Goal: Task Accomplishment & Management: Use online tool/utility

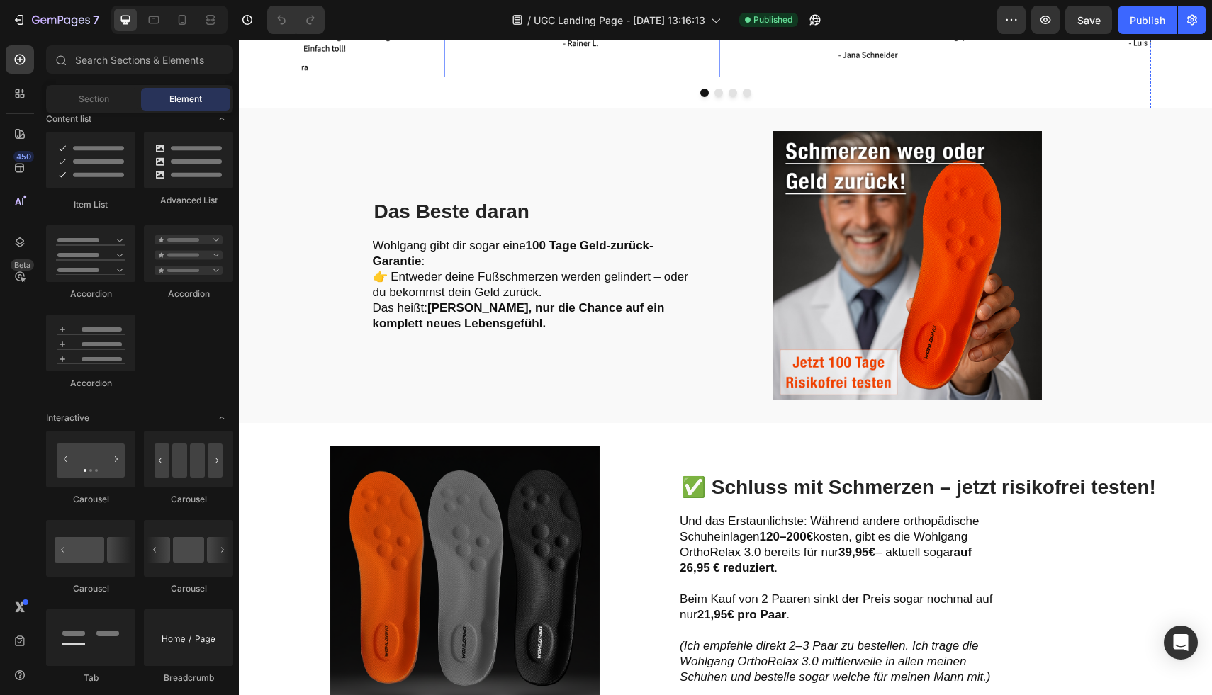
scroll to position [2057, 0]
click at [391, 96] on div at bounding box center [726, 92] width 851 height 9
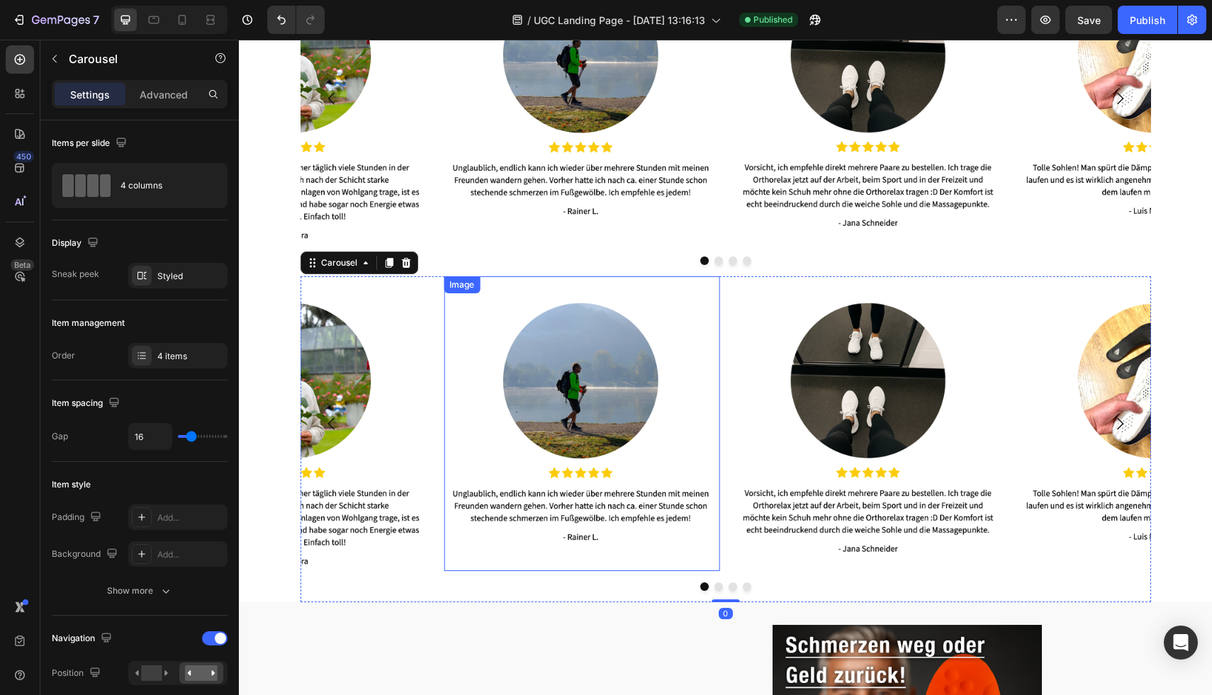
scroll to position [2255, 0]
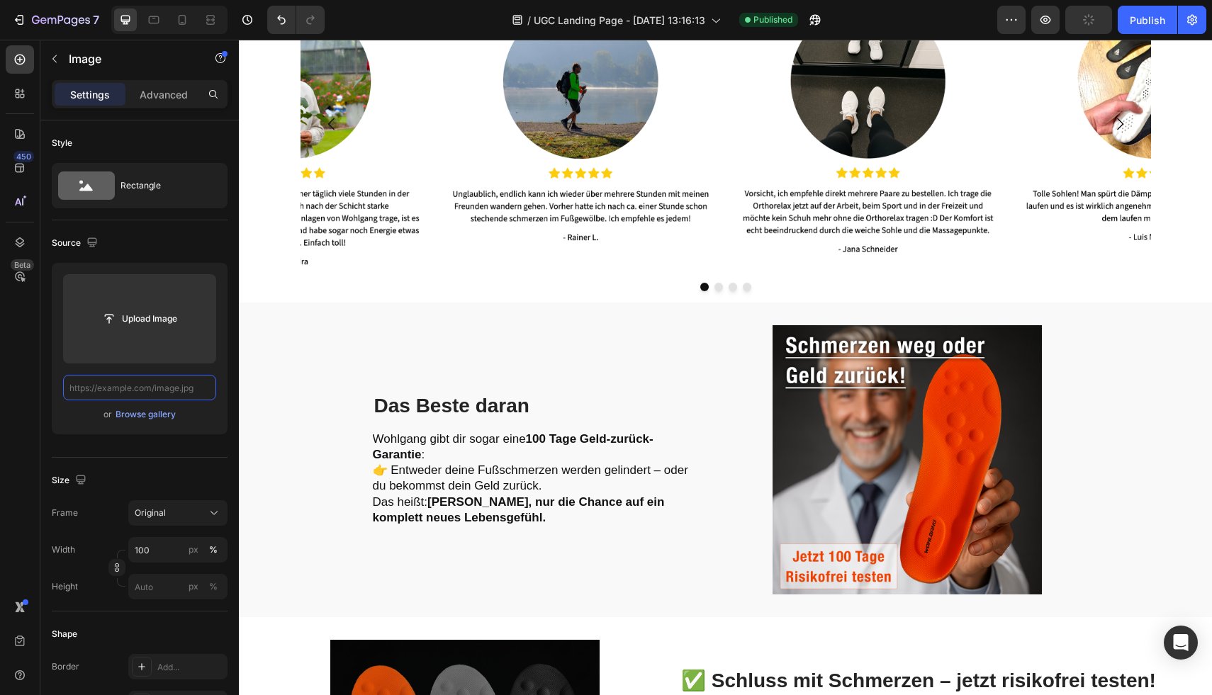
scroll to position [2187, 0]
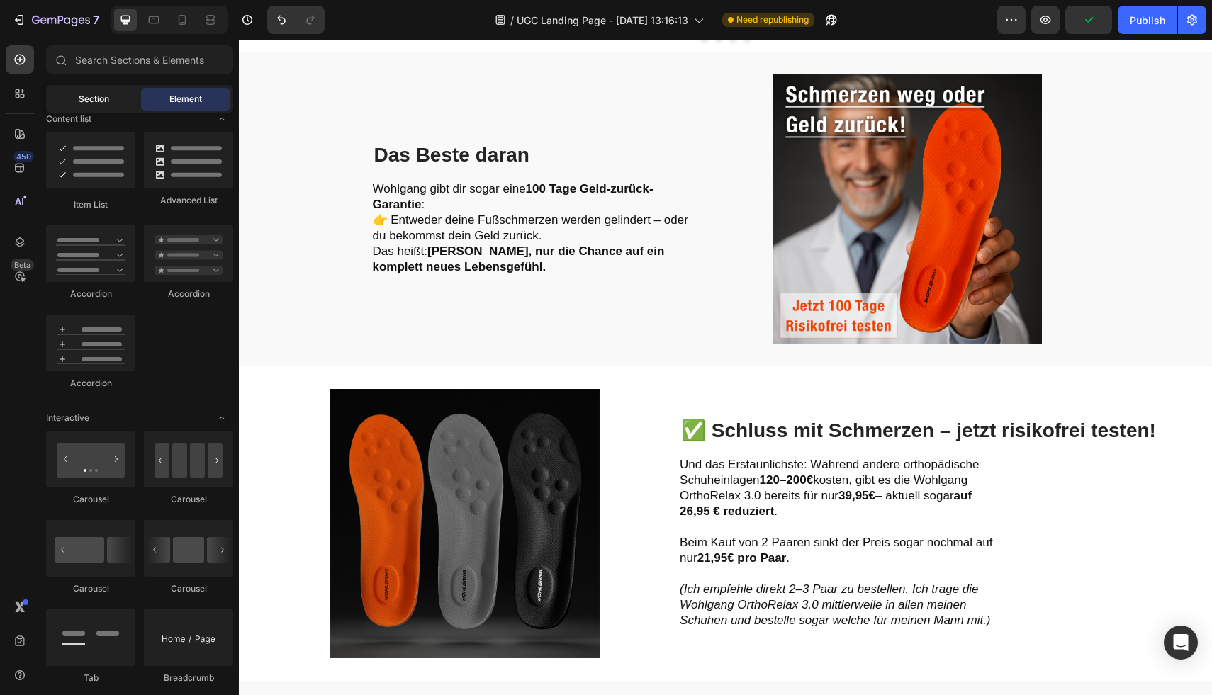
click at [95, 101] on span "Section" at bounding box center [94, 99] width 30 height 13
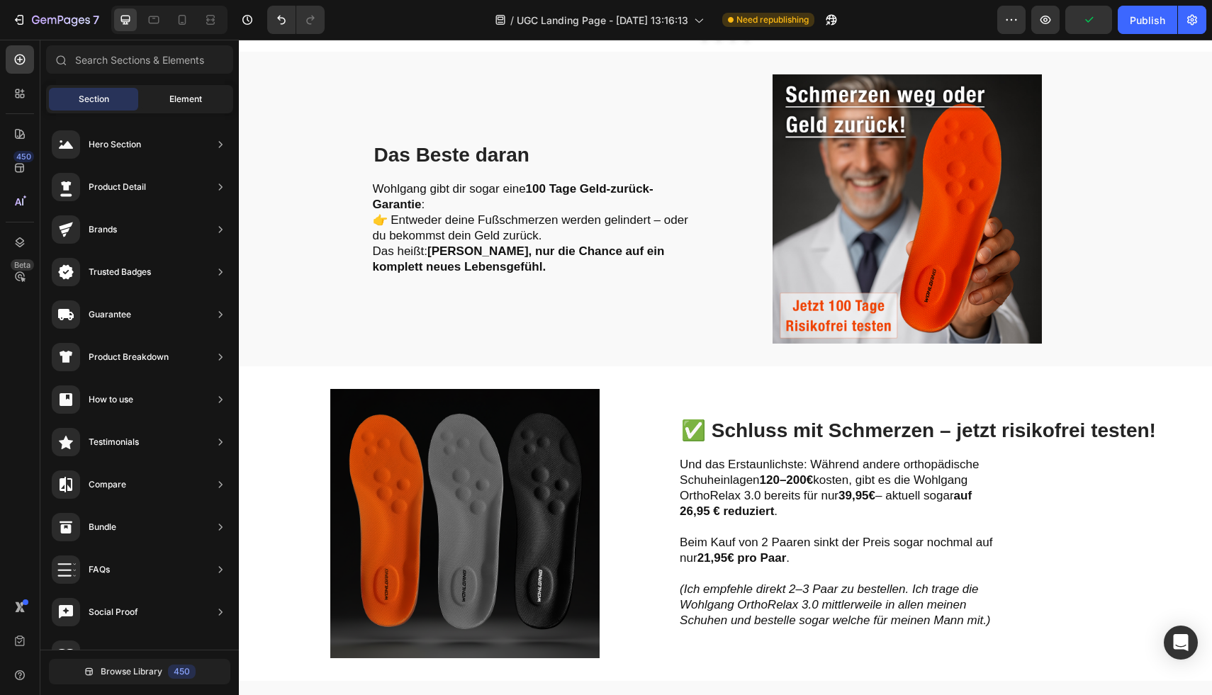
click at [170, 92] on div "Element" at bounding box center [185, 99] width 89 height 23
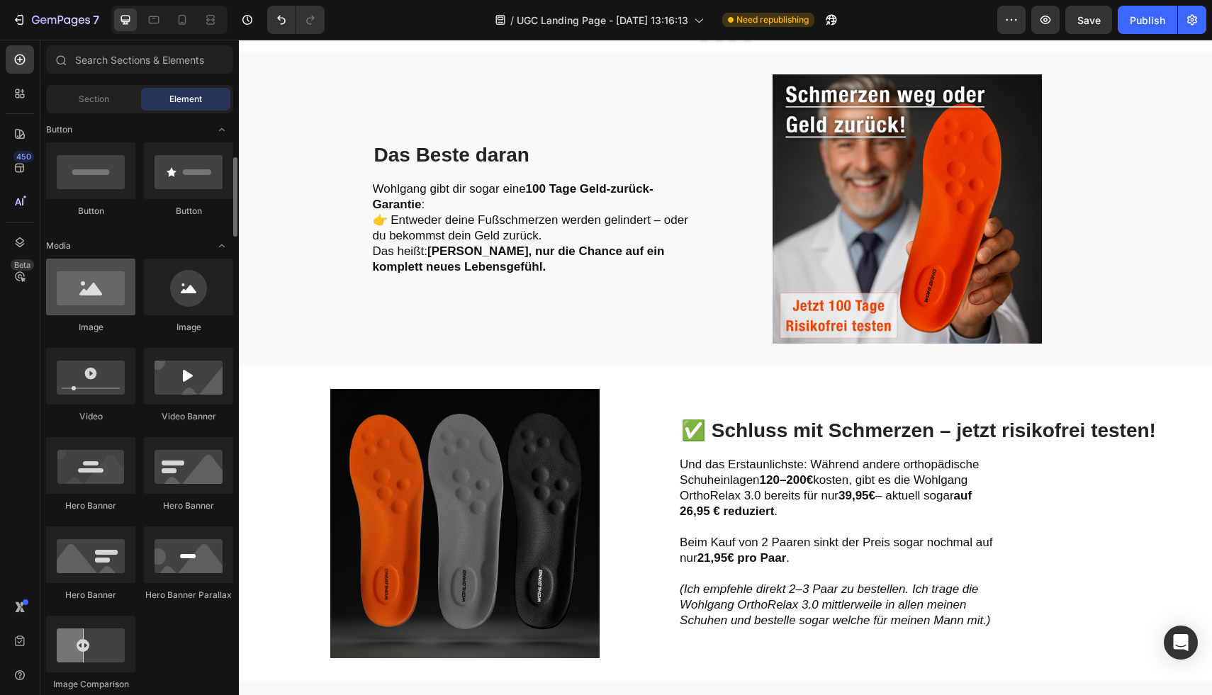
scroll to position [250, 0]
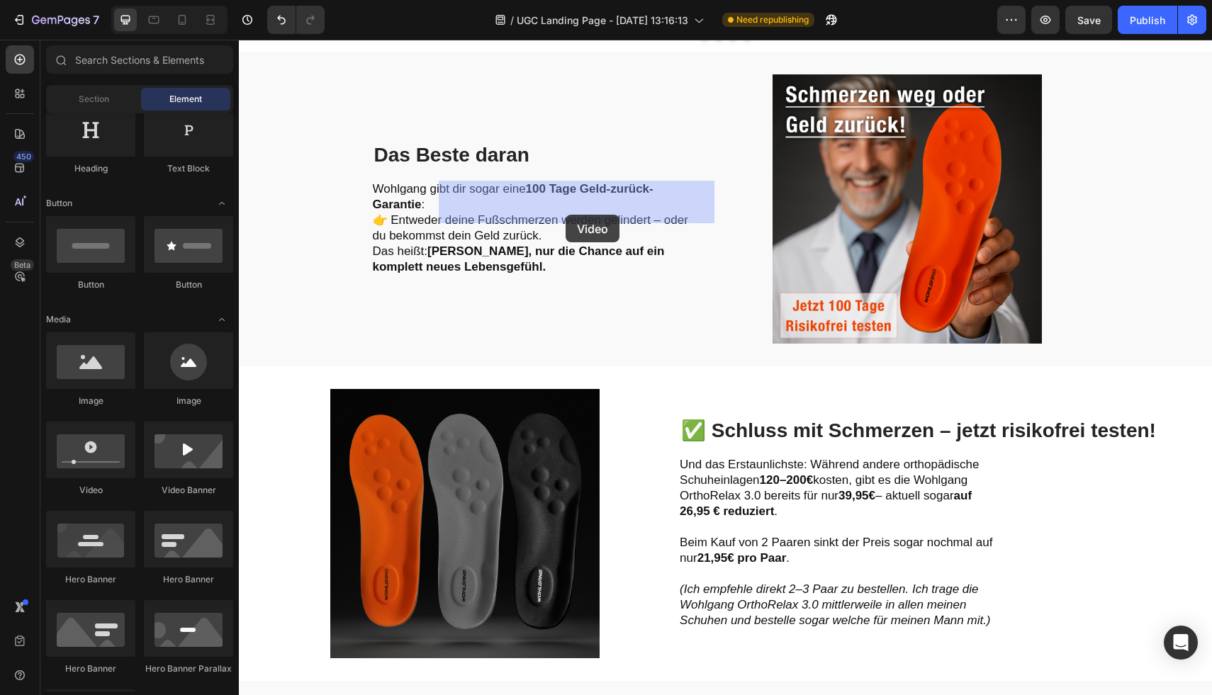
drag, startPoint x: 348, startPoint y: 501, endPoint x: 566, endPoint y: 215, distance: 359.7
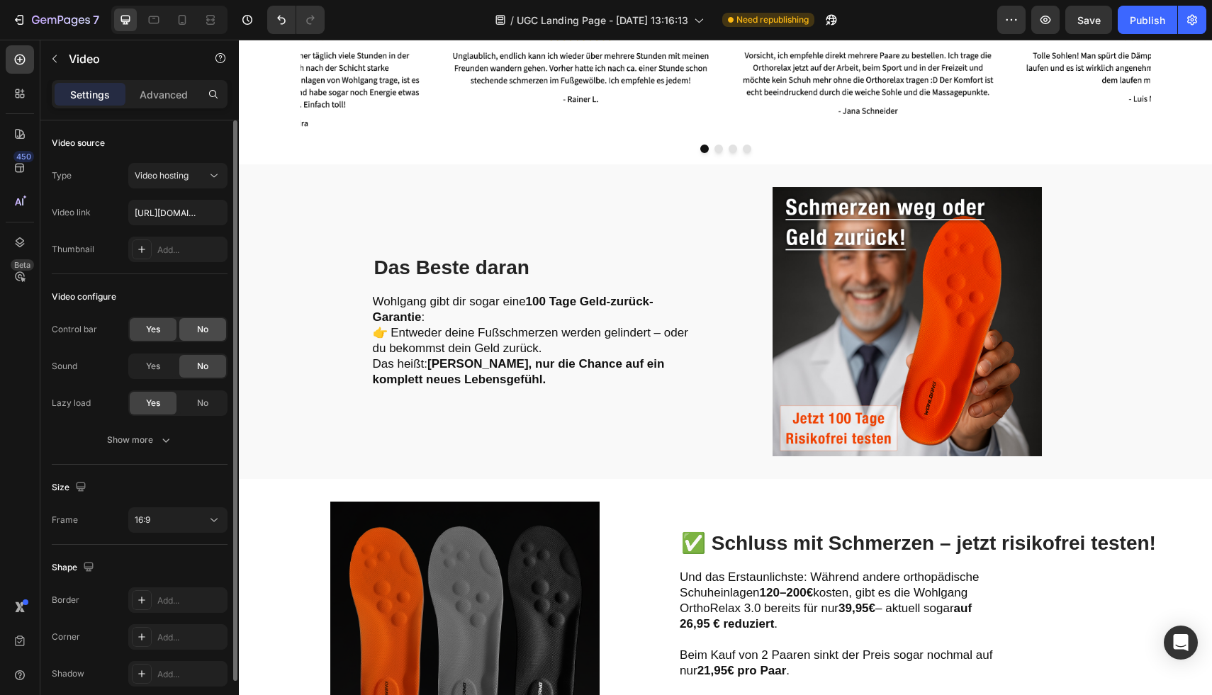
click at [191, 331] on div "No" at bounding box center [202, 329] width 47 height 23
click at [172, 364] on div "Yes" at bounding box center [153, 366] width 47 height 23
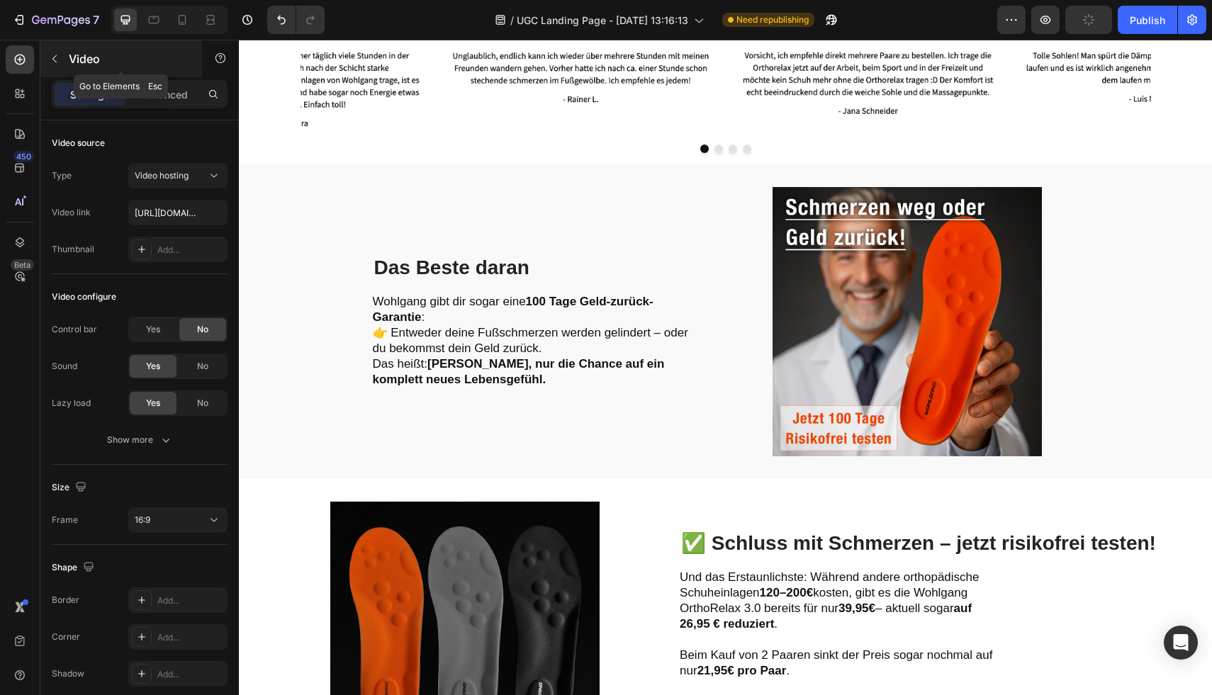
click at [87, 60] on p "Video" at bounding box center [129, 58] width 121 height 17
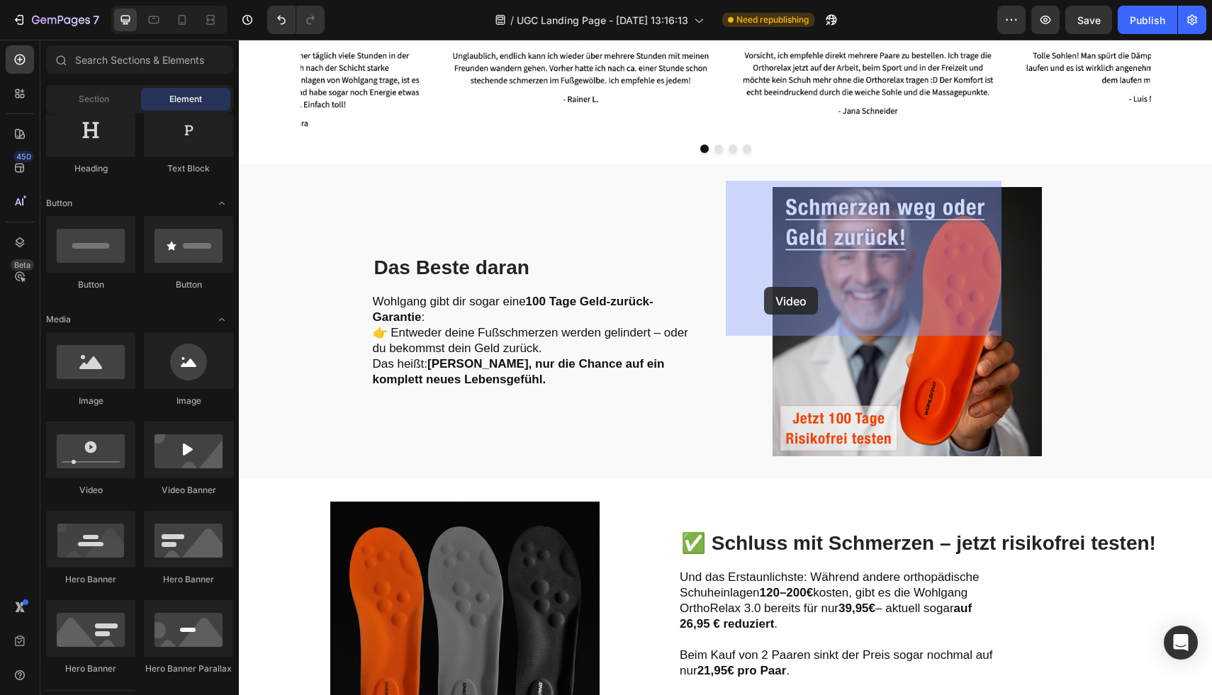
drag, startPoint x: 318, startPoint y: 502, endPoint x: 764, endPoint y: 287, distance: 494.9
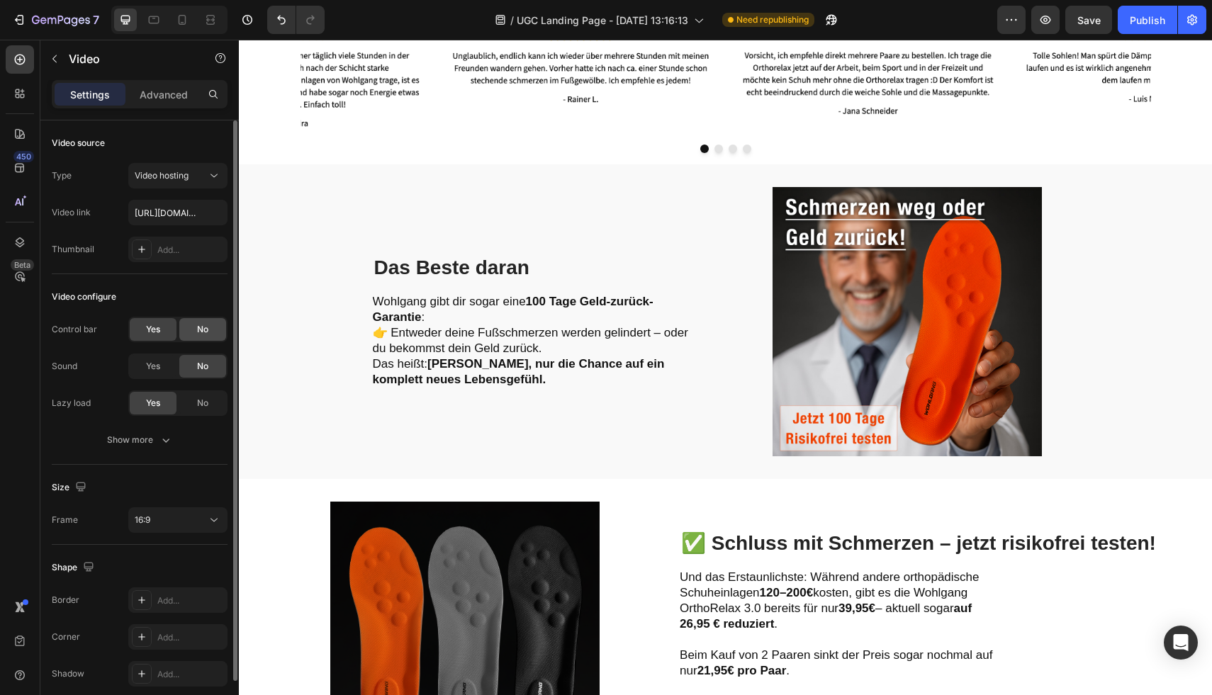
click at [187, 340] on div "No" at bounding box center [202, 329] width 47 height 23
click at [156, 362] on span "Yes" at bounding box center [153, 366] width 14 height 13
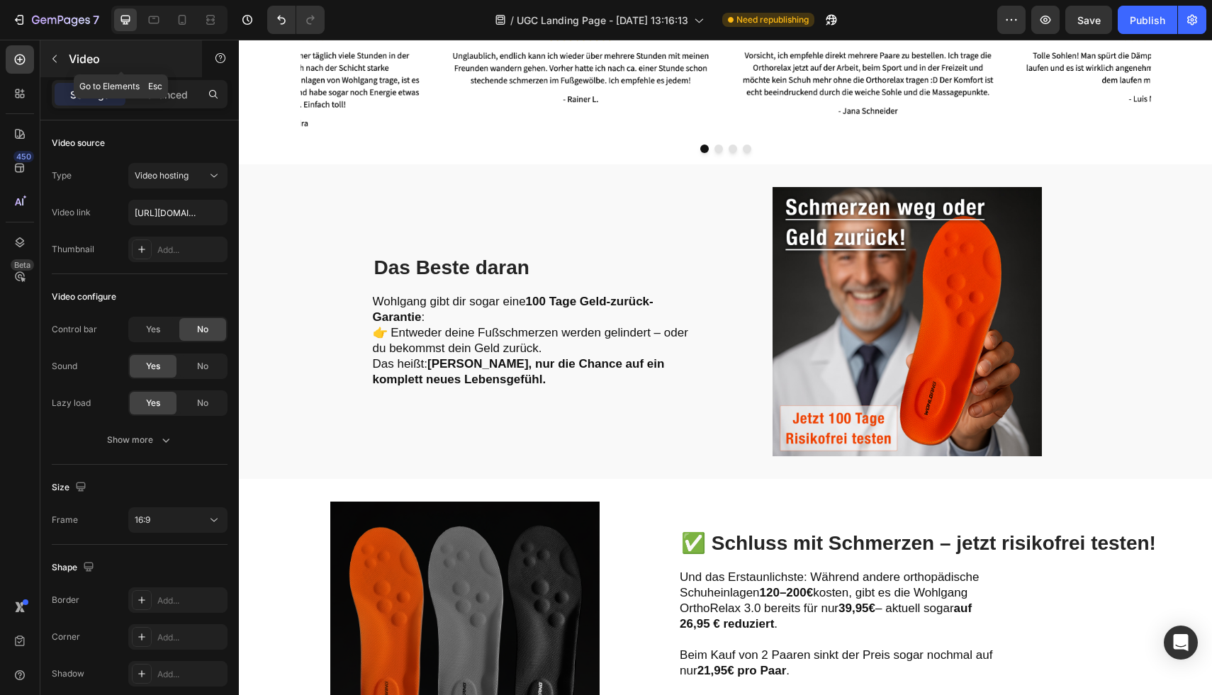
click at [71, 59] on p "Video" at bounding box center [129, 58] width 121 height 17
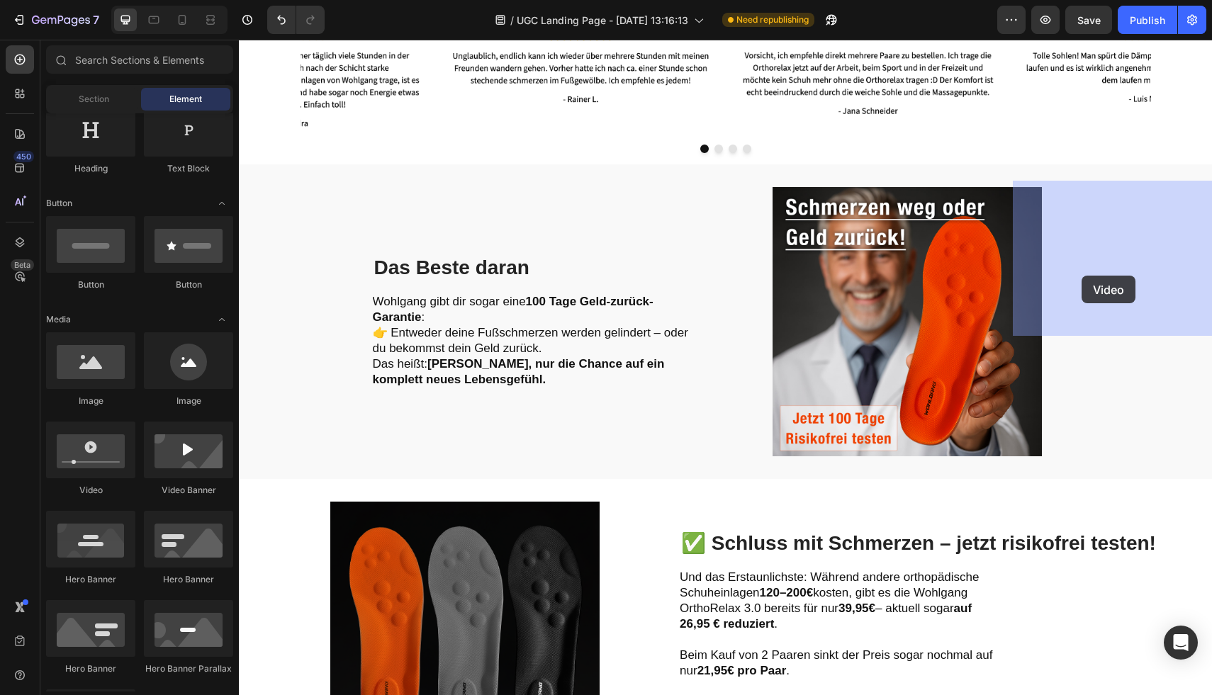
drag, startPoint x: 342, startPoint y: 496, endPoint x: 1080, endPoint y: 275, distance: 770.8
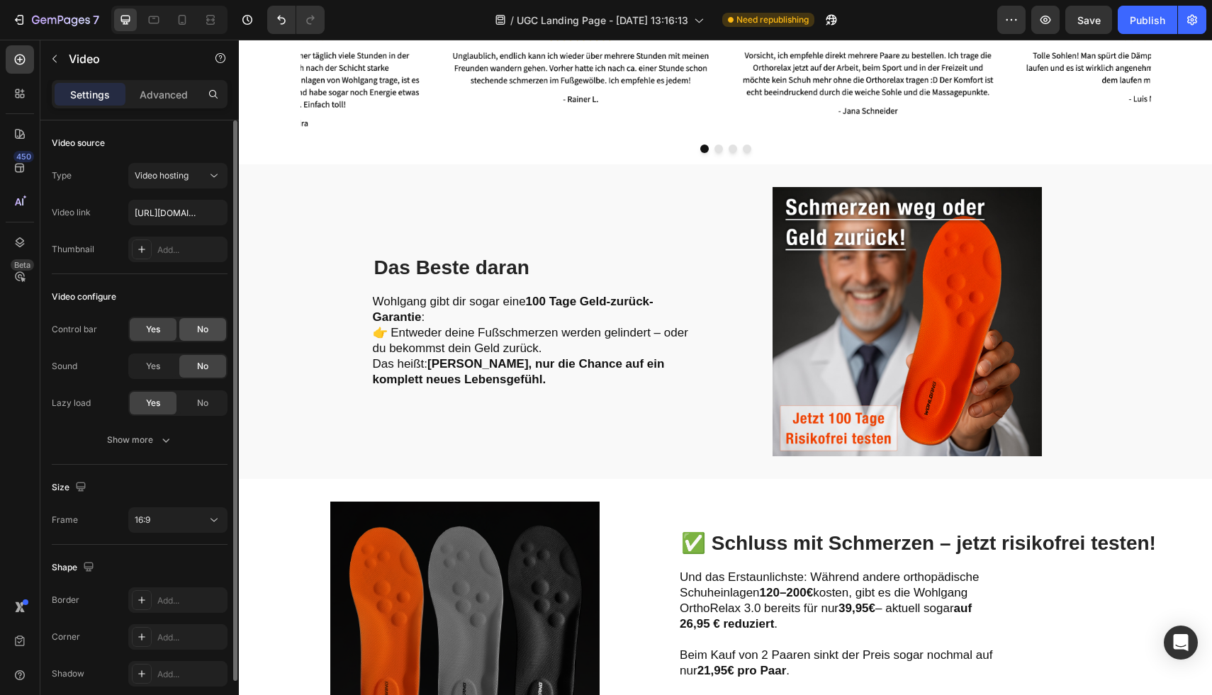
click at [213, 335] on div "No" at bounding box center [202, 329] width 47 height 23
click at [164, 362] on div "Yes" at bounding box center [153, 366] width 47 height 23
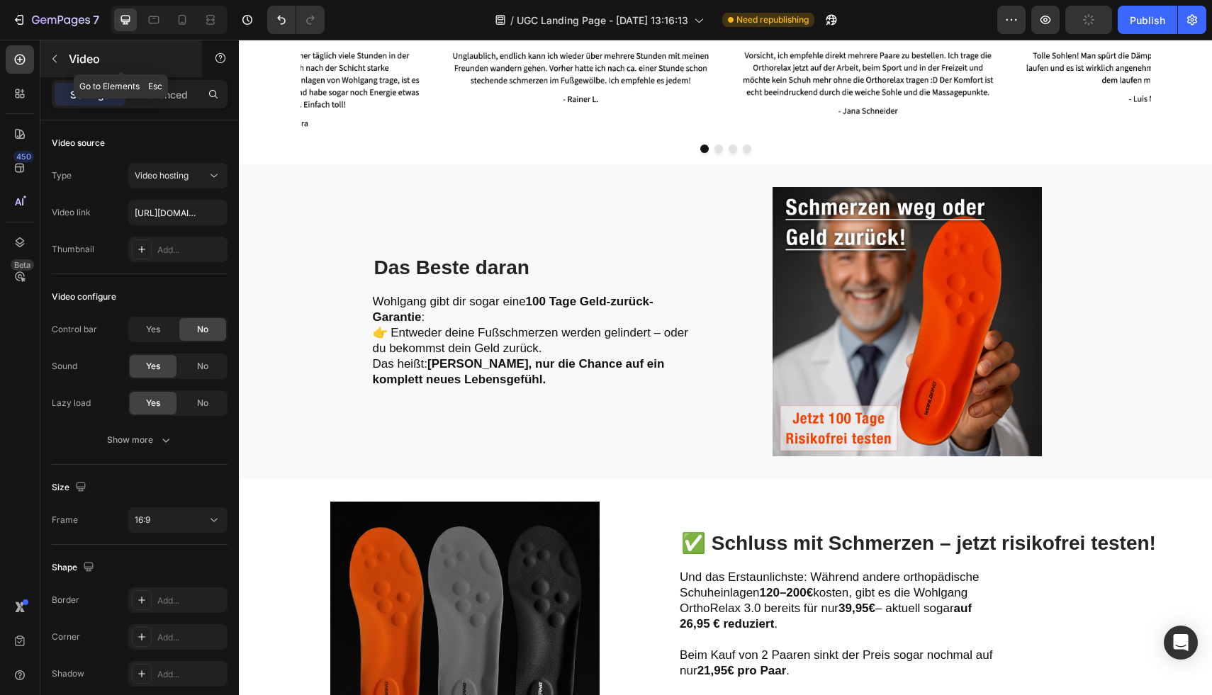
click at [72, 58] on p "Video" at bounding box center [129, 58] width 121 height 17
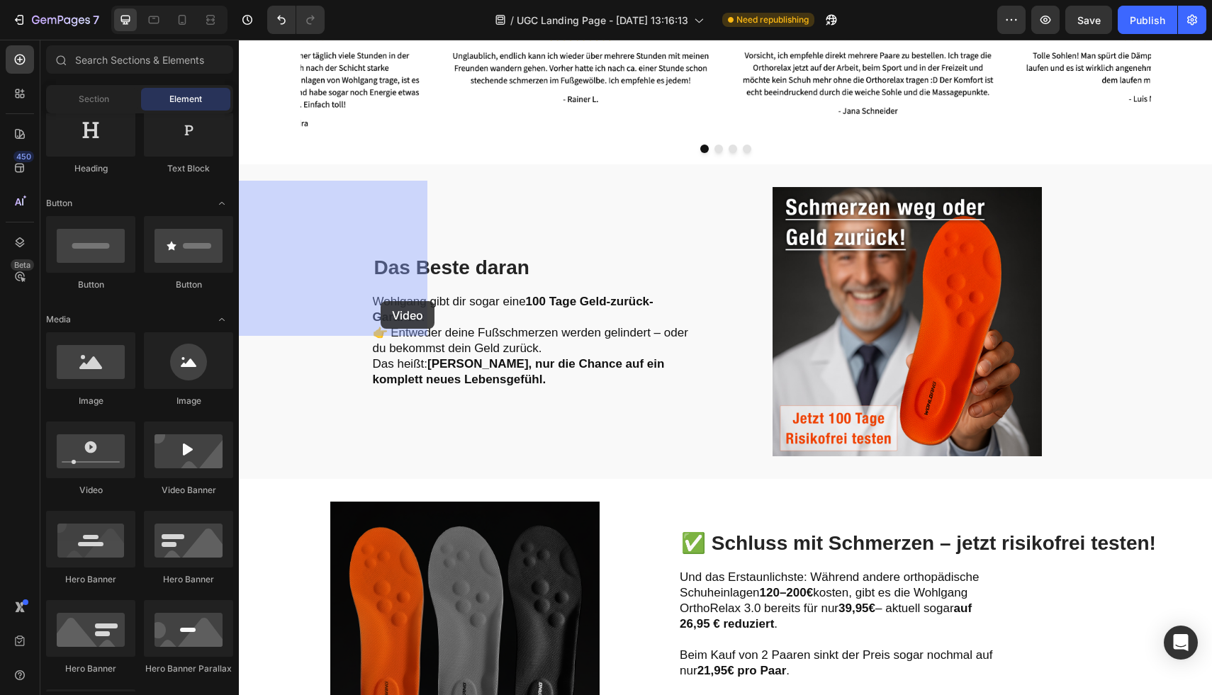
drag, startPoint x: 332, startPoint y: 497, endPoint x: 381, endPoint y: 301, distance: 201.7
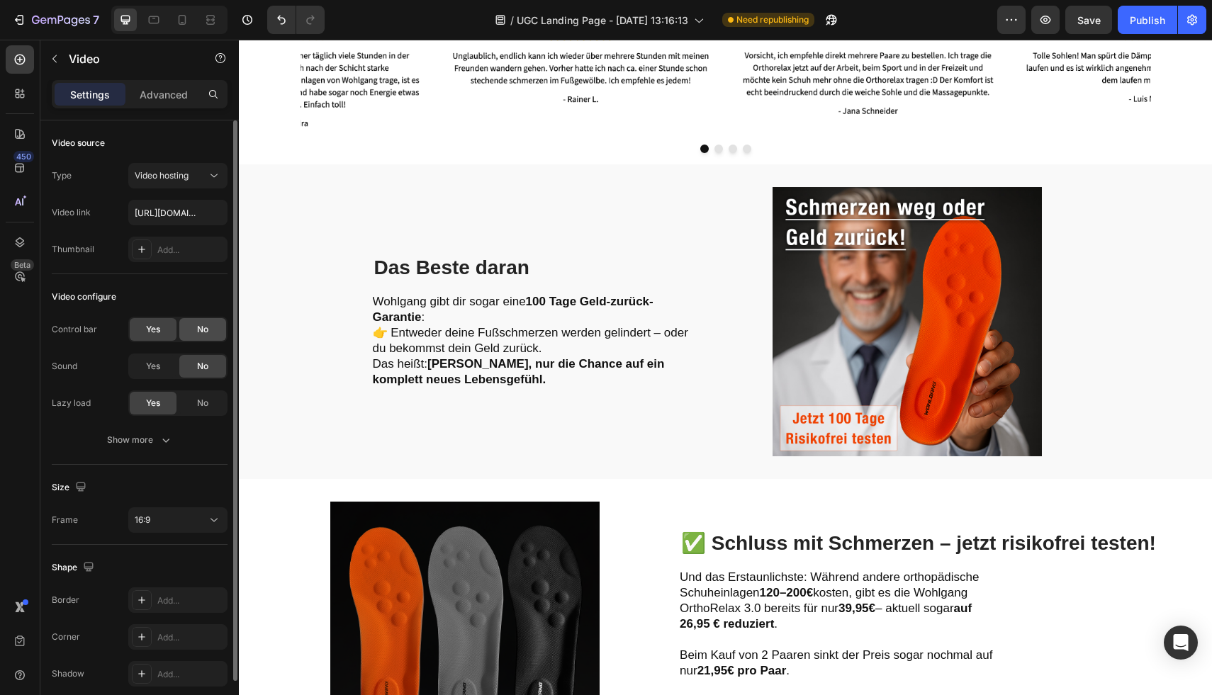
click at [194, 339] on div "No" at bounding box center [202, 329] width 47 height 23
click at [167, 356] on div "Yes" at bounding box center [153, 366] width 47 height 23
drag, startPoint x: 622, startPoint y: 298, endPoint x: 734, endPoint y: 300, distance: 112.0
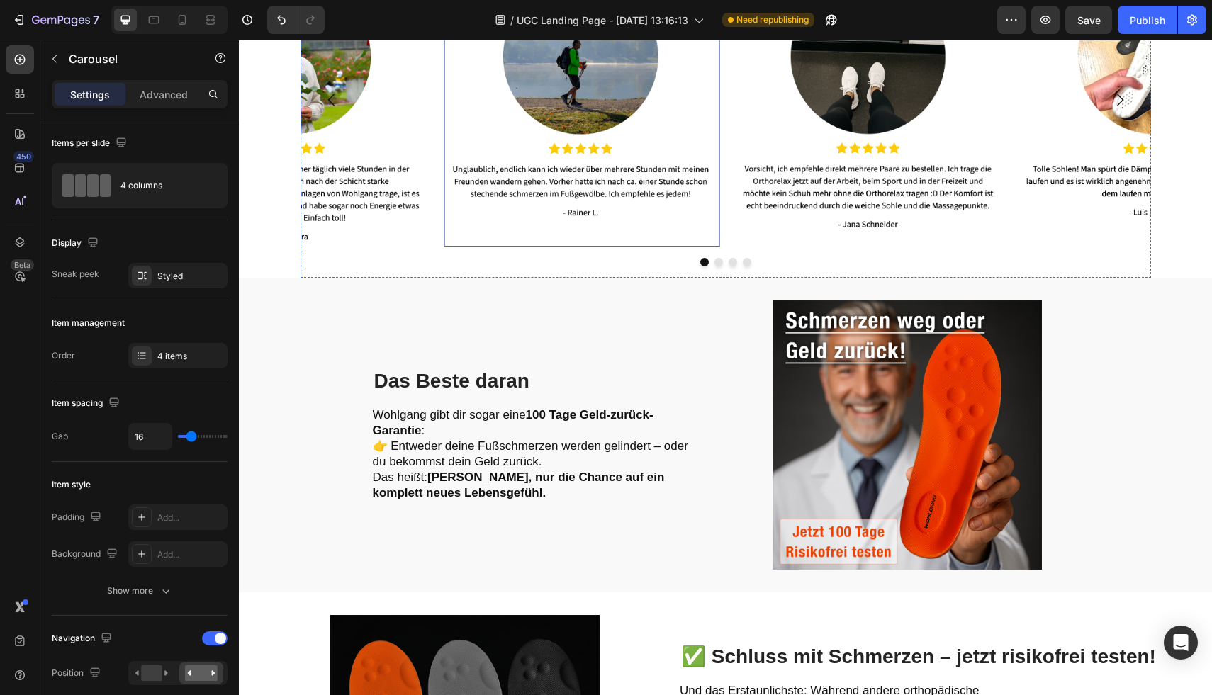
scroll to position [2035, 0]
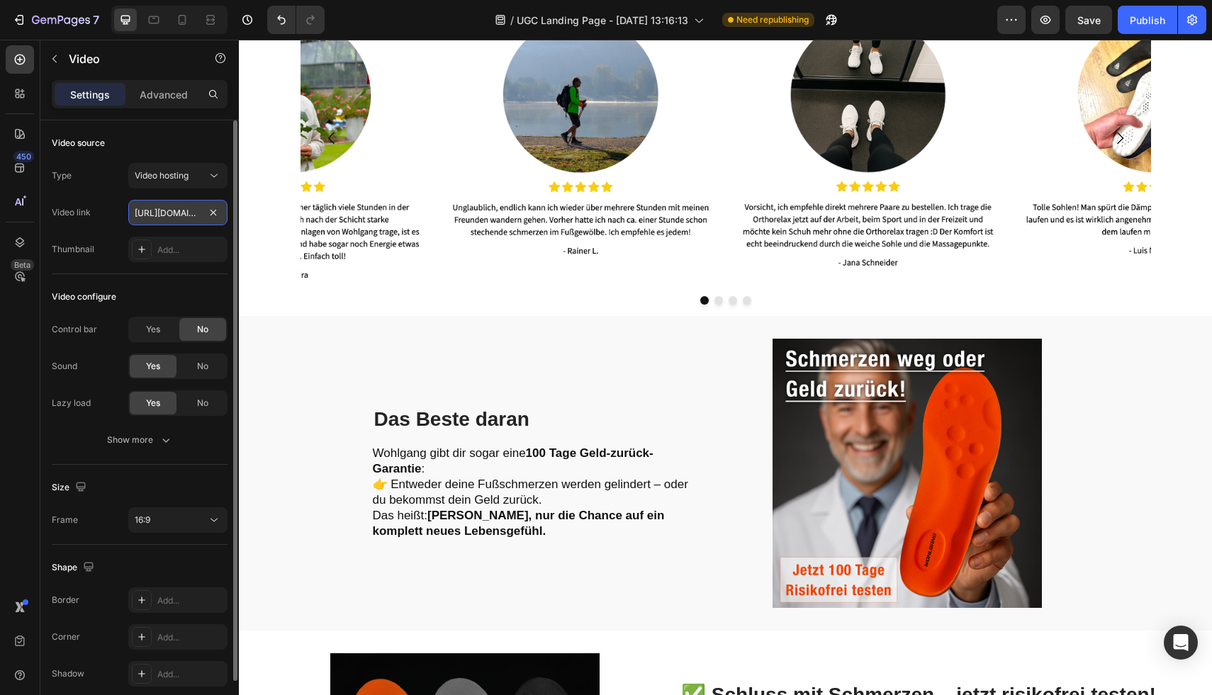
click at [156, 215] on input "[URL][DOMAIN_NAME]" at bounding box center [177, 213] width 99 height 26
click at [151, 219] on input "text" at bounding box center [177, 213] width 99 height 26
paste input "[URL][DOMAIN_NAME]"
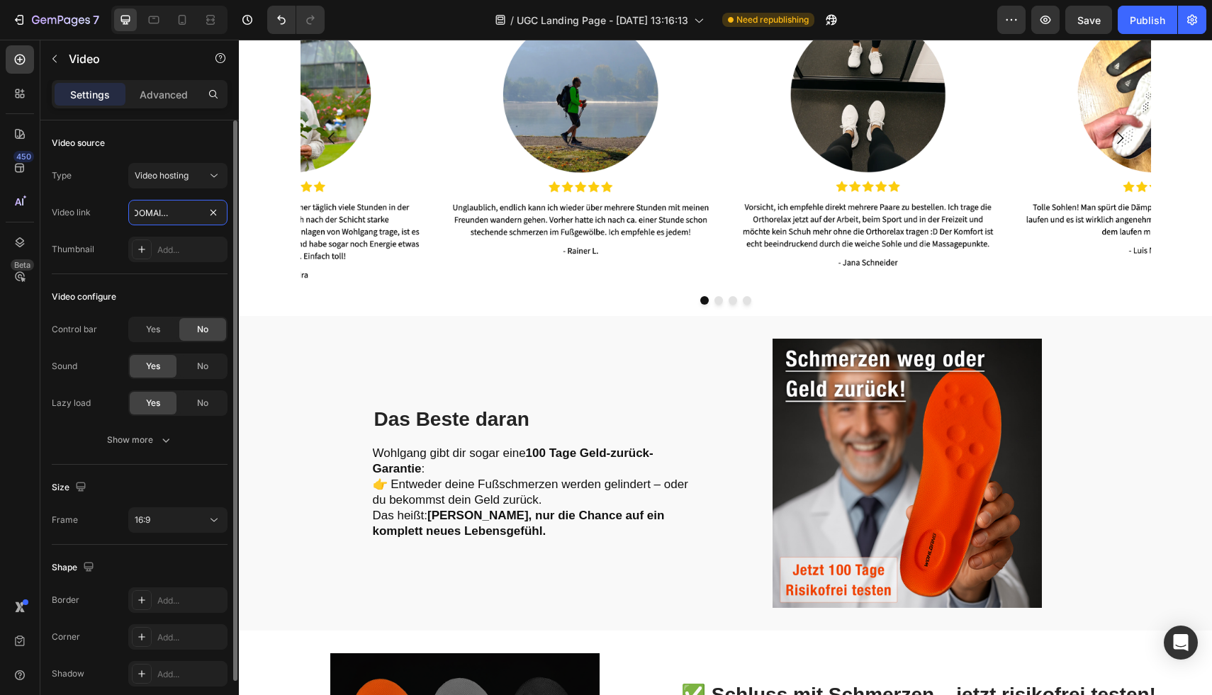
type input "[URL][DOMAIN_NAME]"
click at [118, 228] on div "Type Video hosting Video link [URL][DOMAIN_NAME] Thumbnail Add..." at bounding box center [140, 212] width 176 height 99
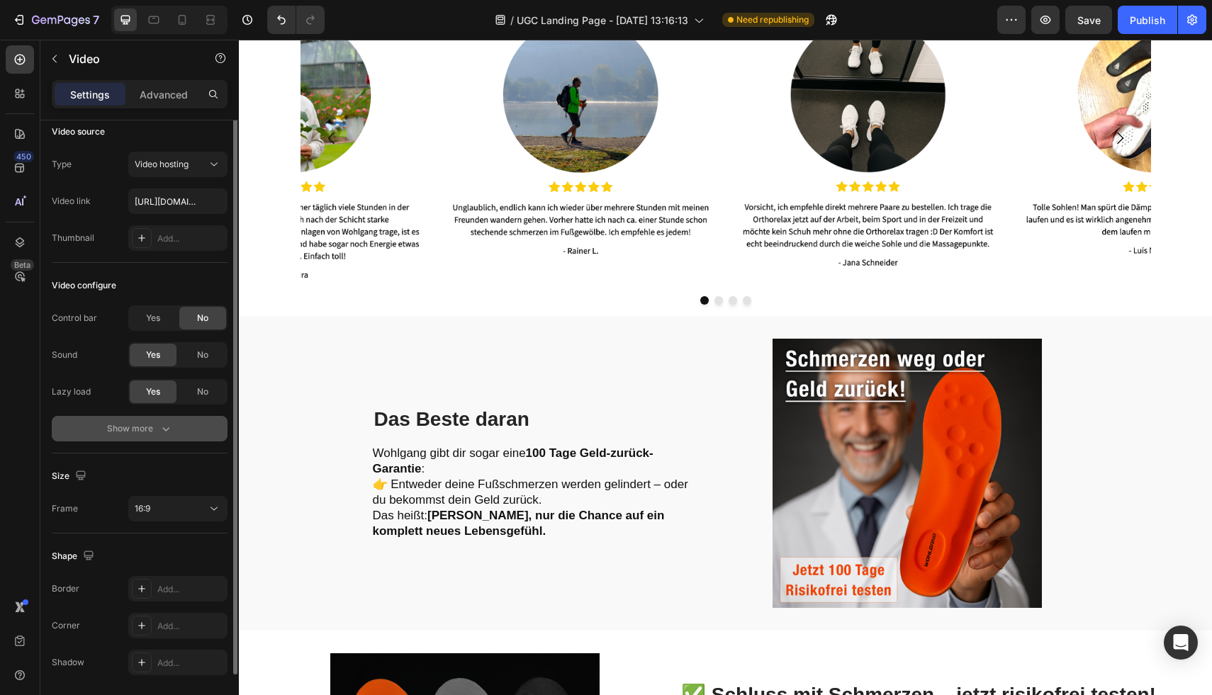
scroll to position [35, 0]
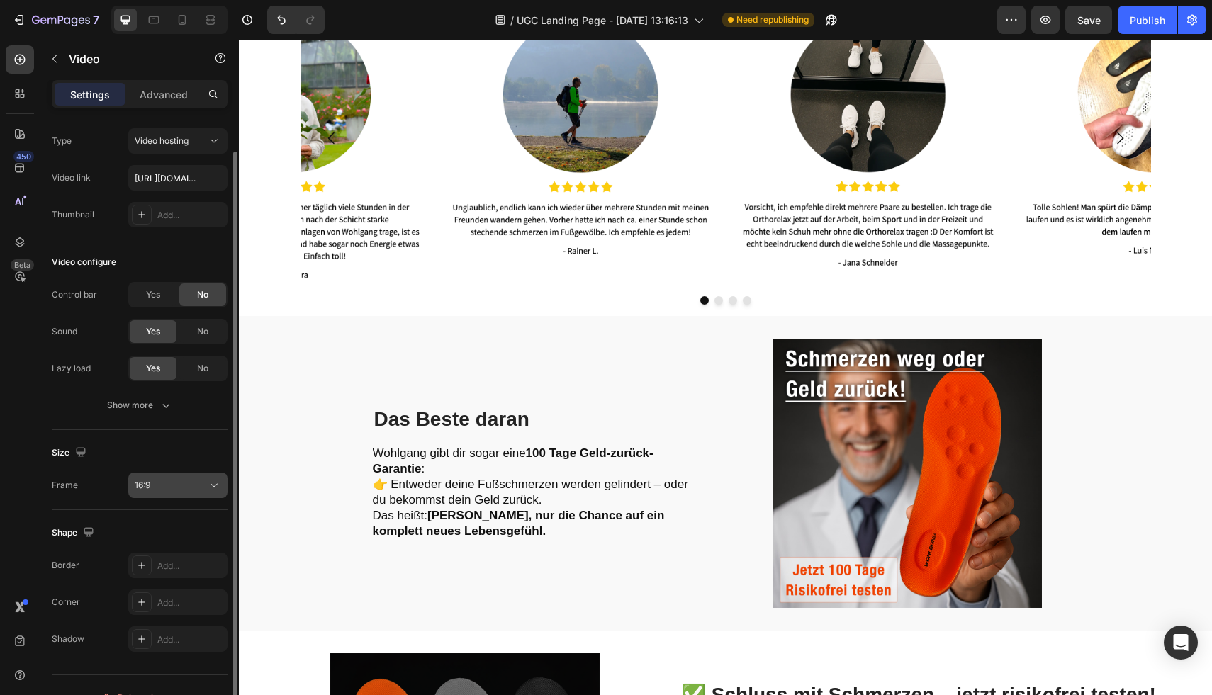
click at [161, 486] on div "16:9" at bounding box center [171, 485] width 72 height 13
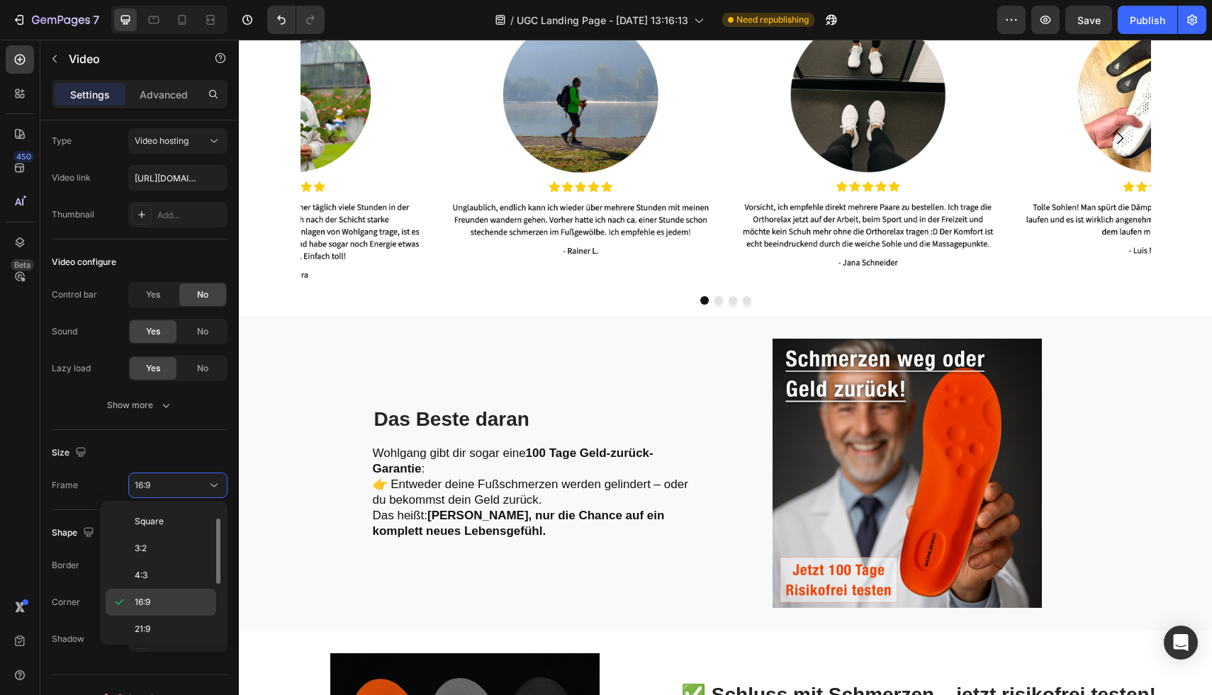
scroll to position [137, 0]
click at [173, 593] on p "9:16" at bounding box center [172, 599] width 75 height 13
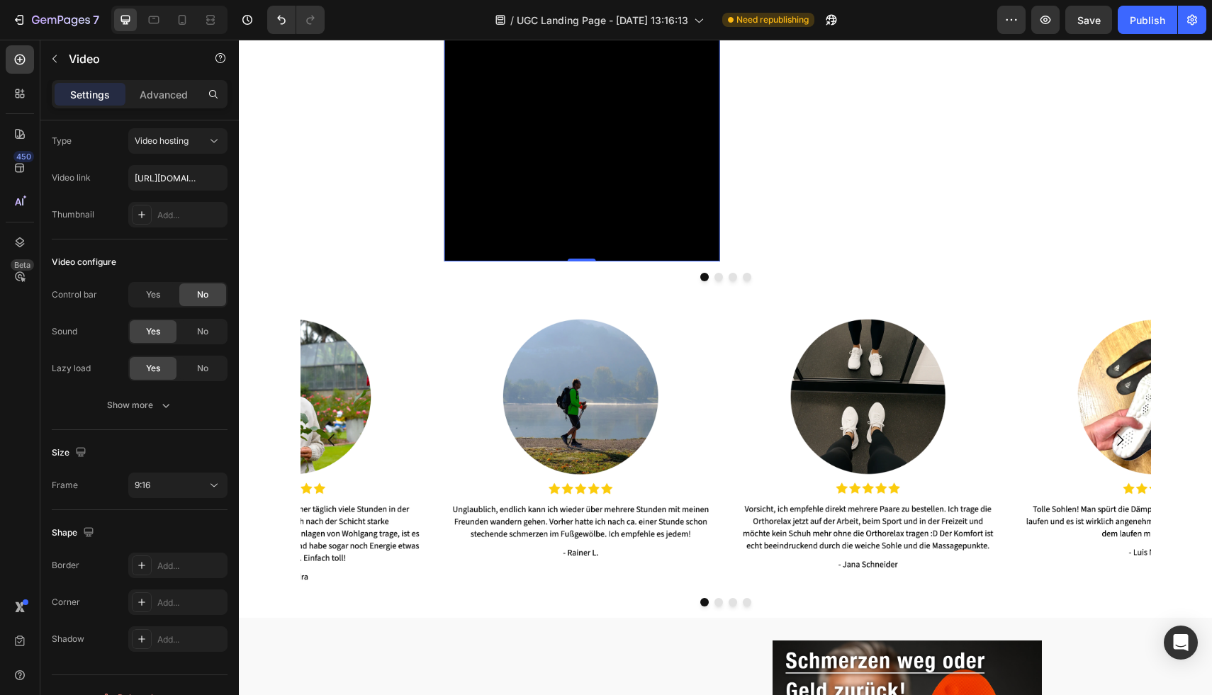
scroll to position [2193, 0]
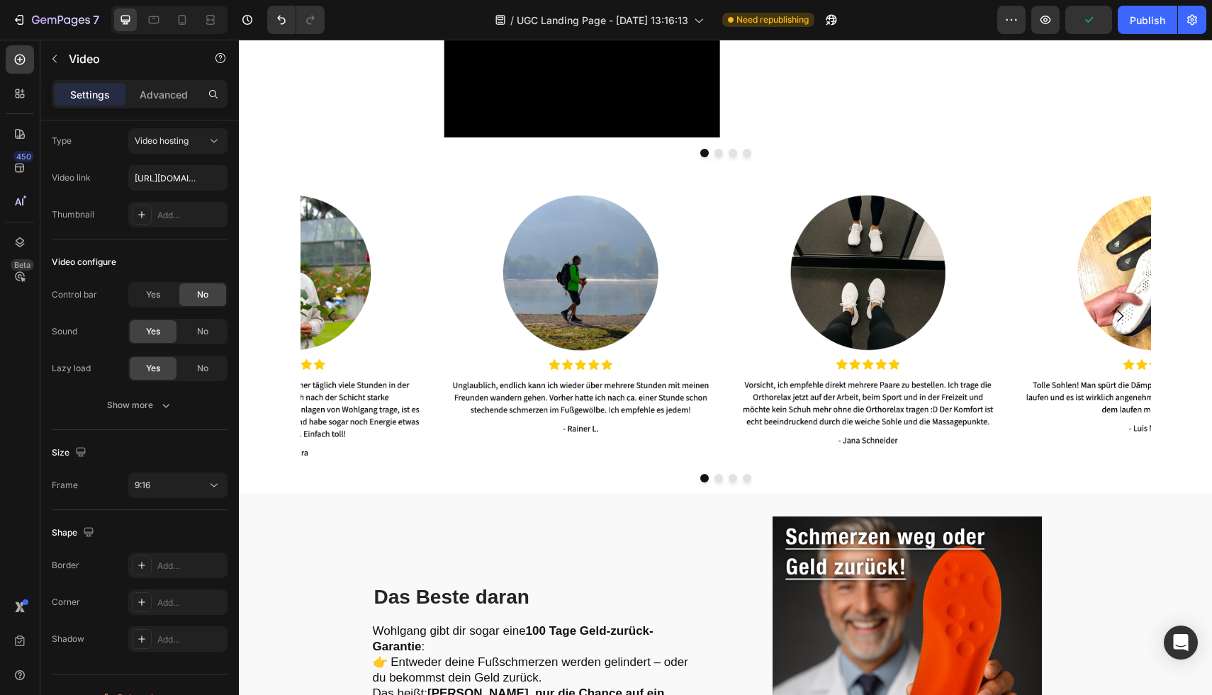
click at [182, 174] on input "[URL][DOMAIN_NAME]" at bounding box center [177, 178] width 99 height 26
paste input "[URL][DOMAIN_NAME]"
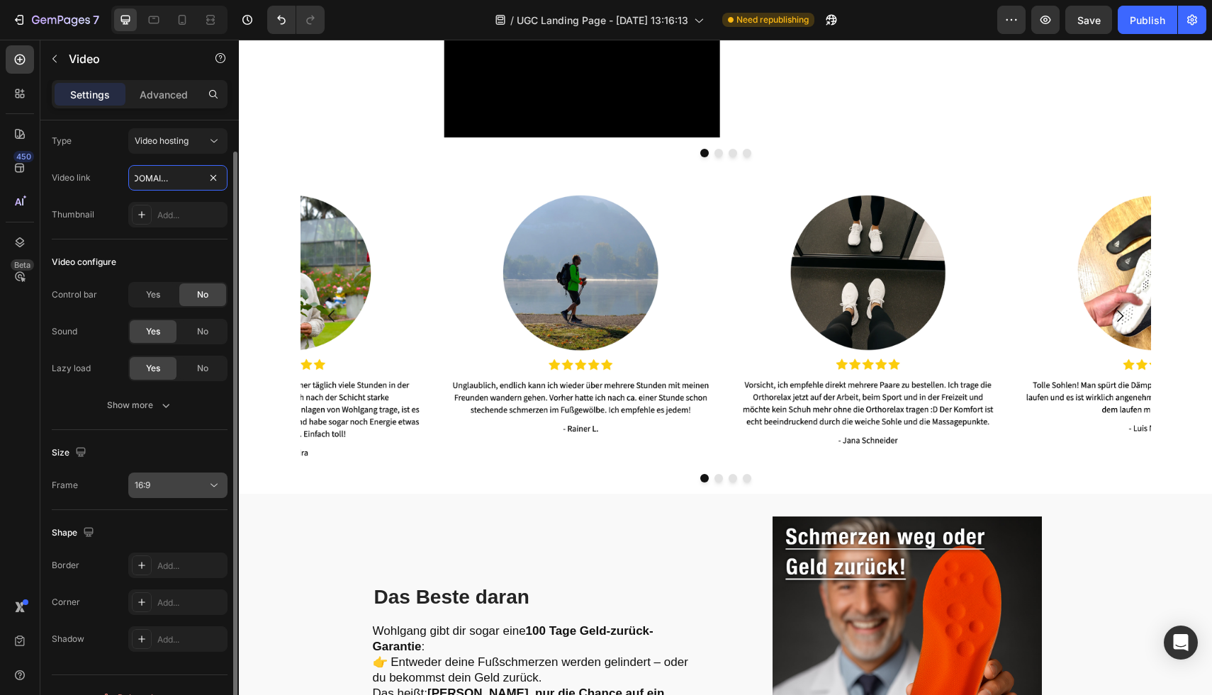
type input "[URL][DOMAIN_NAME]"
click at [181, 483] on div "16:9" at bounding box center [171, 485] width 72 height 13
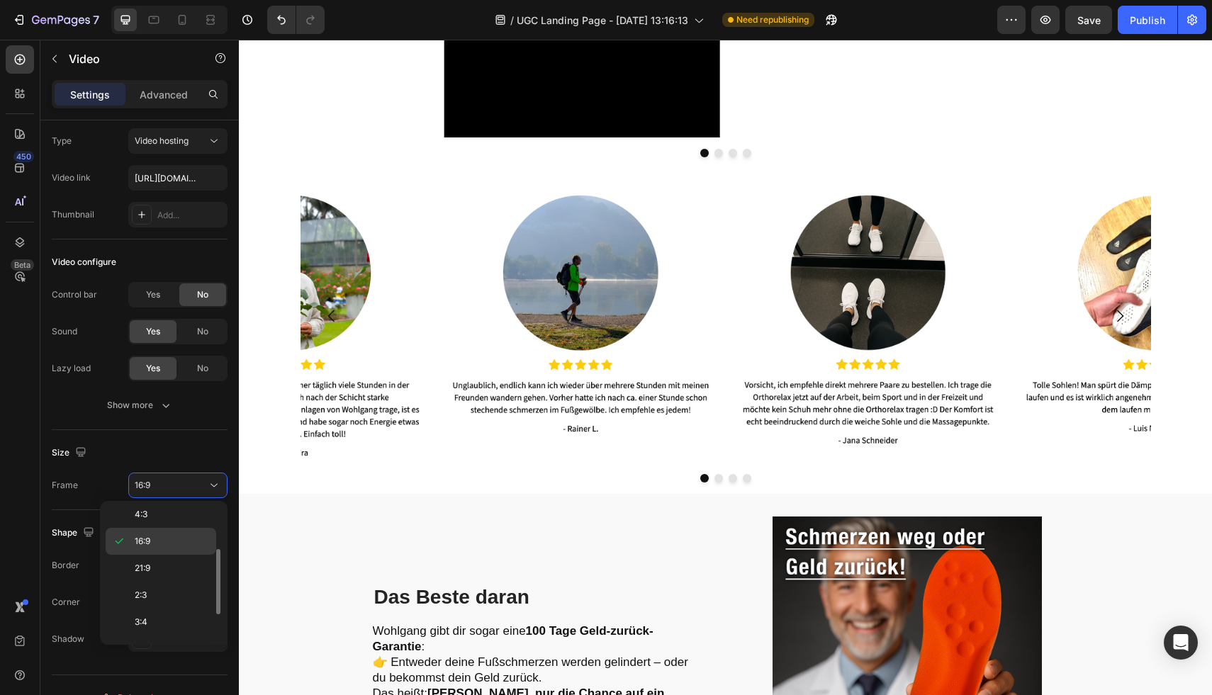
scroll to position [137, 0]
click at [162, 588] on div "9:16" at bounding box center [161, 599] width 111 height 27
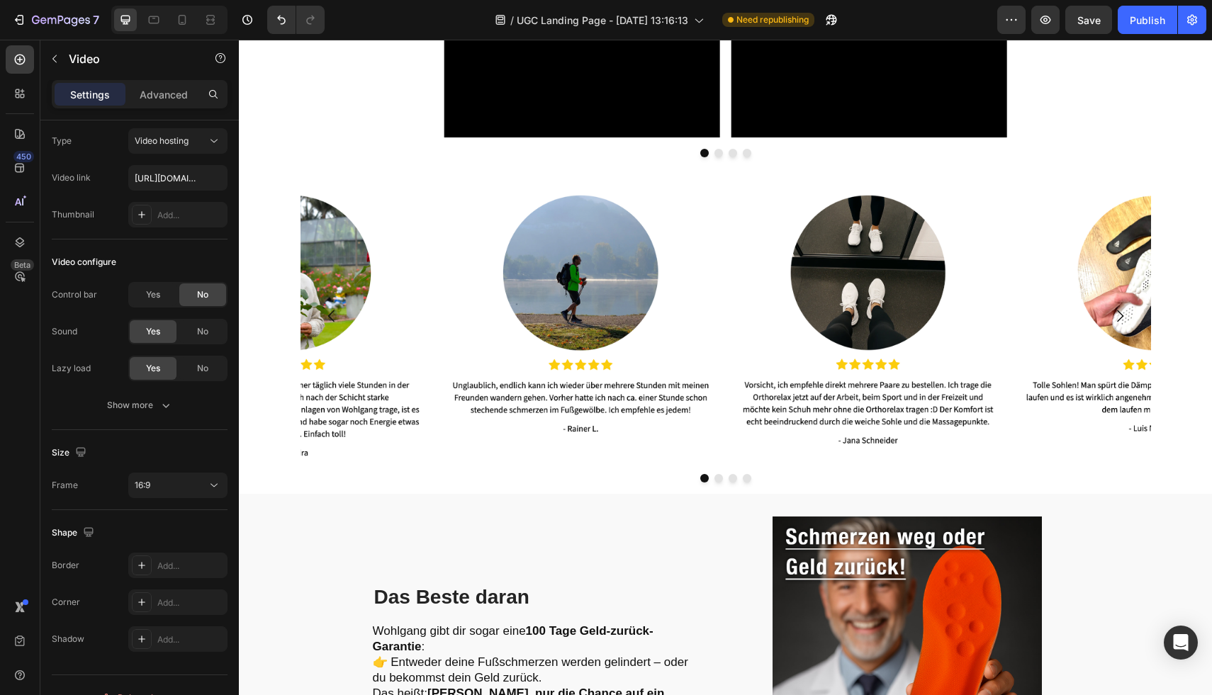
paste input "[URL][DOMAIN_NAME]"
type input "[URL][DOMAIN_NAME]"
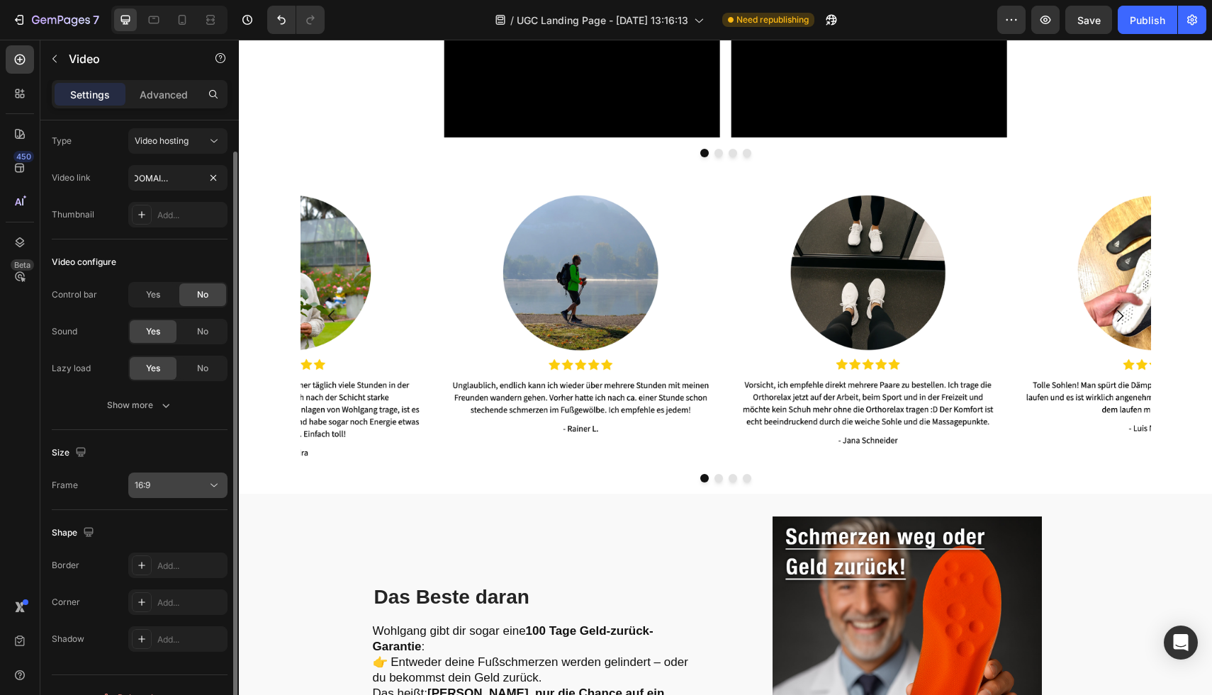
click at [219, 480] on icon at bounding box center [214, 485] width 14 height 14
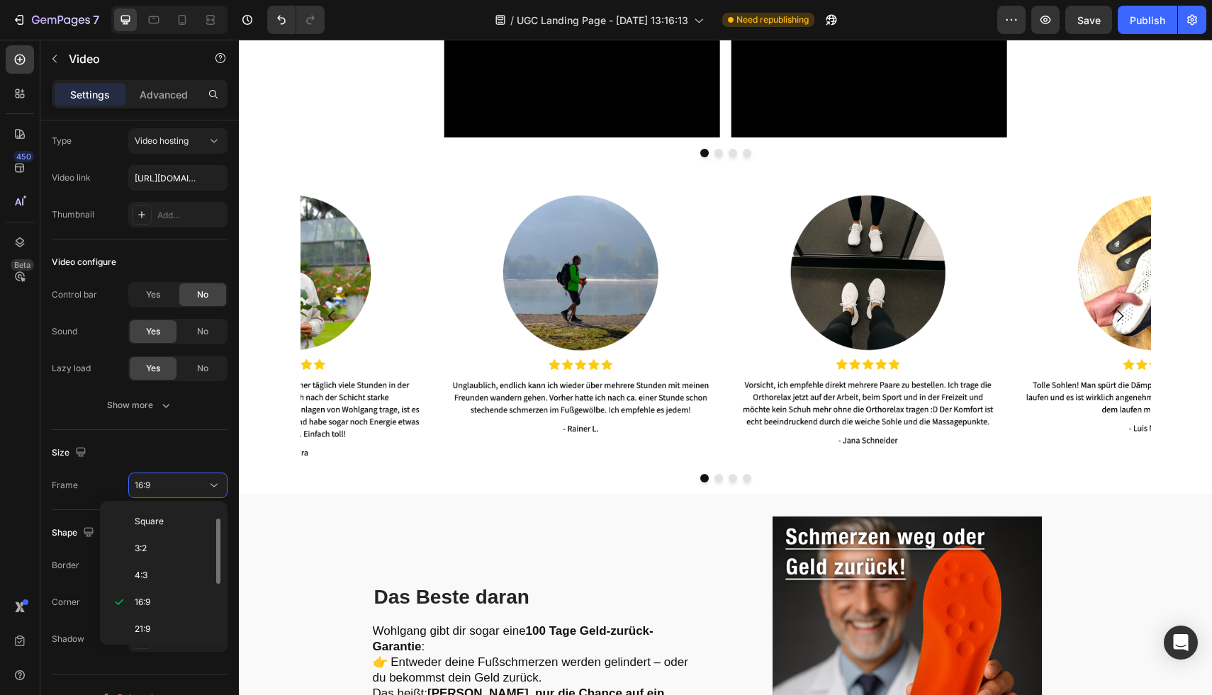
scroll to position [137, 0]
click at [164, 602] on p "9:16" at bounding box center [172, 599] width 75 height 13
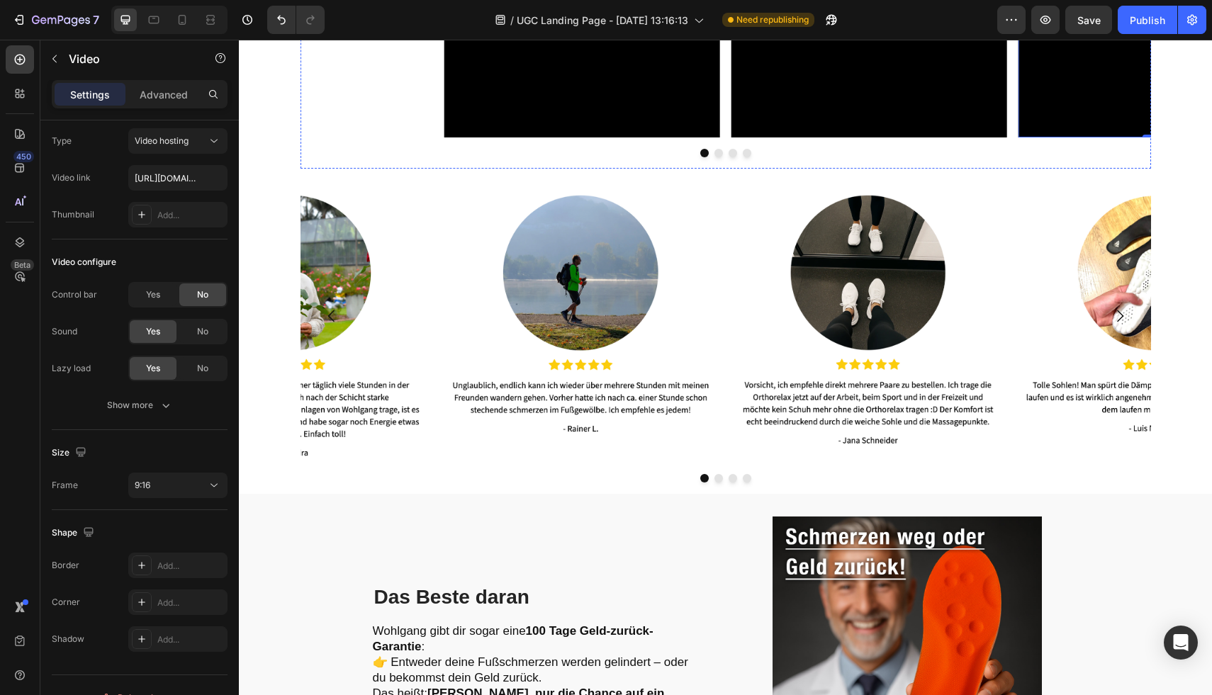
click at [205, 179] on input "text" at bounding box center [177, 178] width 99 height 26
paste input "[URL][DOMAIN_NAME]"
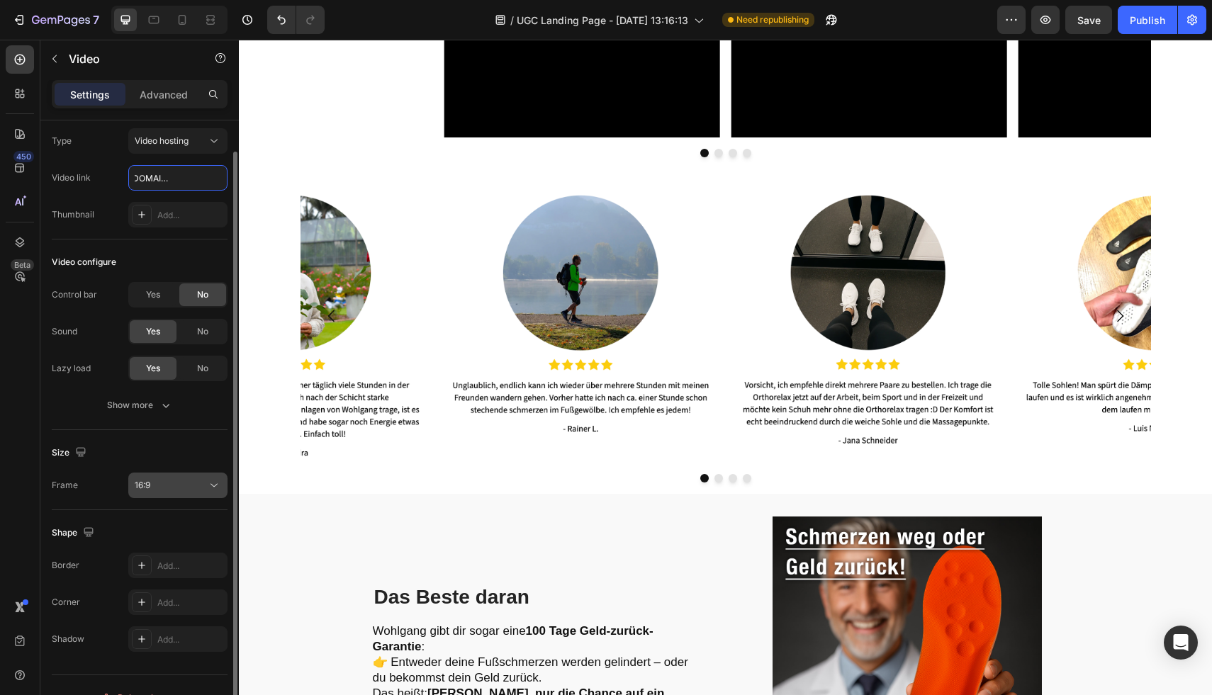
type input "[URL][DOMAIN_NAME]"
click at [186, 479] on div "16:9" at bounding box center [171, 485] width 72 height 13
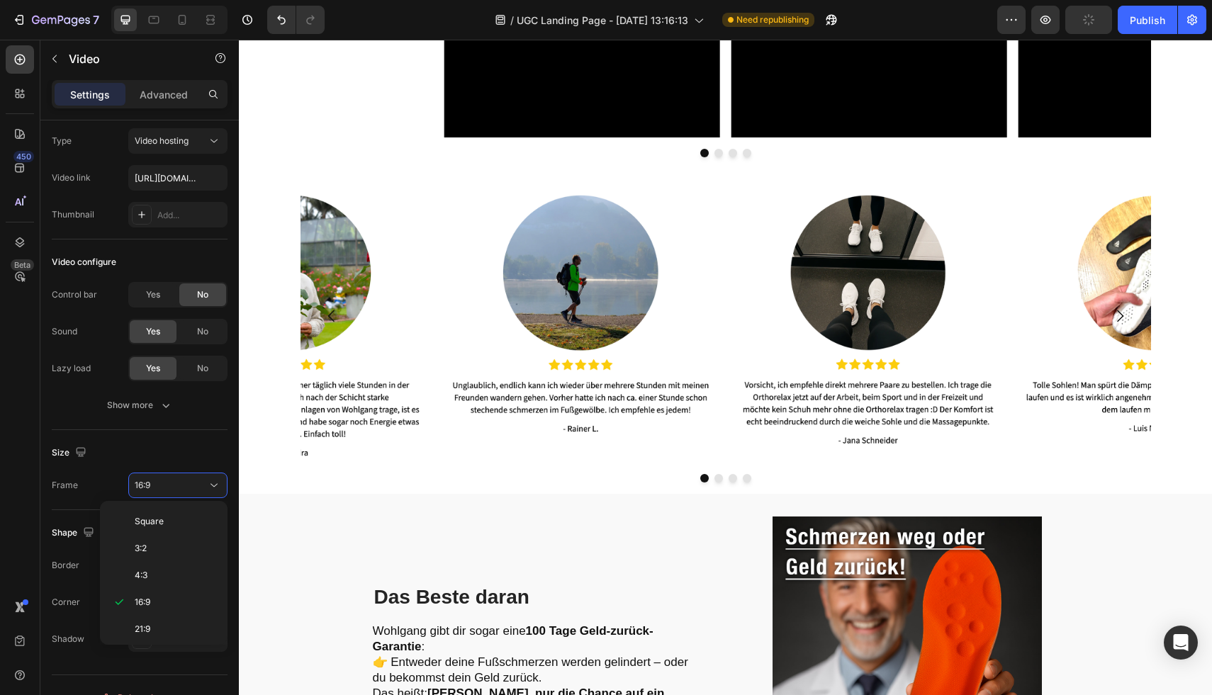
scroll to position [137, 0]
click at [163, 603] on p "9:16" at bounding box center [172, 599] width 75 height 13
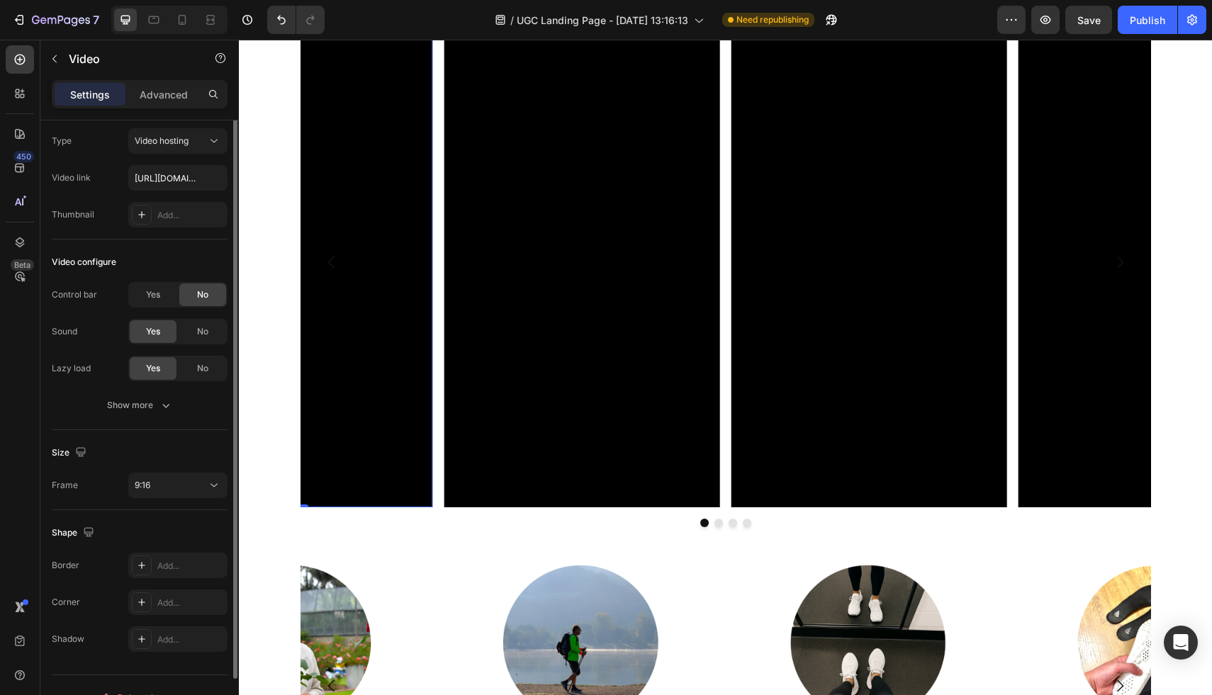
scroll to position [17, 0]
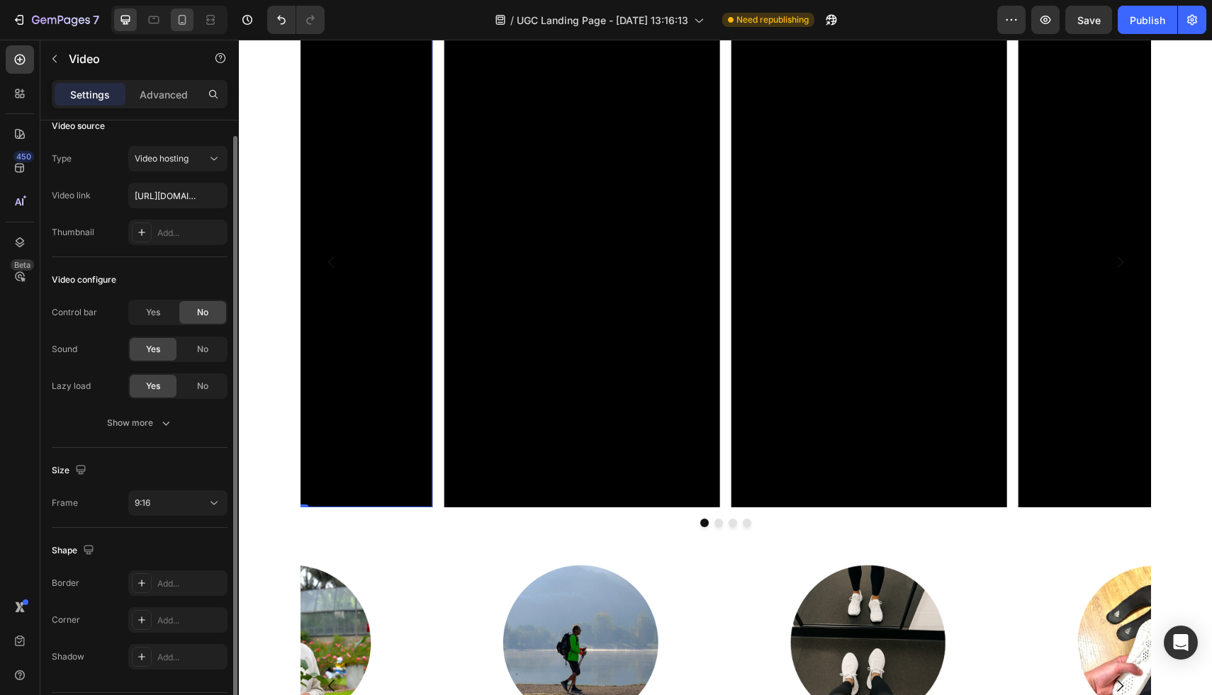
click at [191, 21] on div at bounding box center [182, 20] width 23 height 23
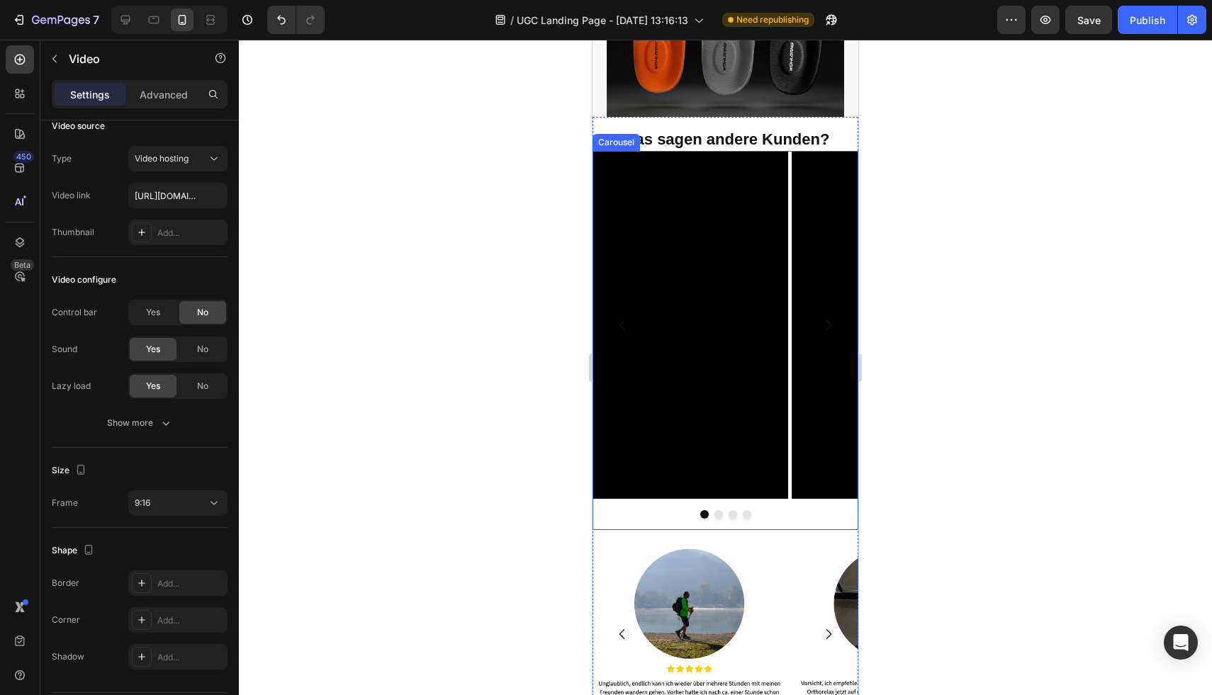
scroll to position [2096, 0]
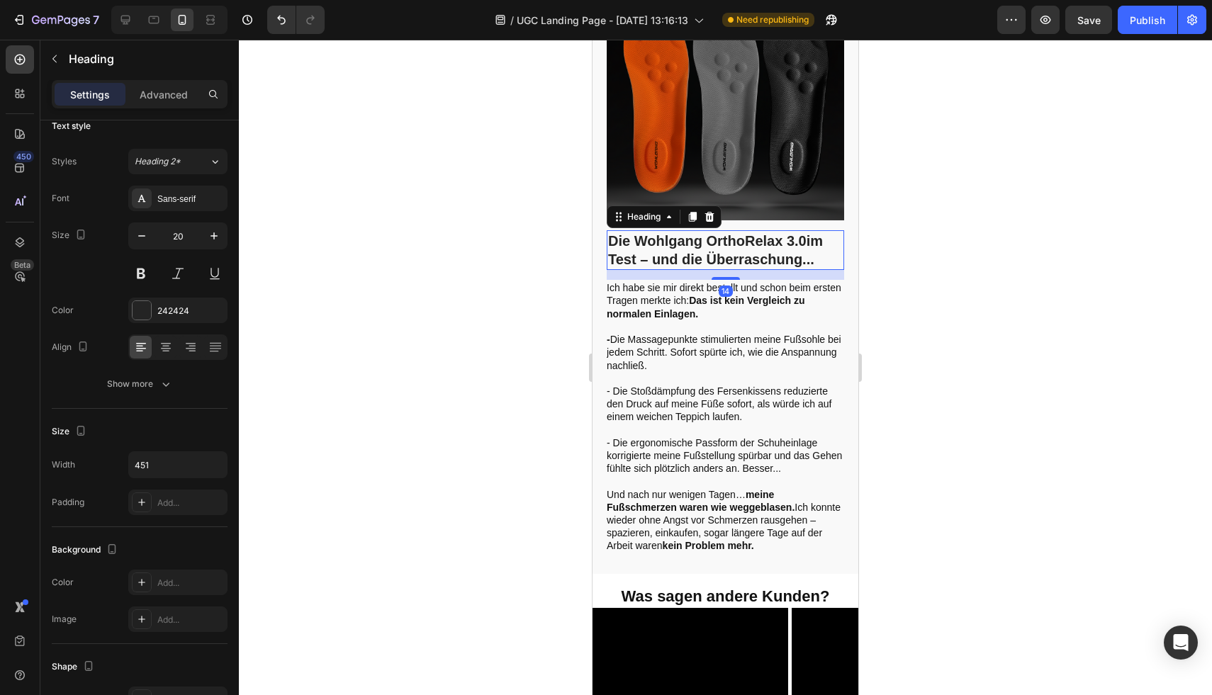
click at [691, 249] on strong "Die Wohlgang OrthoRelax 3.0" at bounding box center [707, 241] width 198 height 16
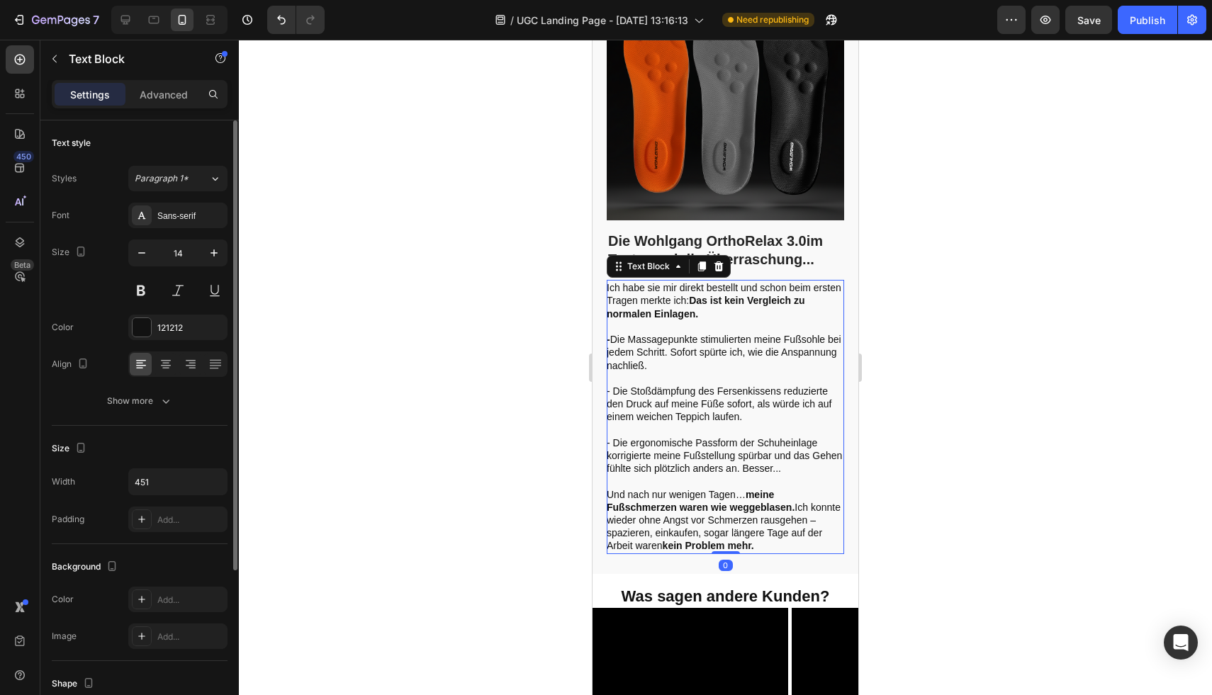
click at [755, 372] on p "- Die Massagepunkte stimulierten meine Fußsohle bei jedem Schritt. Sofort spürt…" at bounding box center [725, 352] width 236 height 39
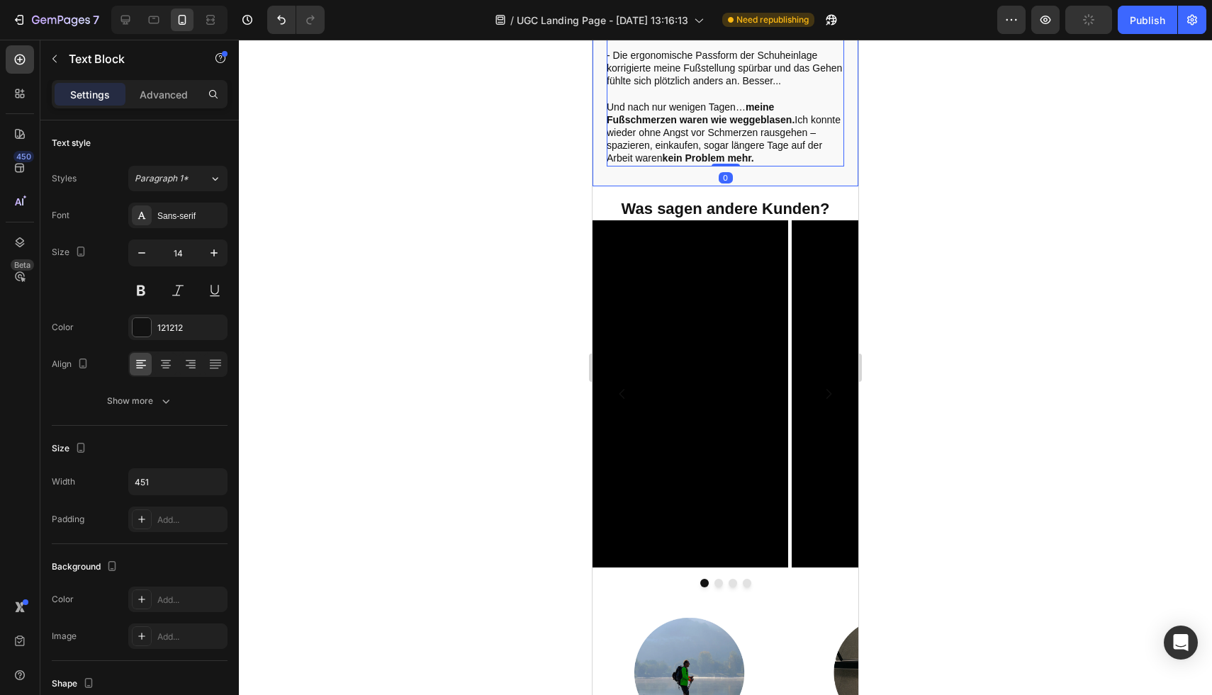
scroll to position [2510, 0]
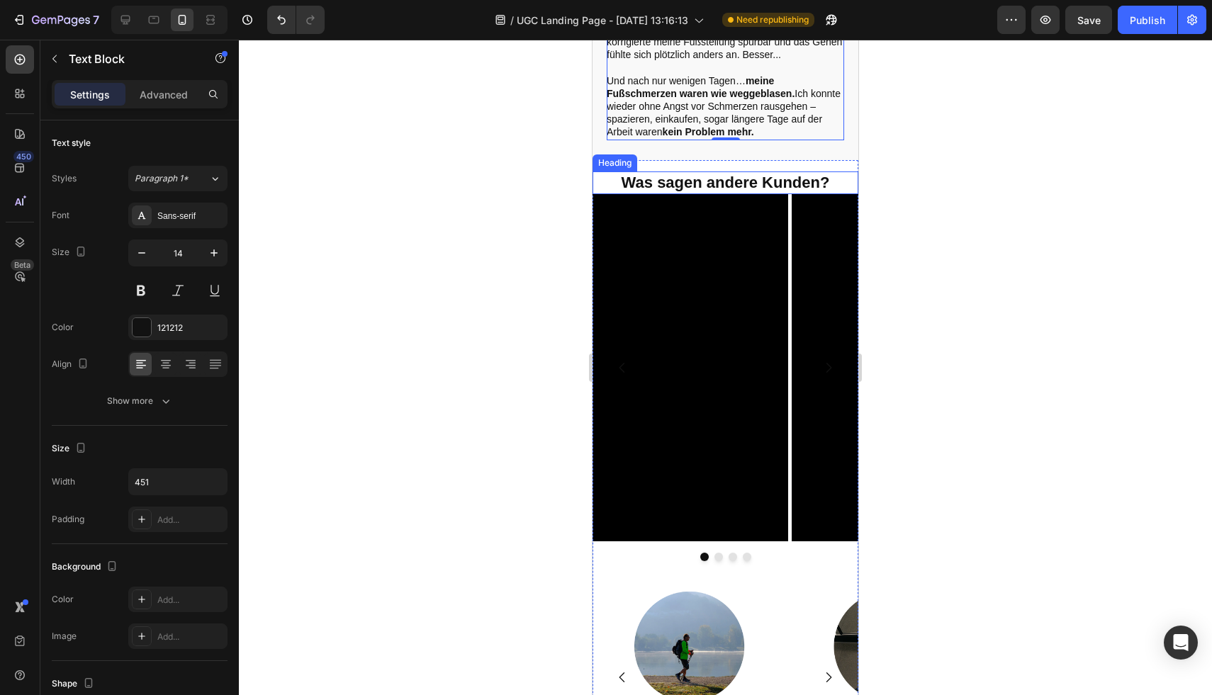
click at [748, 195] on h2 "Was sagen andere Kunden?" at bounding box center [726, 183] width 266 height 23
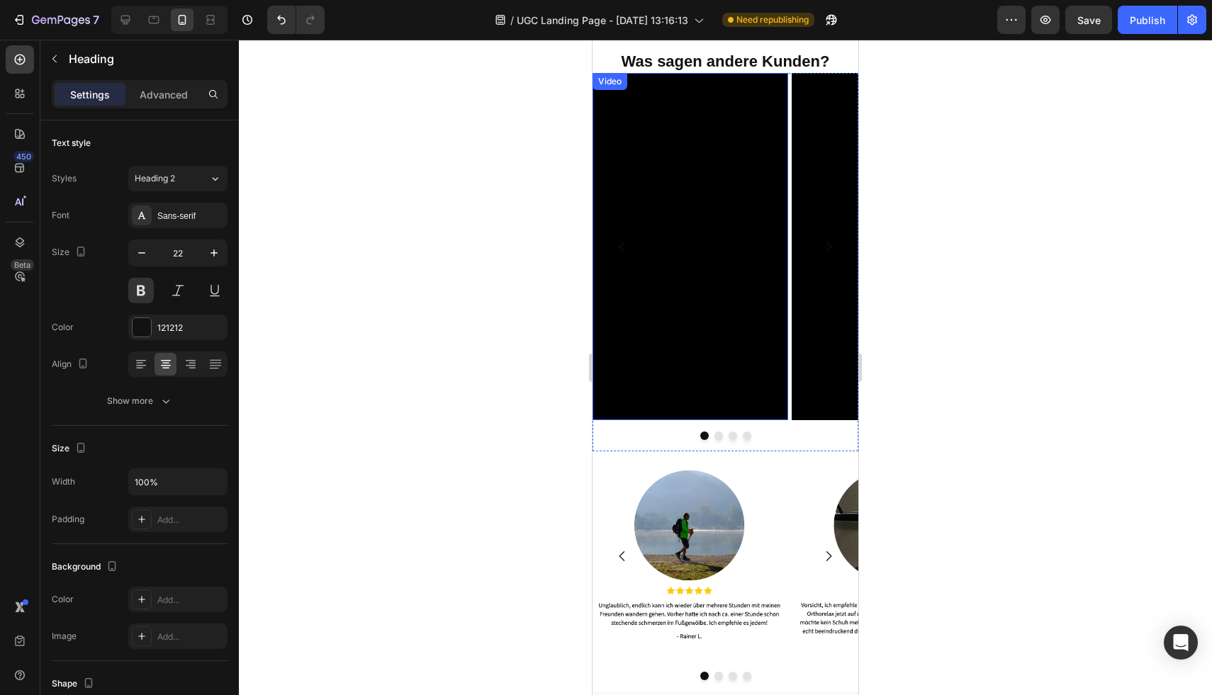
scroll to position [2634, 0]
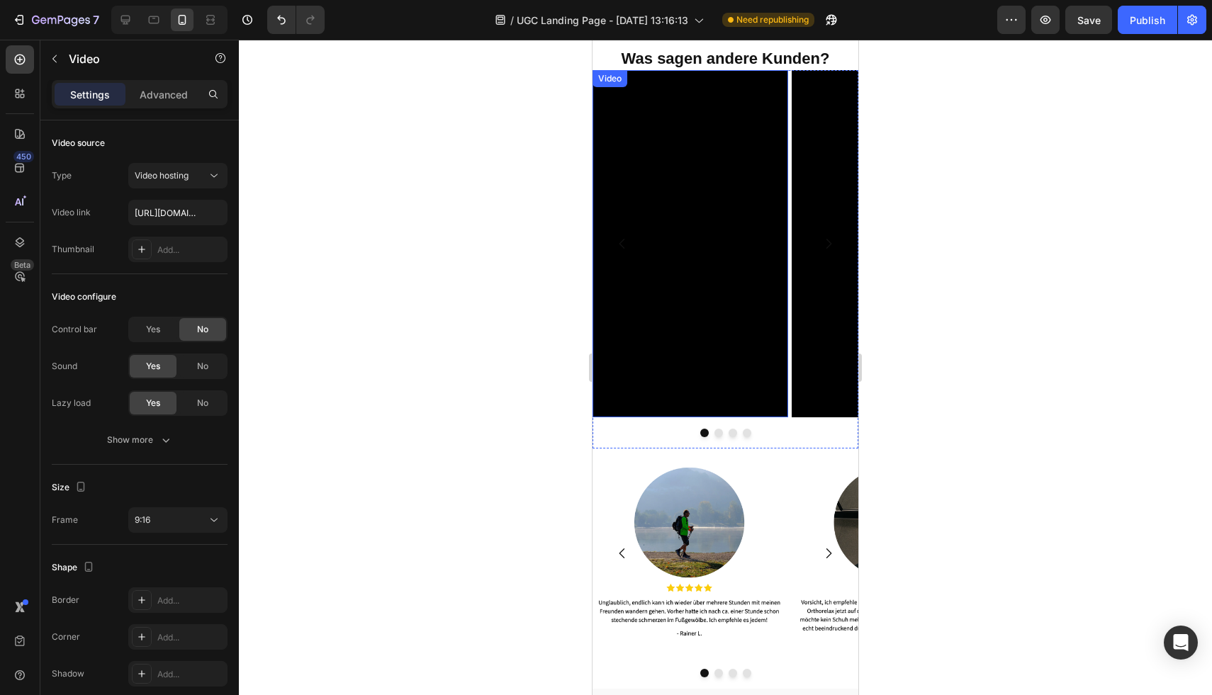
click at [690, 378] on video at bounding box center [691, 243] width 196 height 347
click at [827, 249] on icon "Carousel Next Arrow" at bounding box center [830, 244] width 6 height 10
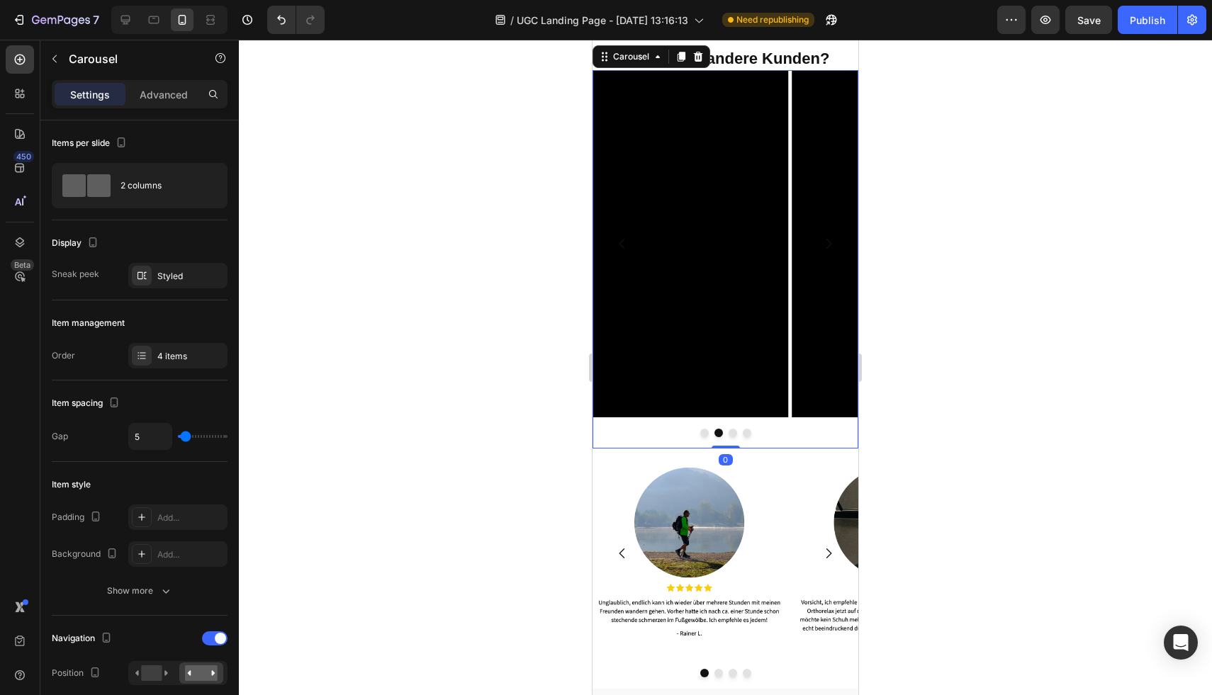
click at [828, 262] on button "Carousel Next Arrow" at bounding box center [828, 243] width 37 height 37
click at [824, 251] on icon "Carousel Next Arrow" at bounding box center [829, 244] width 14 height 14
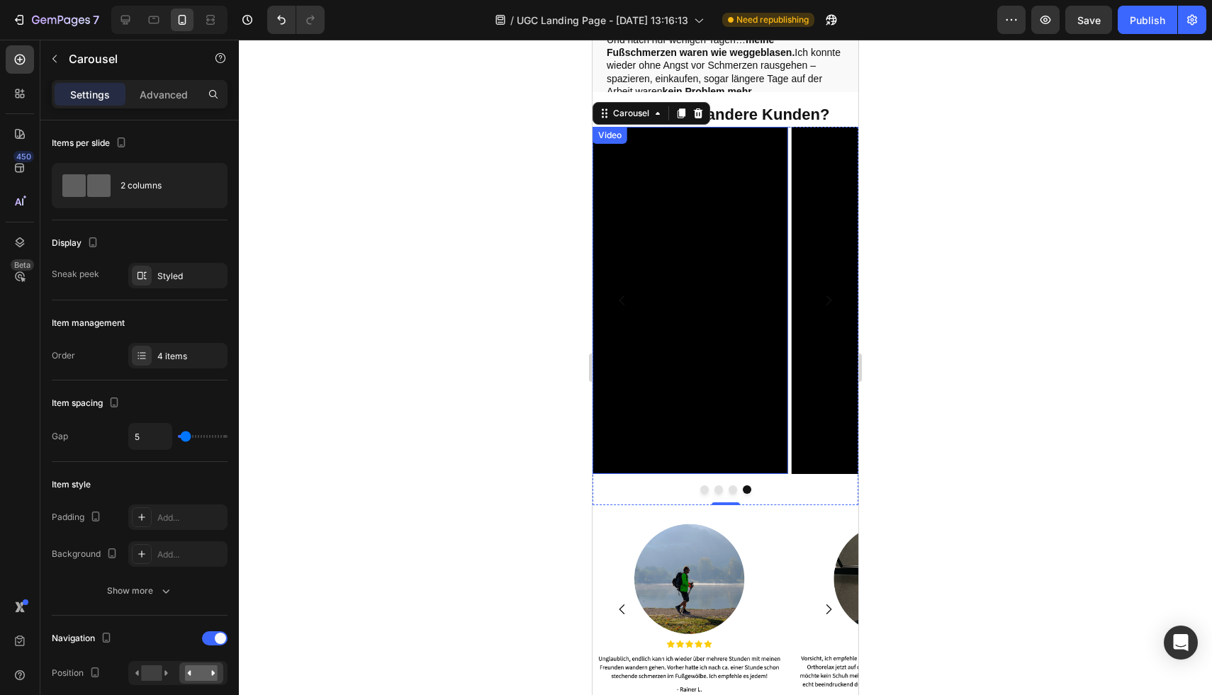
scroll to position [2702, 0]
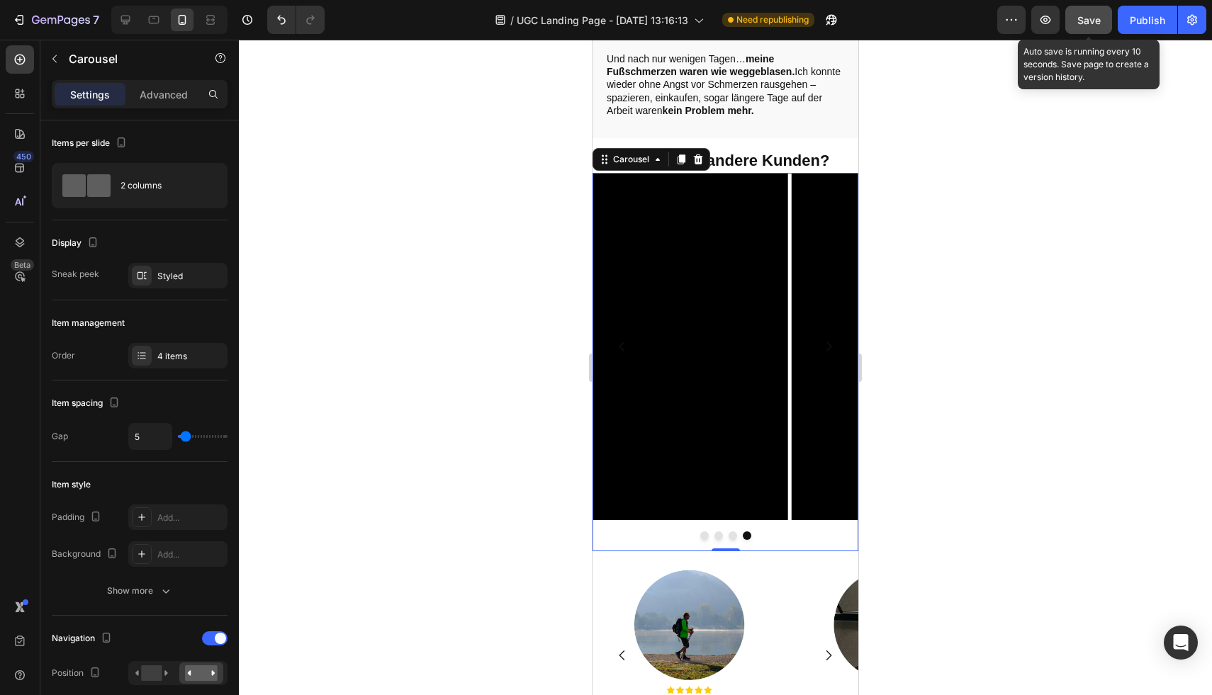
click at [1082, 26] on div "Save" at bounding box center [1088, 20] width 23 height 15
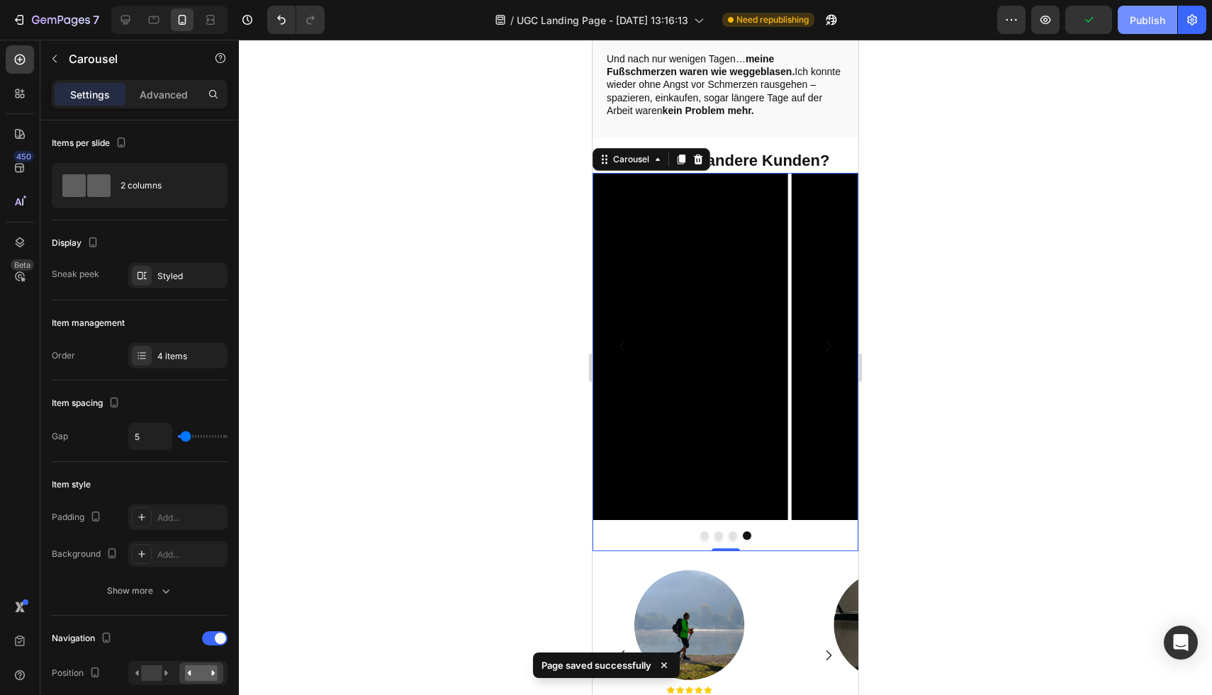
click at [1148, 33] on button "Publish" at bounding box center [1148, 20] width 60 height 28
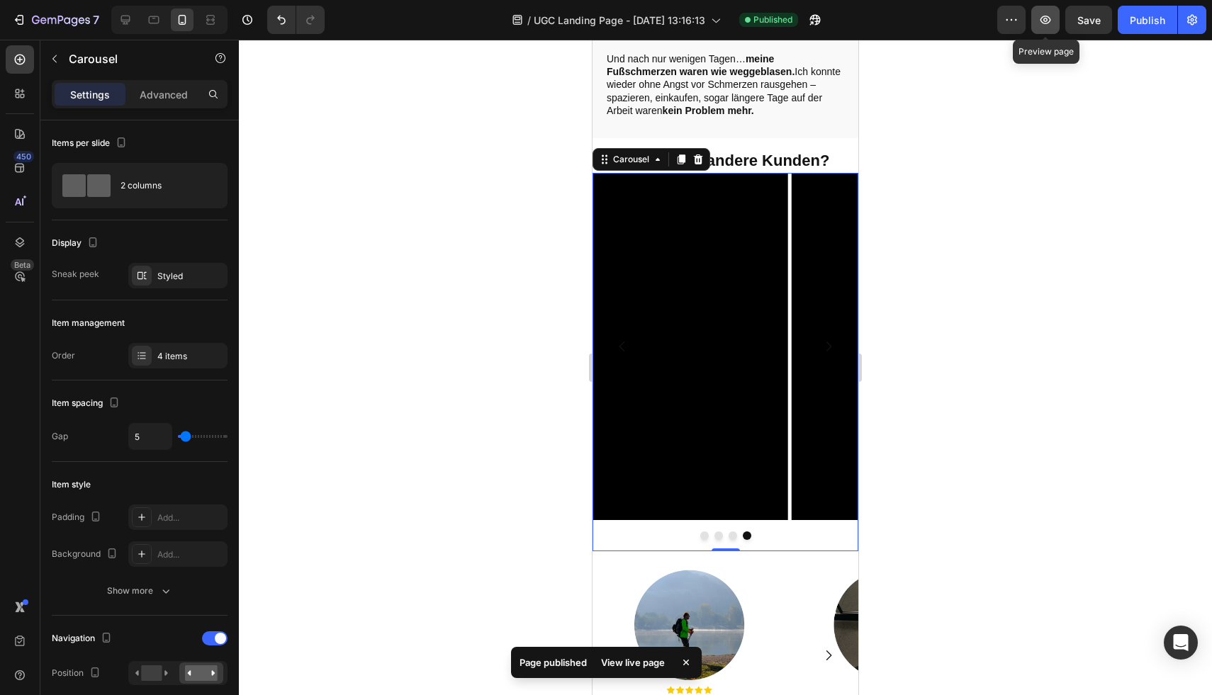
click at [1046, 23] on icon "button" at bounding box center [1046, 20] width 11 height 9
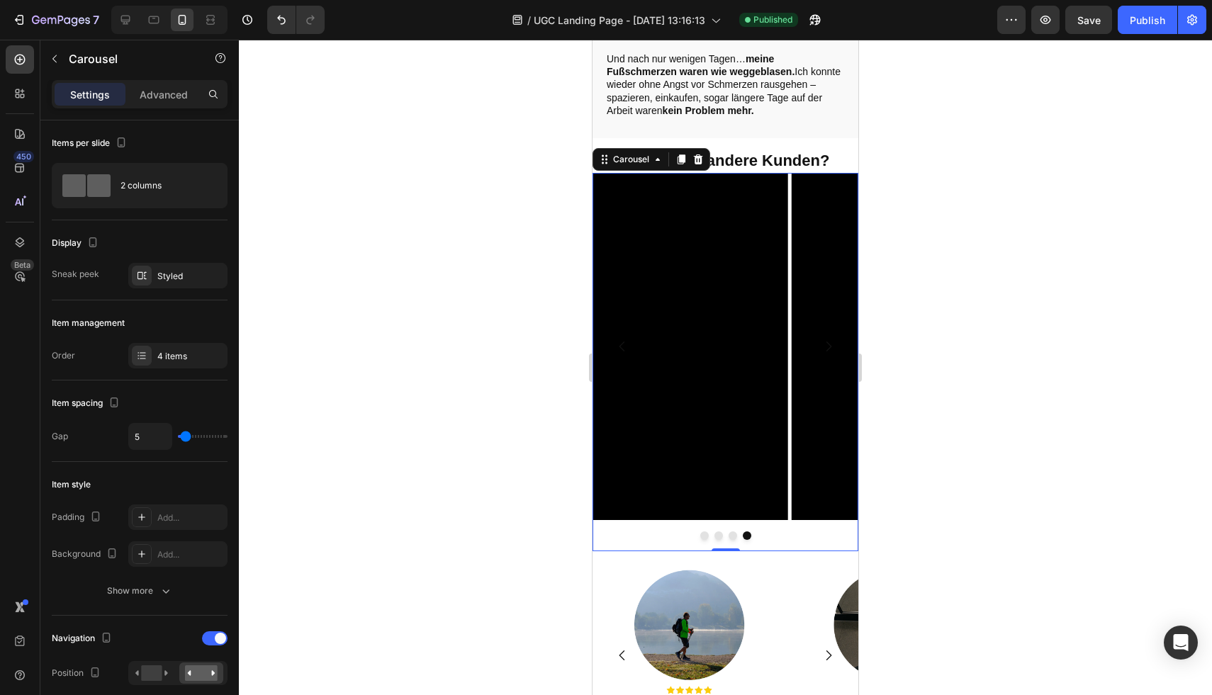
click at [814, 517] on div "Video Video Video Video Carousel 0" at bounding box center [726, 362] width 266 height 379
click at [666, 306] on video at bounding box center [691, 346] width 196 height 347
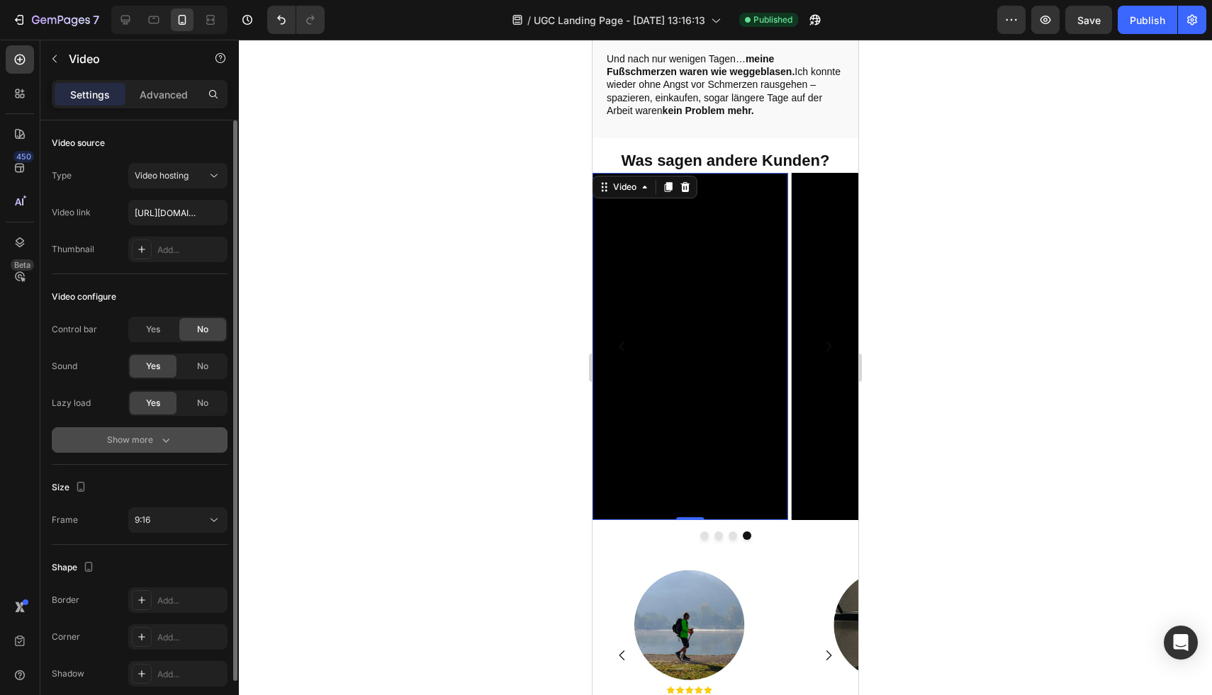
click at [142, 435] on div "Show more" at bounding box center [140, 440] width 66 height 14
click at [149, 444] on span "Yes" at bounding box center [153, 440] width 14 height 13
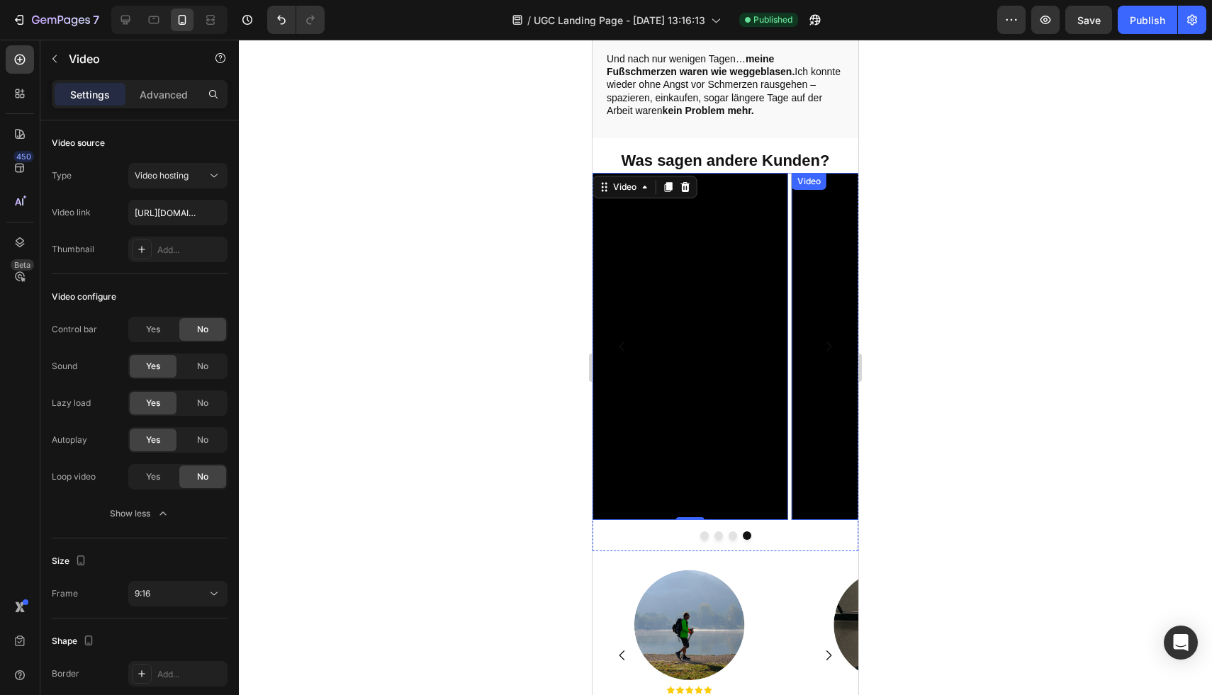
click at [819, 393] on video at bounding box center [890, 346] width 196 height 347
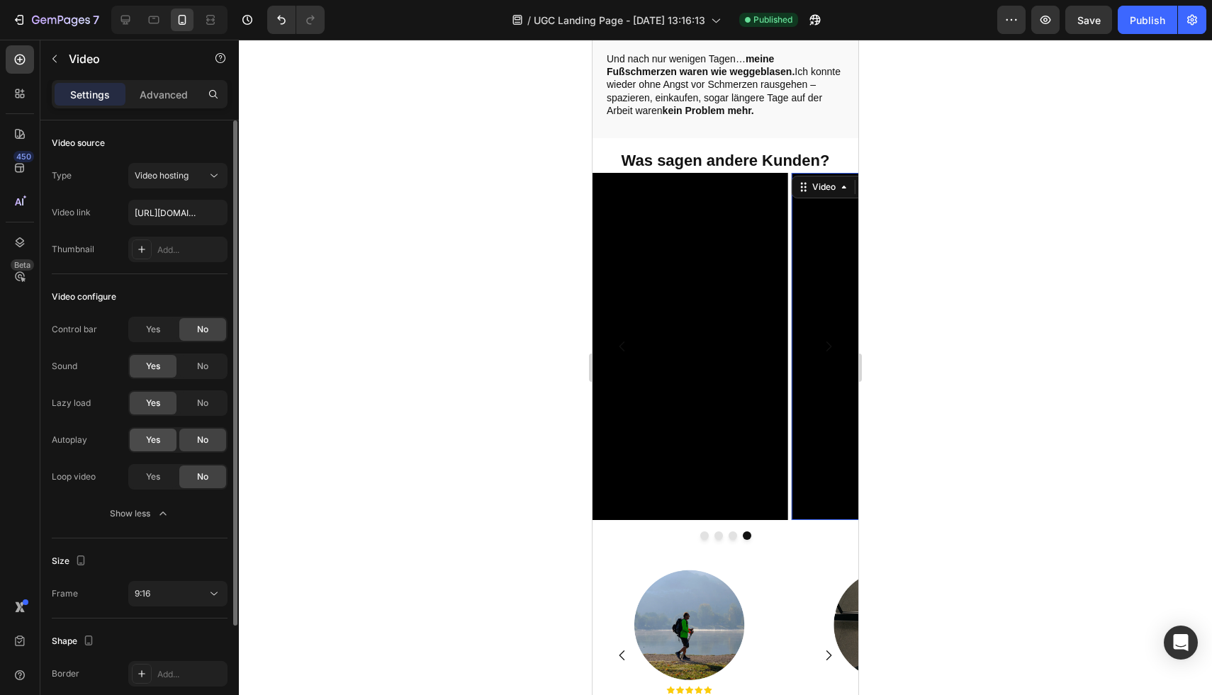
click at [145, 442] on div "Yes" at bounding box center [153, 440] width 47 height 23
click at [822, 340] on icon "Carousel Next Arrow" at bounding box center [829, 347] width 14 height 14
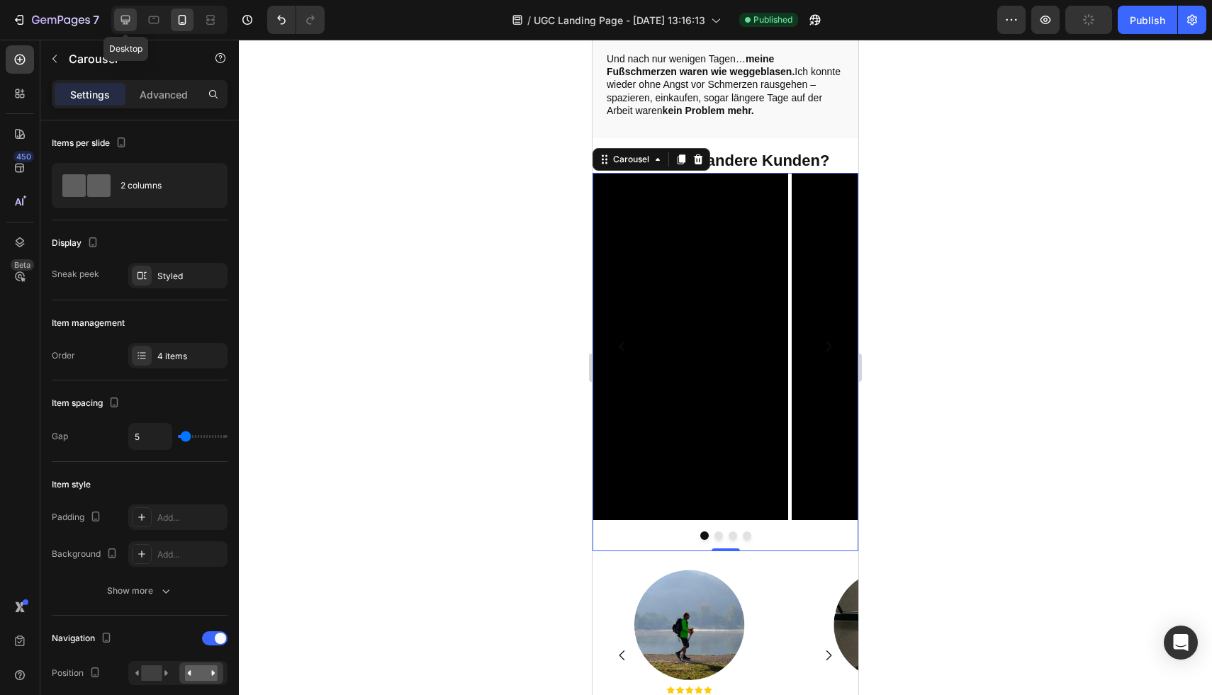
click at [130, 16] on icon at bounding box center [125, 20] width 14 height 14
type input "24"
type input "1200"
type input "16"
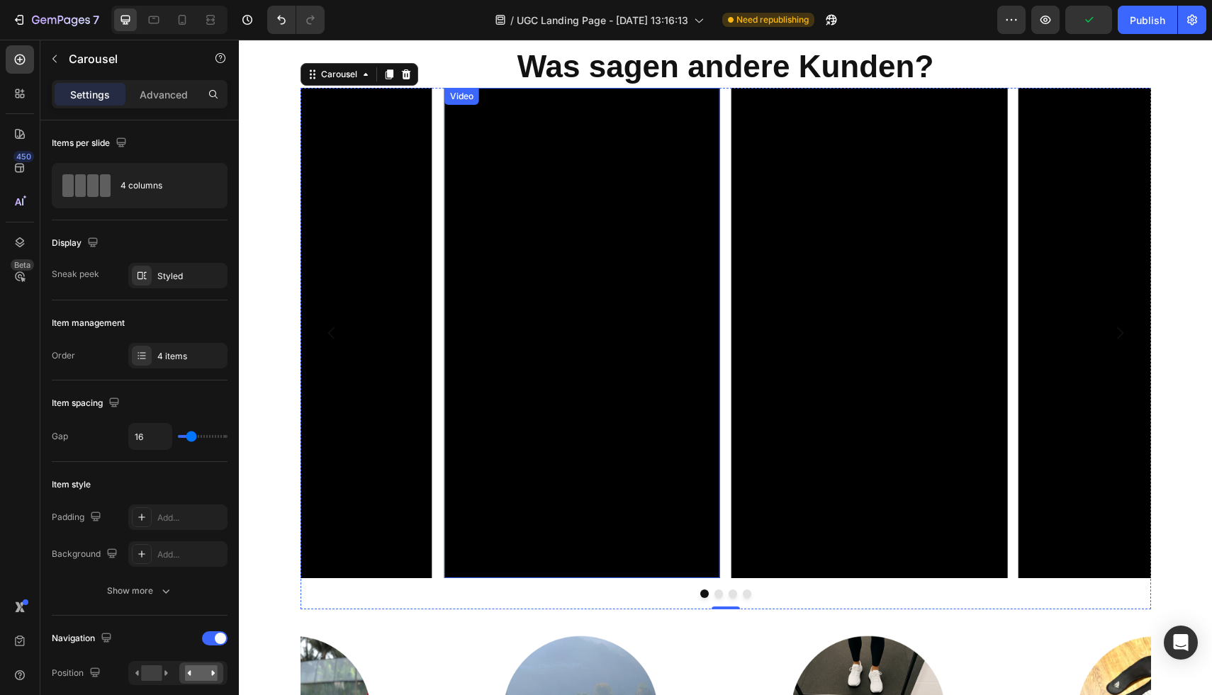
scroll to position [2263, 0]
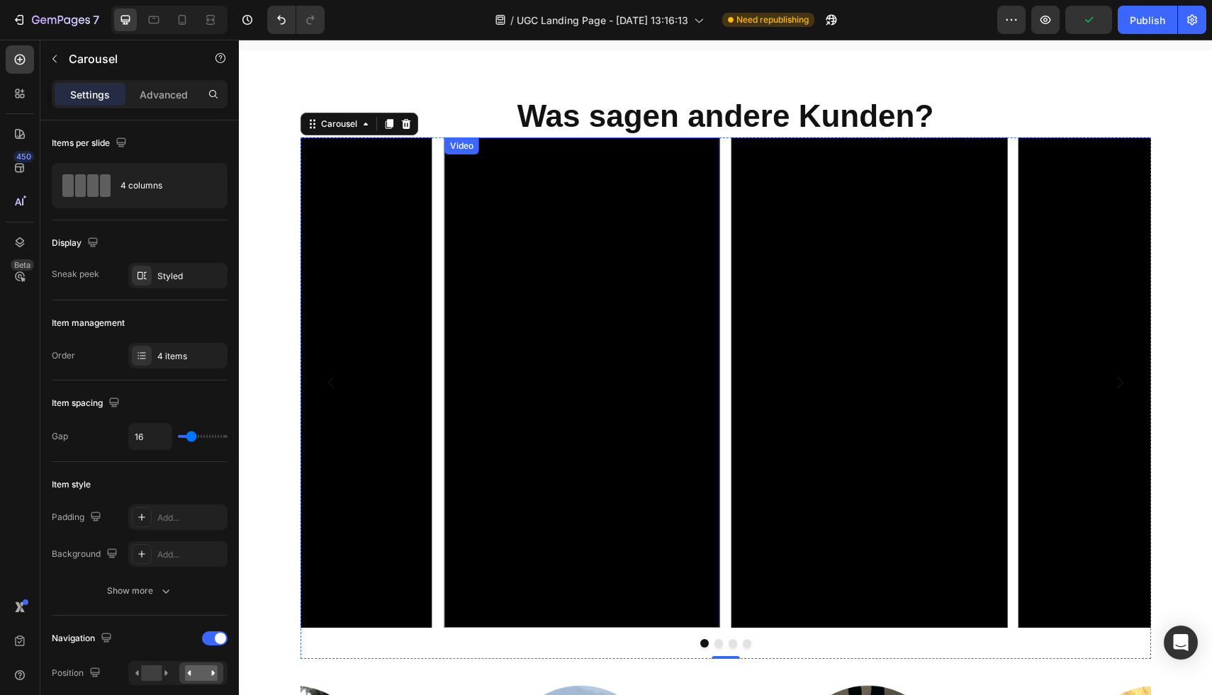
click at [545, 340] on video at bounding box center [582, 383] width 276 height 491
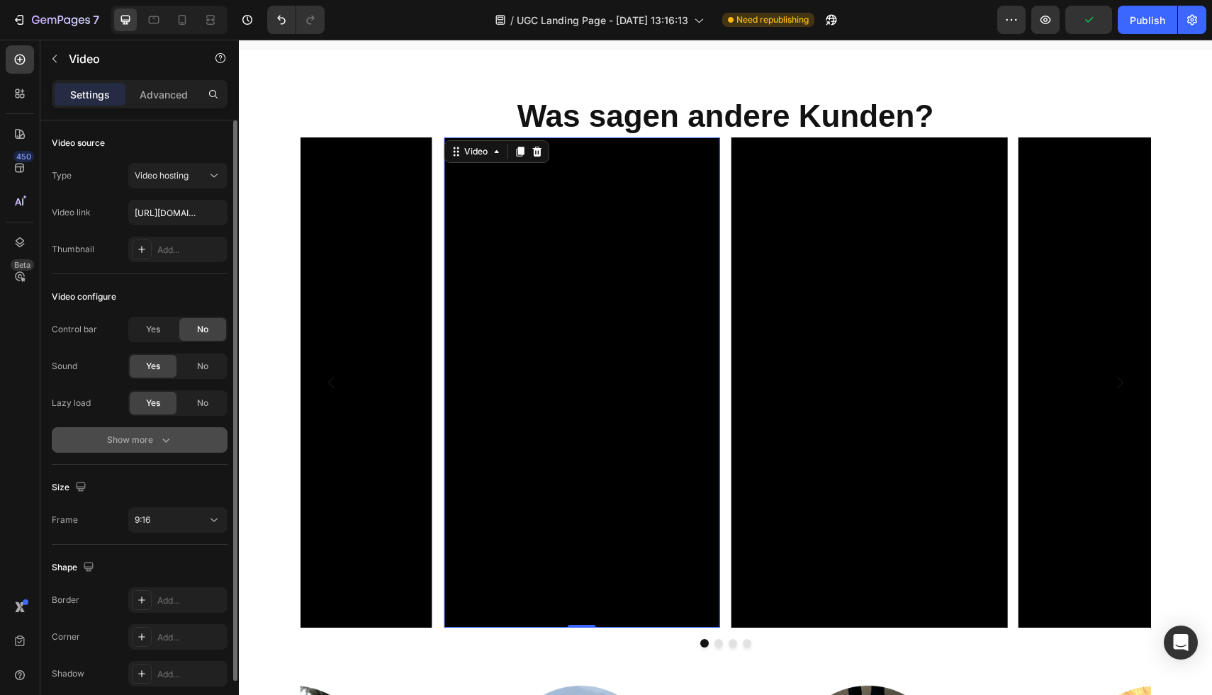
scroll to position [60, 0]
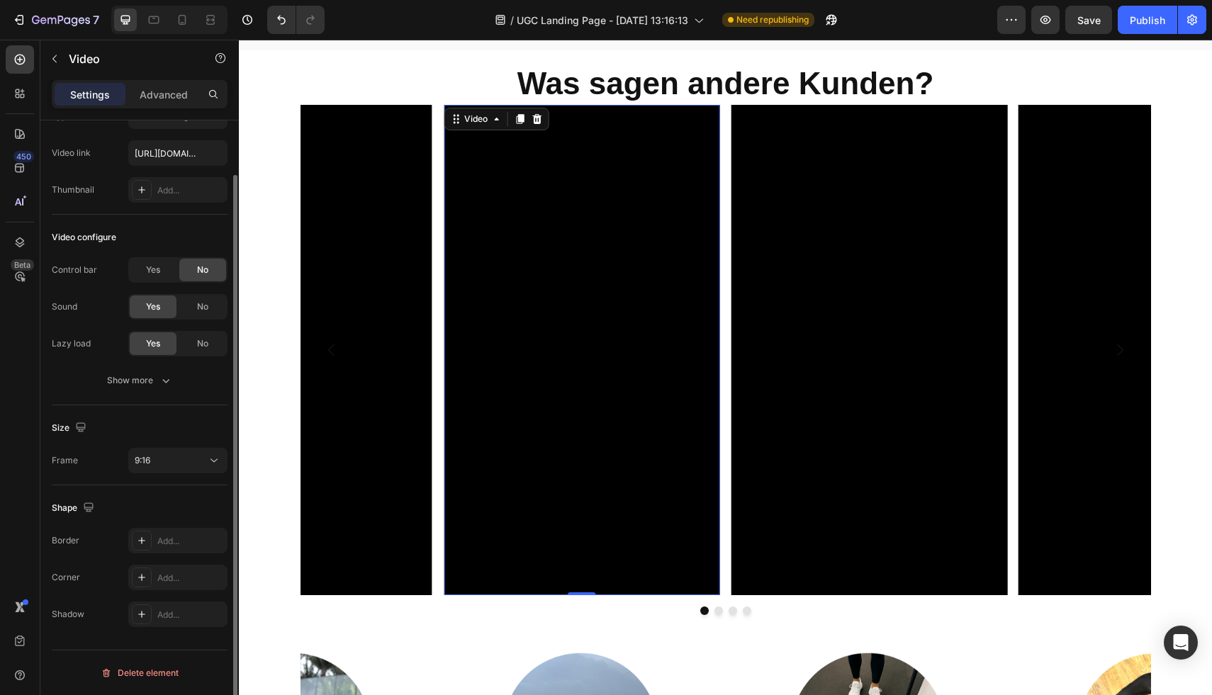
click at [153, 366] on div "Control bar Yes No Sound Yes No Lazy load Yes No Show more" at bounding box center [140, 325] width 176 height 136
click at [146, 376] on div "Show more" at bounding box center [140, 381] width 66 height 14
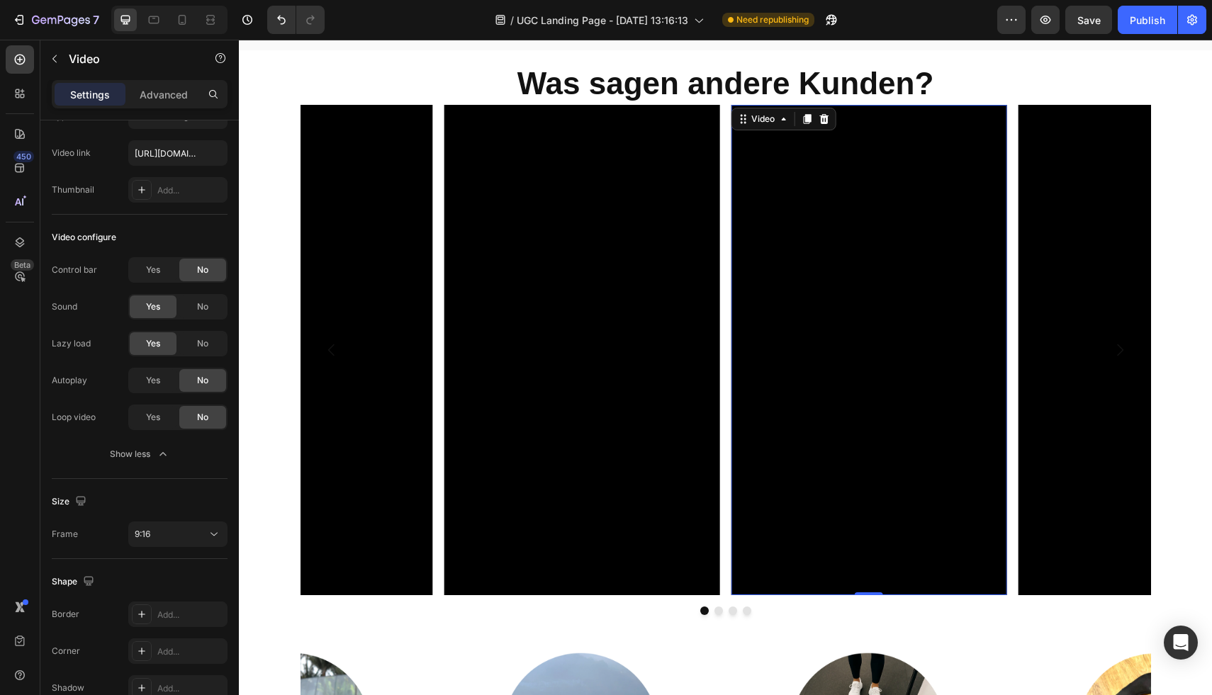
click at [829, 388] on video at bounding box center [869, 350] width 276 height 491
click at [138, 379] on div "Yes" at bounding box center [153, 380] width 47 height 23
click at [1109, 386] on video at bounding box center [1157, 350] width 276 height 491
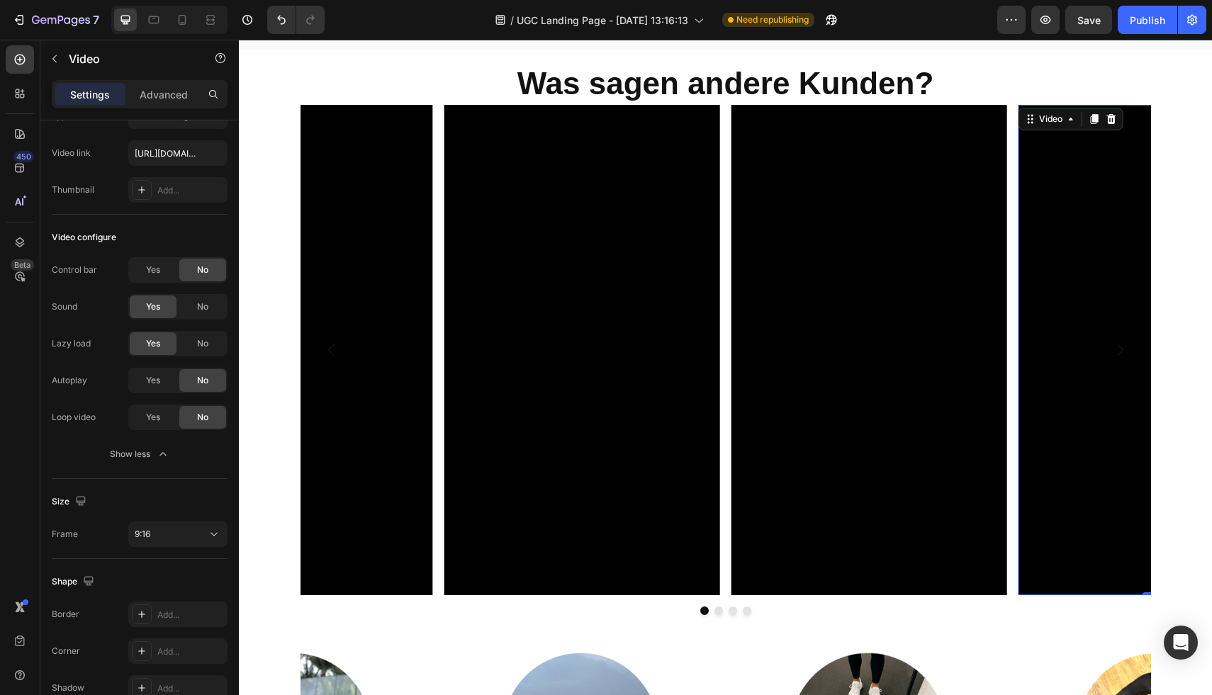
click at [1109, 386] on video at bounding box center [1157, 350] width 276 height 491
click at [148, 387] on div "Yes" at bounding box center [153, 380] width 47 height 23
click at [359, 450] on video at bounding box center [295, 350] width 276 height 491
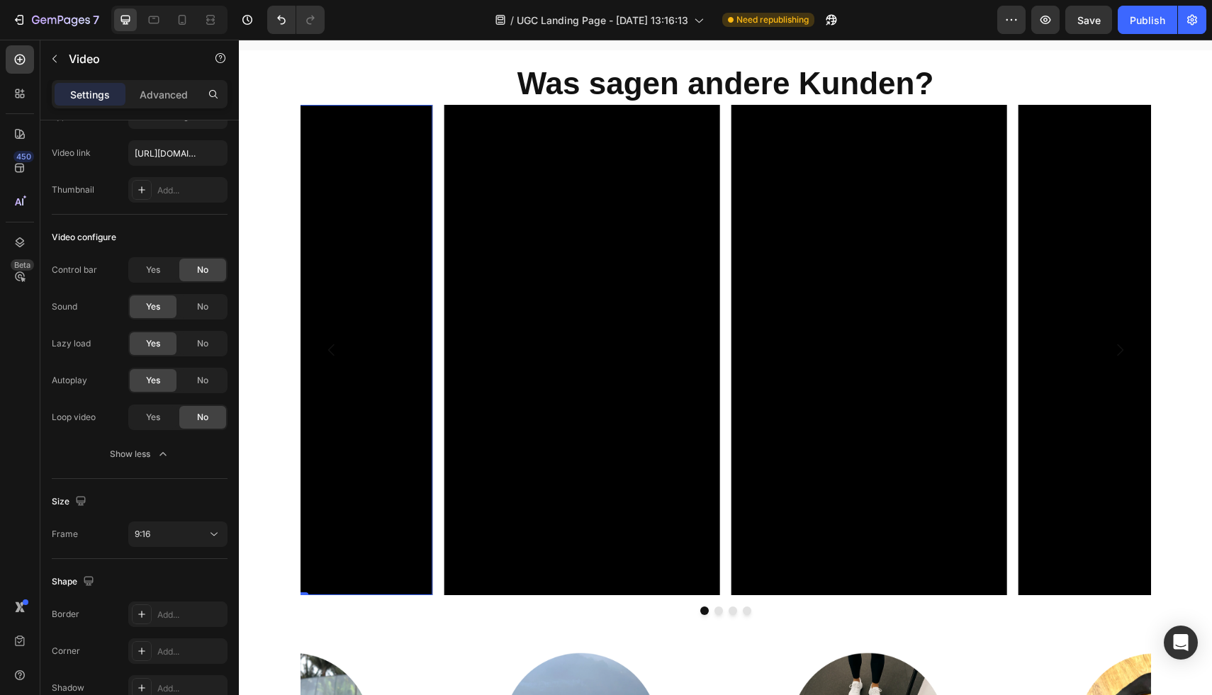
click at [368, 398] on video at bounding box center [295, 350] width 276 height 491
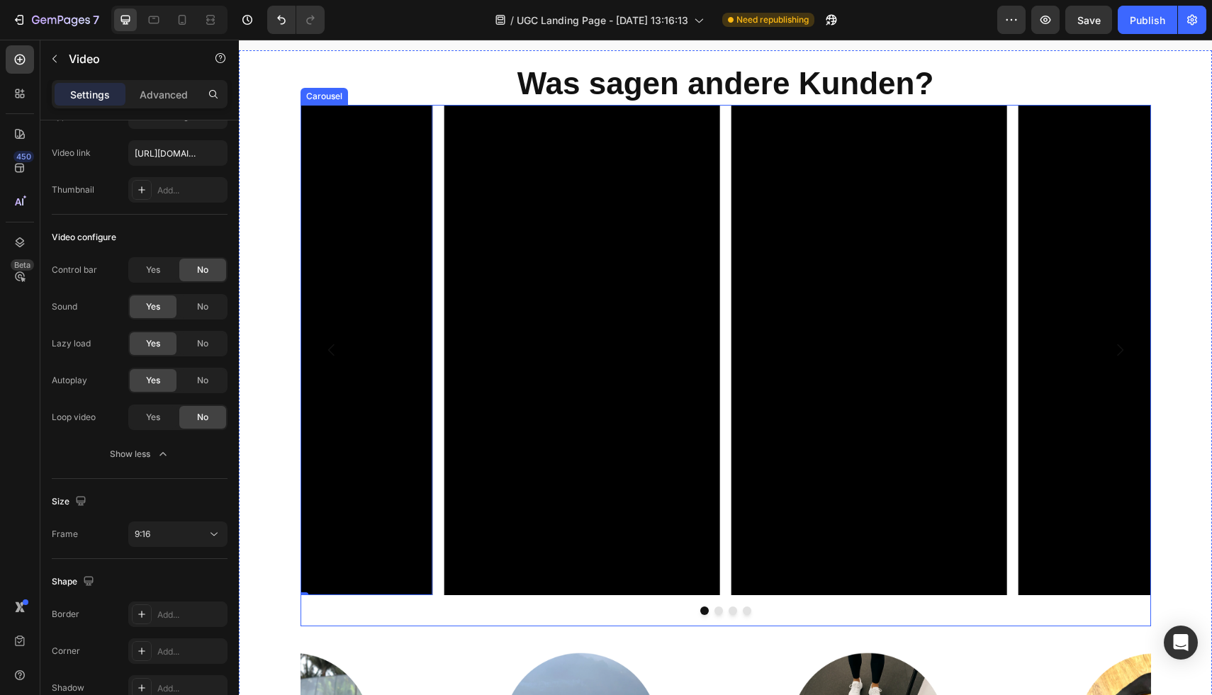
click at [534, 402] on video at bounding box center [582, 350] width 276 height 491
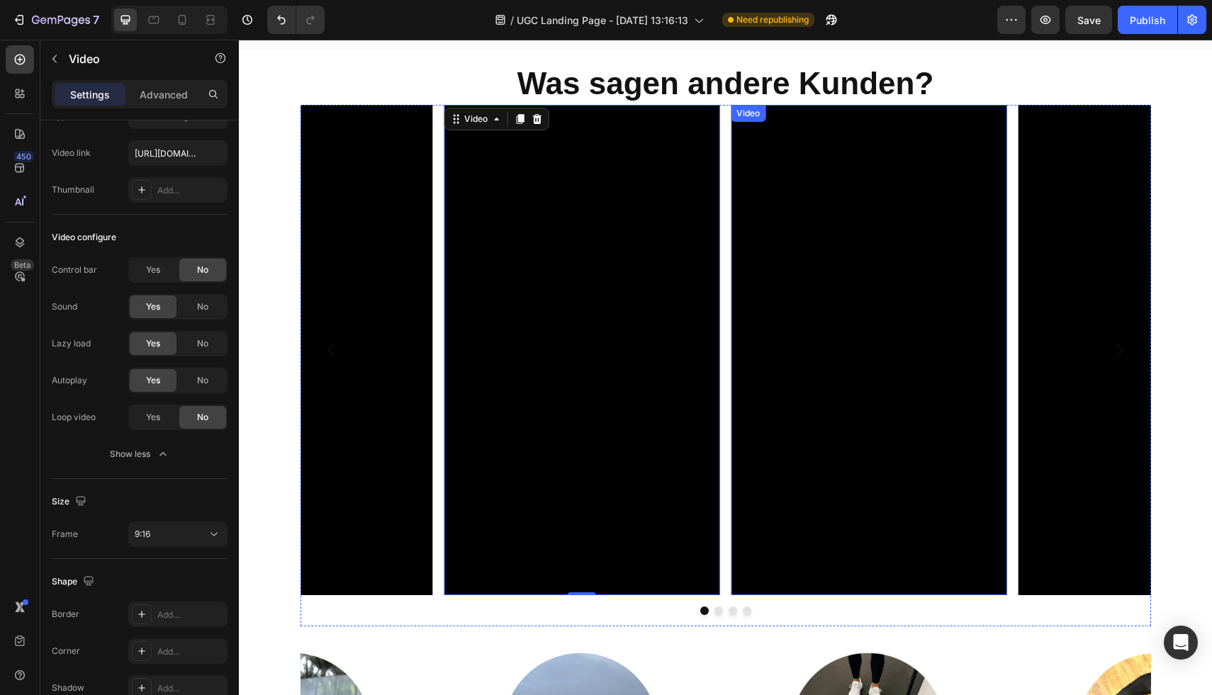
click at [826, 418] on video at bounding box center [869, 350] width 276 height 491
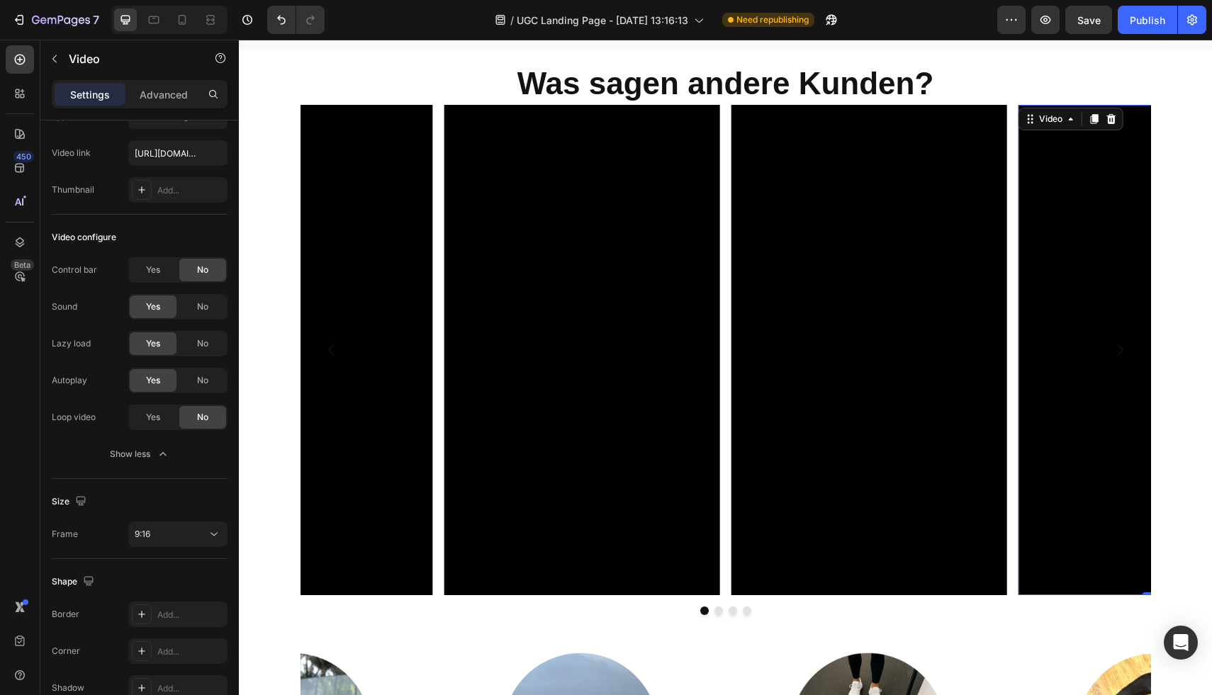
click at [1057, 428] on video at bounding box center [1157, 350] width 276 height 491
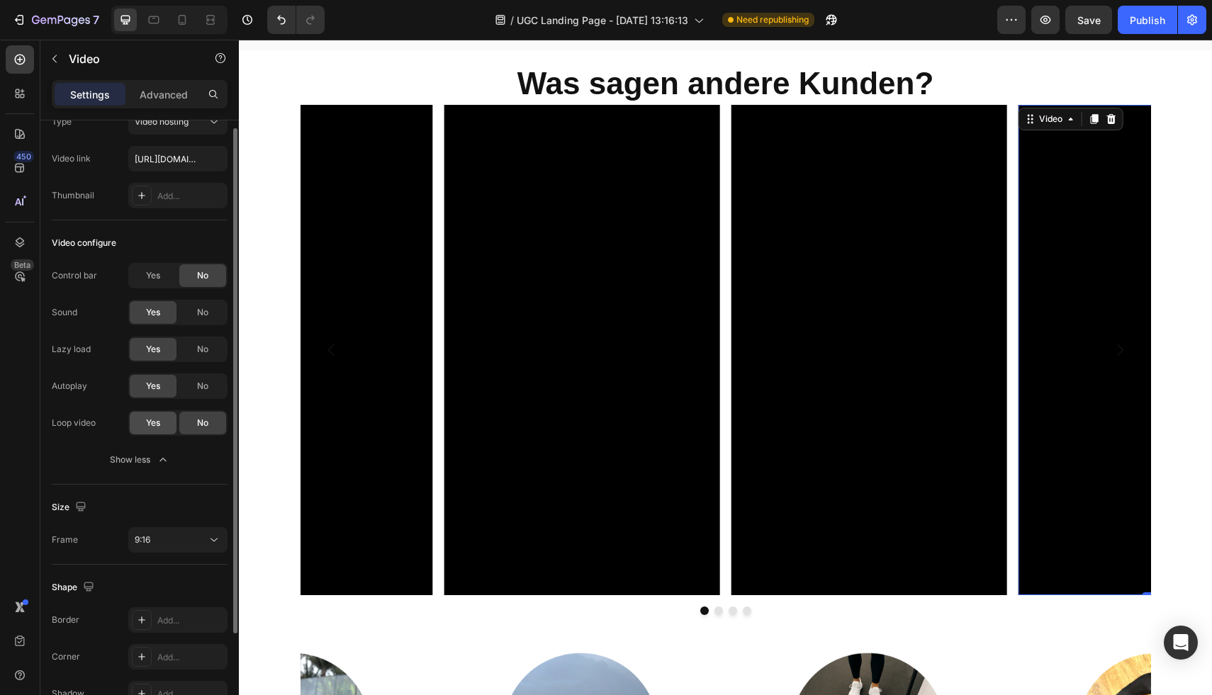
scroll to position [0, 0]
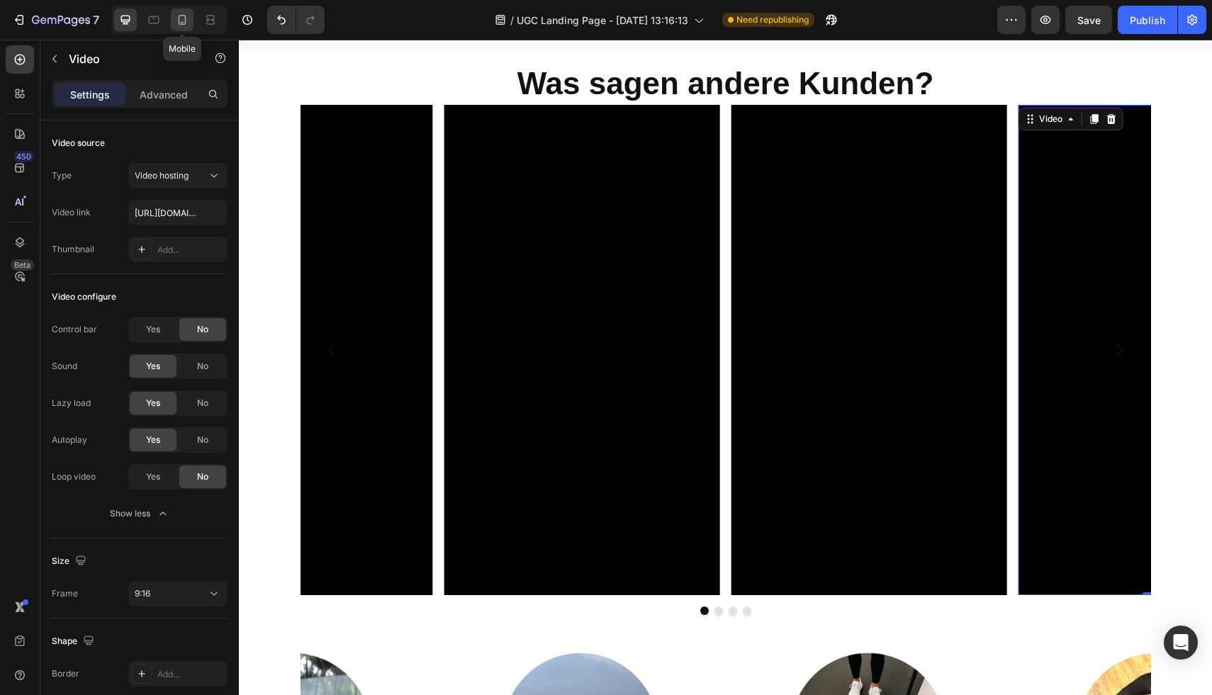
click at [191, 24] on div at bounding box center [182, 20] width 23 height 23
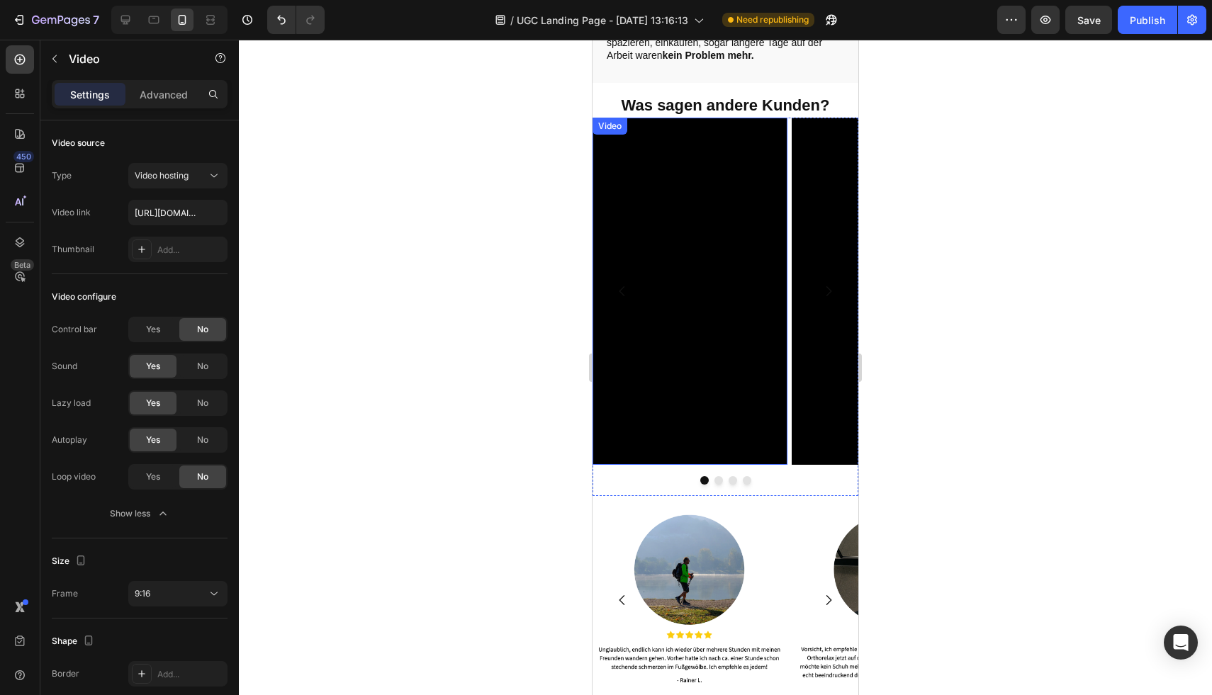
scroll to position [2756, 0]
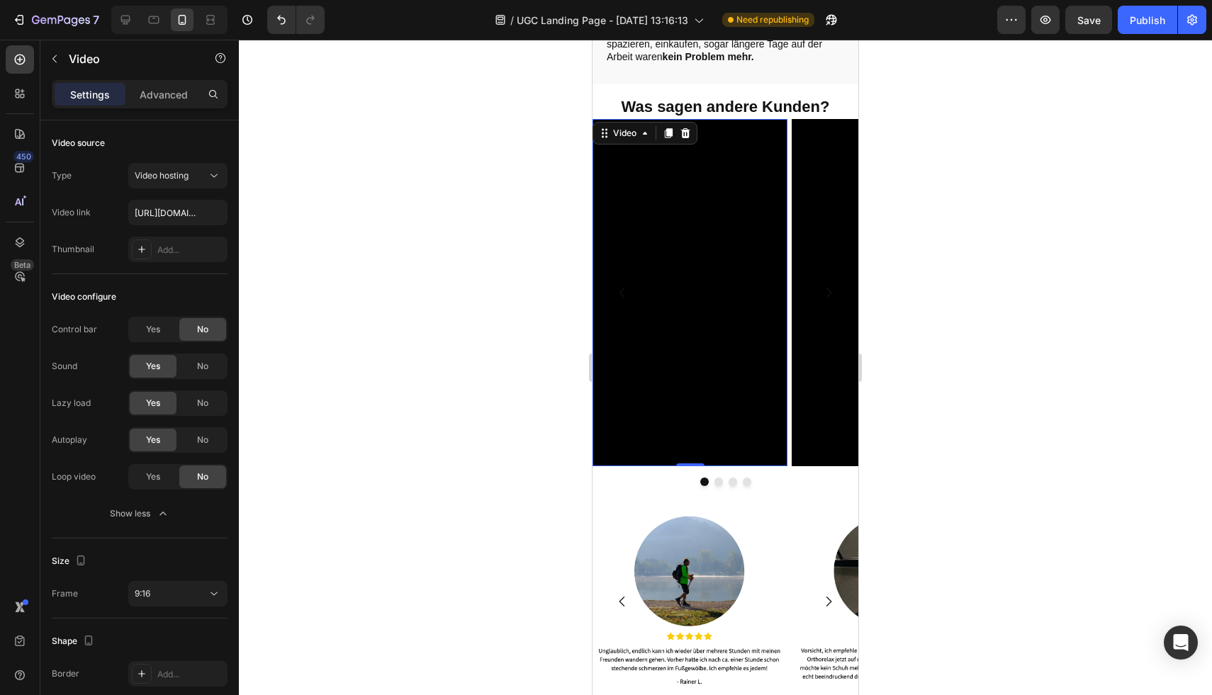
click at [677, 349] on video at bounding box center [691, 292] width 196 height 347
click at [812, 322] on video at bounding box center [890, 292] width 196 height 347
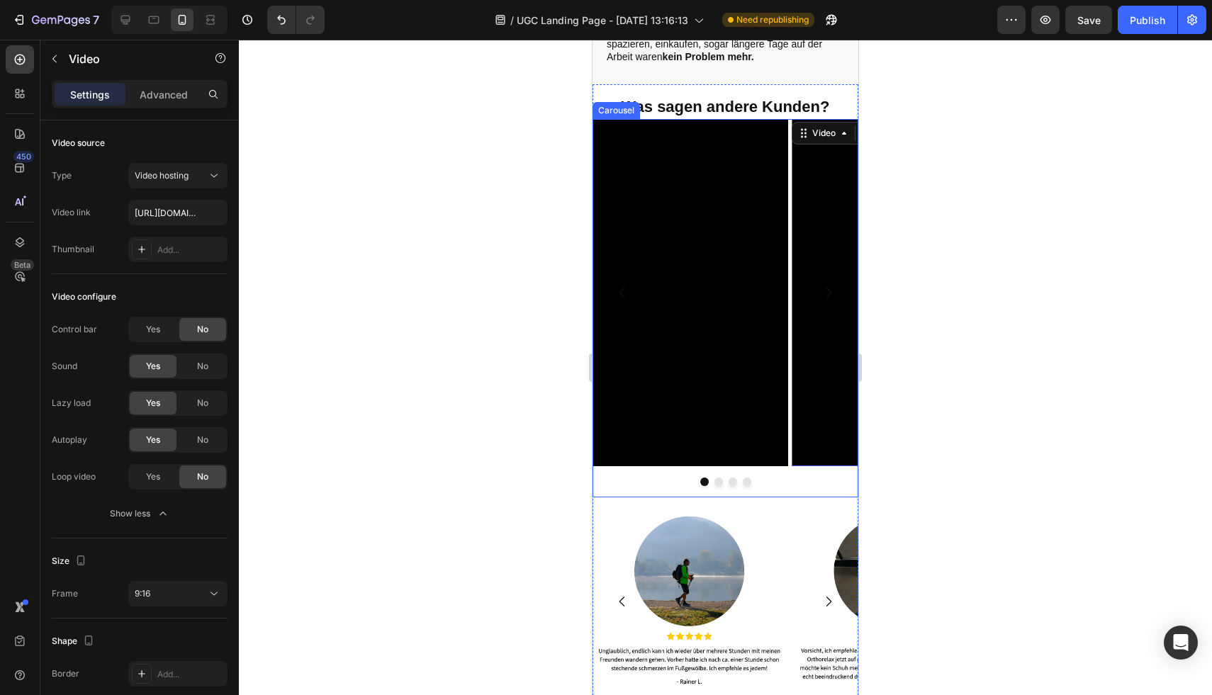
click at [822, 286] on icon "Carousel Next Arrow" at bounding box center [829, 293] width 14 height 14
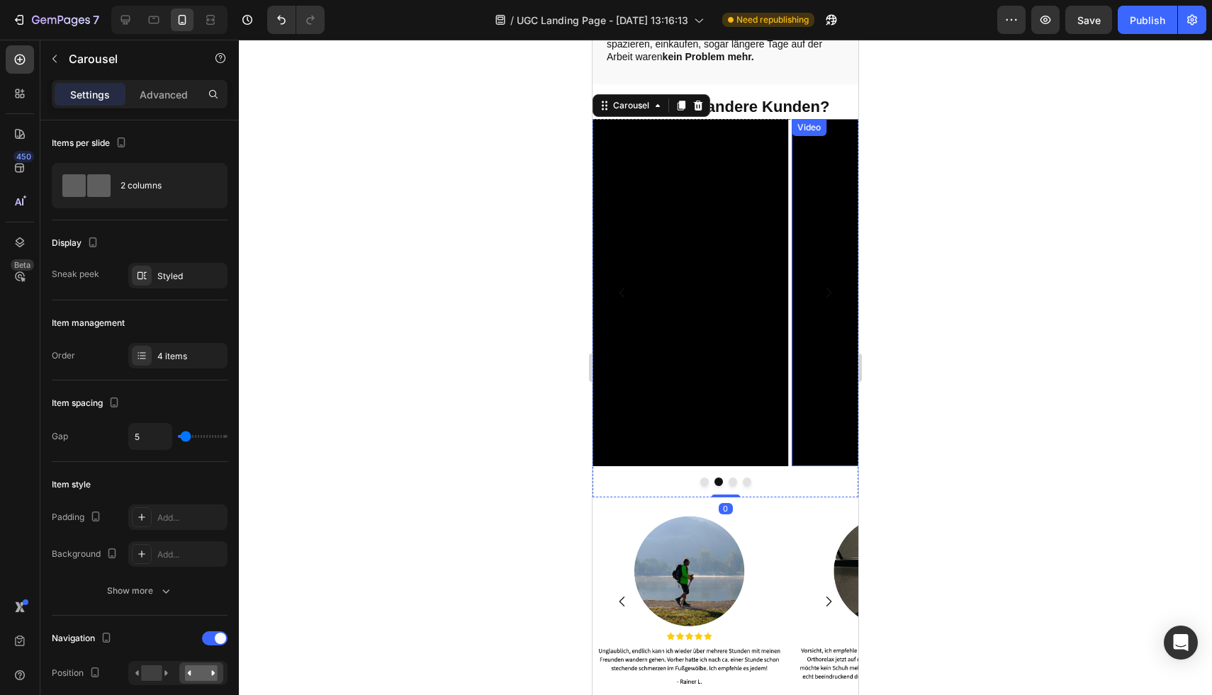
click at [816, 320] on video at bounding box center [890, 292] width 196 height 347
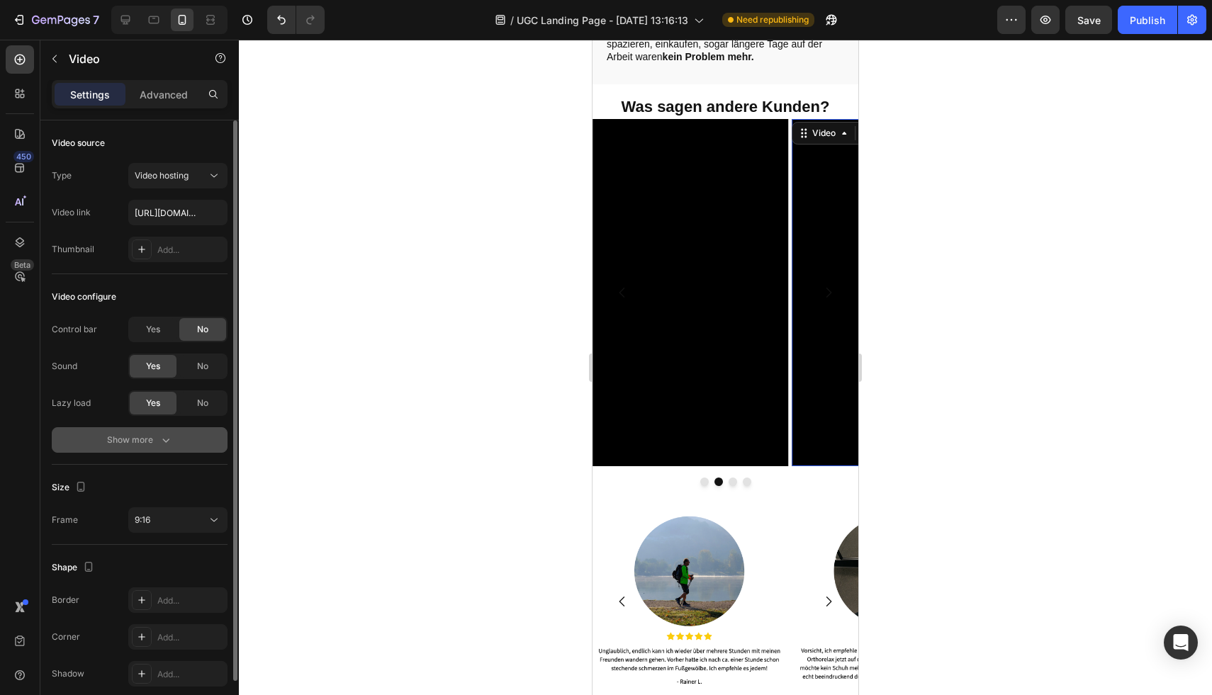
click at [150, 438] on div "Show more" at bounding box center [140, 440] width 66 height 14
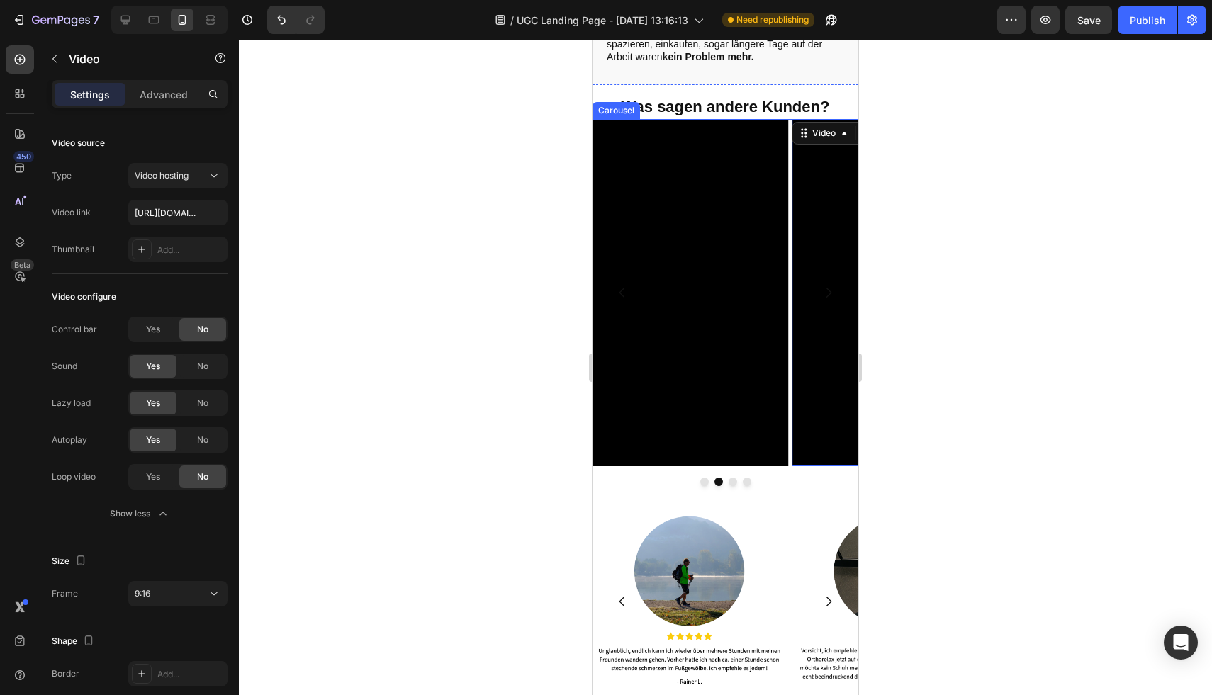
click at [822, 286] on icon "Carousel Next Arrow" at bounding box center [829, 293] width 14 height 14
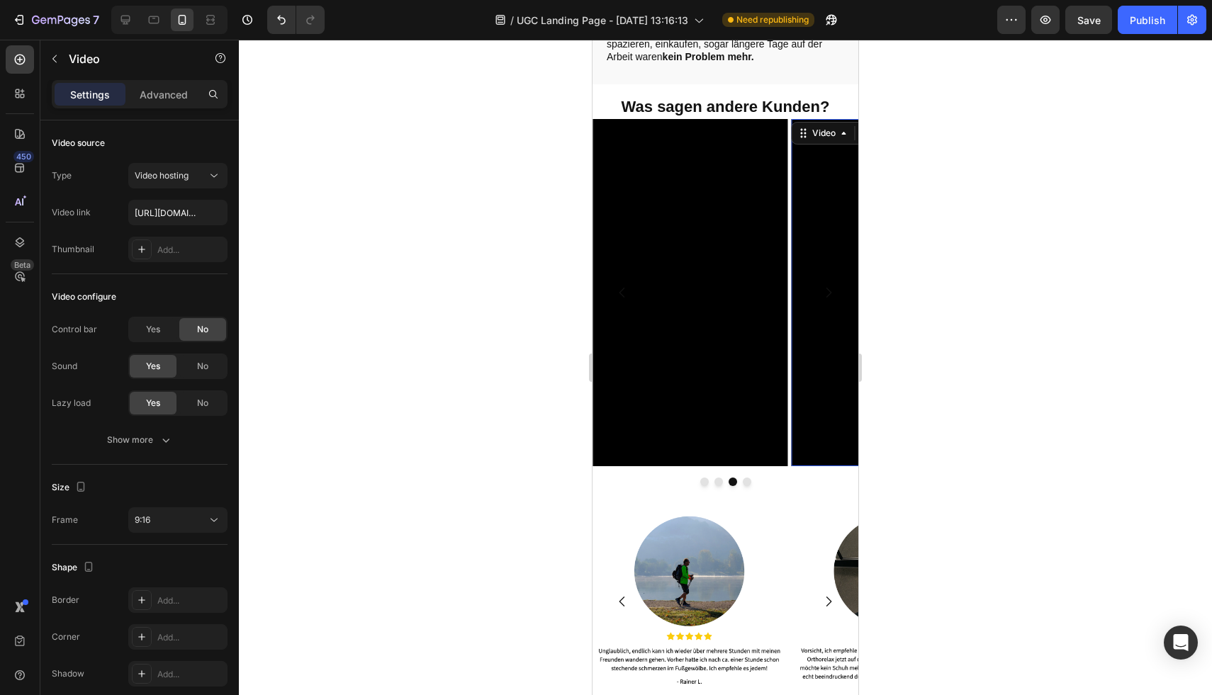
click at [822, 352] on video at bounding box center [890, 292] width 196 height 347
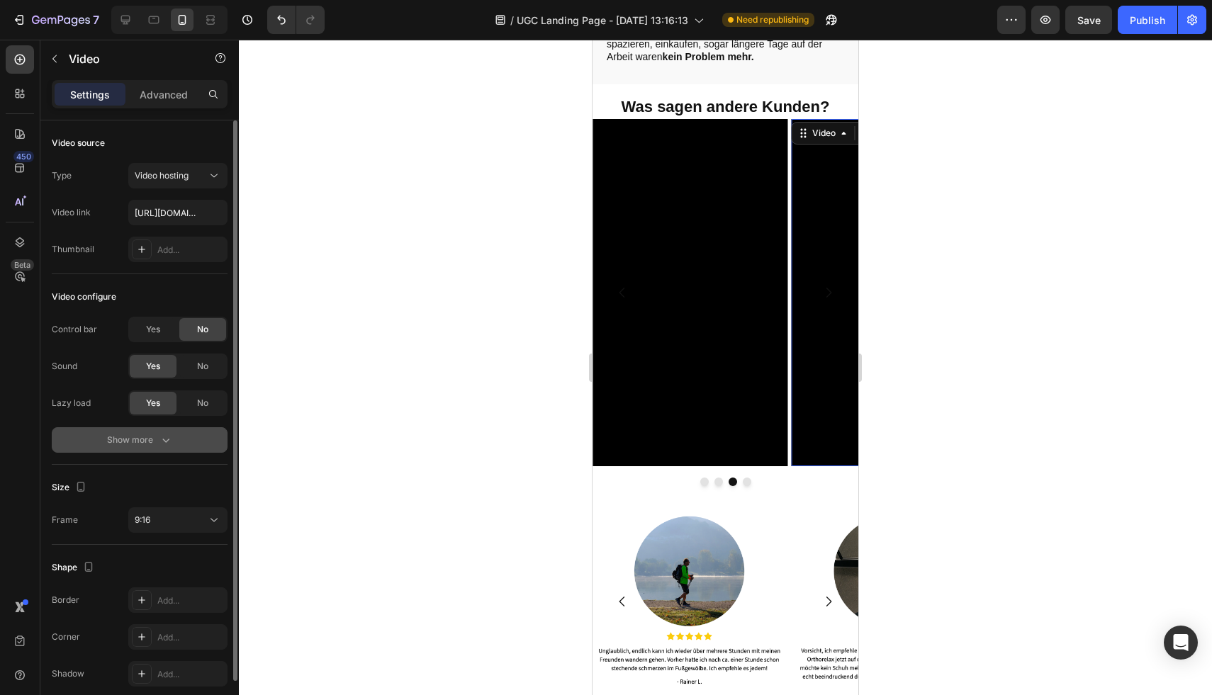
click at [143, 441] on div "Show more" at bounding box center [140, 440] width 66 height 14
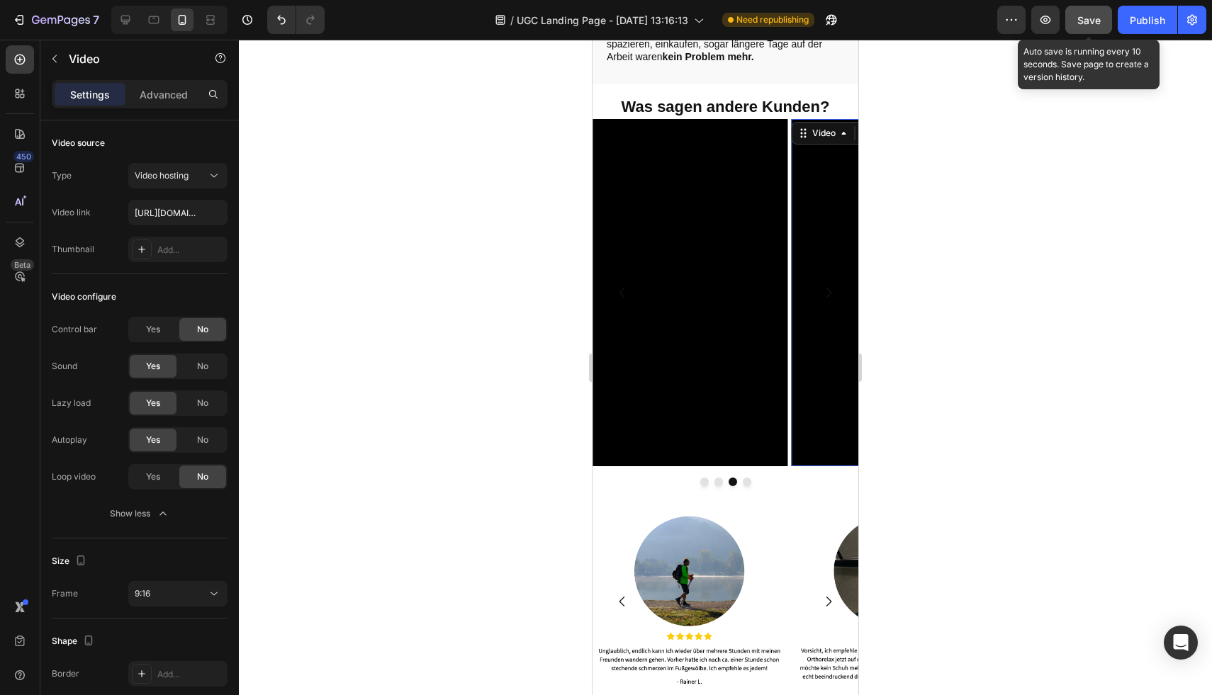
click at [1100, 30] on button "Save" at bounding box center [1088, 20] width 47 height 28
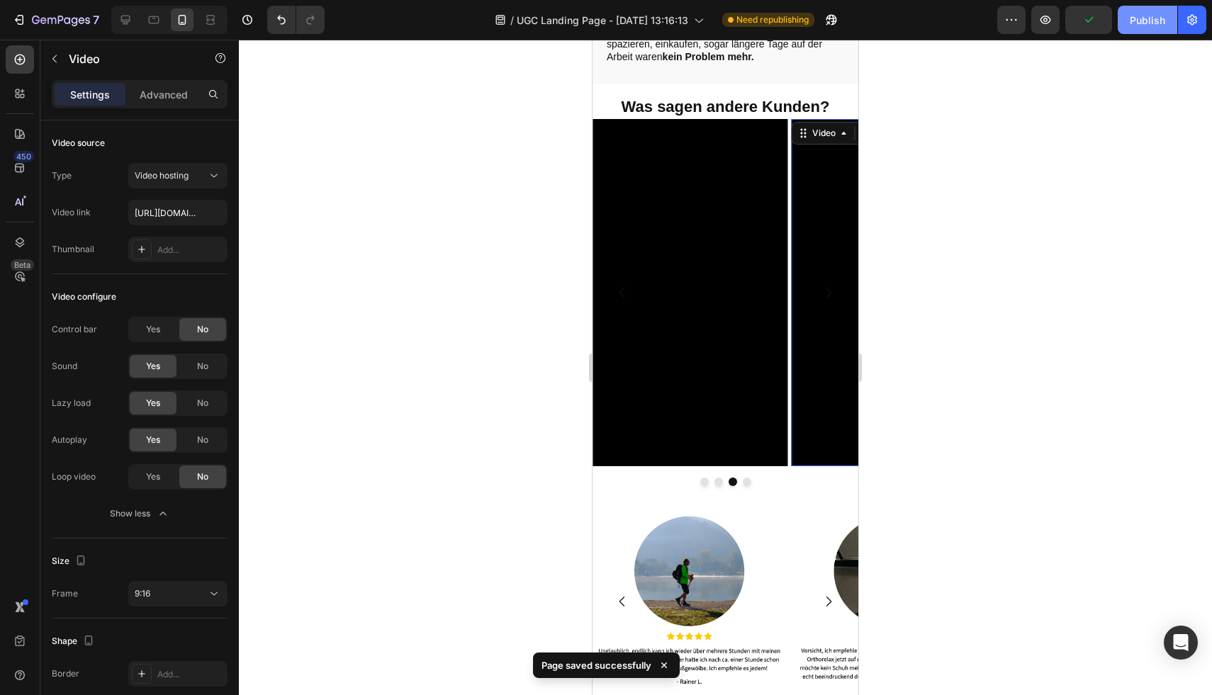
click at [1132, 28] on button "Publish" at bounding box center [1148, 20] width 60 height 28
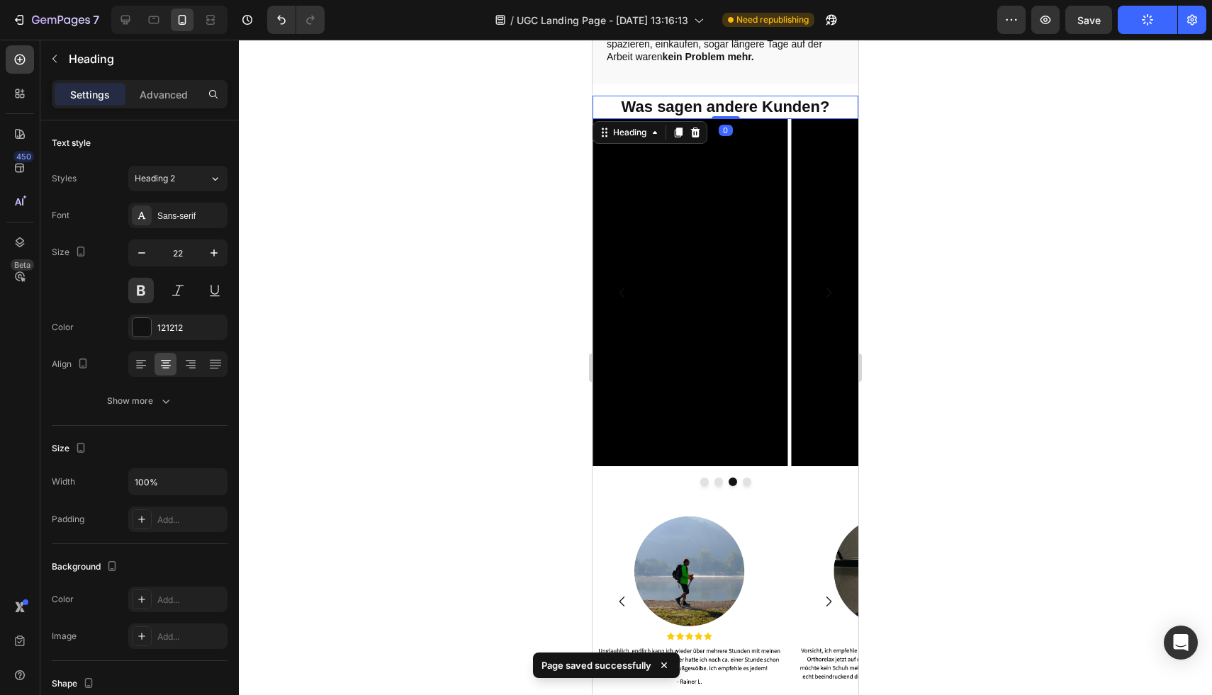
click at [752, 96] on h2 "Was sagen andere Kunden?" at bounding box center [726, 107] width 266 height 23
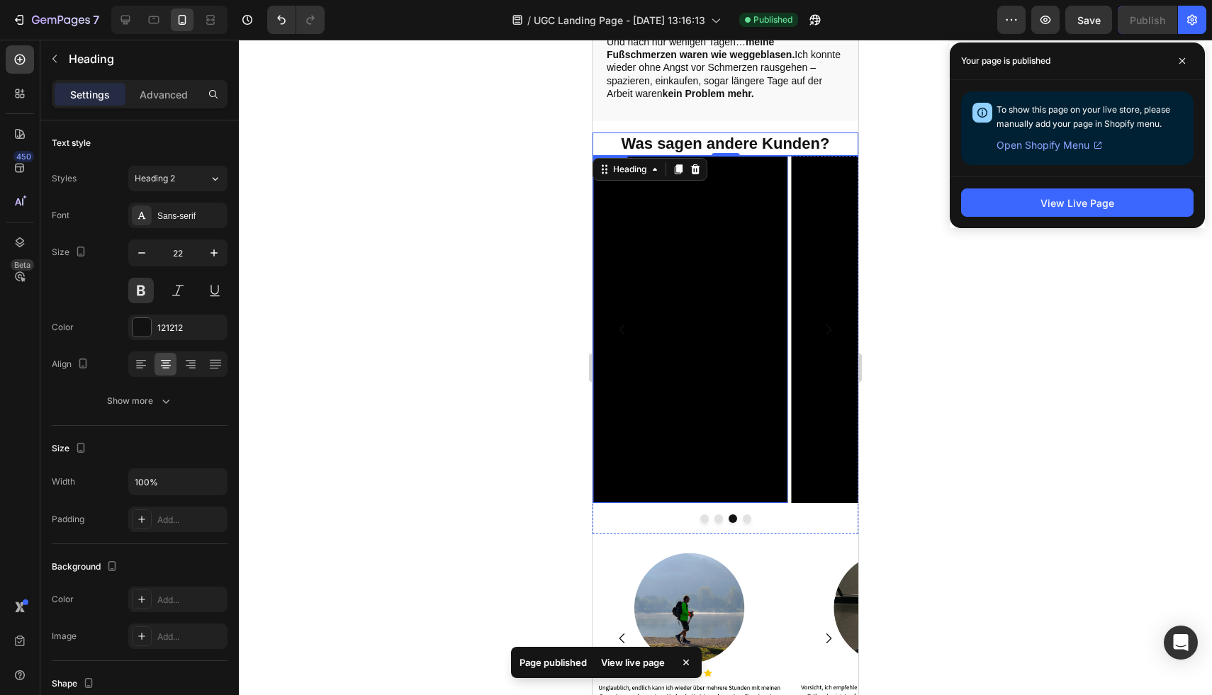
scroll to position [2580, 0]
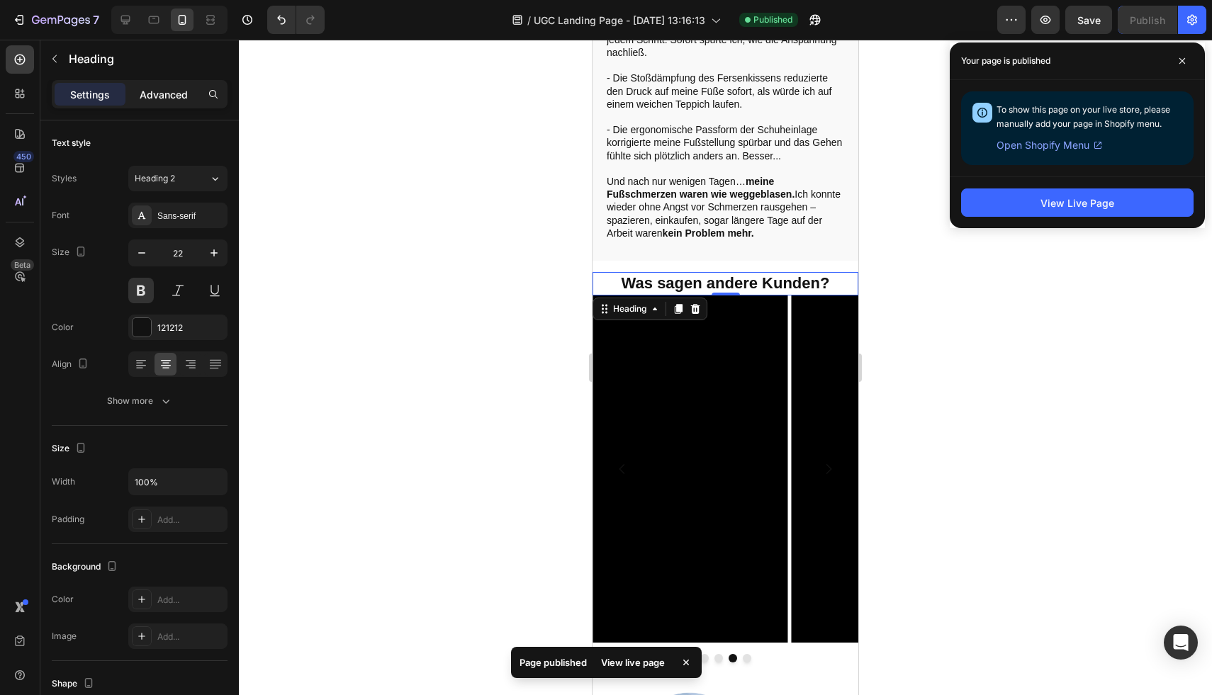
click at [152, 101] on p "Advanced" at bounding box center [164, 94] width 48 height 15
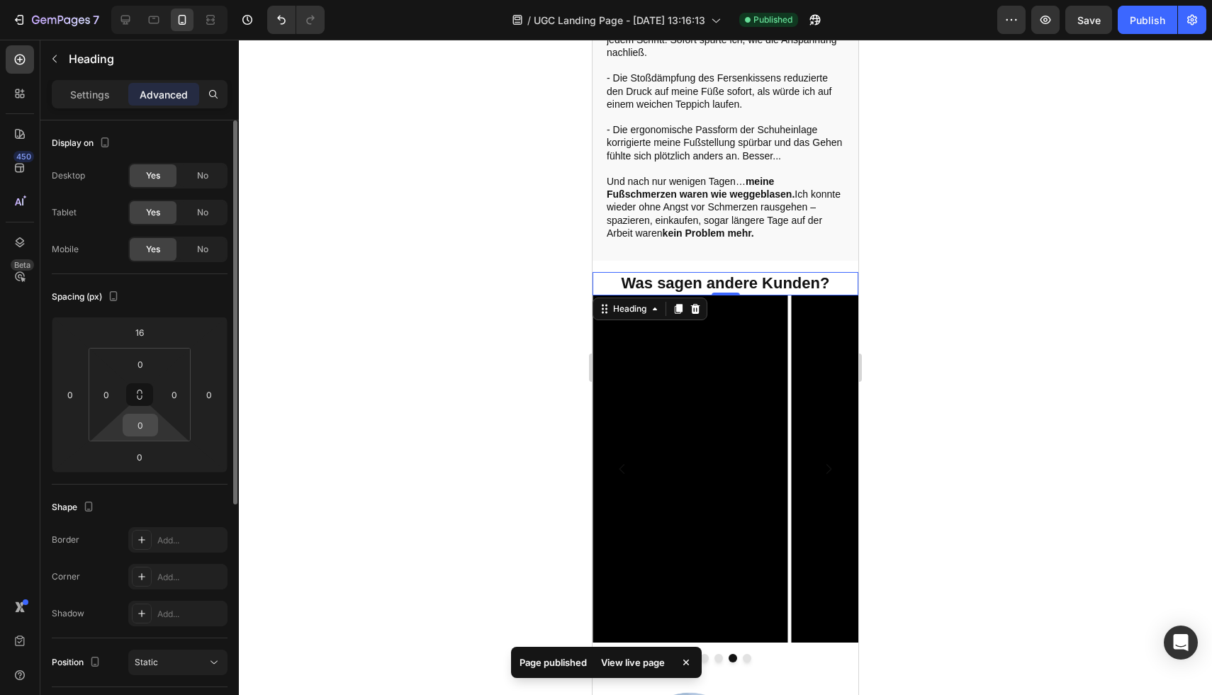
click at [129, 427] on input "0" at bounding box center [140, 425] width 28 height 21
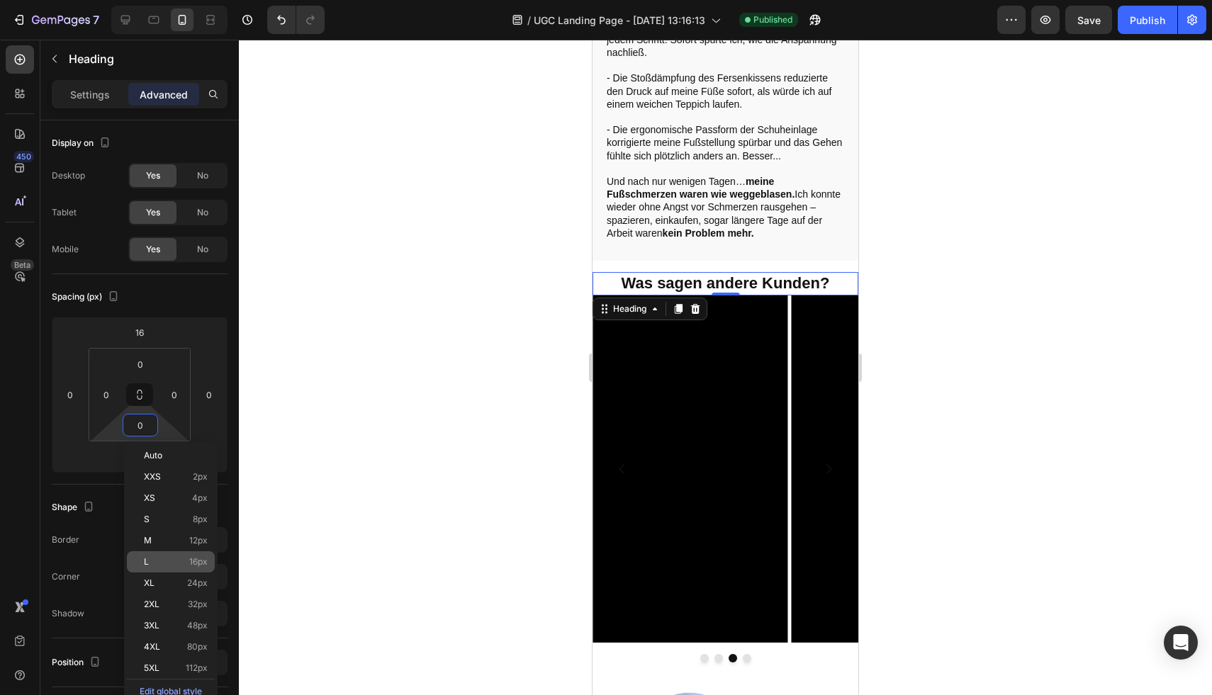
click at [181, 561] on p "L 16px" at bounding box center [176, 562] width 64 height 10
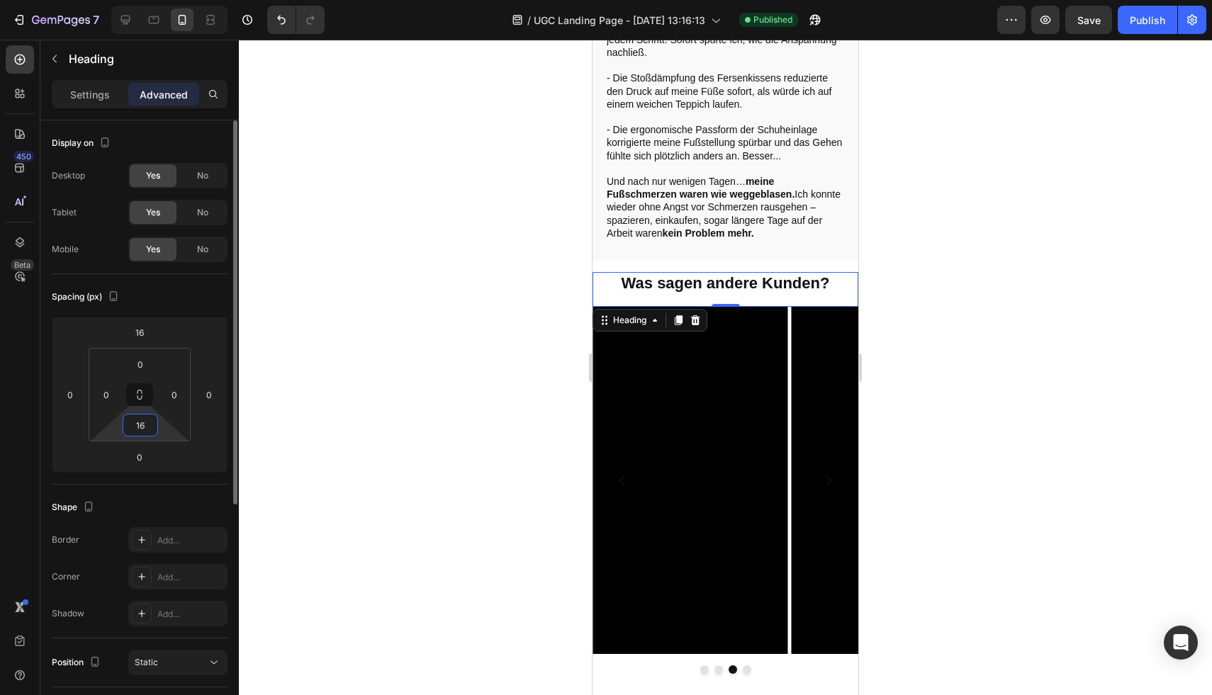
click at [147, 430] on input "16" at bounding box center [140, 425] width 28 height 21
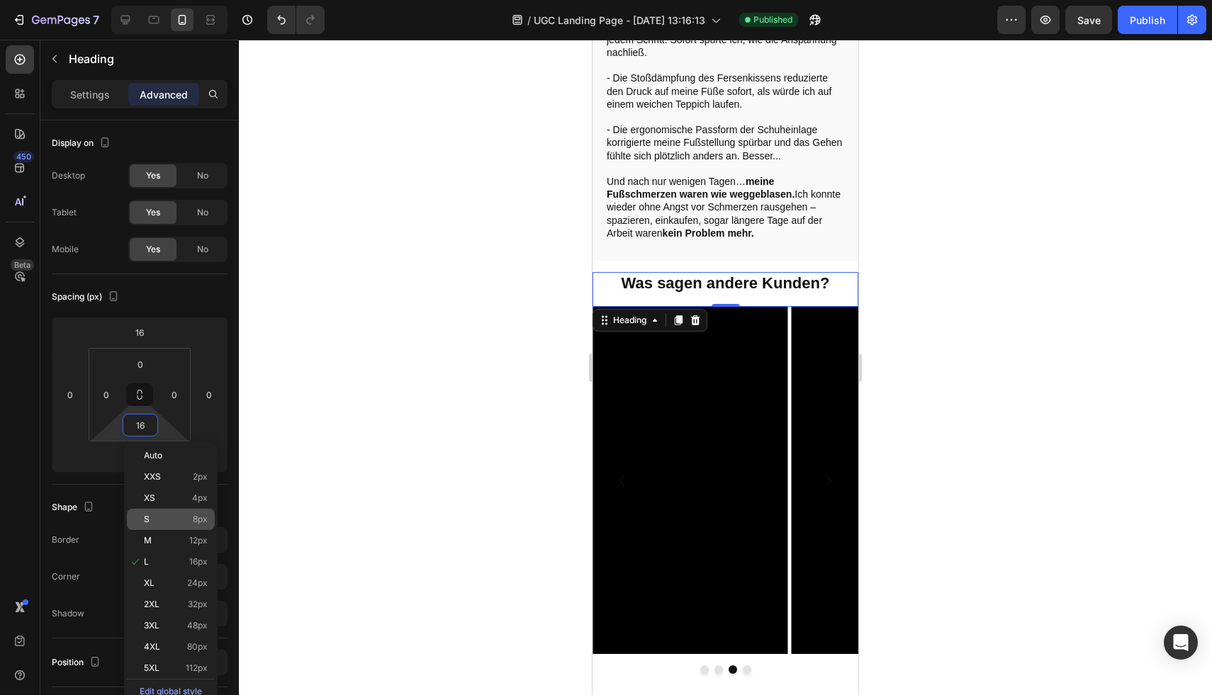
click at [188, 515] on p "S 8px" at bounding box center [176, 520] width 64 height 10
type input "8"
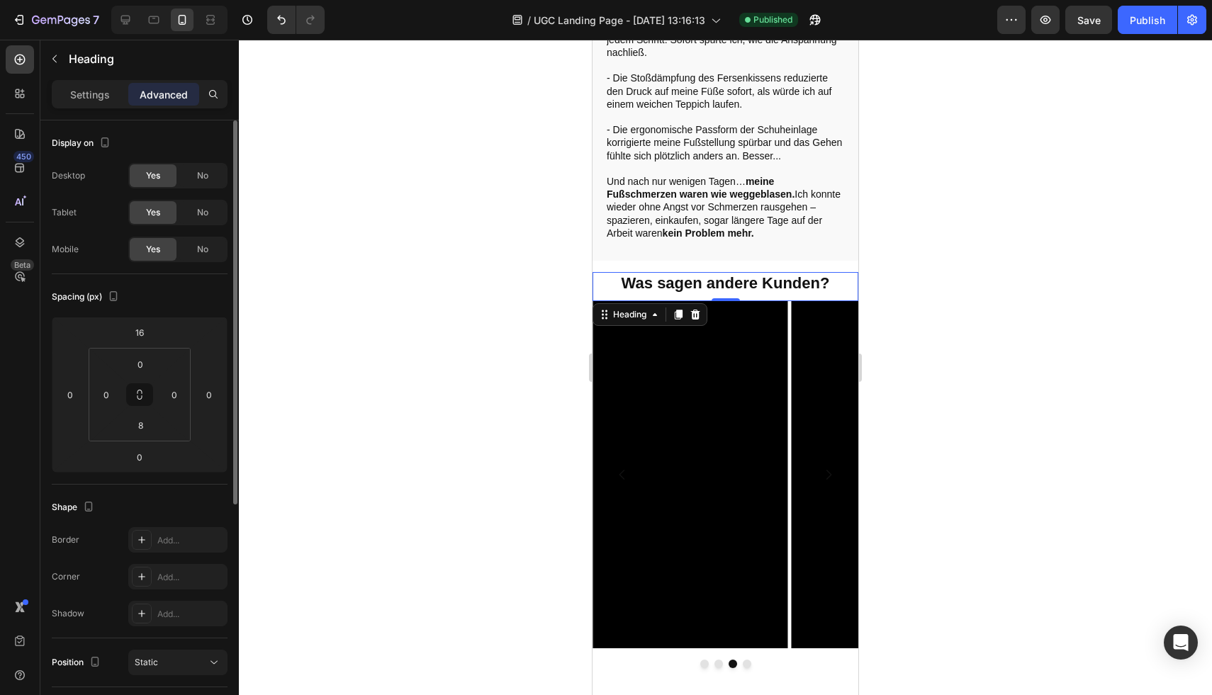
click at [206, 293] on div "Spacing (px)" at bounding box center [140, 297] width 176 height 23
click at [376, 332] on div at bounding box center [725, 368] width 973 height 656
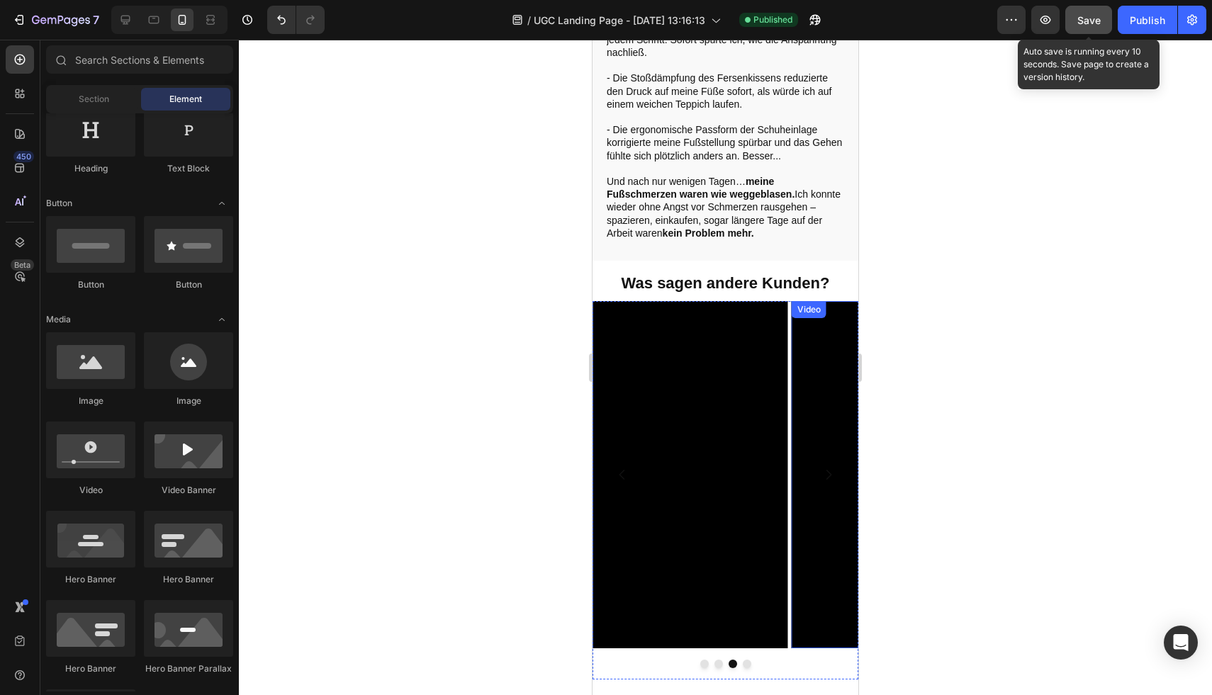
click at [1080, 23] on span "Save" at bounding box center [1088, 20] width 23 height 12
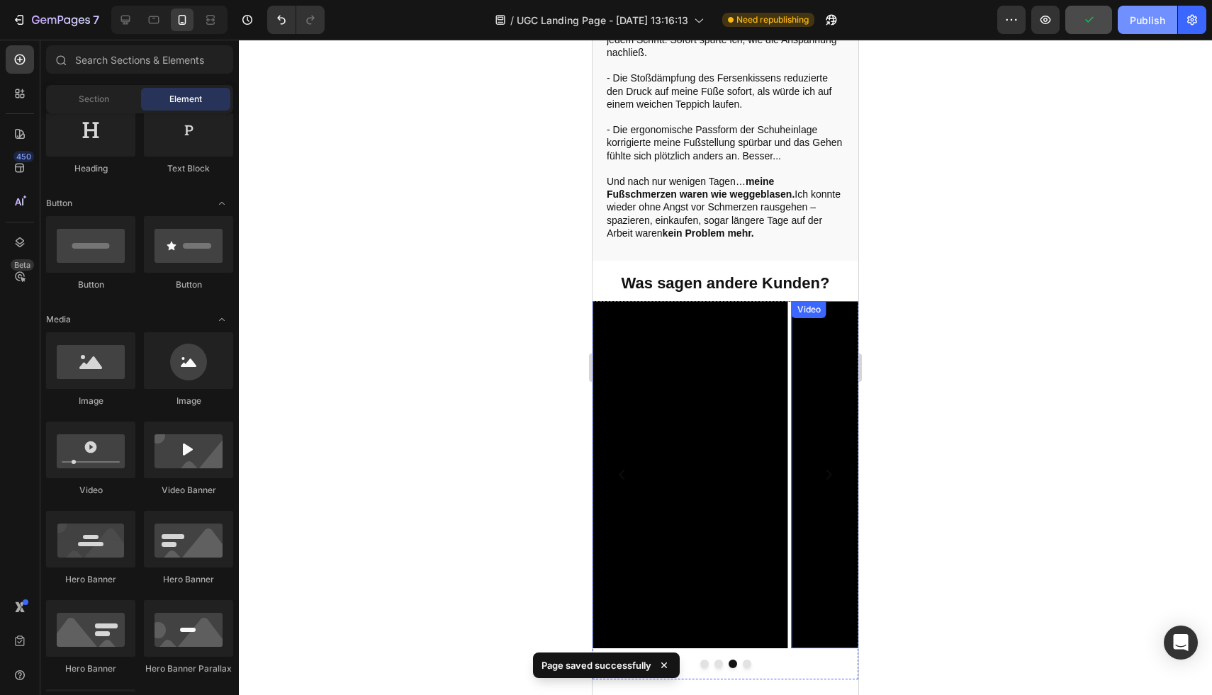
click at [1148, 23] on div "Publish" at bounding box center [1147, 20] width 35 height 15
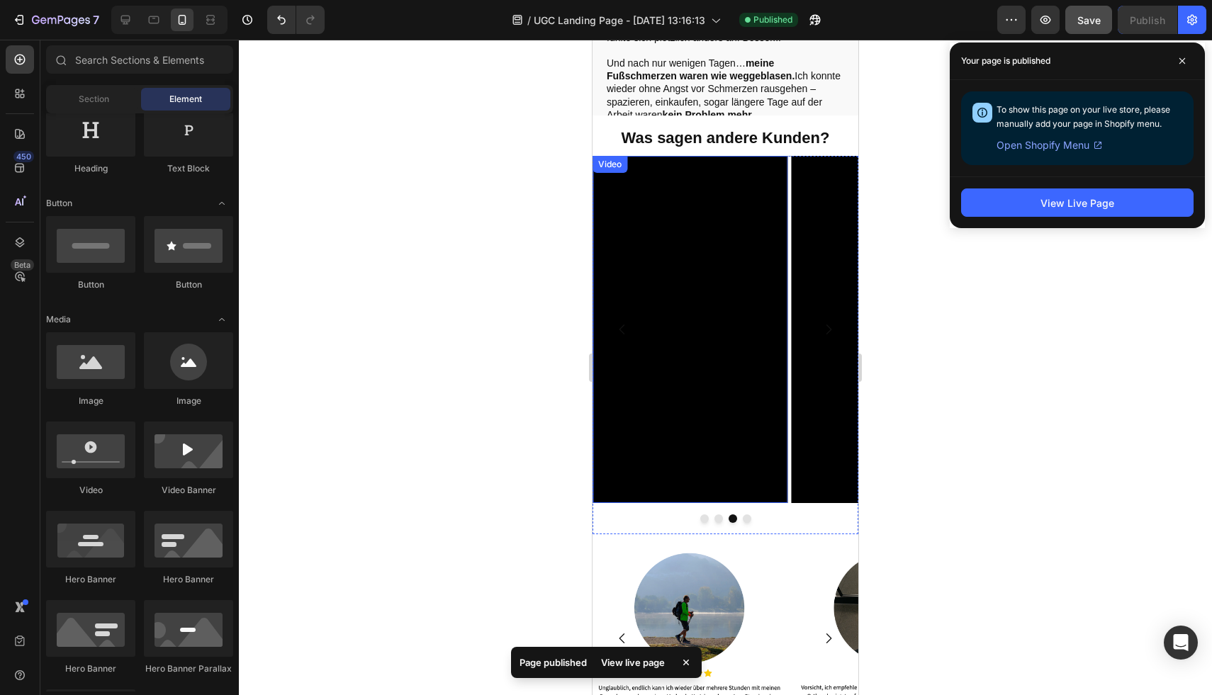
scroll to position [2687, 0]
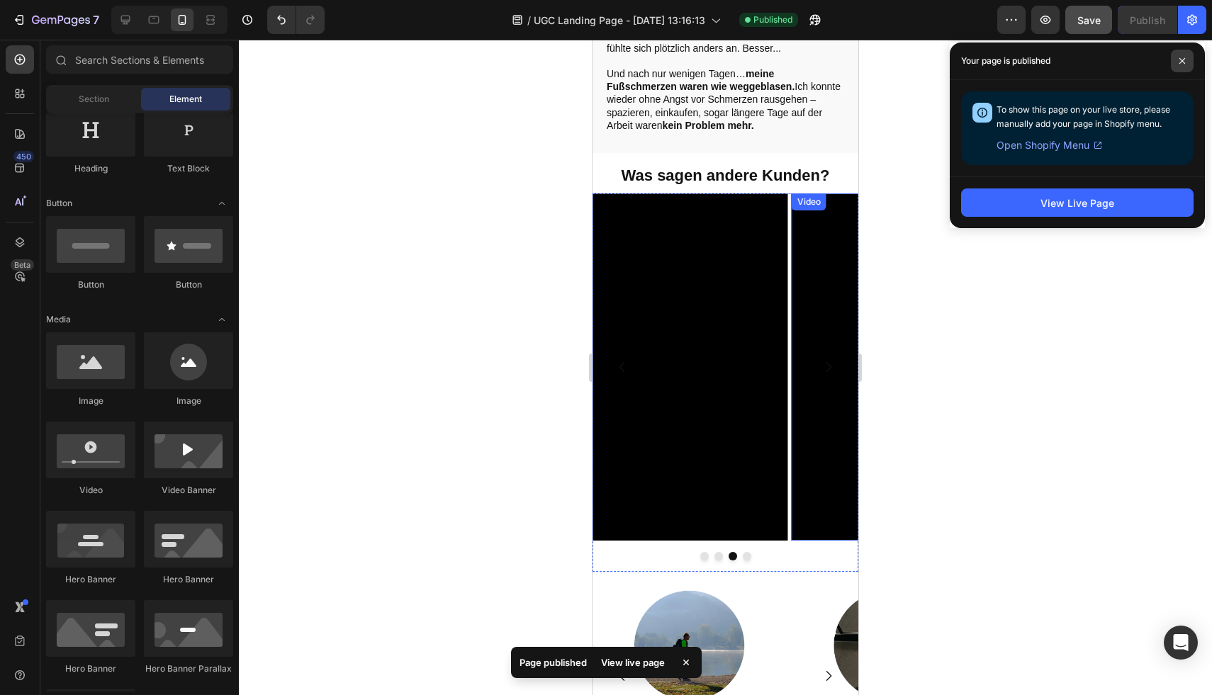
click at [1185, 60] on icon at bounding box center [1182, 60] width 7 height 7
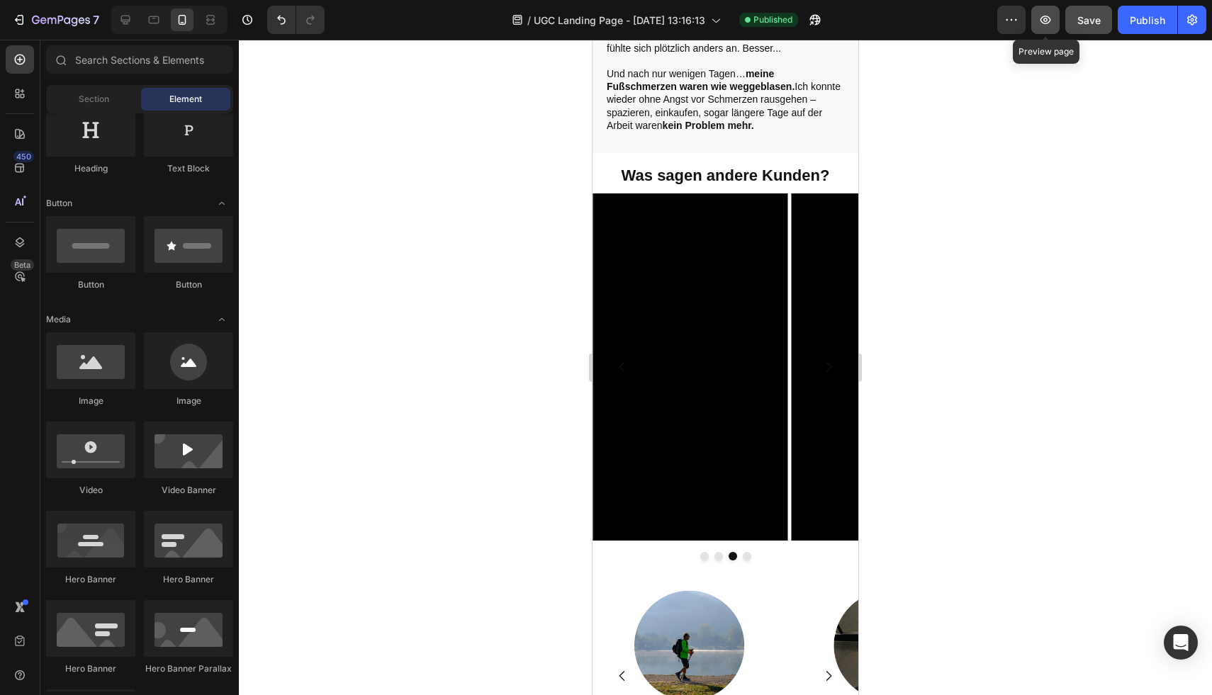
click at [1034, 23] on button "button" at bounding box center [1045, 20] width 28 height 28
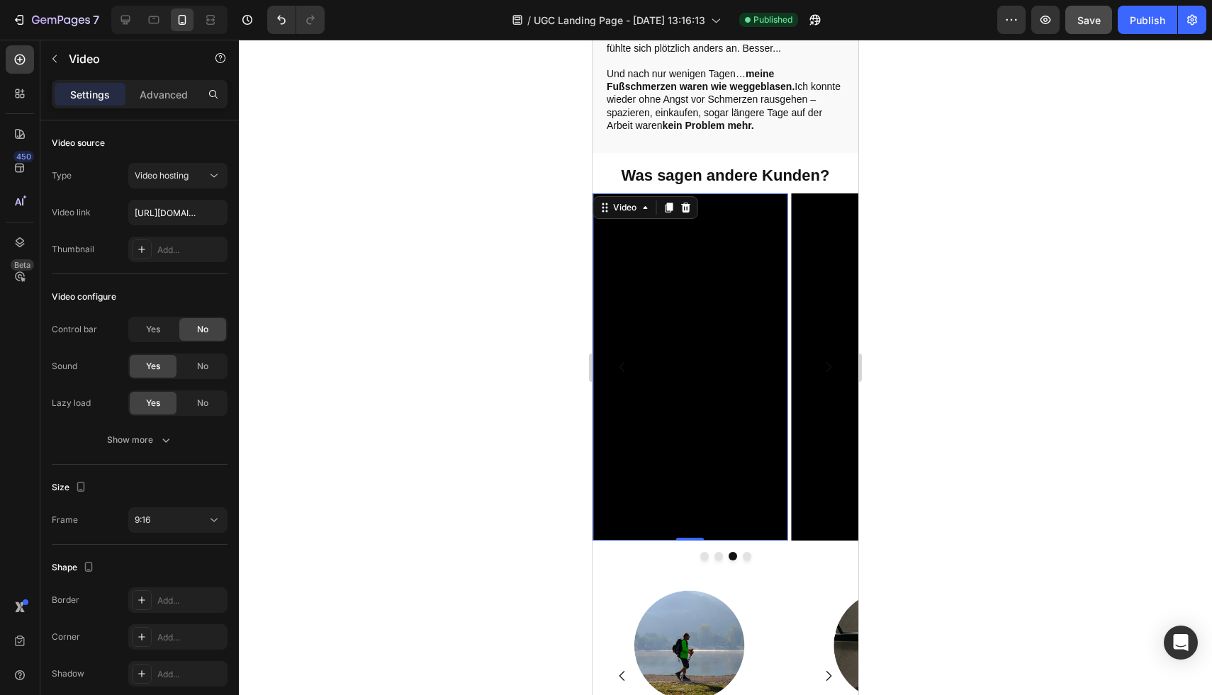
click at [727, 443] on video at bounding box center [691, 367] width 196 height 347
click at [655, 552] on div at bounding box center [726, 556] width 266 height 9
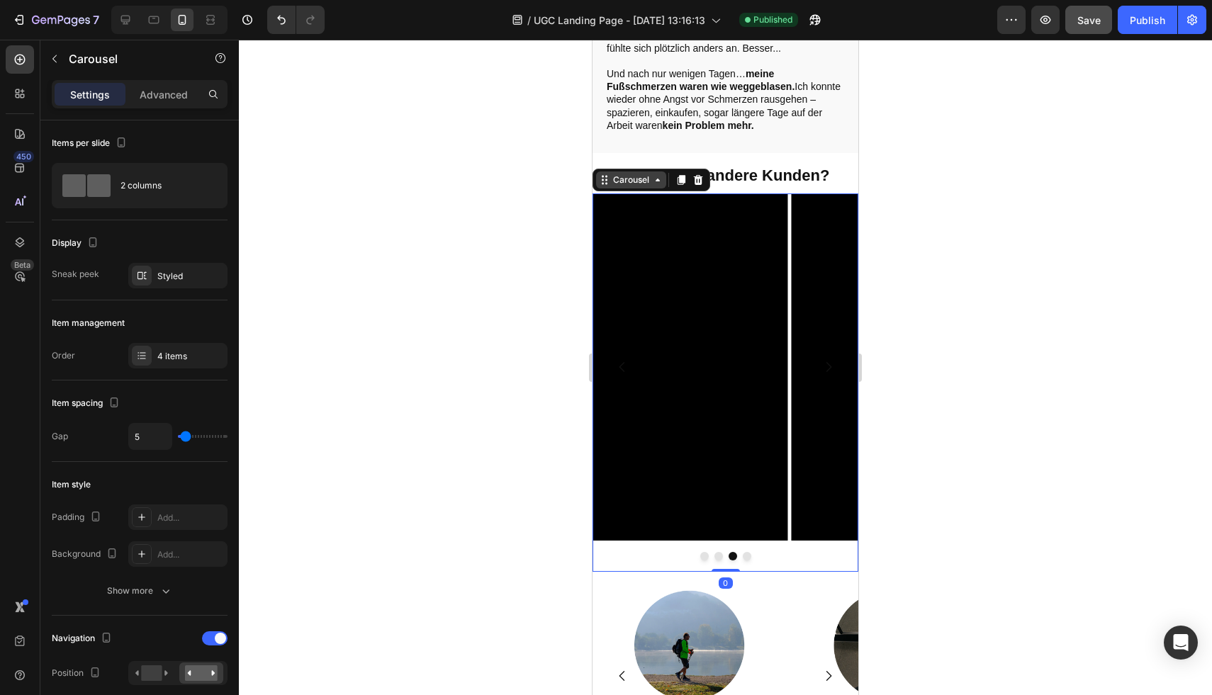
click at [659, 174] on icon at bounding box center [657, 179] width 11 height 11
click at [634, 522] on div "Video Video Video Video Carousel Section 0" at bounding box center [726, 383] width 266 height 379
click at [165, 93] on p "Advanced" at bounding box center [164, 94] width 48 height 15
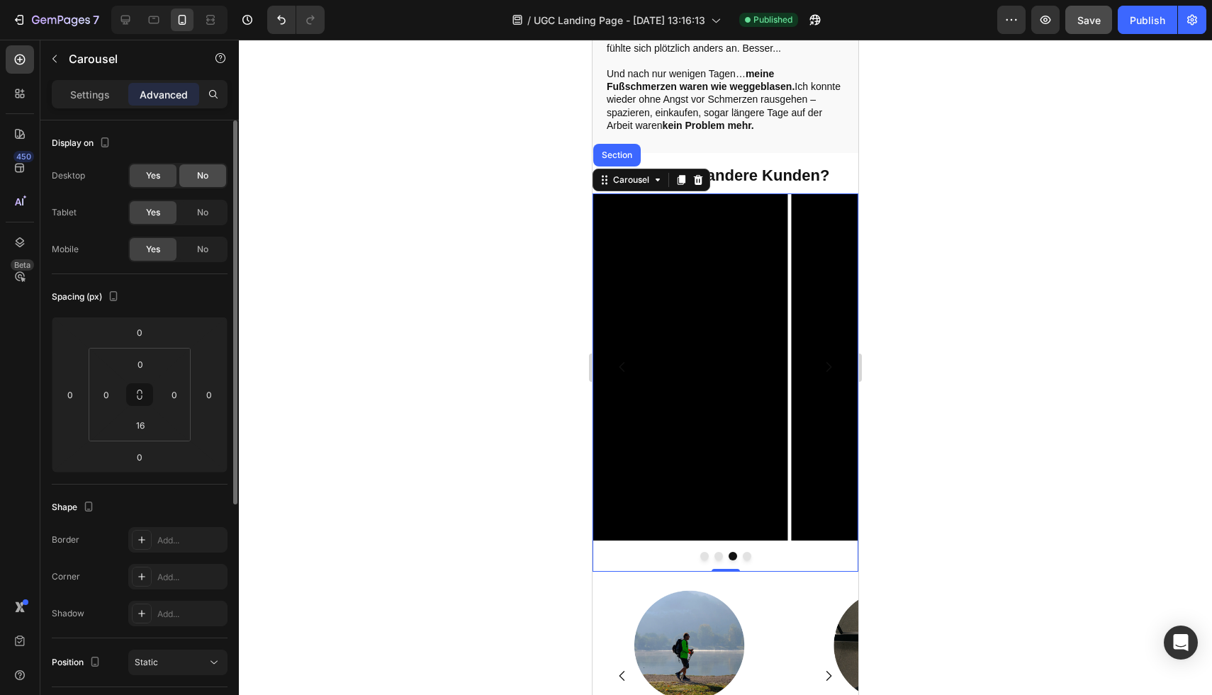
click at [193, 179] on div "No" at bounding box center [202, 175] width 47 height 23
click at [200, 201] on div "No" at bounding box center [202, 212] width 47 height 23
click at [206, 252] on span "No" at bounding box center [202, 249] width 11 height 13
click at [166, 213] on div "Yes" at bounding box center [153, 212] width 47 height 23
click at [209, 248] on div "No" at bounding box center [202, 249] width 47 height 23
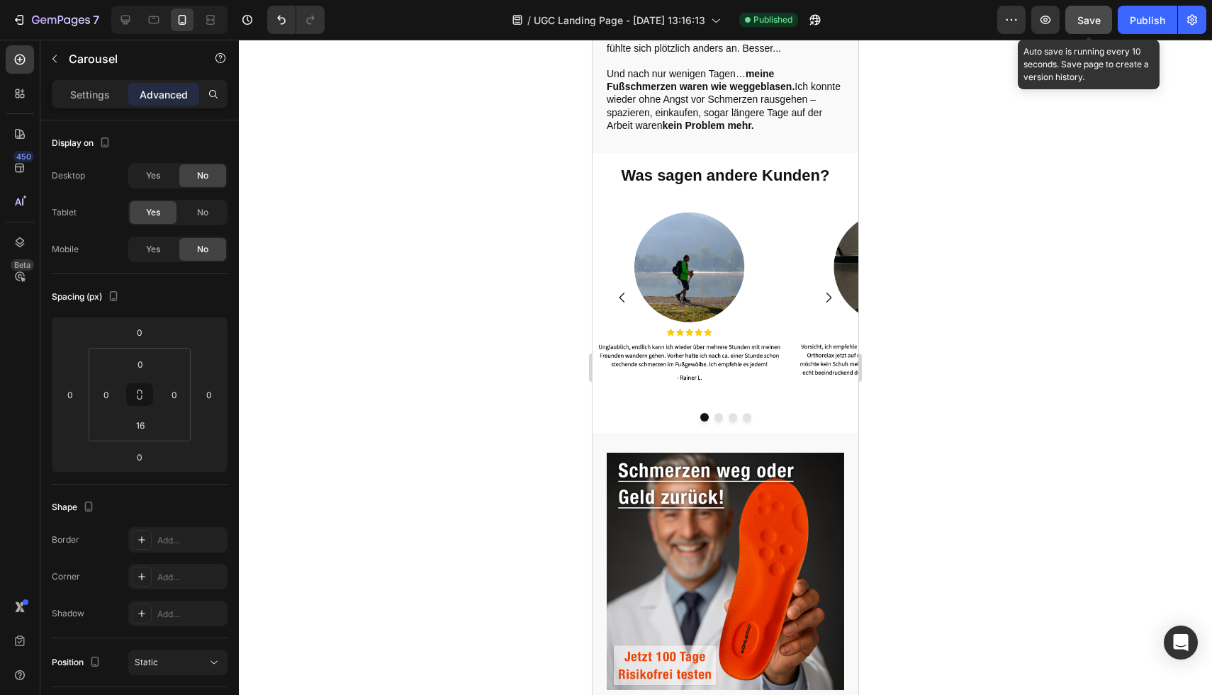
click at [1097, 23] on span "Save" at bounding box center [1088, 20] width 23 height 12
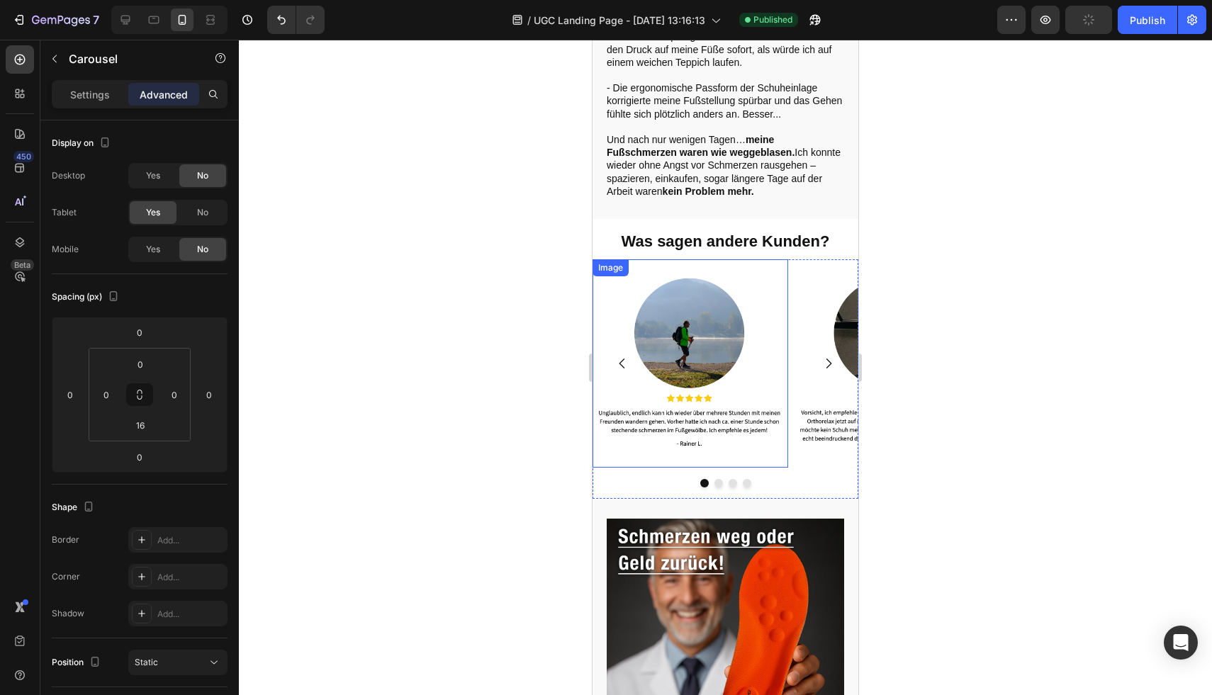
scroll to position [2621, 0]
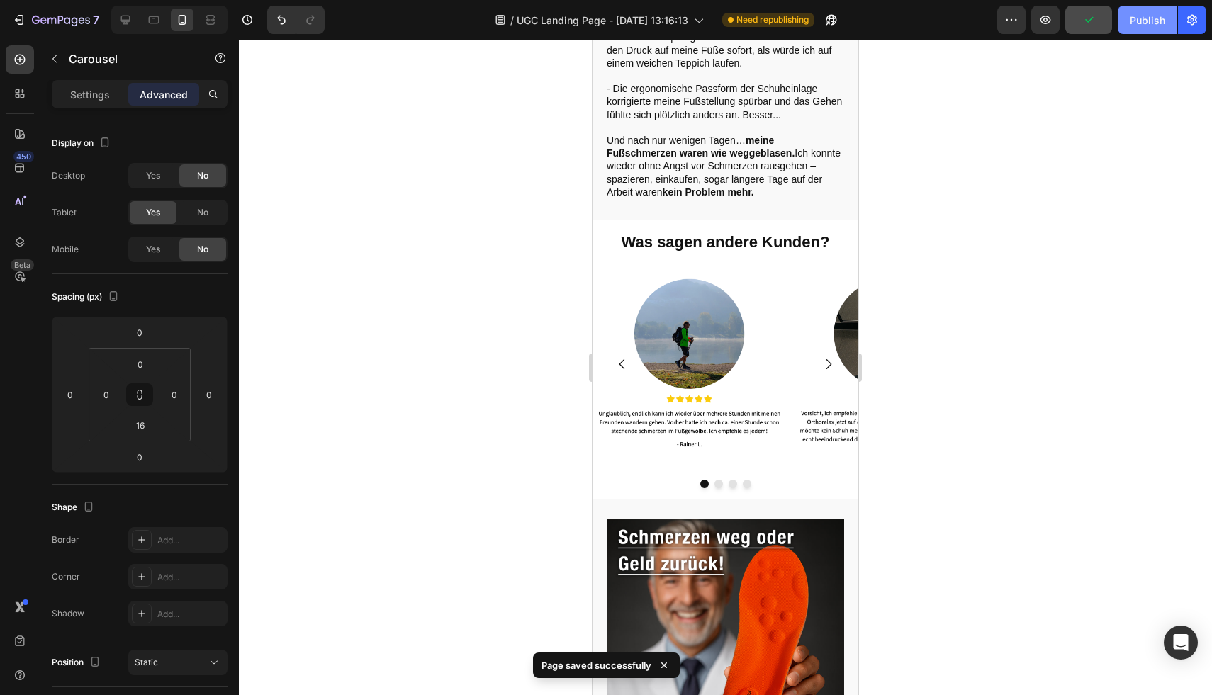
click at [1134, 20] on div "Publish" at bounding box center [1147, 20] width 35 height 15
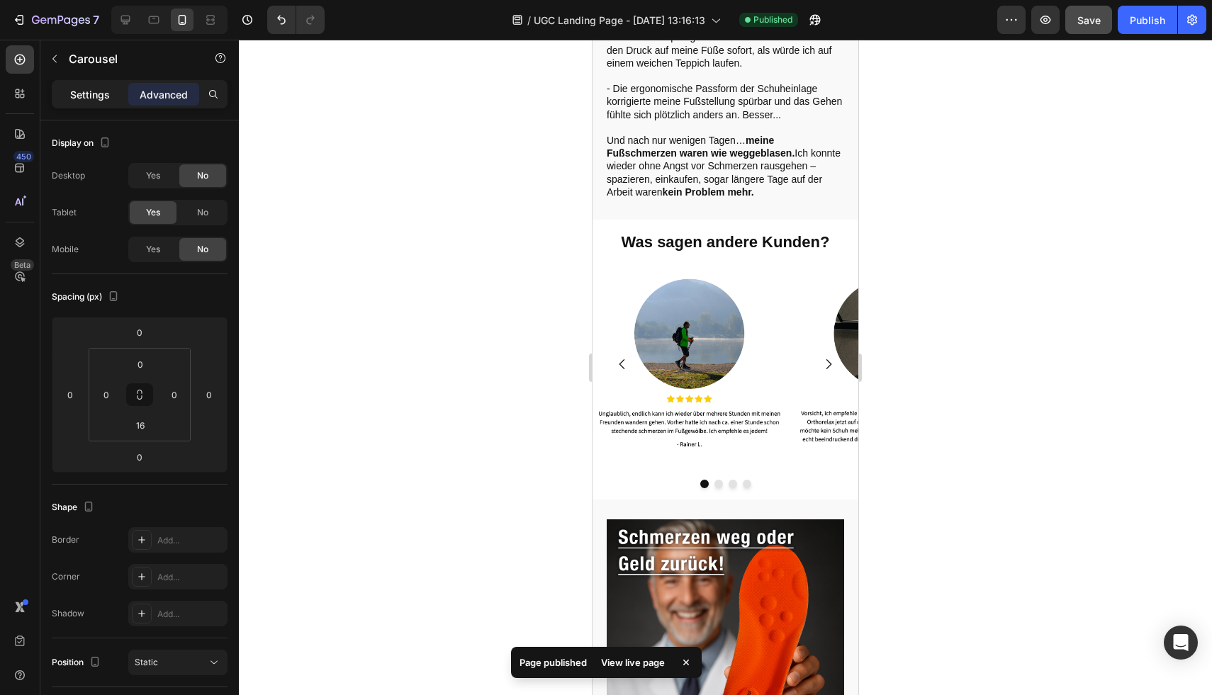
click at [90, 93] on p "Settings" at bounding box center [90, 94] width 40 height 15
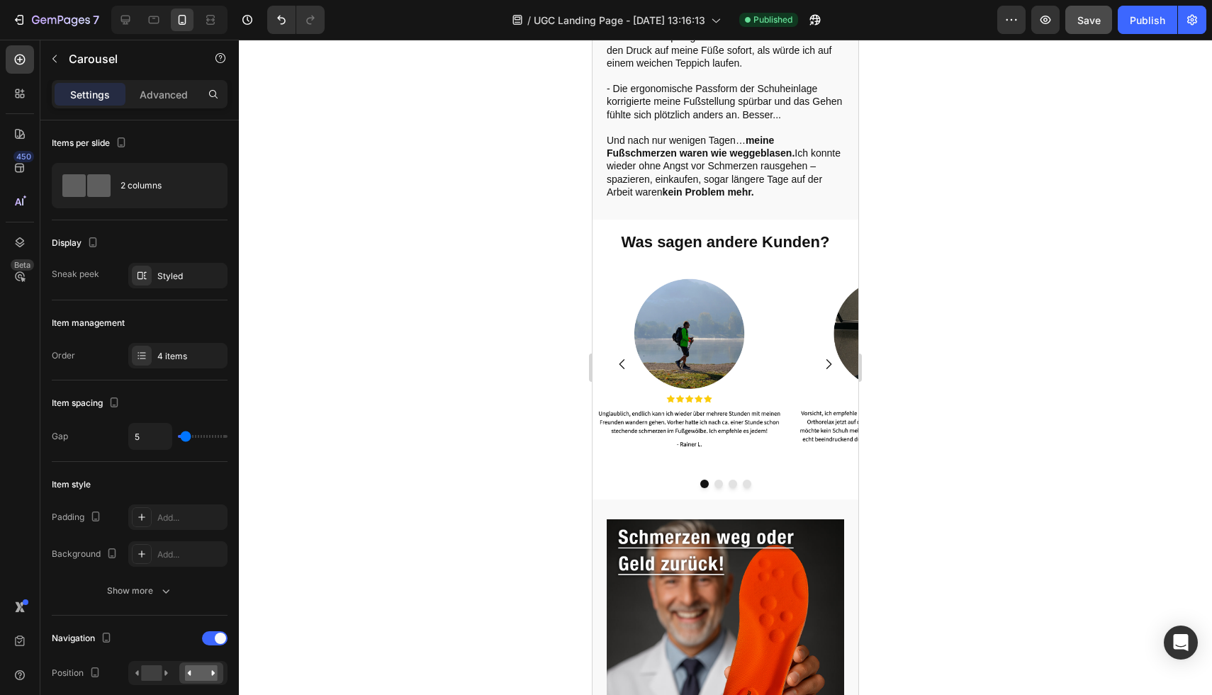
click at [162, 106] on div "Settings Advanced" at bounding box center [140, 94] width 176 height 28
click at [160, 103] on div "Advanced" at bounding box center [163, 94] width 71 height 23
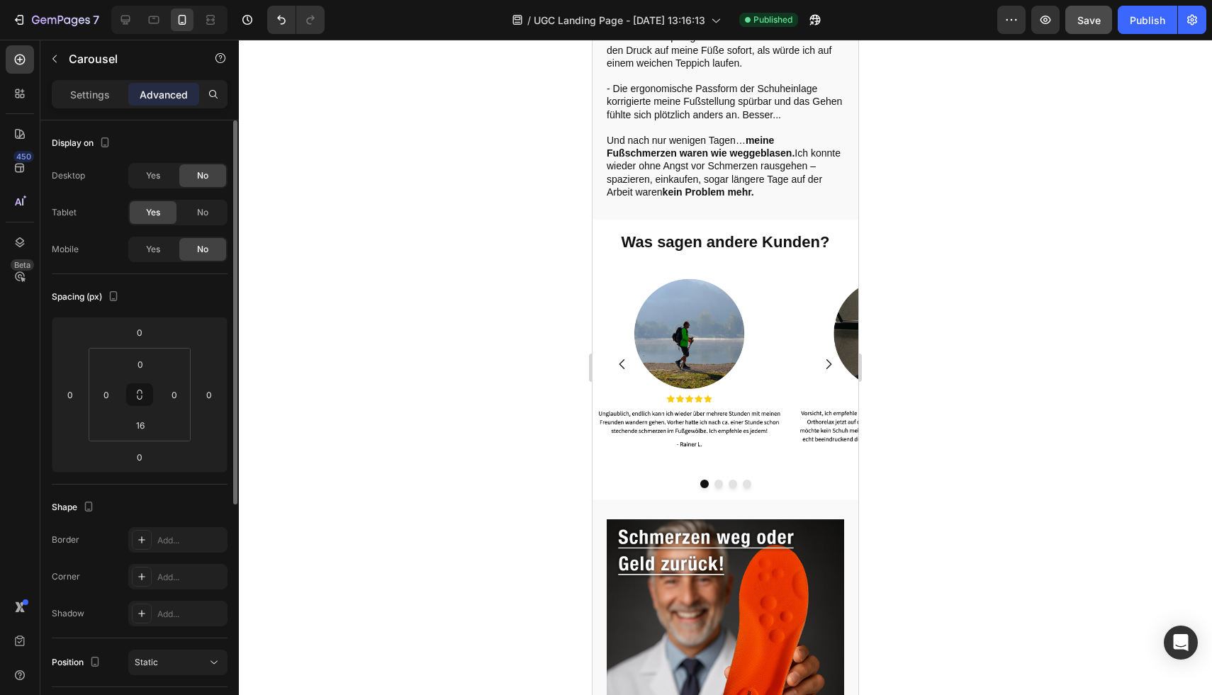
click at [169, 160] on div "Display on Desktop Yes No Tablet Yes No Mobile Yes No" at bounding box center [140, 198] width 176 height 154
click at [162, 171] on div "Yes" at bounding box center [153, 175] width 47 height 23
click at [153, 247] on span "Yes" at bounding box center [153, 249] width 14 height 13
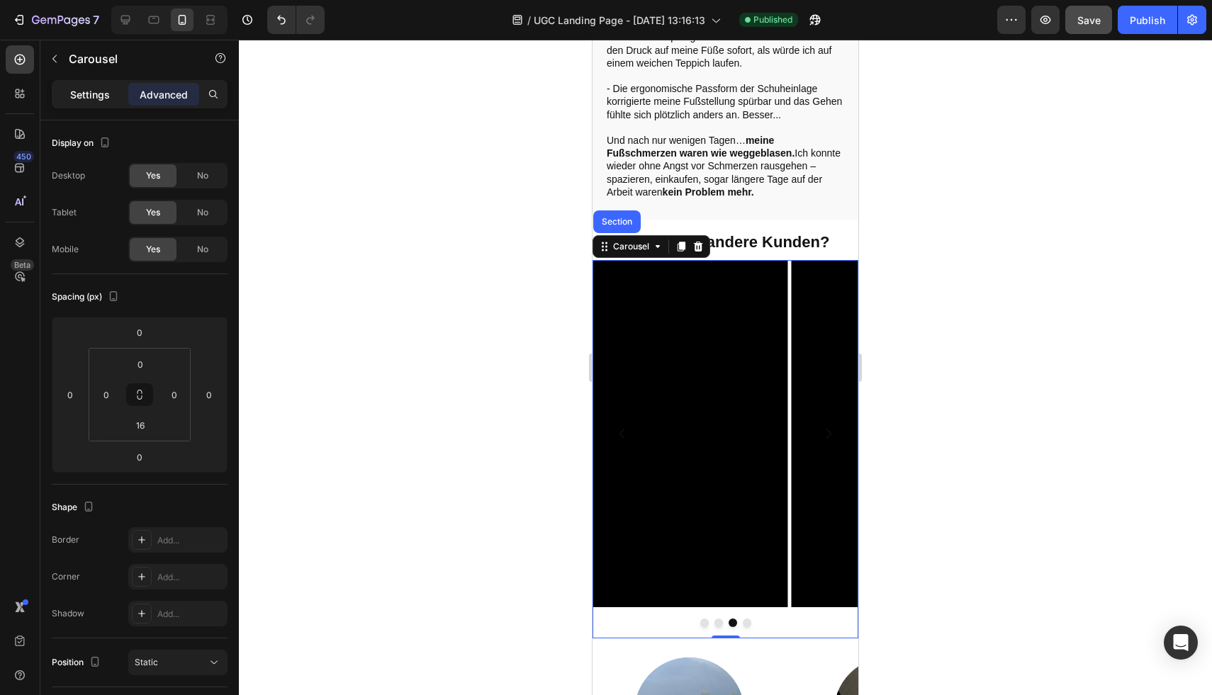
click at [84, 99] on p "Settings" at bounding box center [90, 94] width 40 height 15
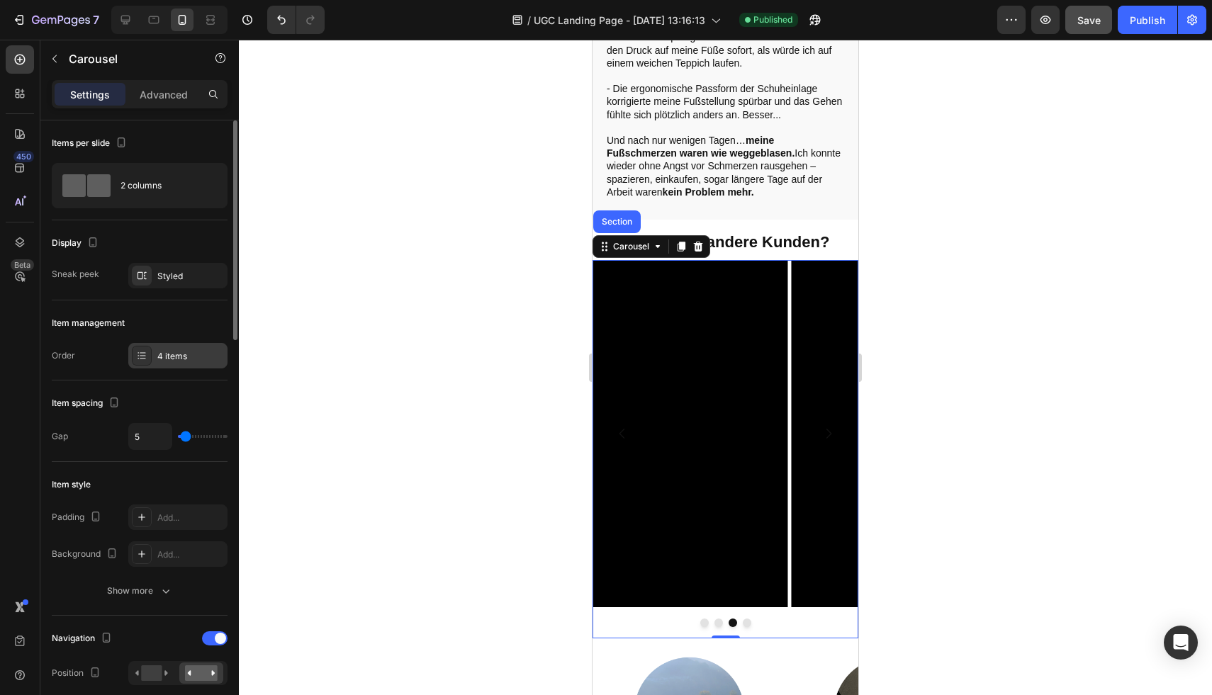
click at [175, 357] on div "4 items" at bounding box center [190, 356] width 67 height 13
click at [174, 272] on div "Styled" at bounding box center [177, 276] width 41 height 13
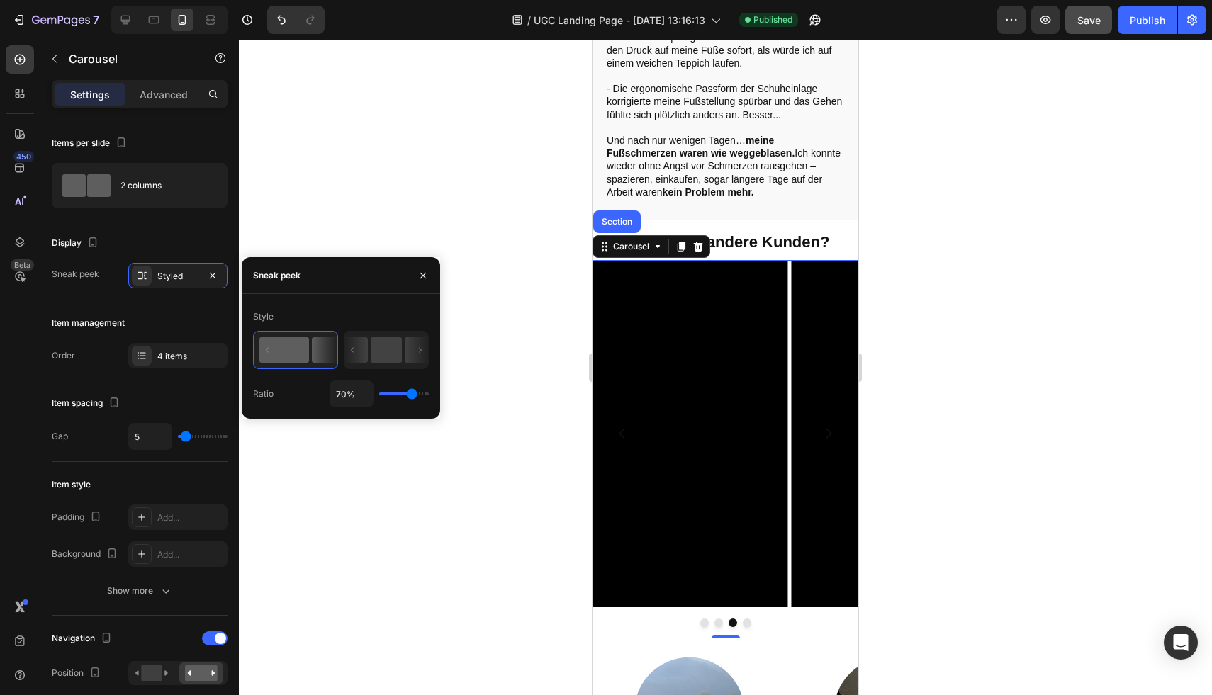
drag, startPoint x: 415, startPoint y: 398, endPoint x: 427, endPoint y: 398, distance: 12.1
click at [427, 398] on div "70%" at bounding box center [379, 394] width 99 height 27
type input "100%"
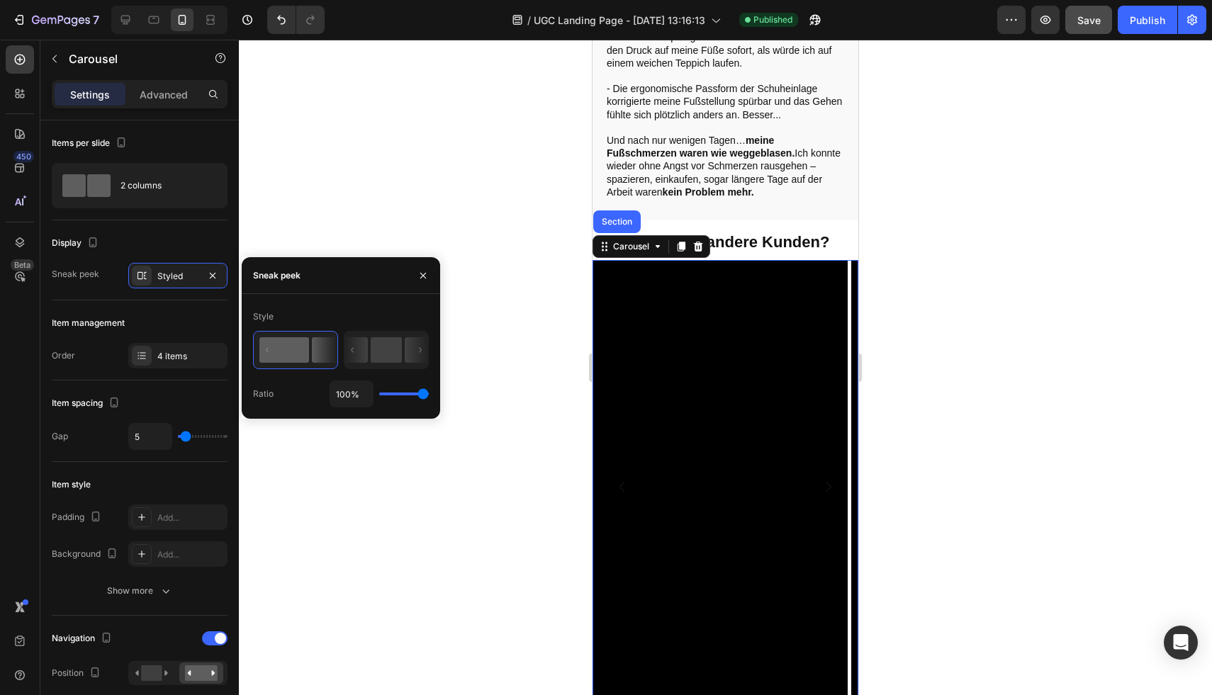
drag, startPoint x: 413, startPoint y: 393, endPoint x: 444, endPoint y: 395, distance: 31.2
type input "100"
click at [429, 395] on input "range" at bounding box center [404, 394] width 50 height 3
click at [403, 346] on icon at bounding box center [387, 350] width 84 height 37
type input "32%"
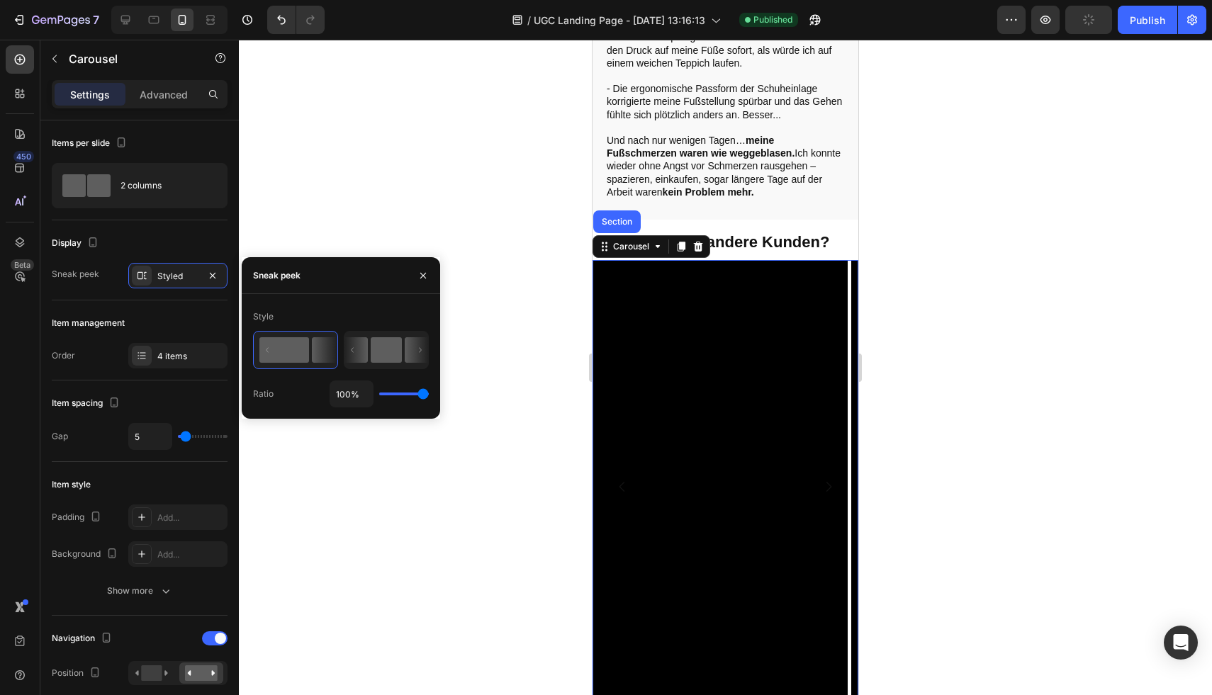
type input "32"
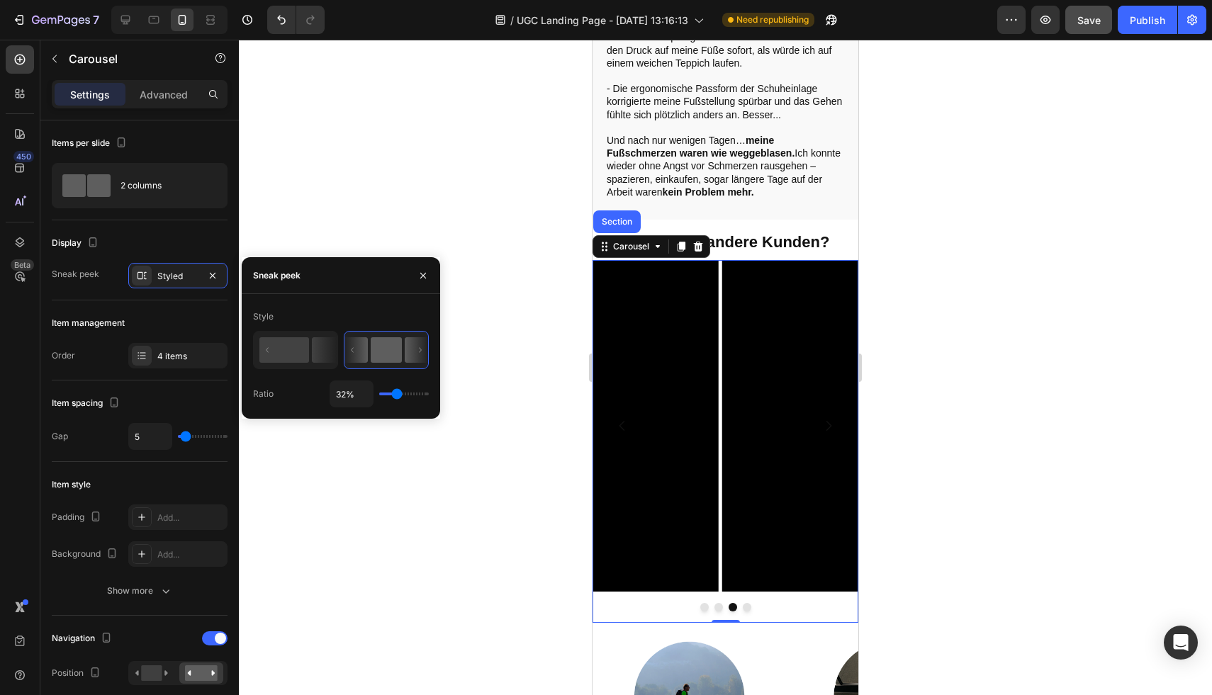
type input "38%"
type input "38"
type input "39%"
type input "39"
type input "42%"
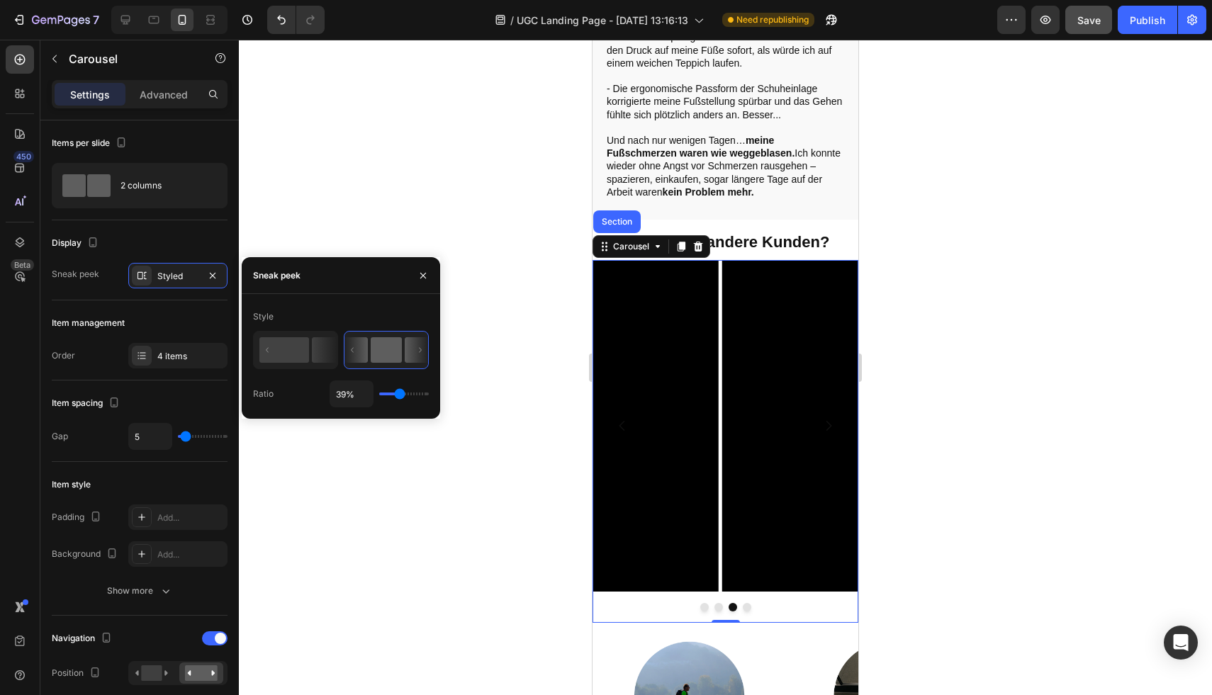
type input "42"
type input "50%"
type input "50"
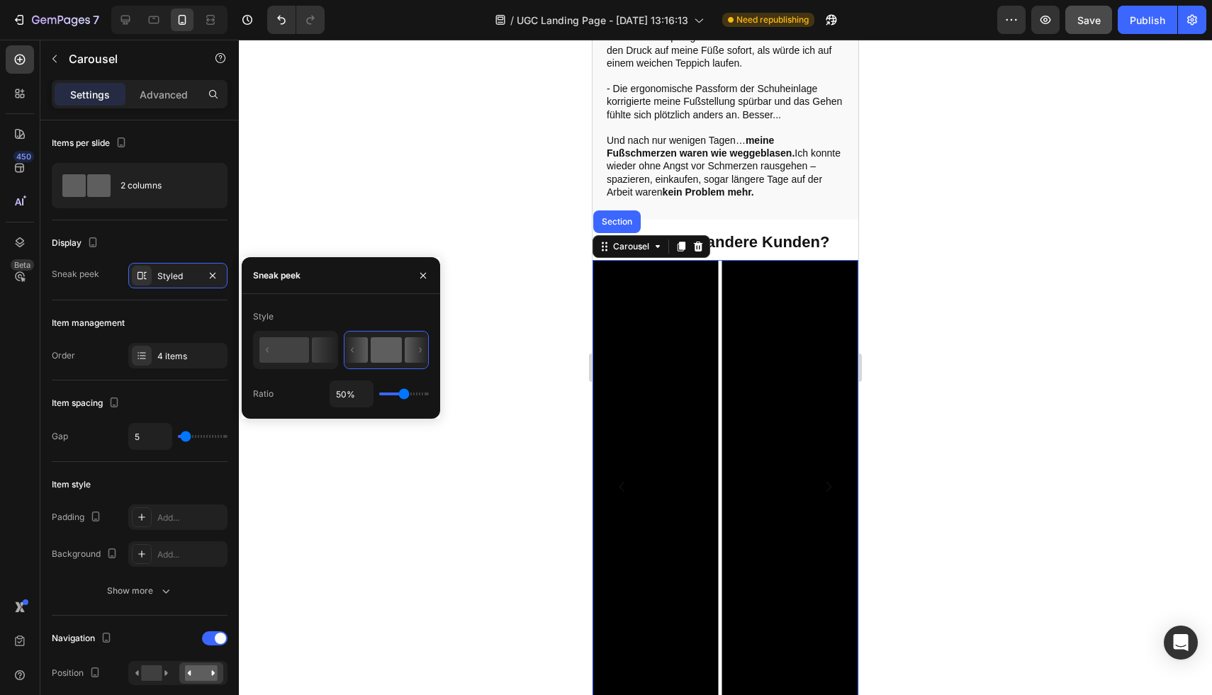
type input "53%"
type input "53"
type input "55%"
type input "55"
type input "56%"
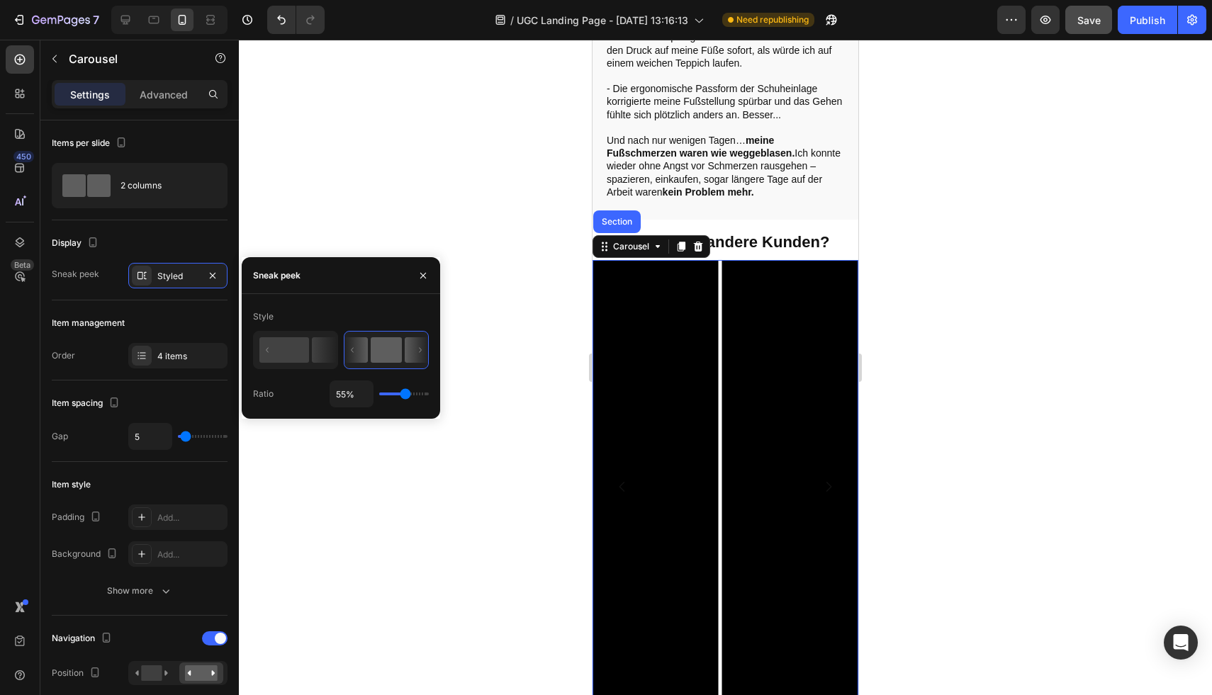
type input "56"
type input "58%"
type input "58"
type input "59%"
type input "59"
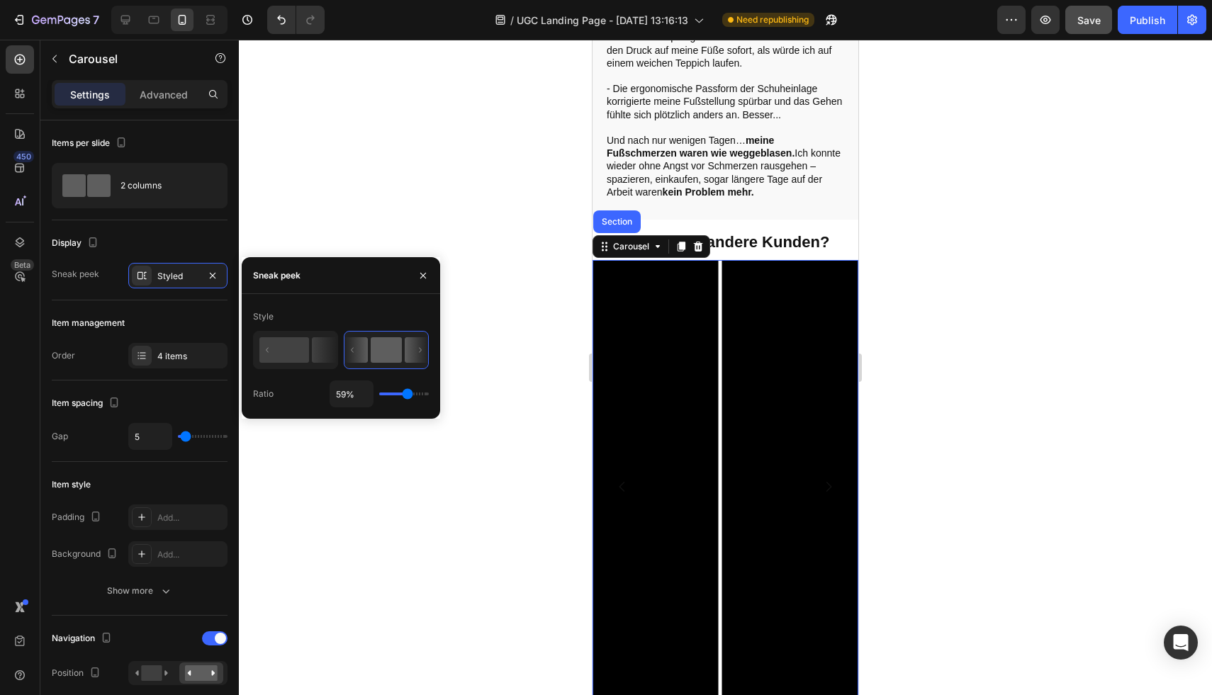
type input "60%"
type input "60"
type input "61%"
type input "61"
type input "62%"
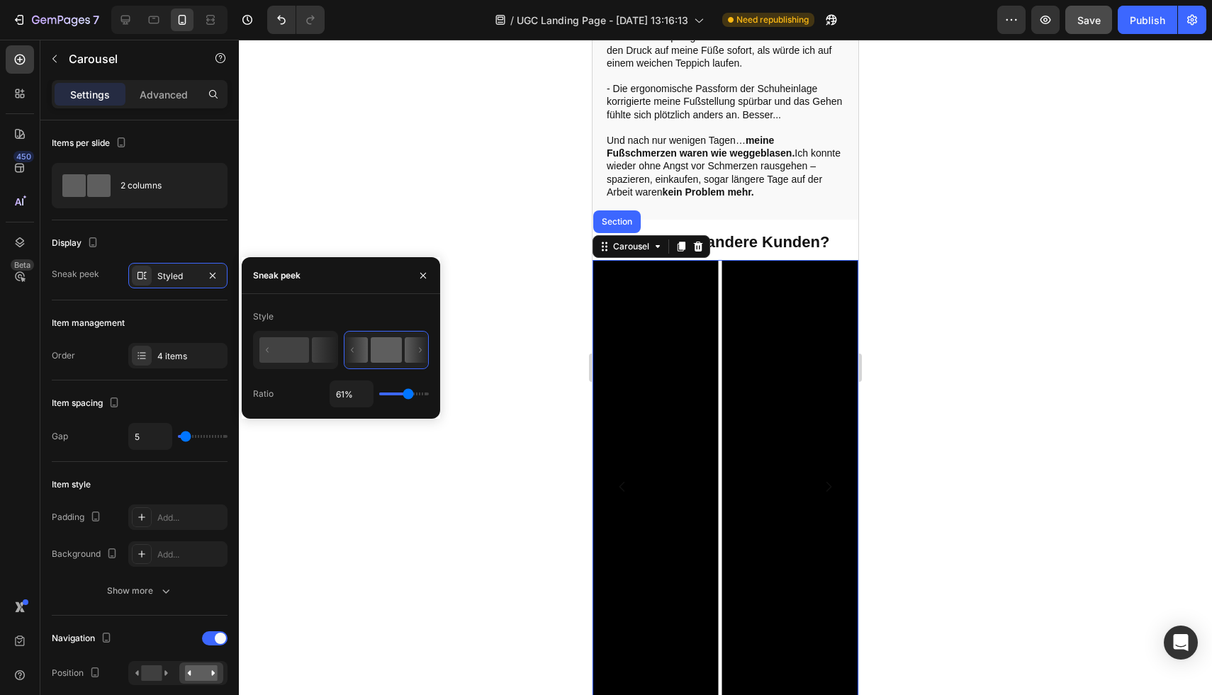
type input "62"
type input "63%"
type input "63"
type input "64%"
type input "64"
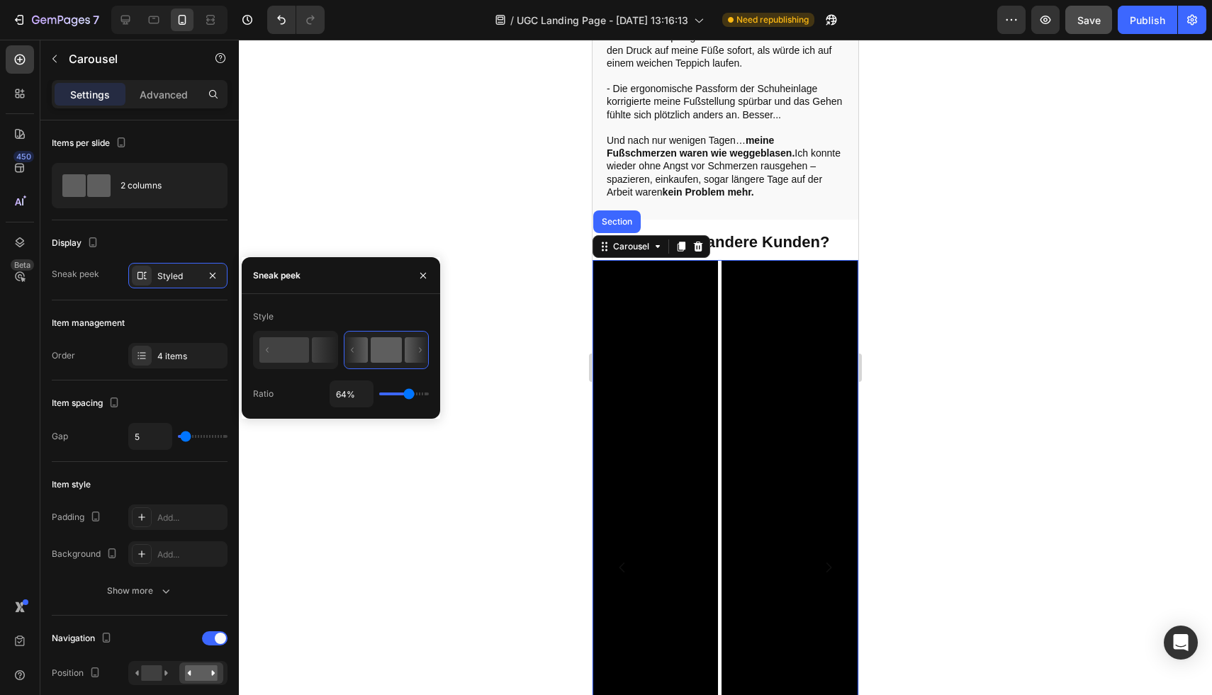
type input "65%"
type input "65"
type input "66%"
type input "66"
type input "67%"
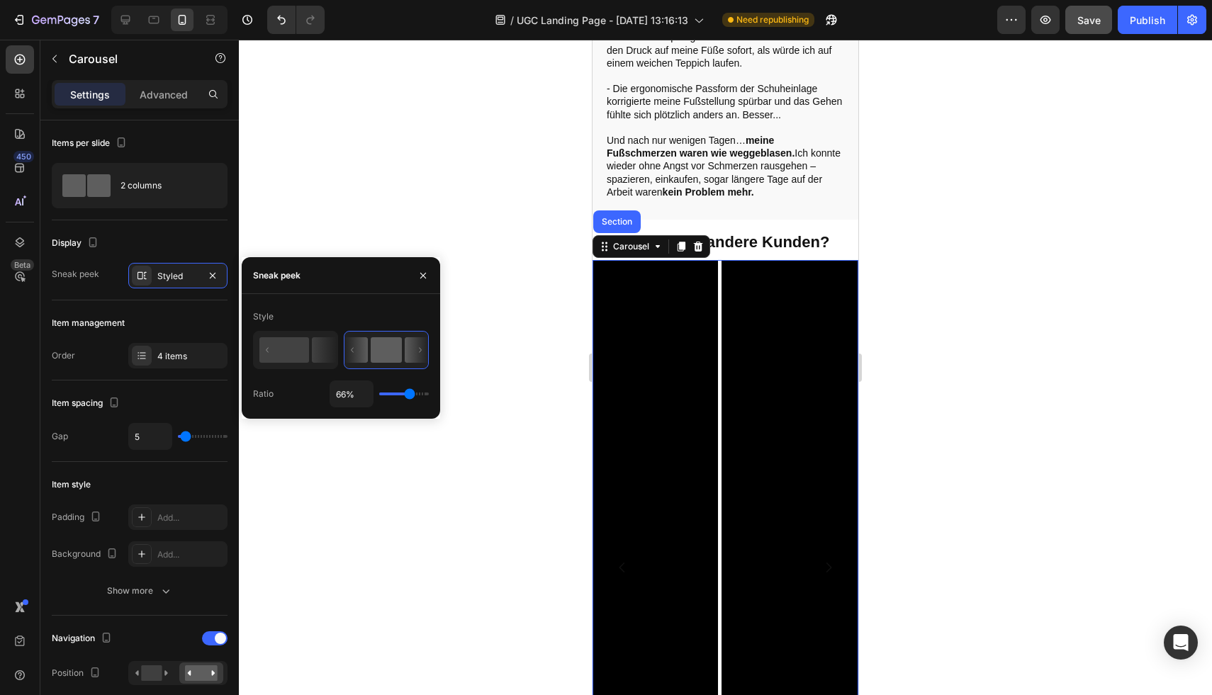
type input "67"
type input "66%"
type input "66"
type input "65%"
type input "65"
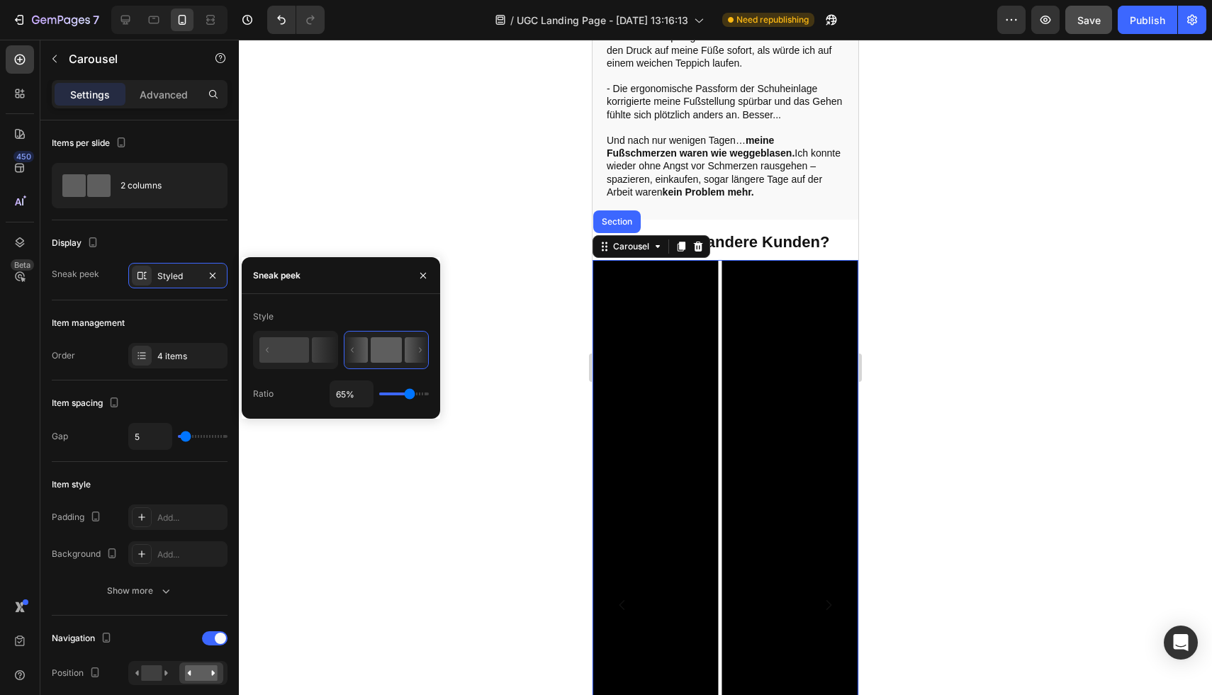
type input "64%"
type input "64"
type input "63%"
type input "63"
type input "62%"
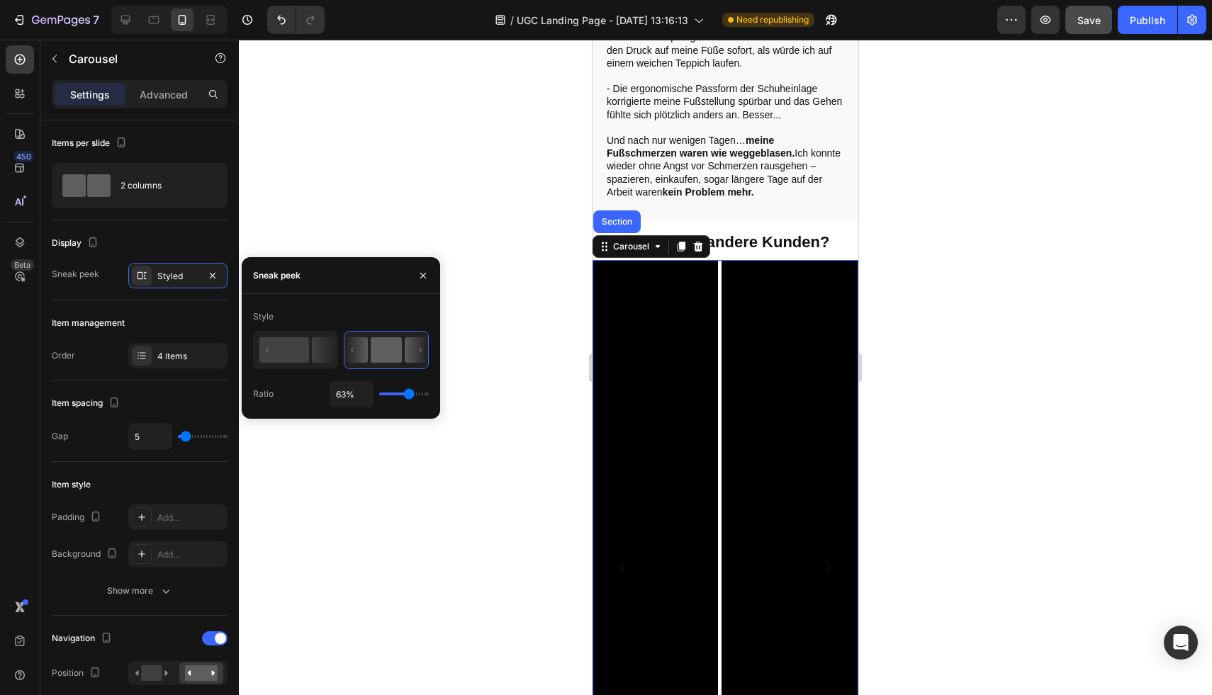
type input "62"
type input "60%"
type input "60"
type input "56%"
type input "56"
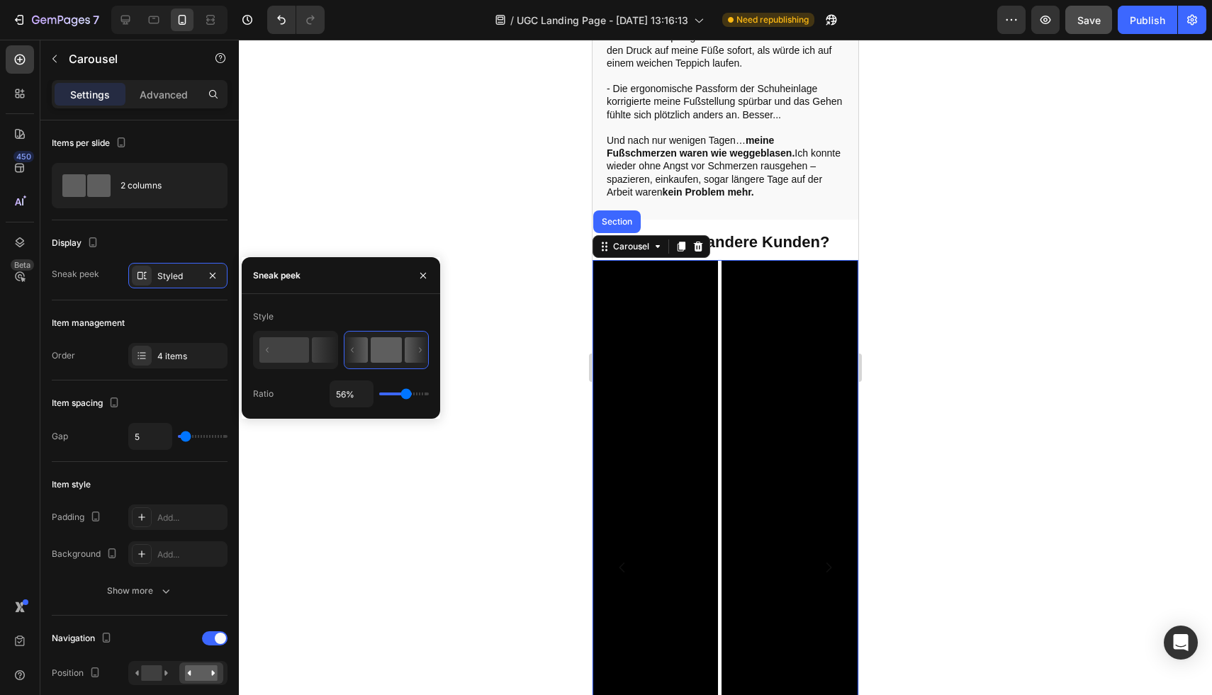
type input "53%"
type input "53"
type input "51%"
type input "51"
type input "49%"
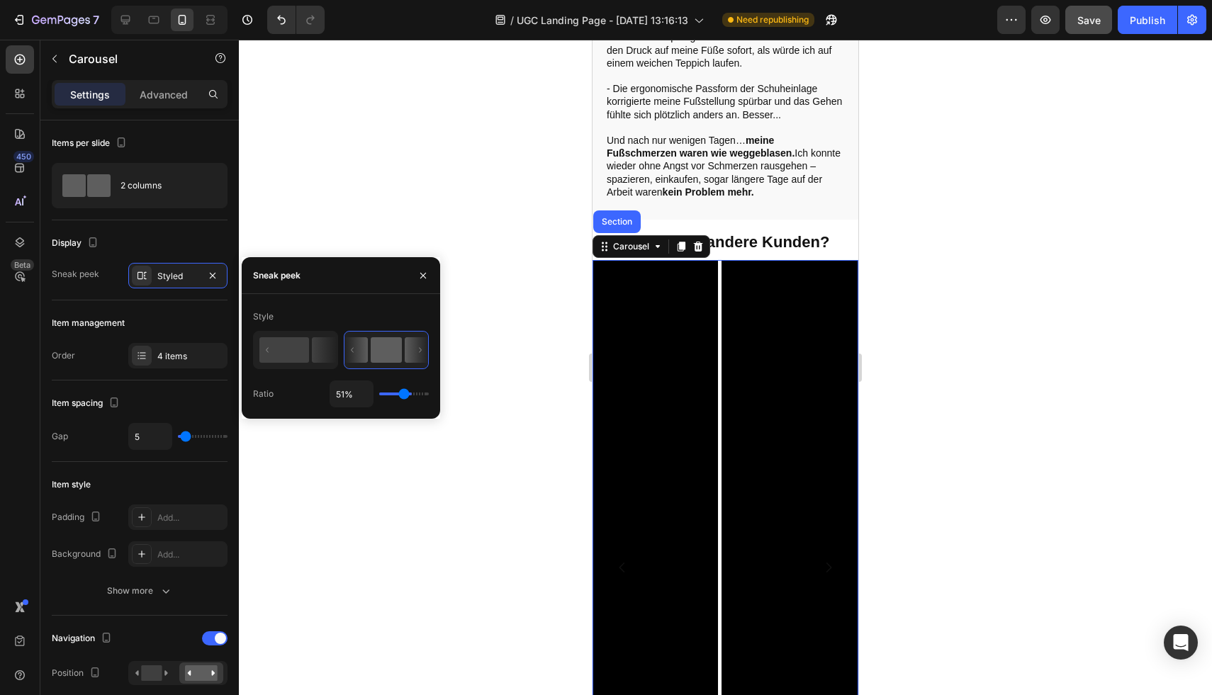
type input "49"
type input "48%"
type input "48"
type input "46%"
type input "46"
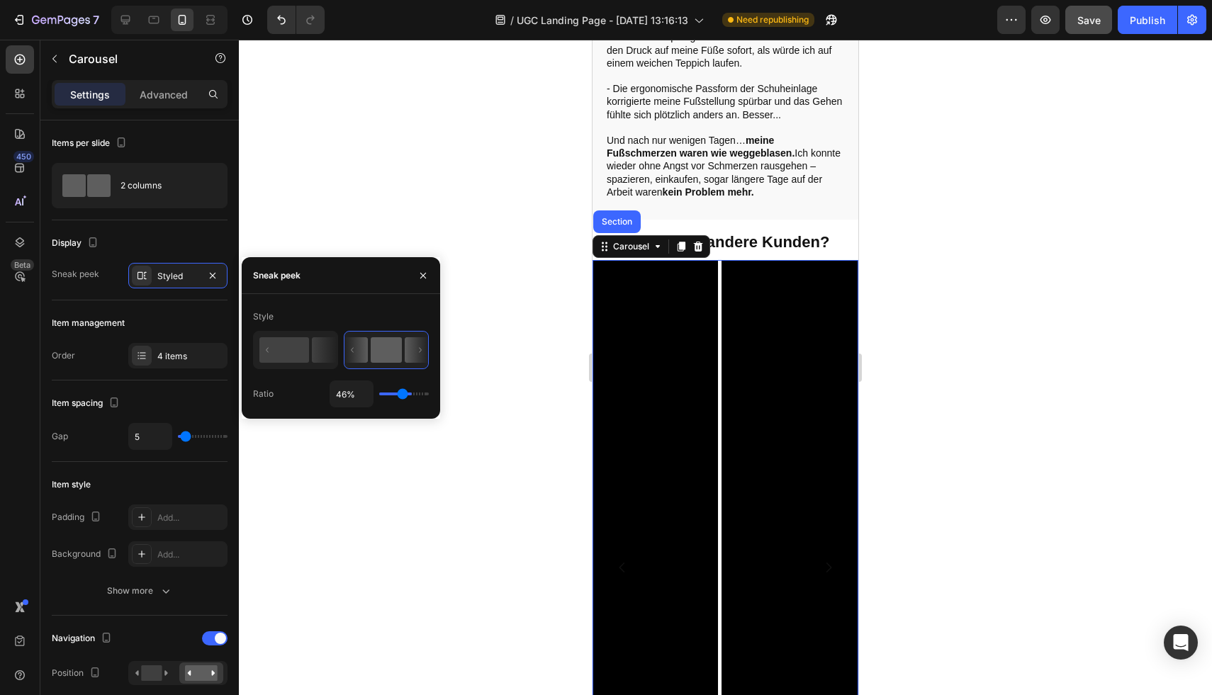
type input "45%"
type input "45"
type input "44%"
type input "44"
type input "43%"
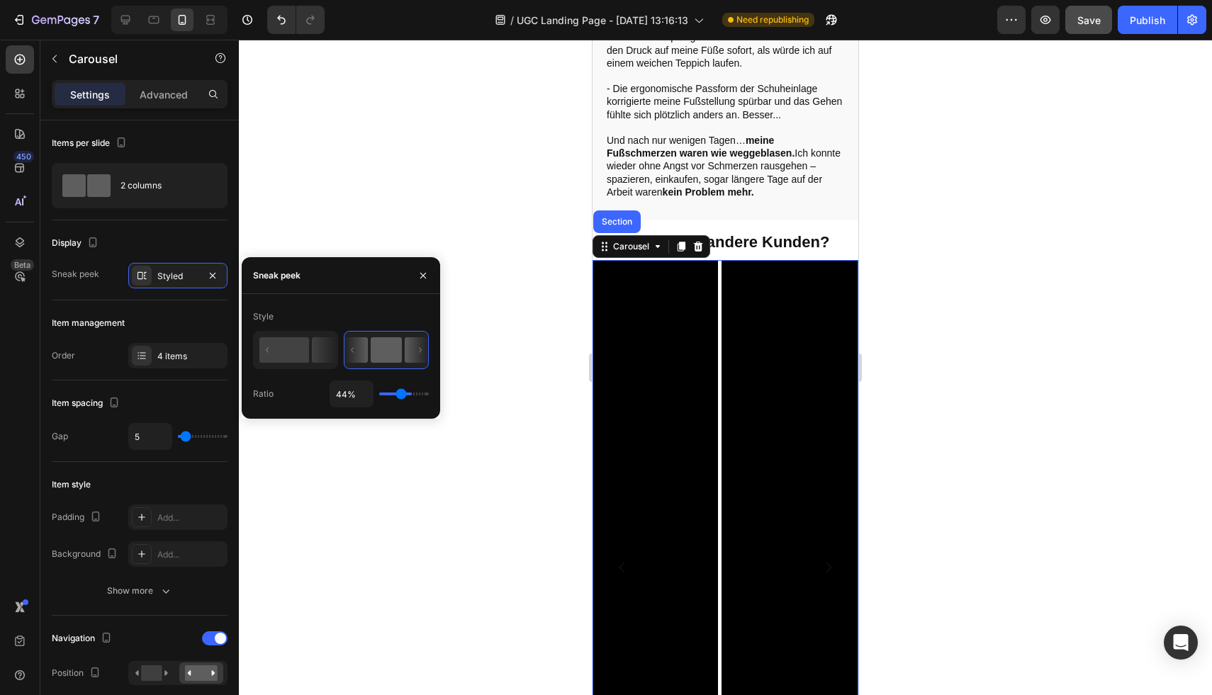
type input "43"
type input "42%"
type input "42"
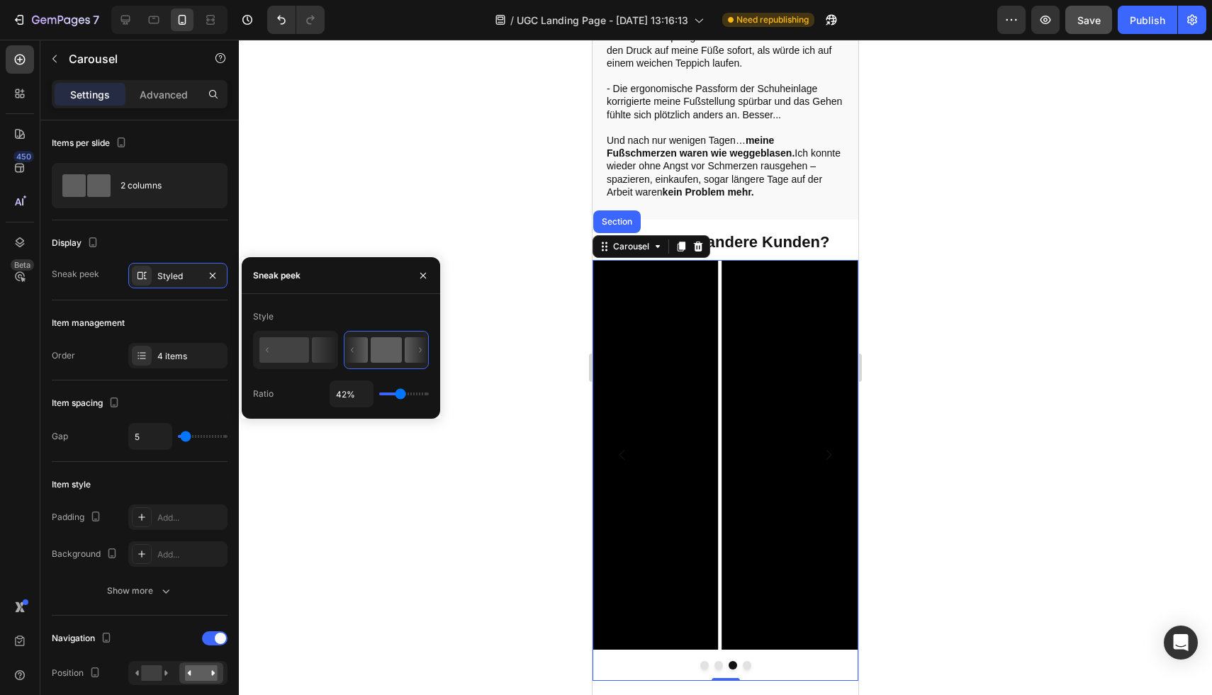
type input "41%"
type input "41"
type input "40%"
type input "40"
type input "38%"
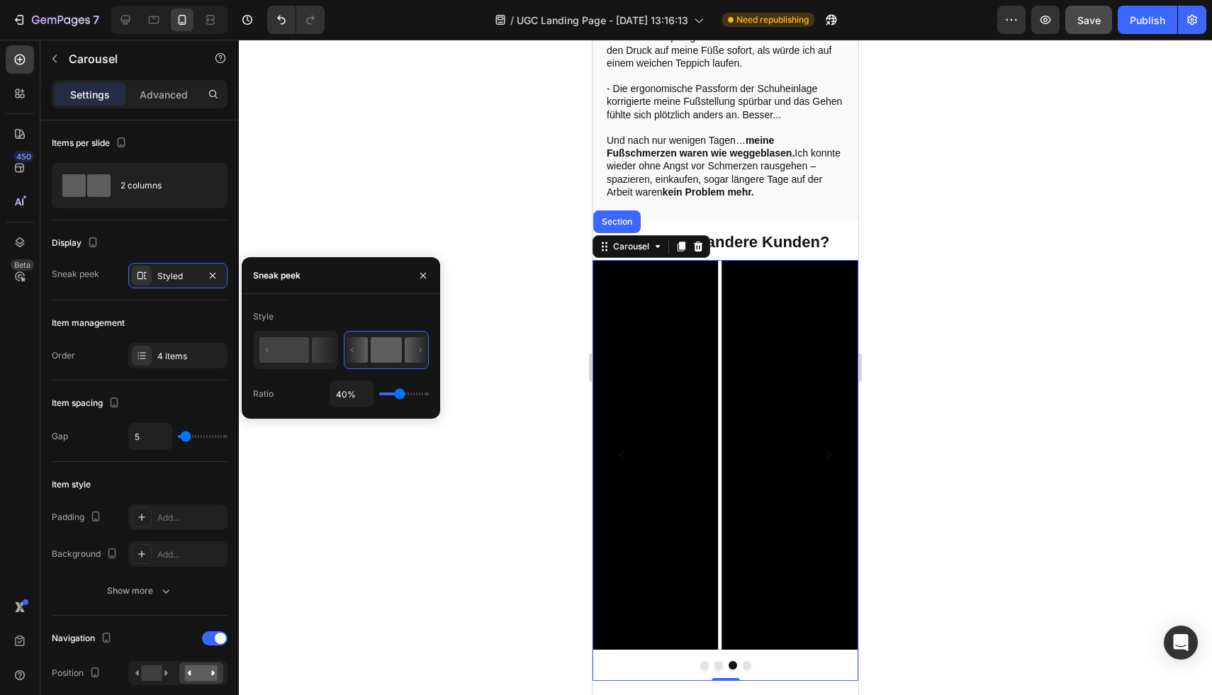
type input "38"
type input "37%"
type input "37"
type input "35%"
type input "35"
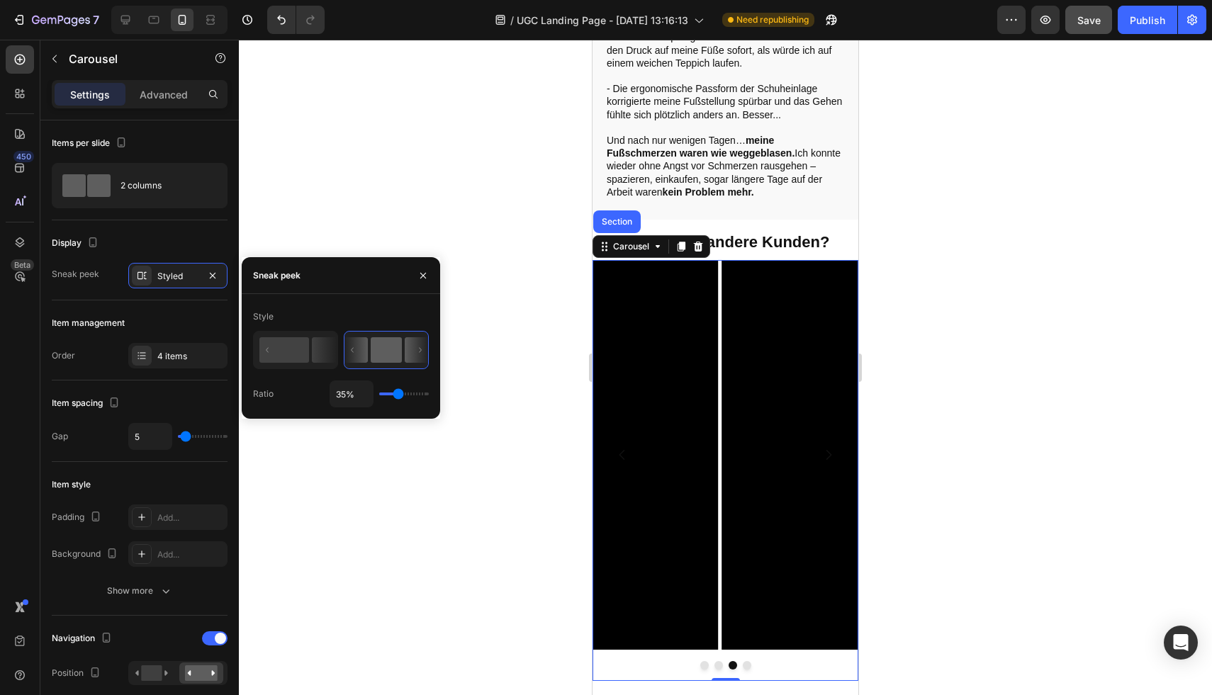
type input "32%"
type input "32"
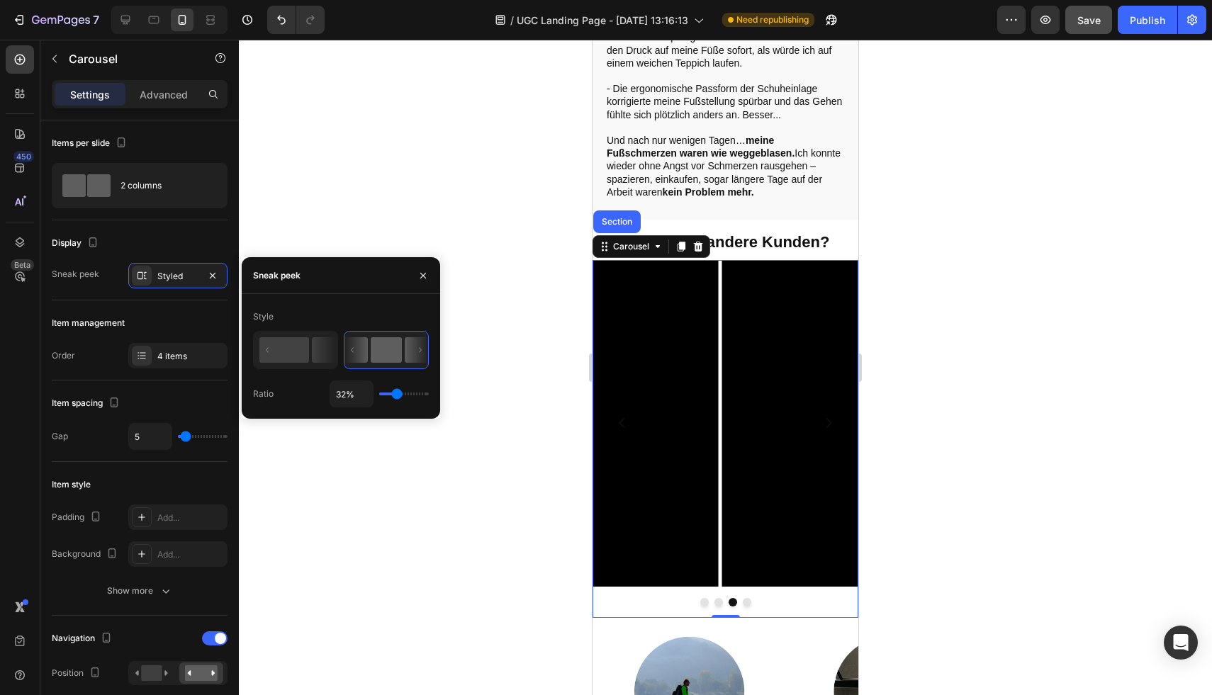
type input "31%"
type input "31"
type input "28%"
type input "28"
type input "27%"
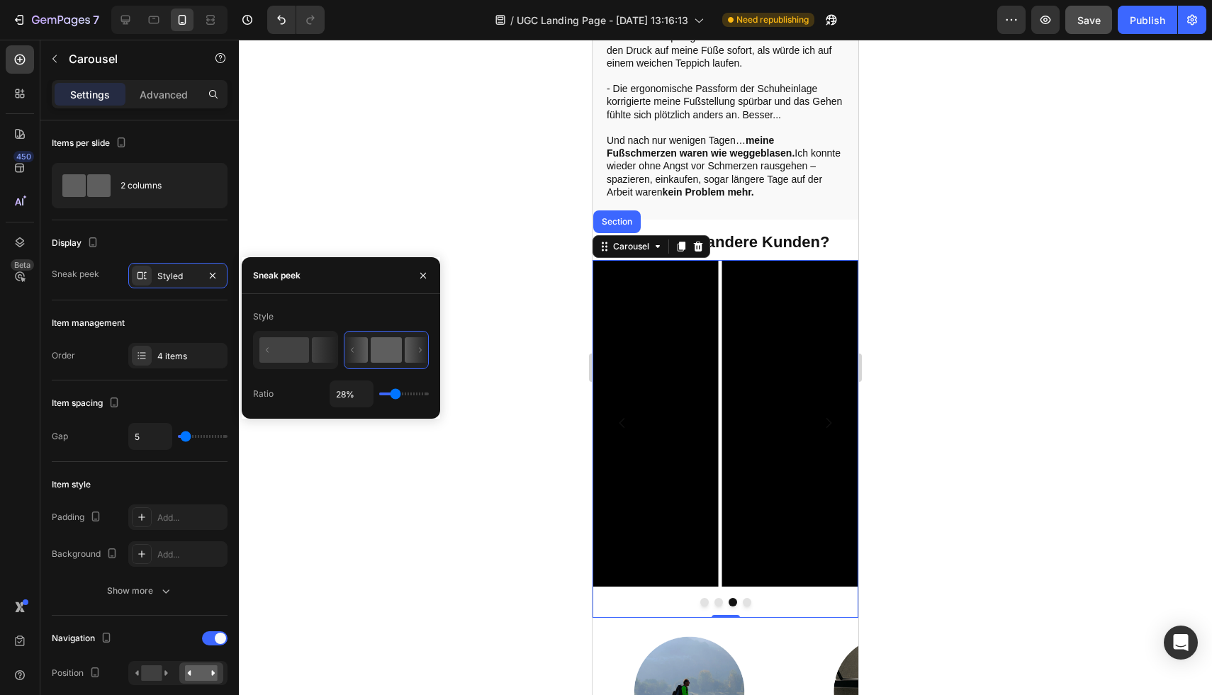
type input "27"
type input "26%"
type input "26"
type input "25%"
type input "25"
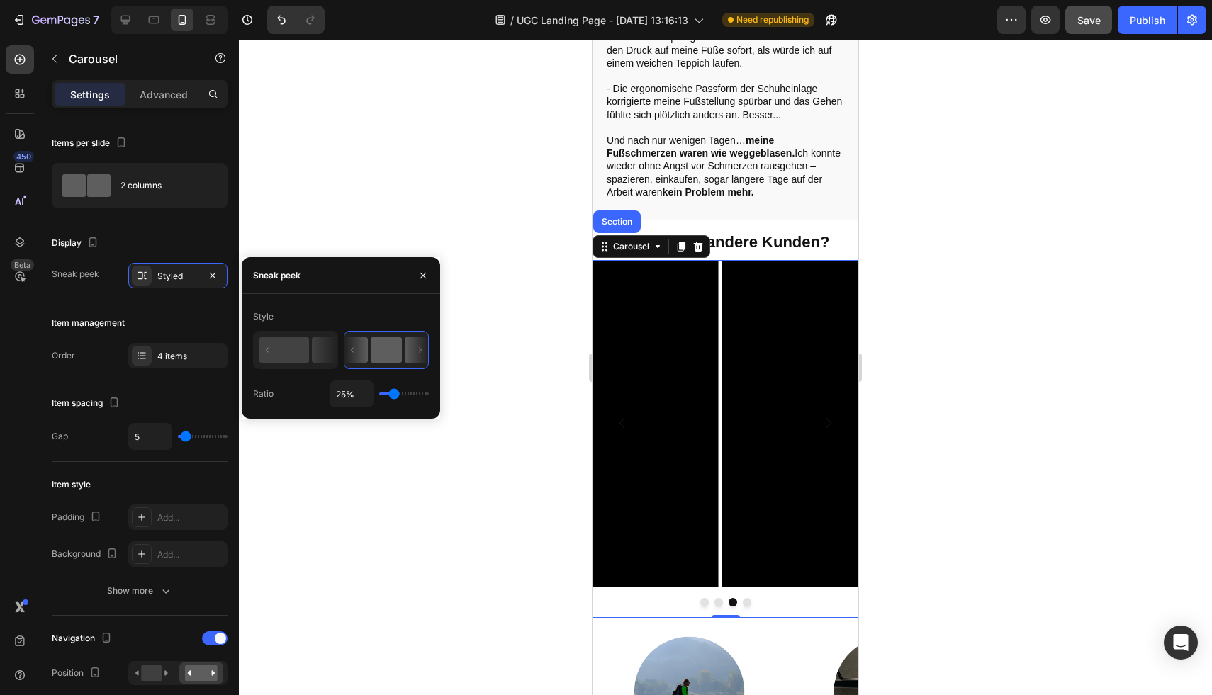
type input "24%"
type input "24"
type input "23%"
type input "23"
type input "22%"
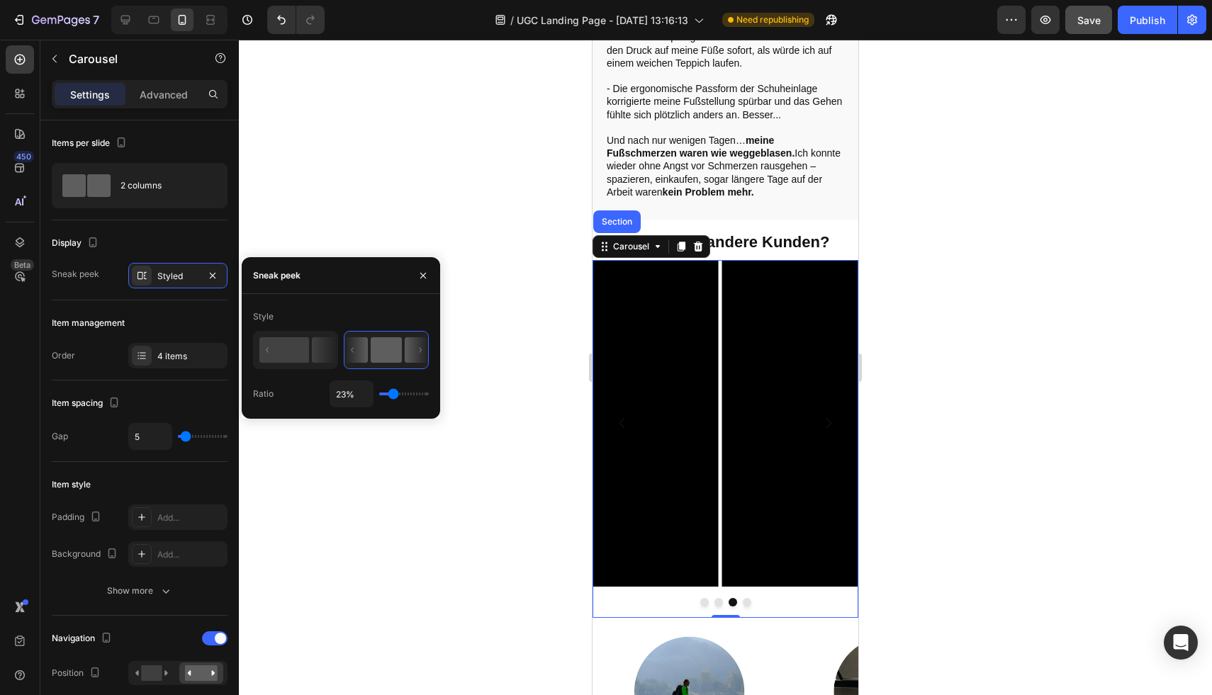
type input "22"
type input "21%"
type input "21"
type input "19%"
type input "19"
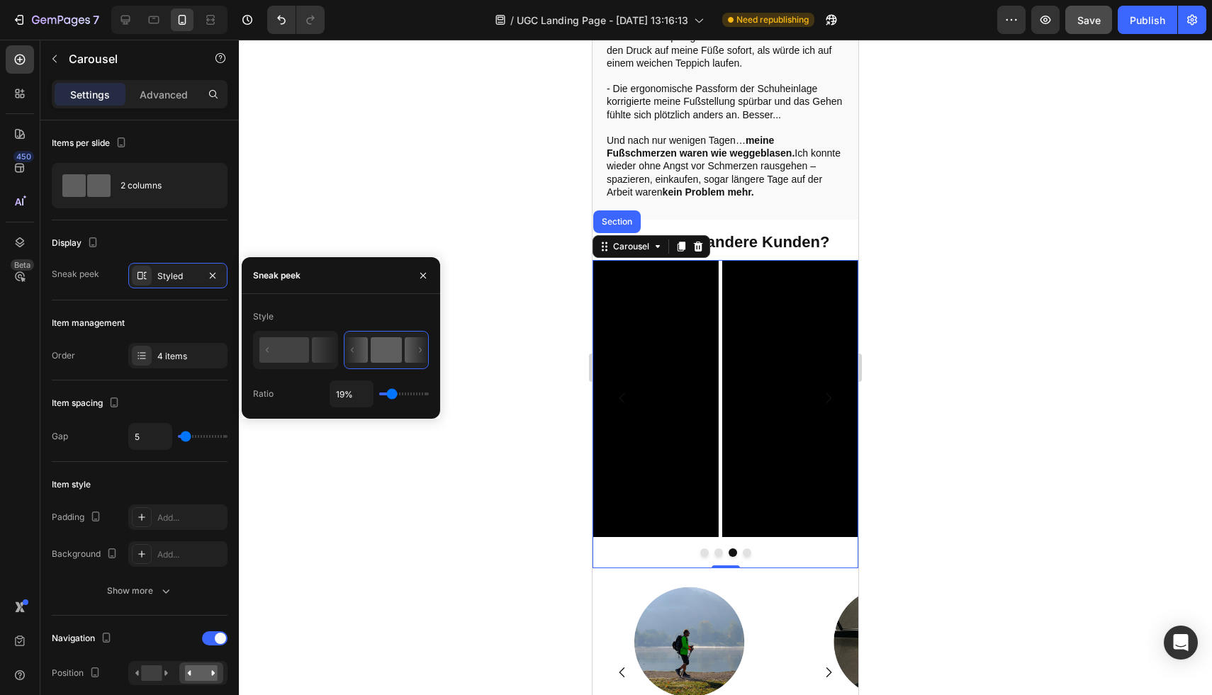
type input "18%"
type input "18"
type input "17%"
type input "17"
type input "16%"
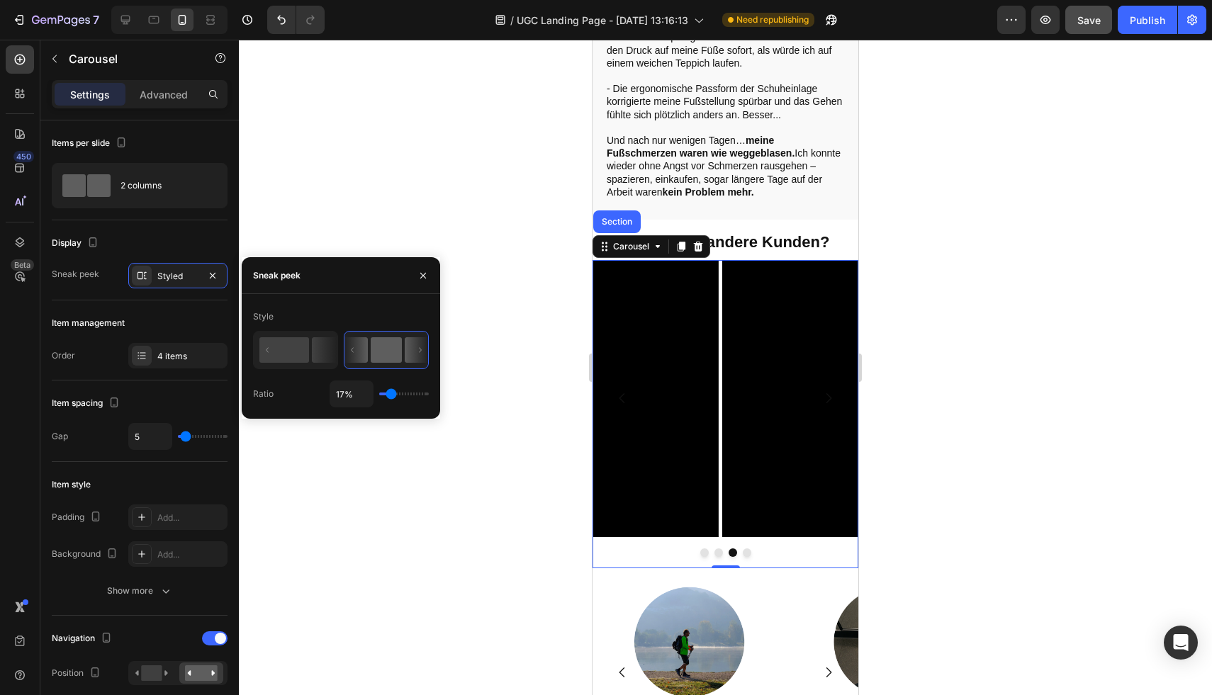
type input "16"
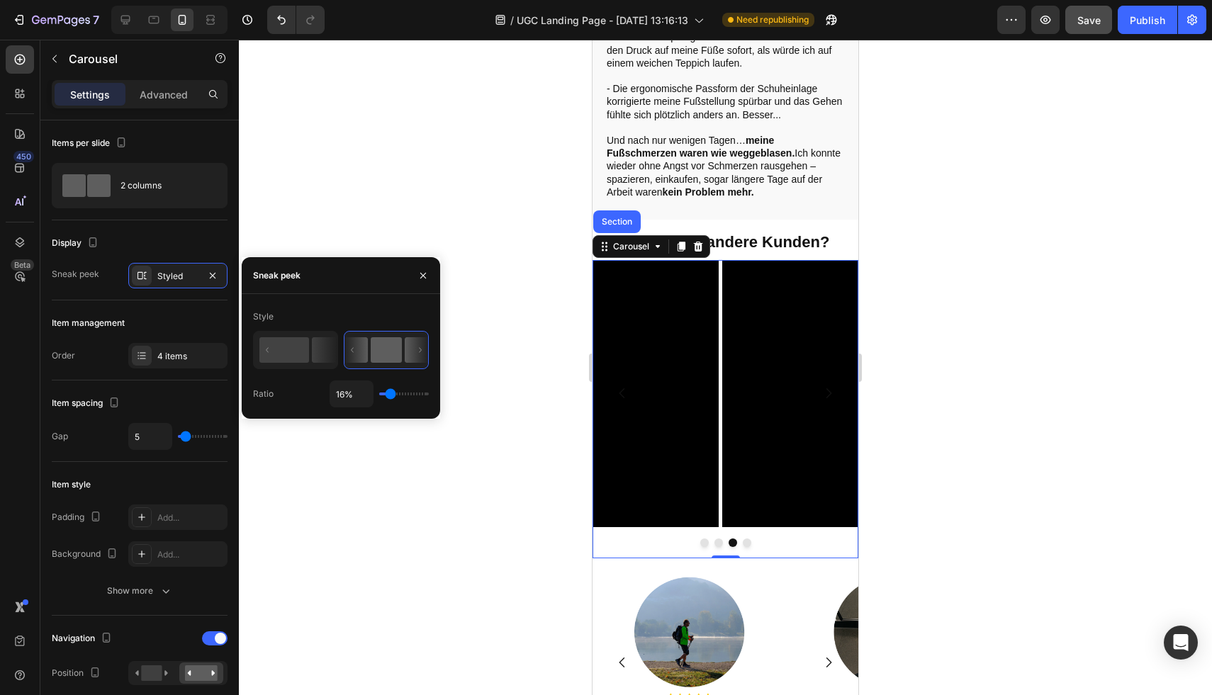
type input "15%"
type input "15"
type input "14%"
type input "14"
type input "13%"
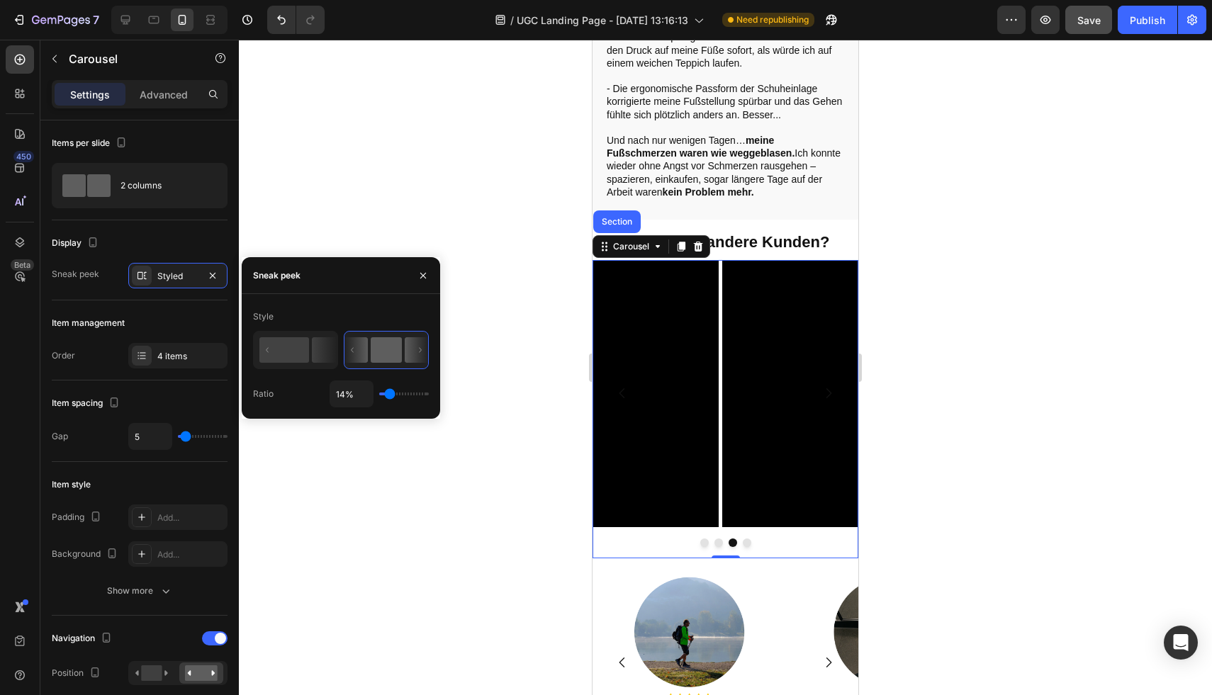
type input "13"
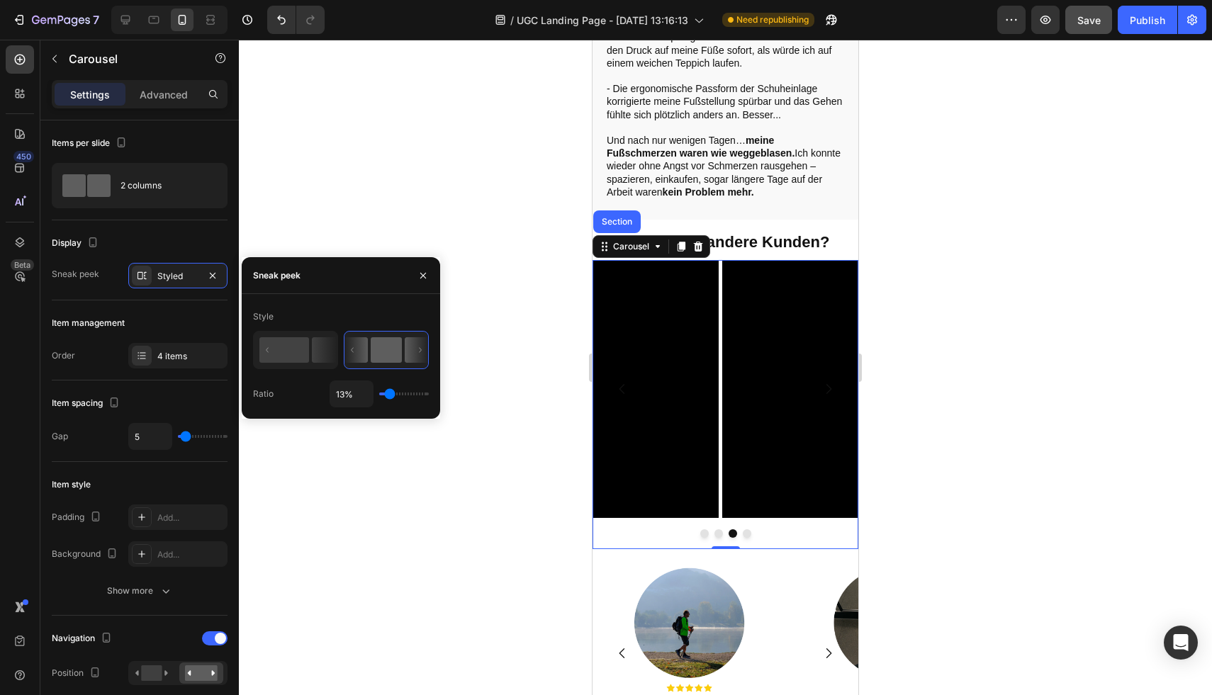
type input "12%"
type input "12"
type input "10%"
type input "10"
type input "9%"
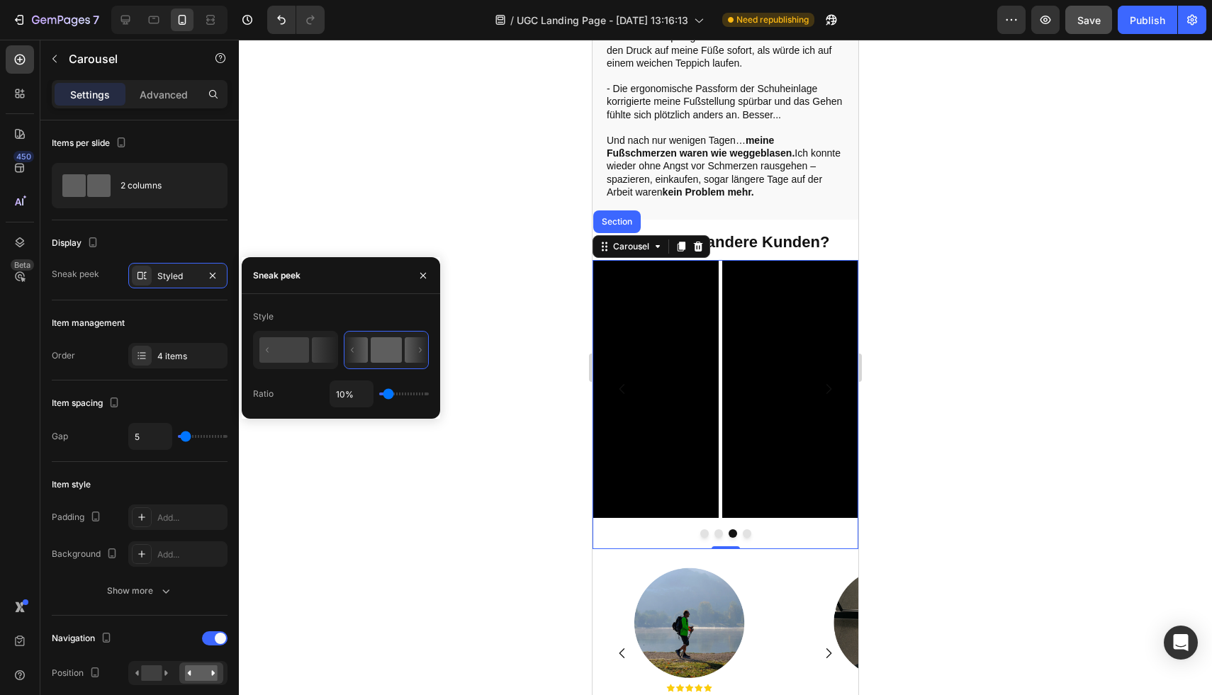
type input "9"
type input "8%"
type input "8"
type input "7%"
type input "7"
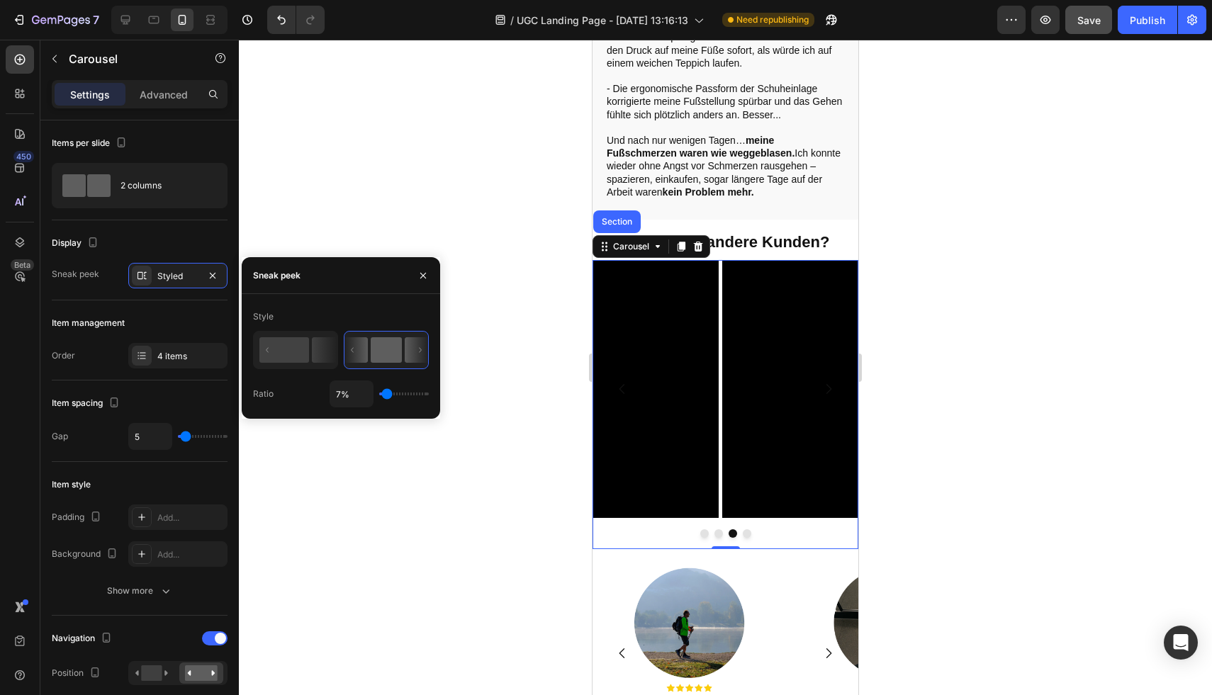
type input "6%"
type input "6"
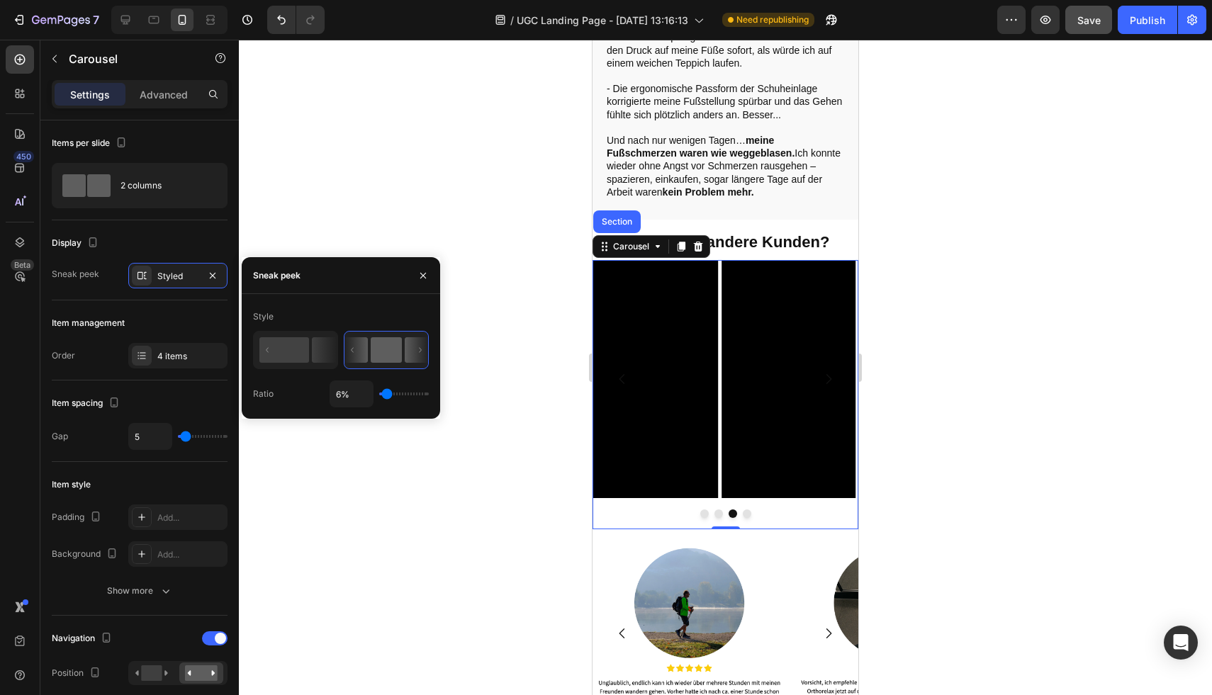
type input "2%"
type input "2"
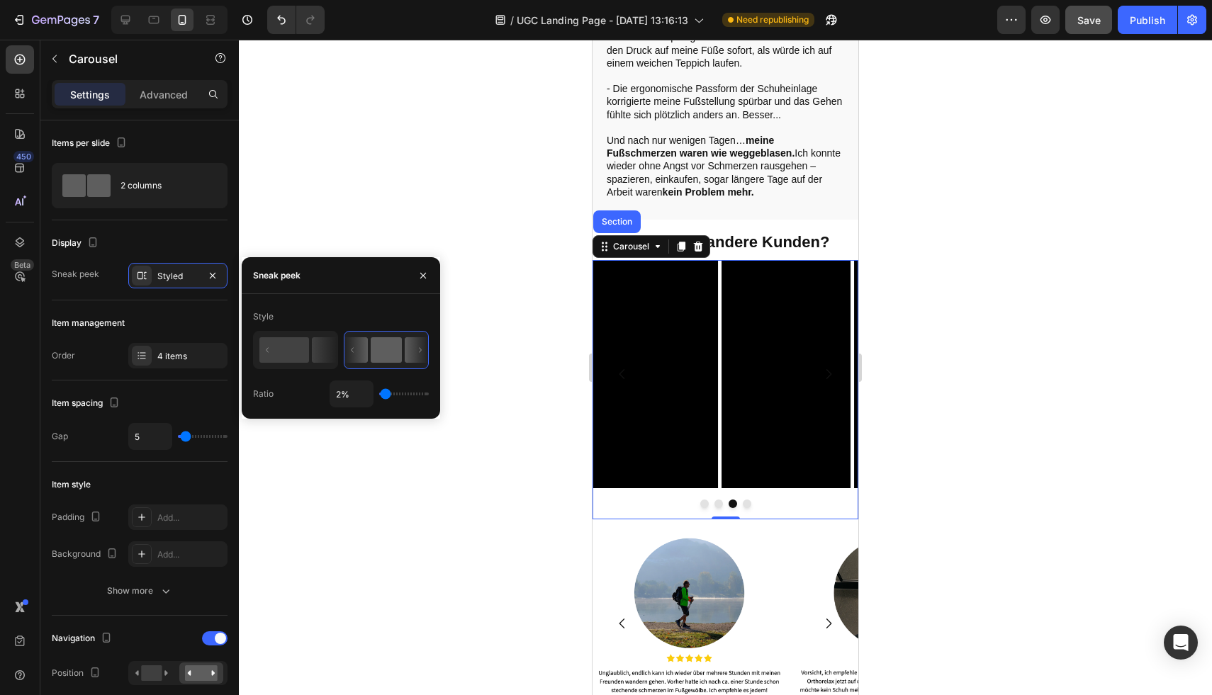
type input "1%"
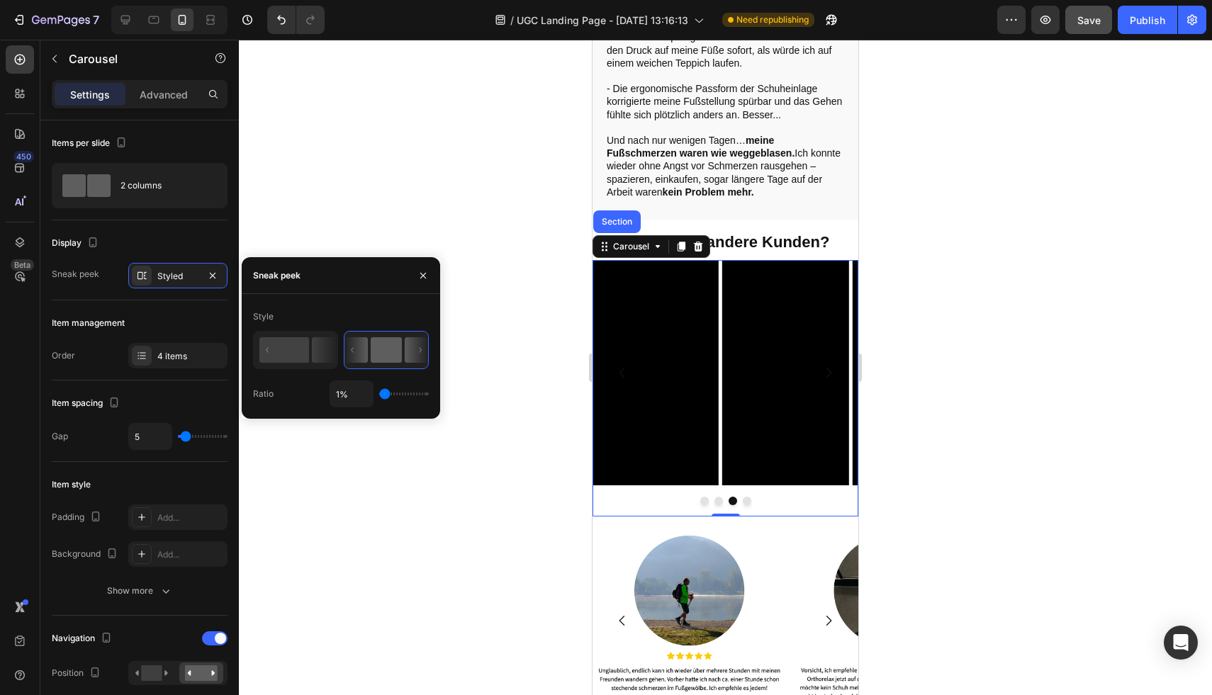
drag, startPoint x: 403, startPoint y: 394, endPoint x: 381, endPoint y: 392, distance: 22.1
type input "1"
click at [381, 393] on input "range" at bounding box center [404, 394] width 50 height 3
drag, startPoint x: 384, startPoint y: 394, endPoint x: 373, endPoint y: 394, distance: 11.3
click at [379, 394] on input "range" at bounding box center [404, 394] width 50 height 3
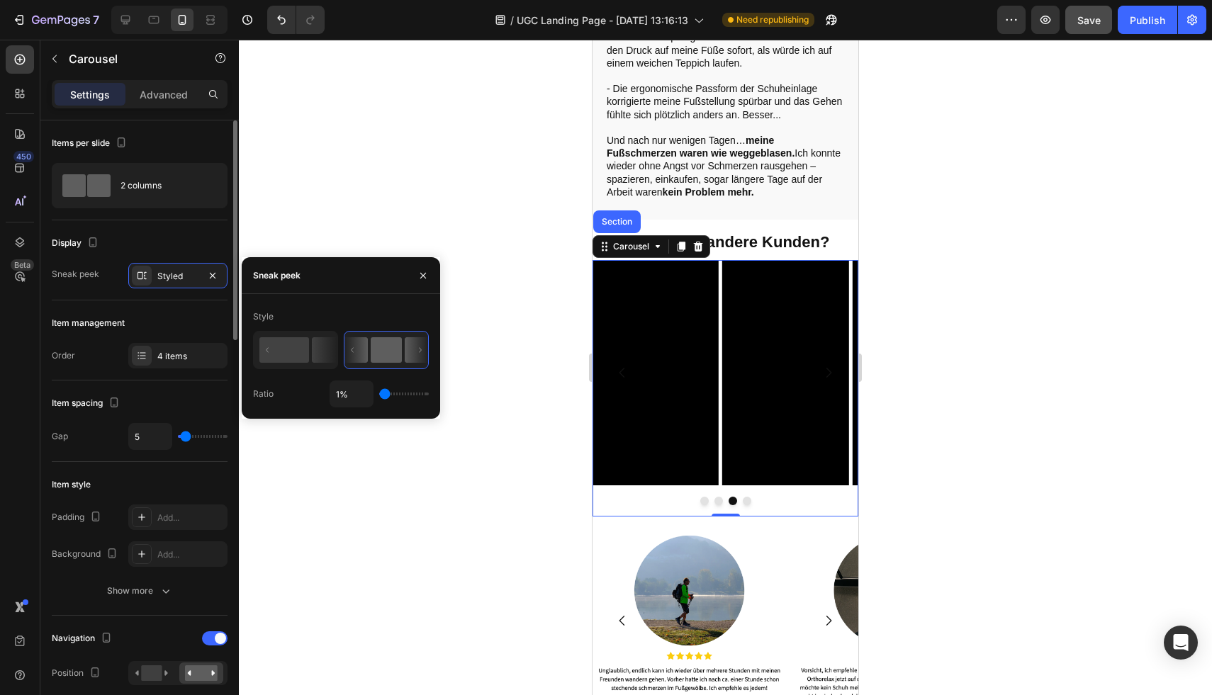
click at [213, 248] on div "Display" at bounding box center [140, 243] width 176 height 23
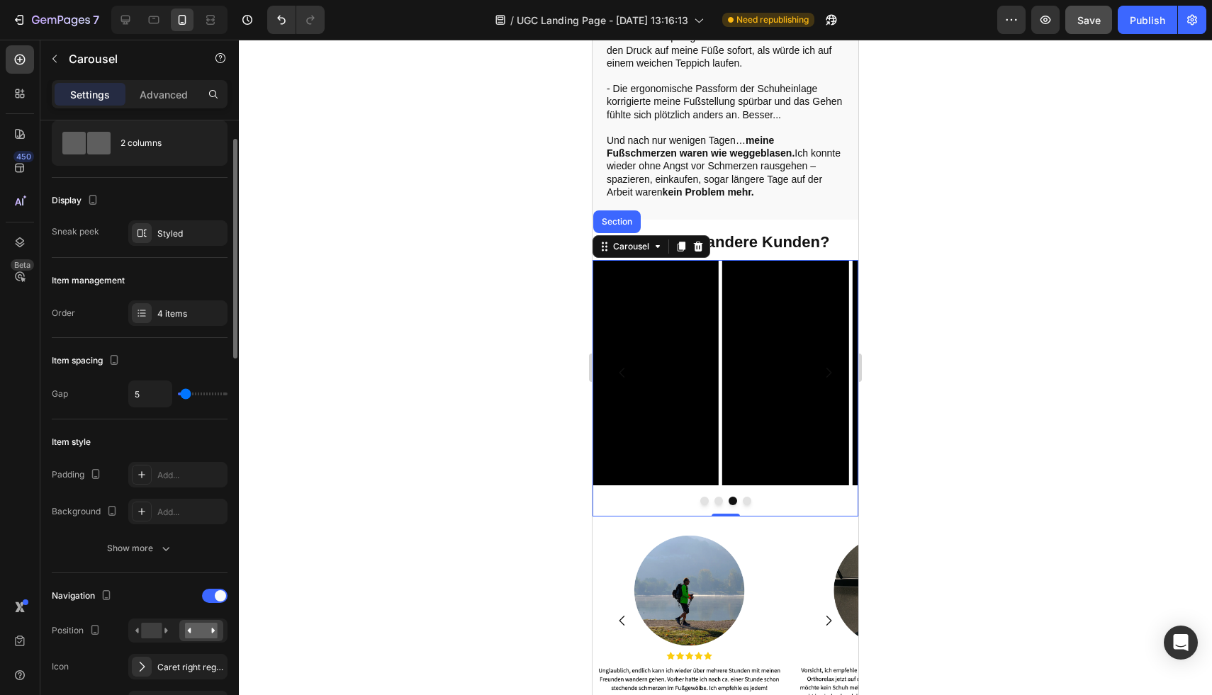
scroll to position [103, 0]
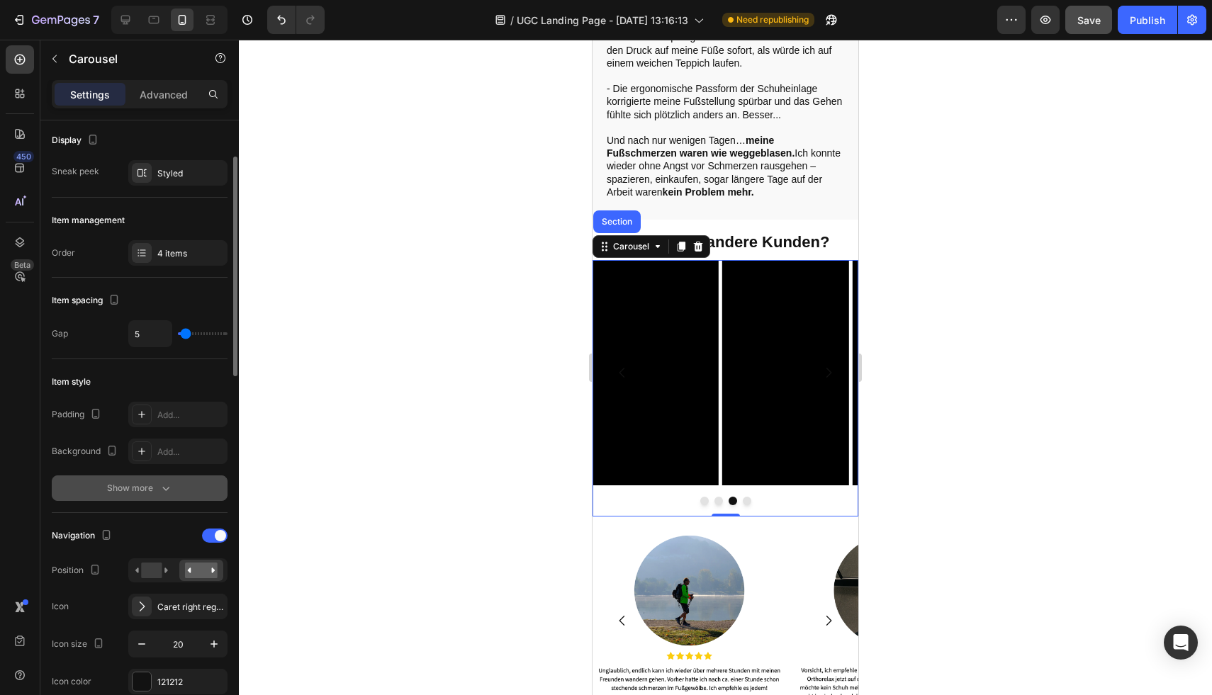
click at [135, 491] on div "Show more" at bounding box center [140, 488] width 66 height 14
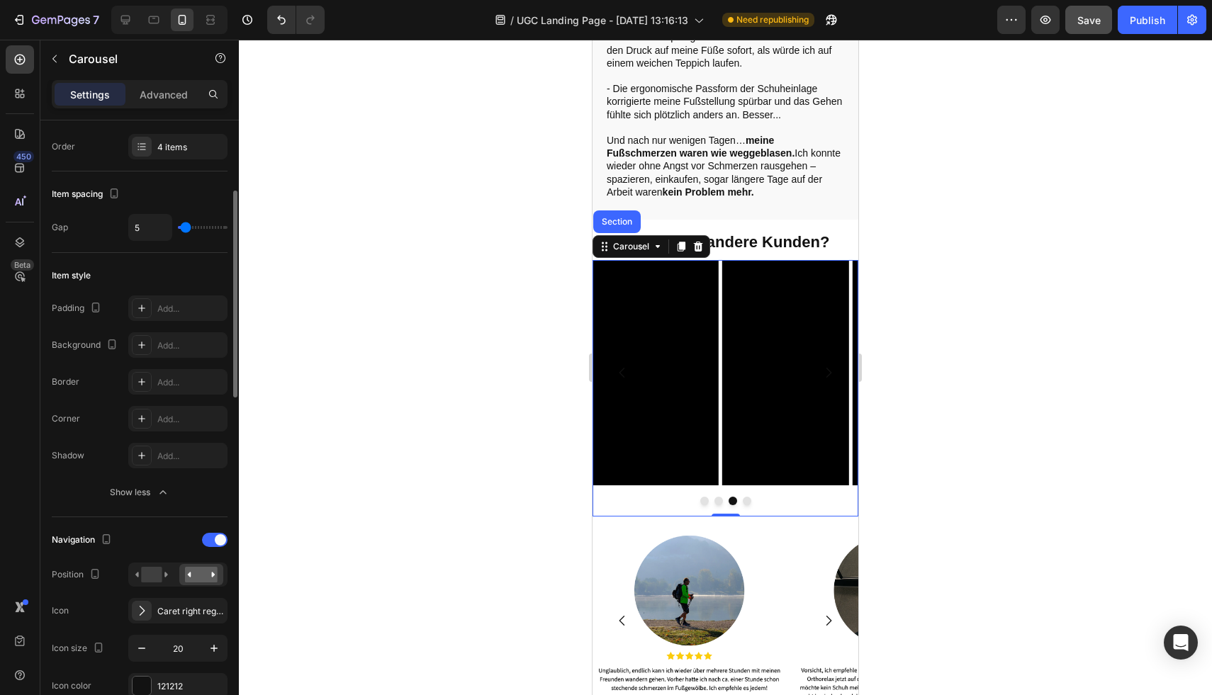
scroll to position [274, 0]
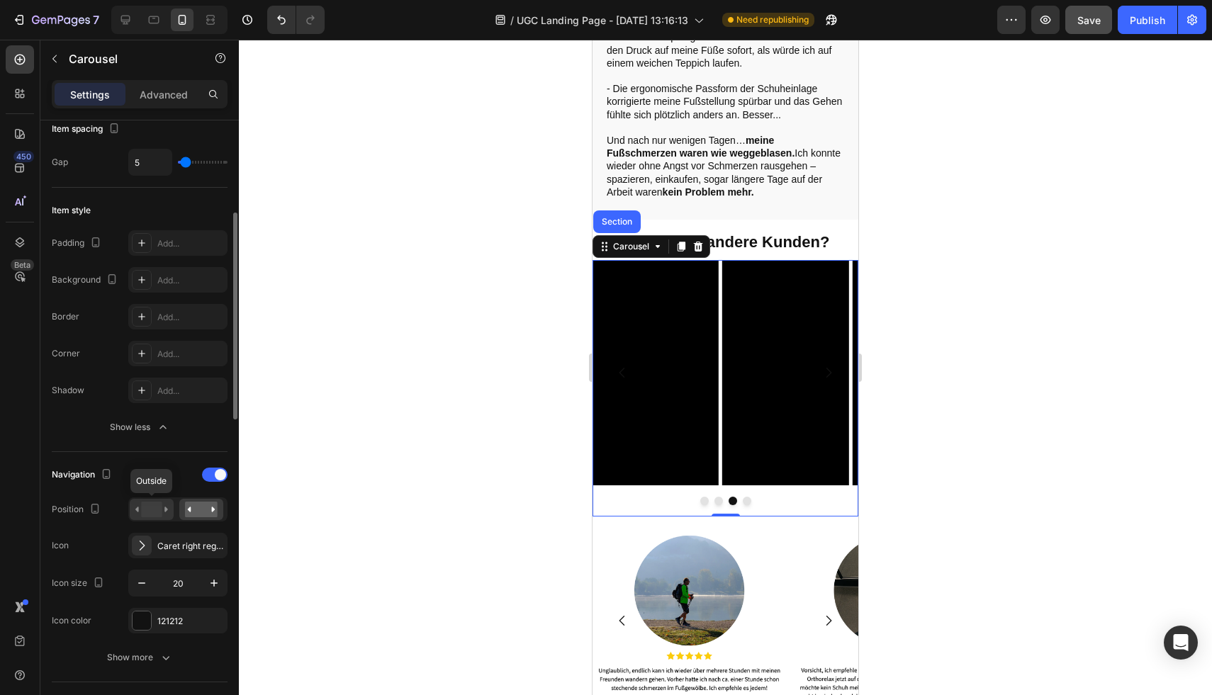
click at [145, 507] on rect at bounding box center [151, 510] width 21 height 16
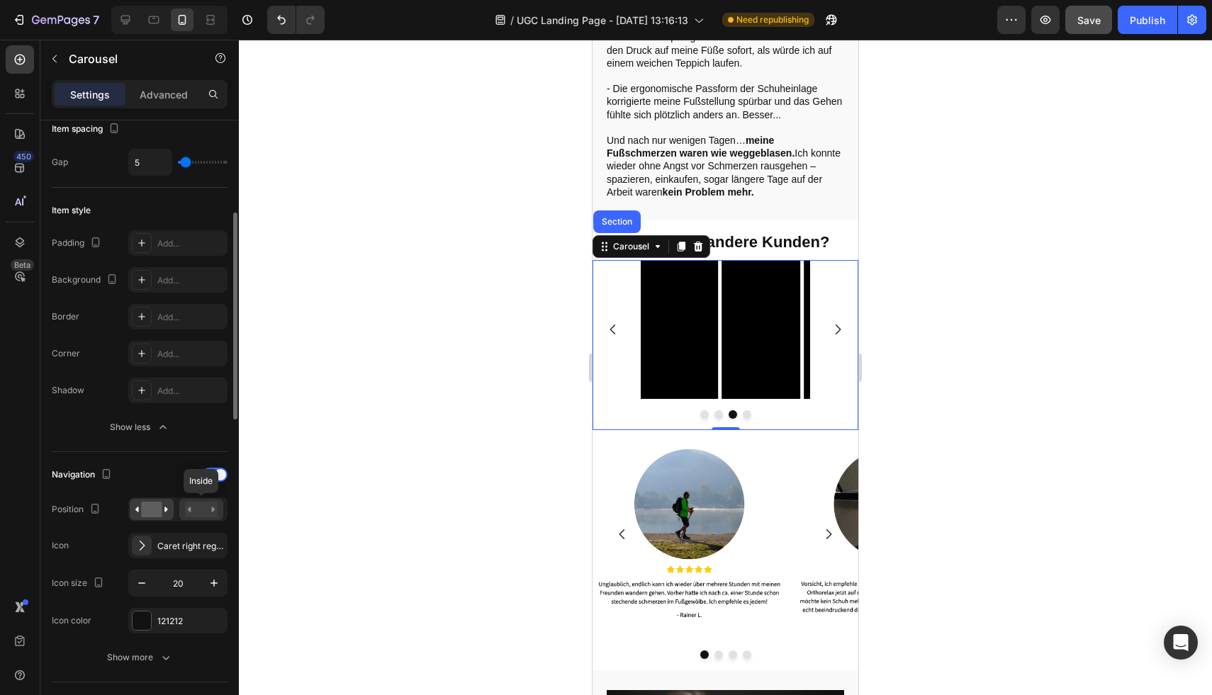
click at [191, 502] on rect at bounding box center [201, 510] width 33 height 16
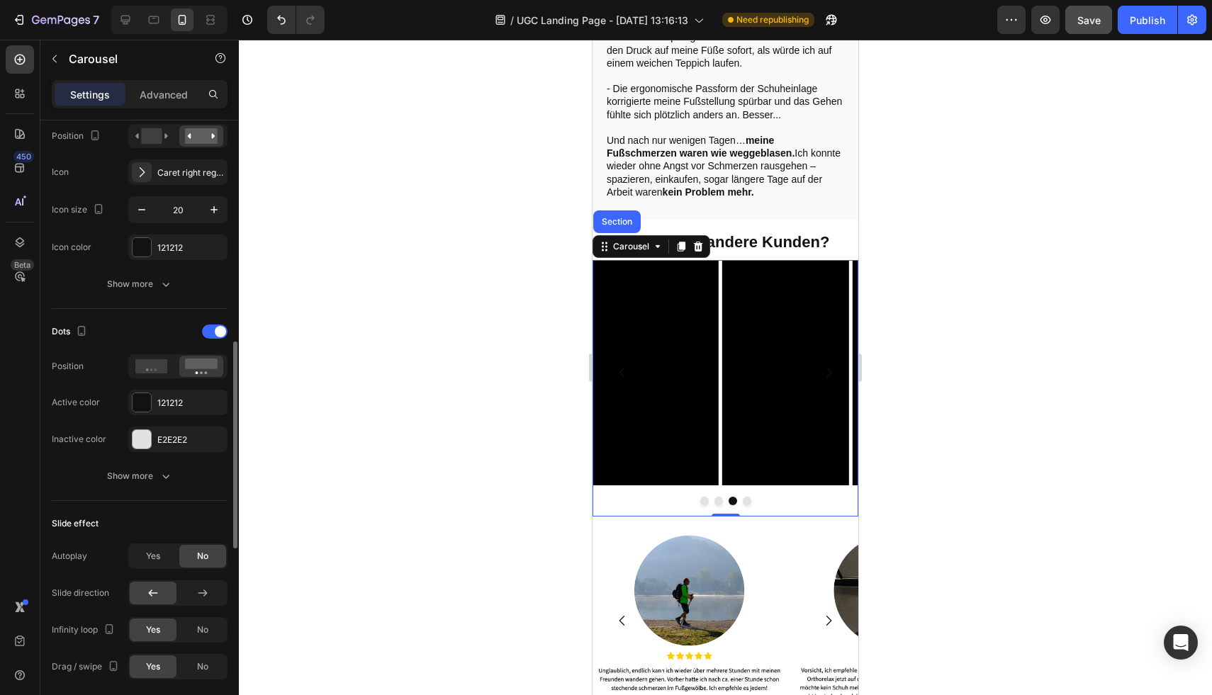
scroll to position [715, 0]
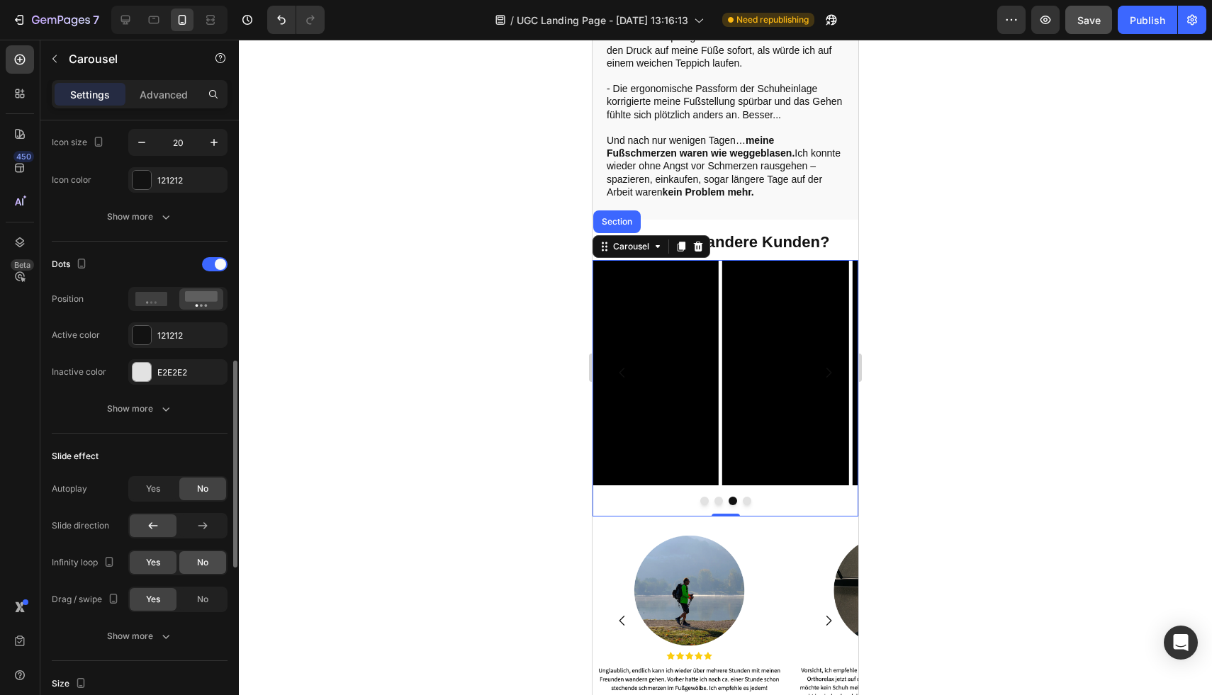
click at [187, 566] on div "No" at bounding box center [202, 563] width 47 height 23
click at [822, 366] on icon "Carousel Next Arrow" at bounding box center [829, 373] width 14 height 14
click at [622, 366] on icon "Carousel Back Arrow" at bounding box center [622, 373] width 14 height 14
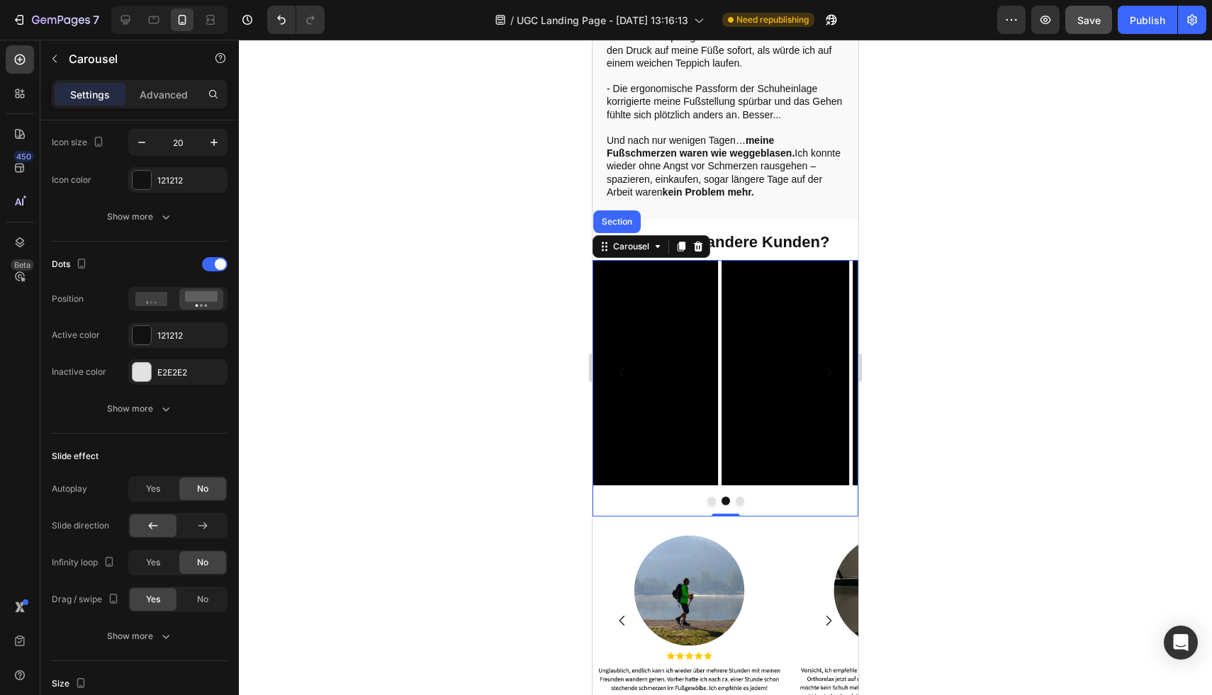
click at [622, 366] on icon "Carousel Back Arrow" at bounding box center [622, 373] width 14 height 14
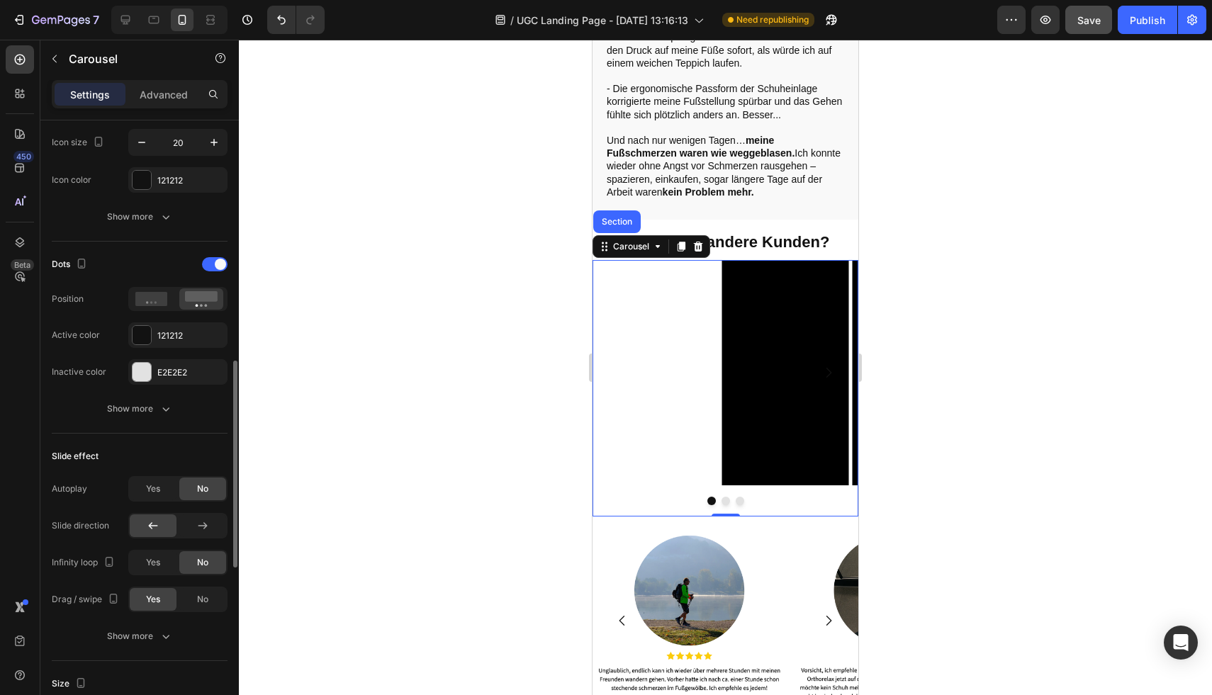
scroll to position [541, 0]
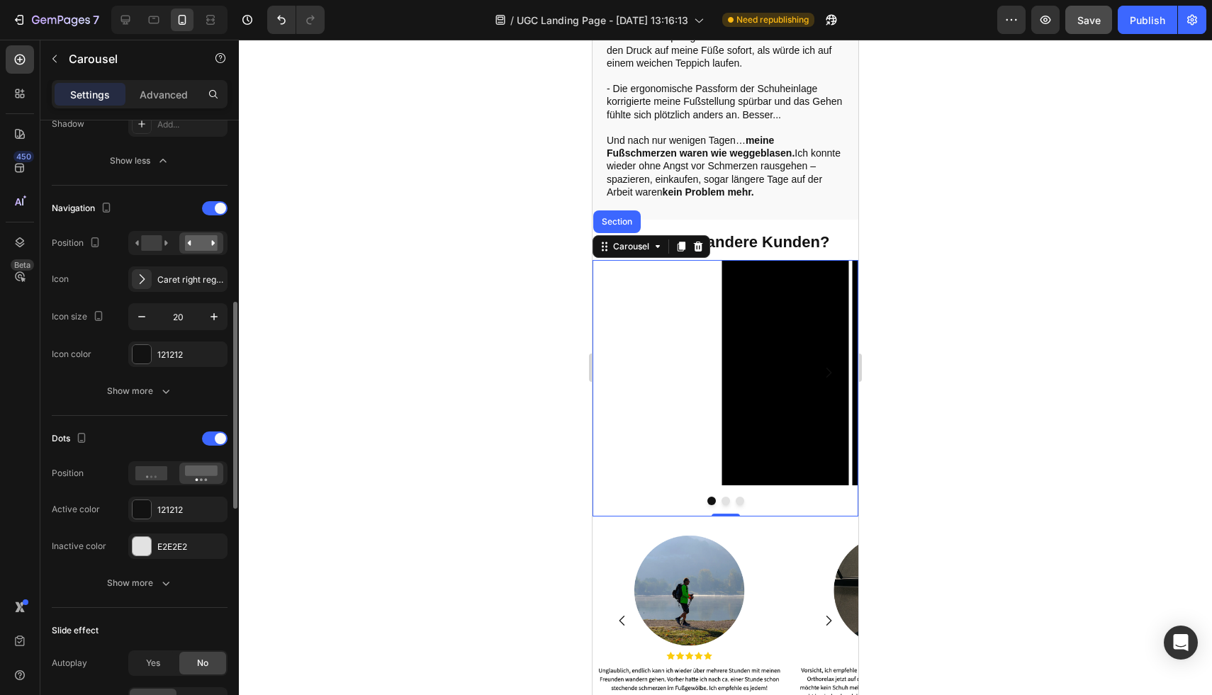
click at [656, 389] on div "Video Video Video Video" at bounding box center [726, 373] width 266 height 226
click at [661, 352] on div "Video Video Video Video" at bounding box center [726, 373] width 266 height 226
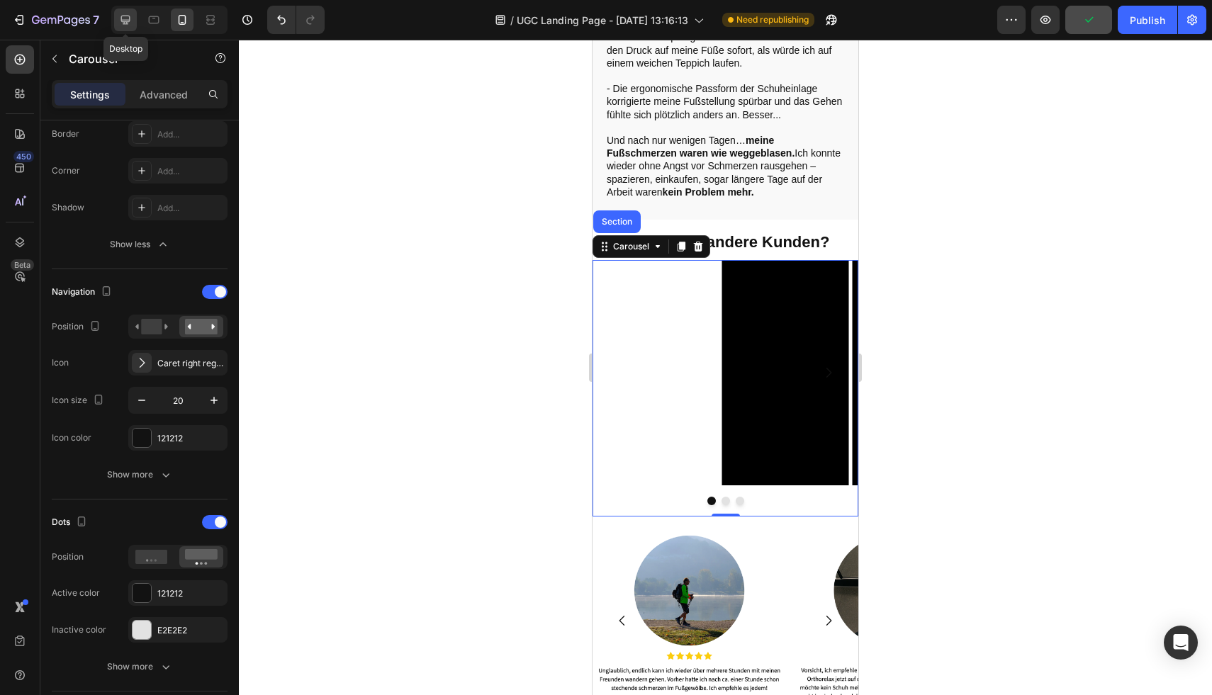
click at [126, 11] on div at bounding box center [125, 20] width 23 height 23
type input "16"
type input "24"
type input "1200"
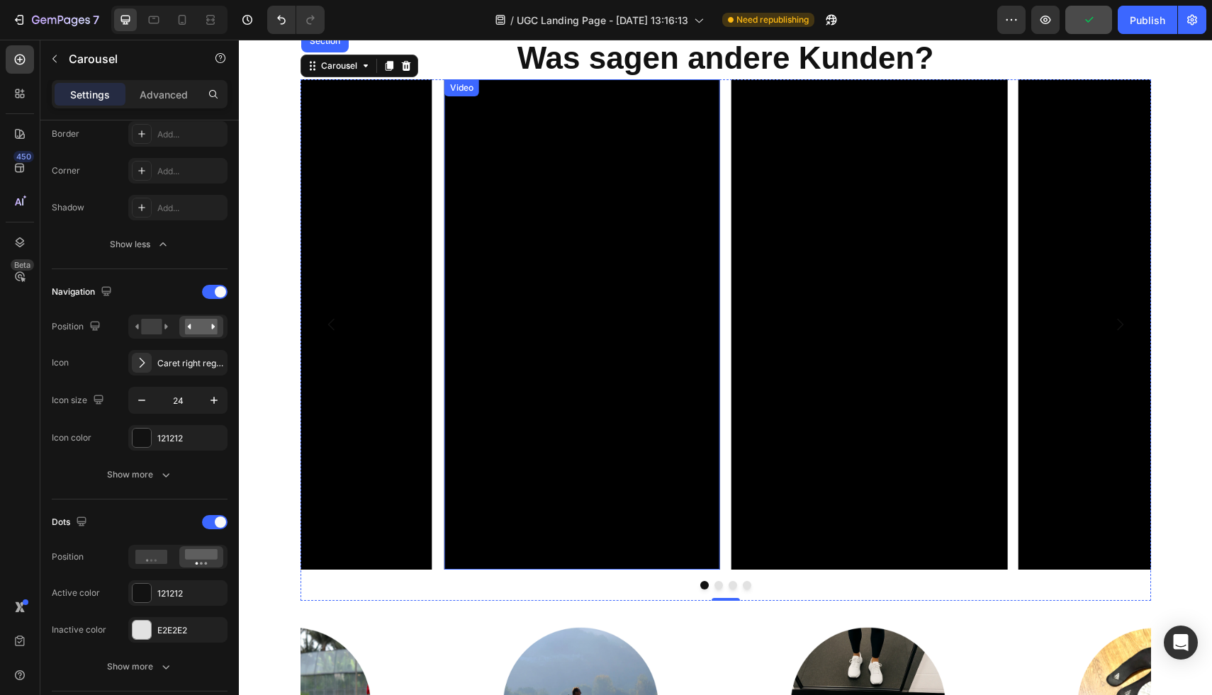
scroll to position [2311, 0]
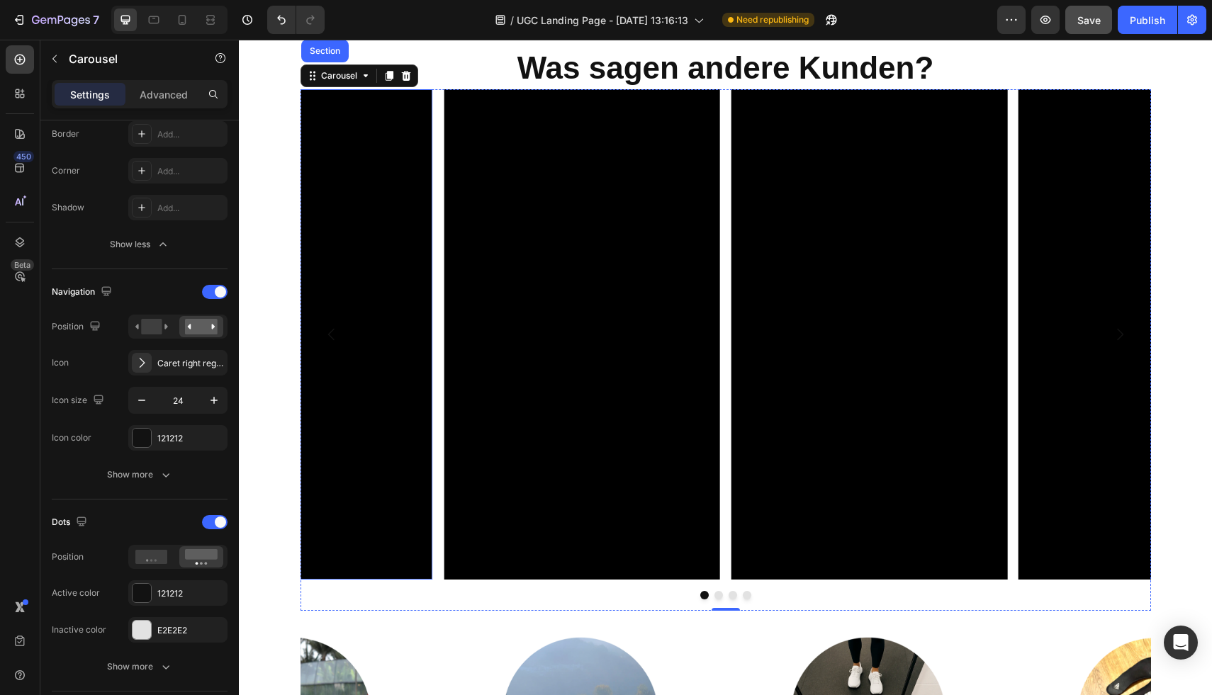
click at [369, 340] on video at bounding box center [295, 334] width 276 height 491
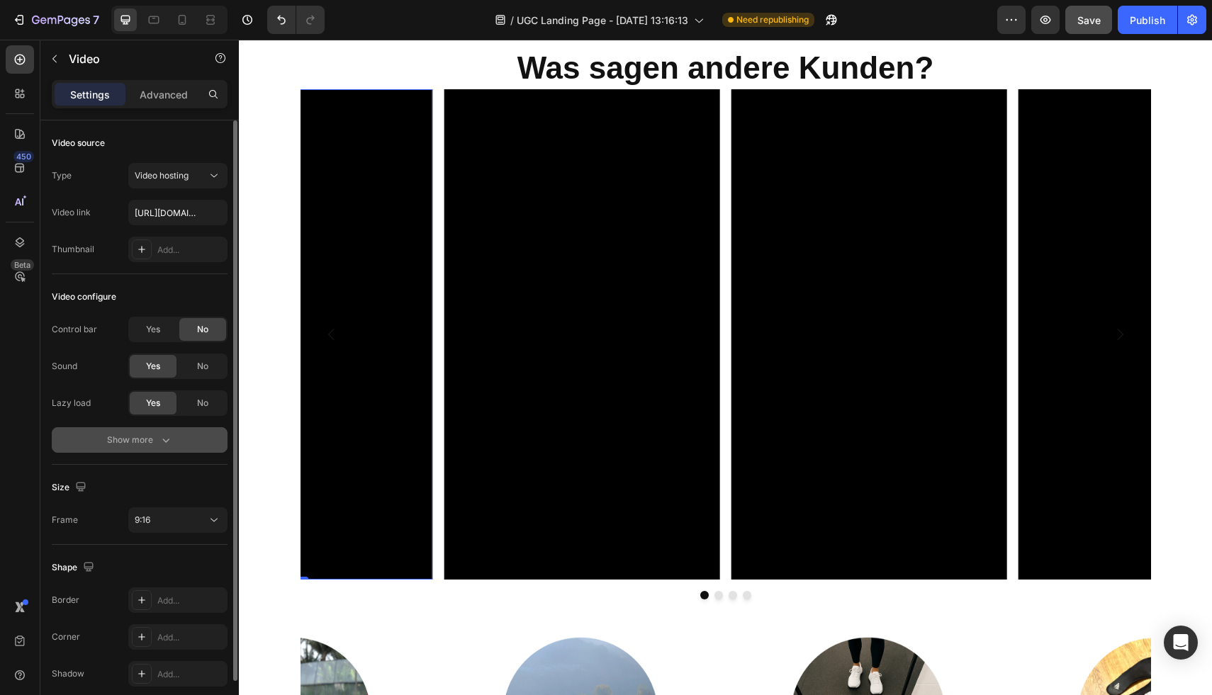
click at [154, 437] on div "Show more" at bounding box center [140, 440] width 66 height 14
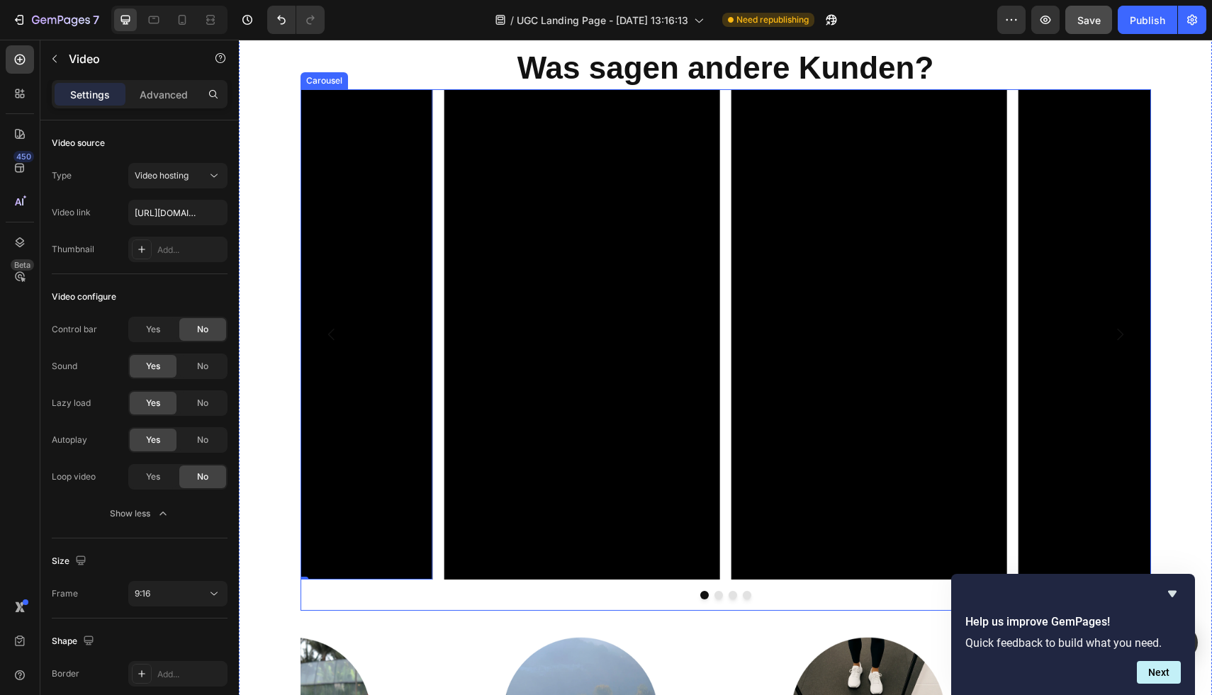
click at [466, 600] on div "Video Video Video Video 0 [GEOGRAPHIC_DATA]" at bounding box center [726, 350] width 851 height 522
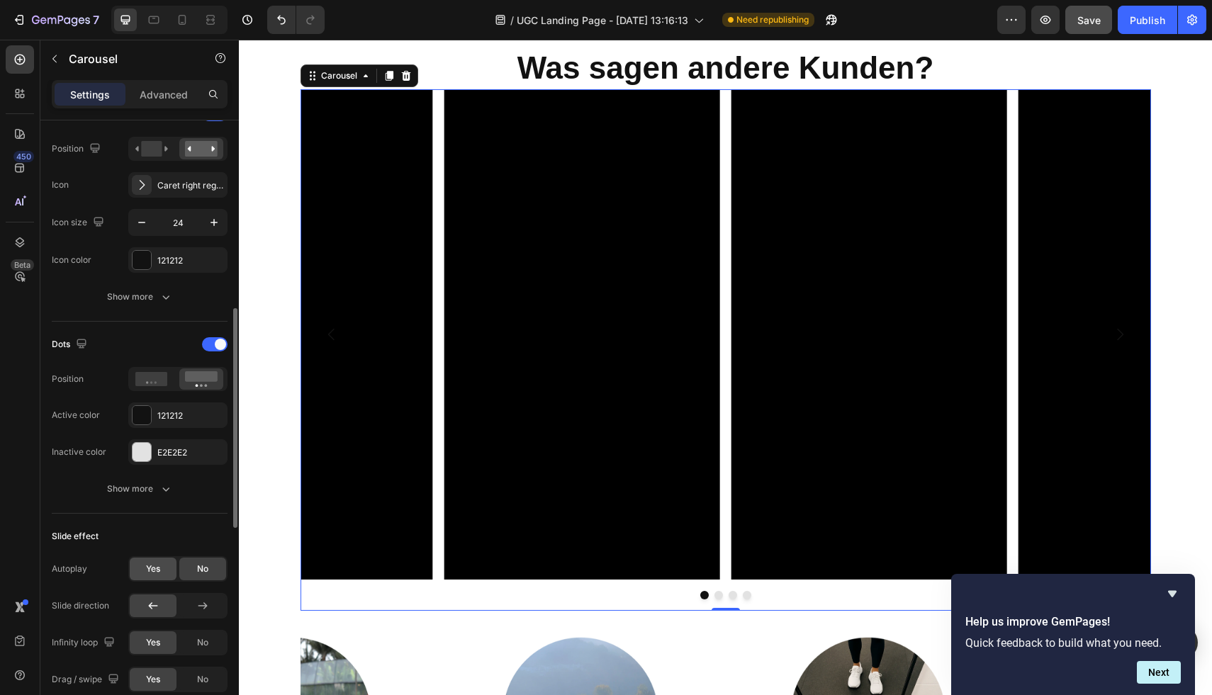
scroll to position [678, 0]
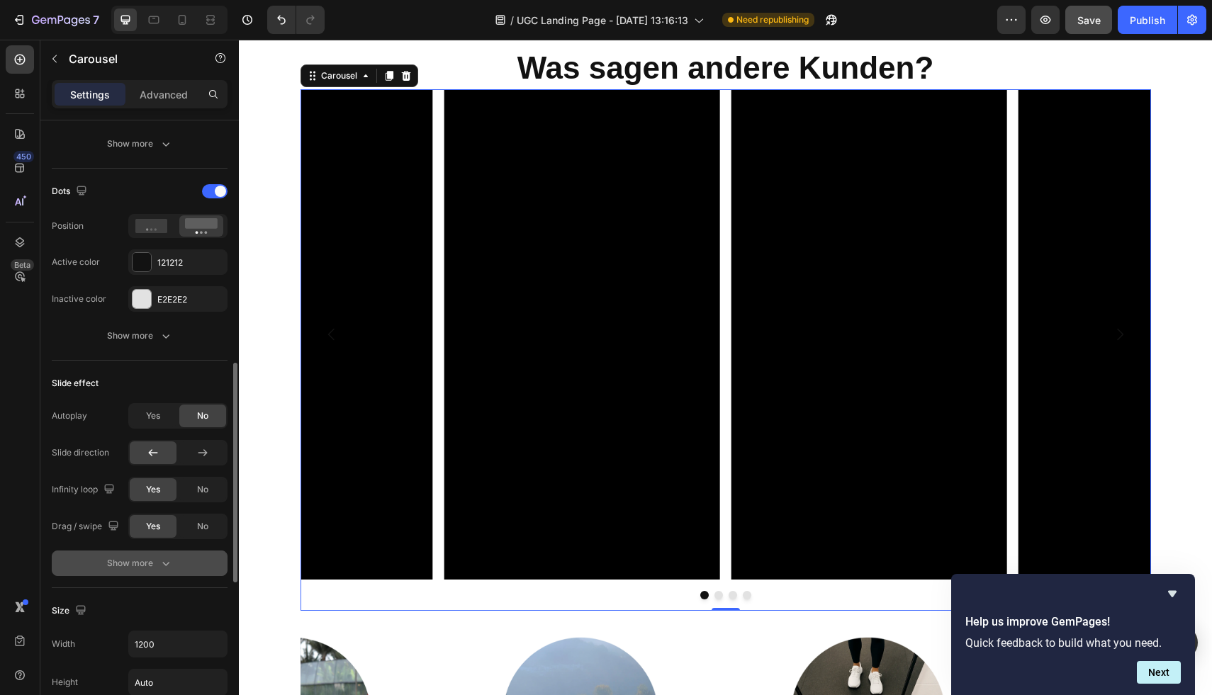
click at [155, 569] on div "Show more" at bounding box center [140, 563] width 66 height 14
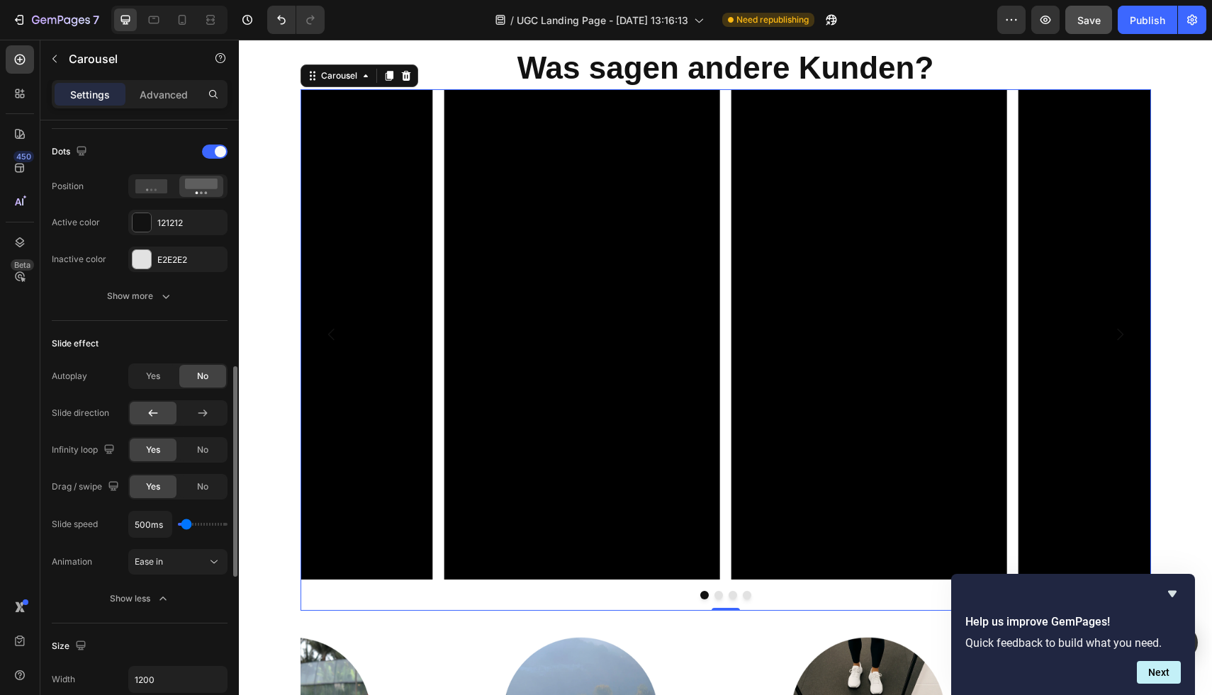
scroll to position [543, 0]
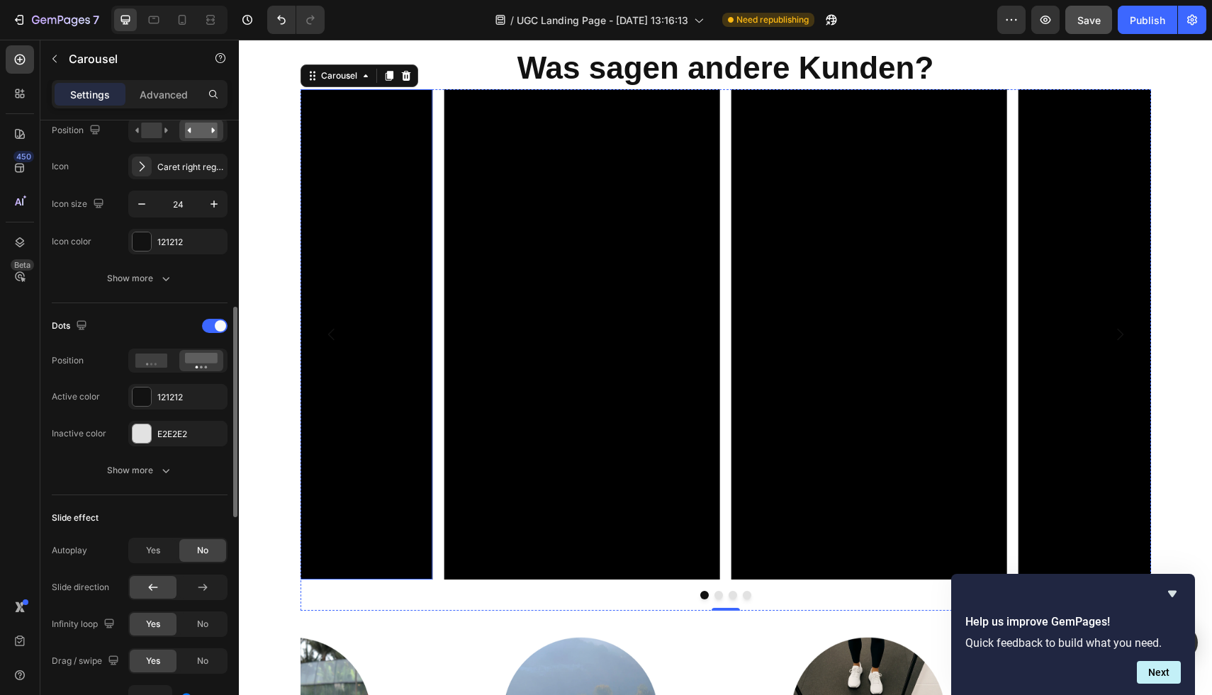
click at [397, 422] on video at bounding box center [295, 334] width 276 height 491
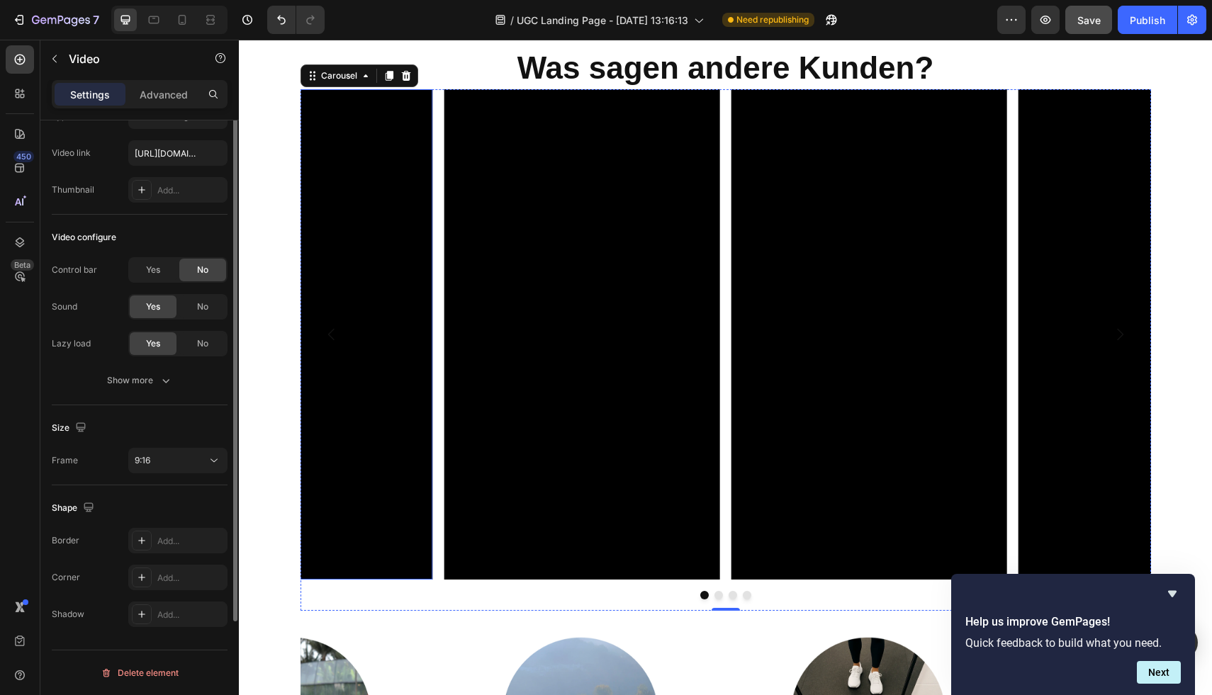
scroll to position [0, 0]
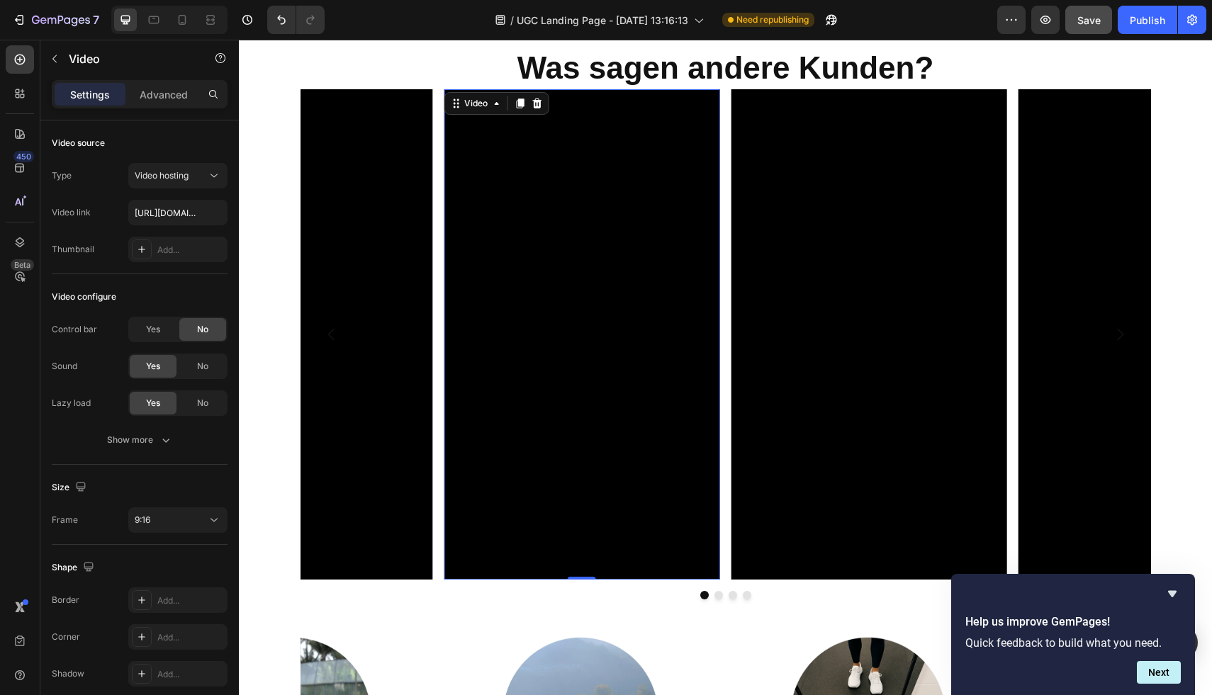
click at [488, 435] on video at bounding box center [582, 334] width 276 height 491
click at [785, 315] on video at bounding box center [869, 334] width 276 height 491
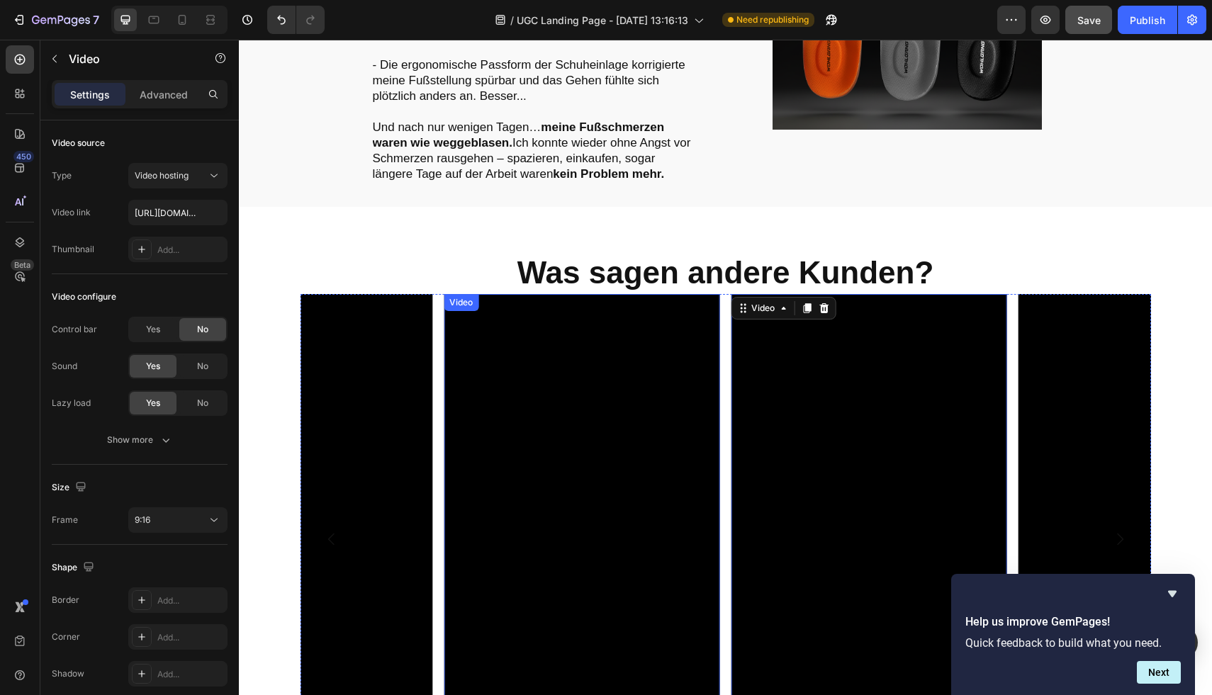
scroll to position [2105, 0]
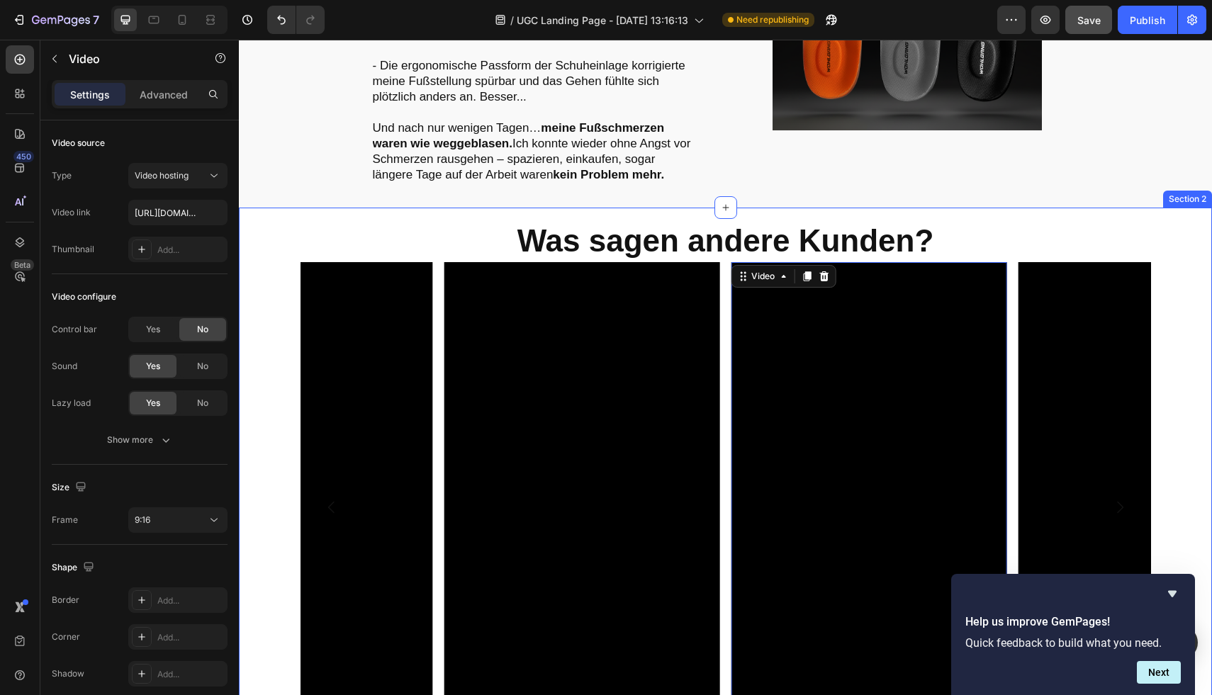
click at [271, 324] on div "Video Video 0 Video Video [GEOGRAPHIC_DATA]" at bounding box center [725, 523] width 973 height 522
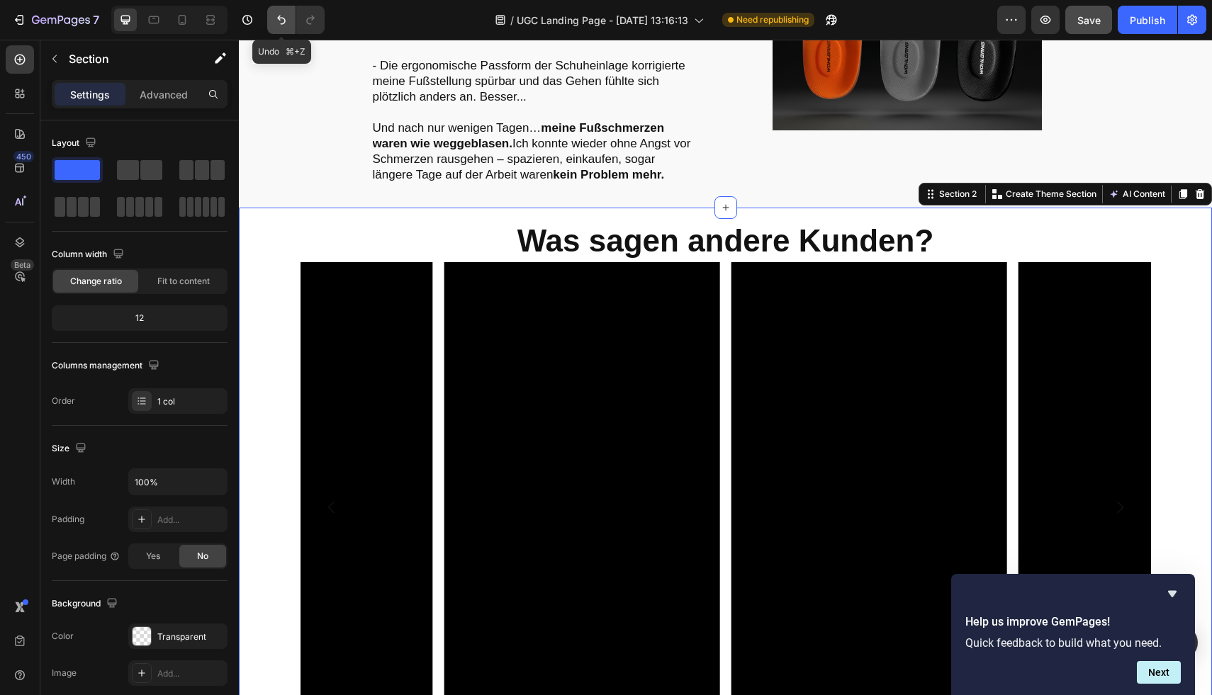
click at [288, 20] on icon "Undo/Redo" at bounding box center [281, 20] width 14 height 14
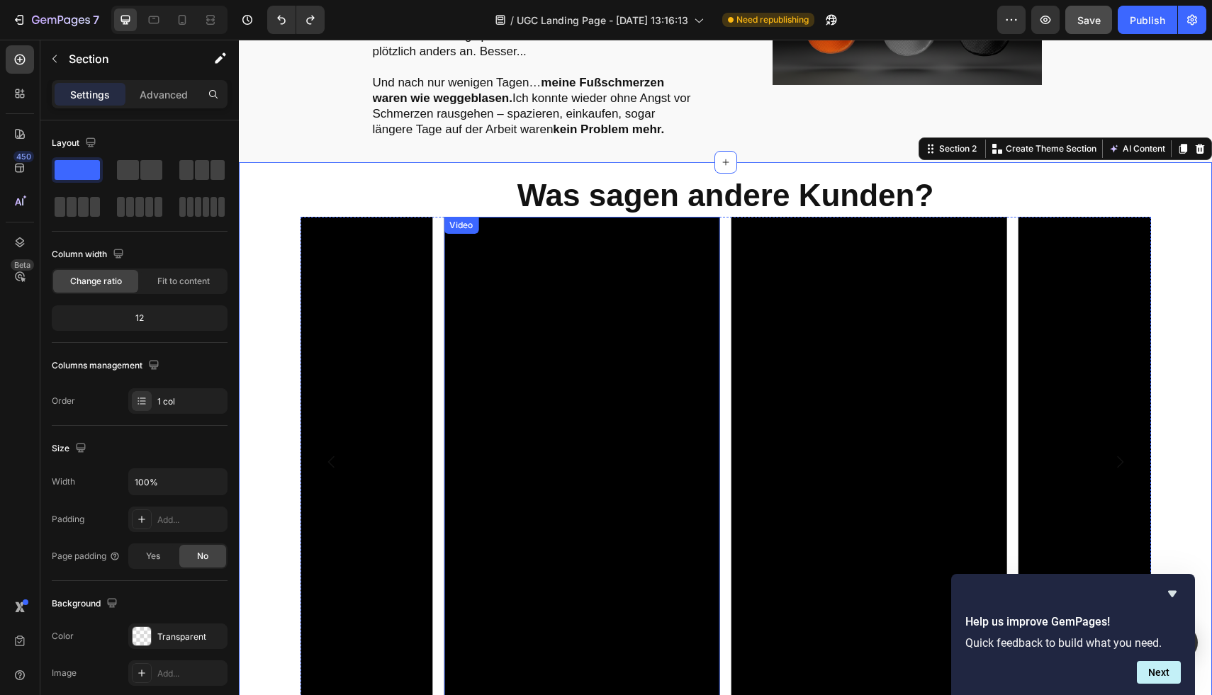
scroll to position [2263, 0]
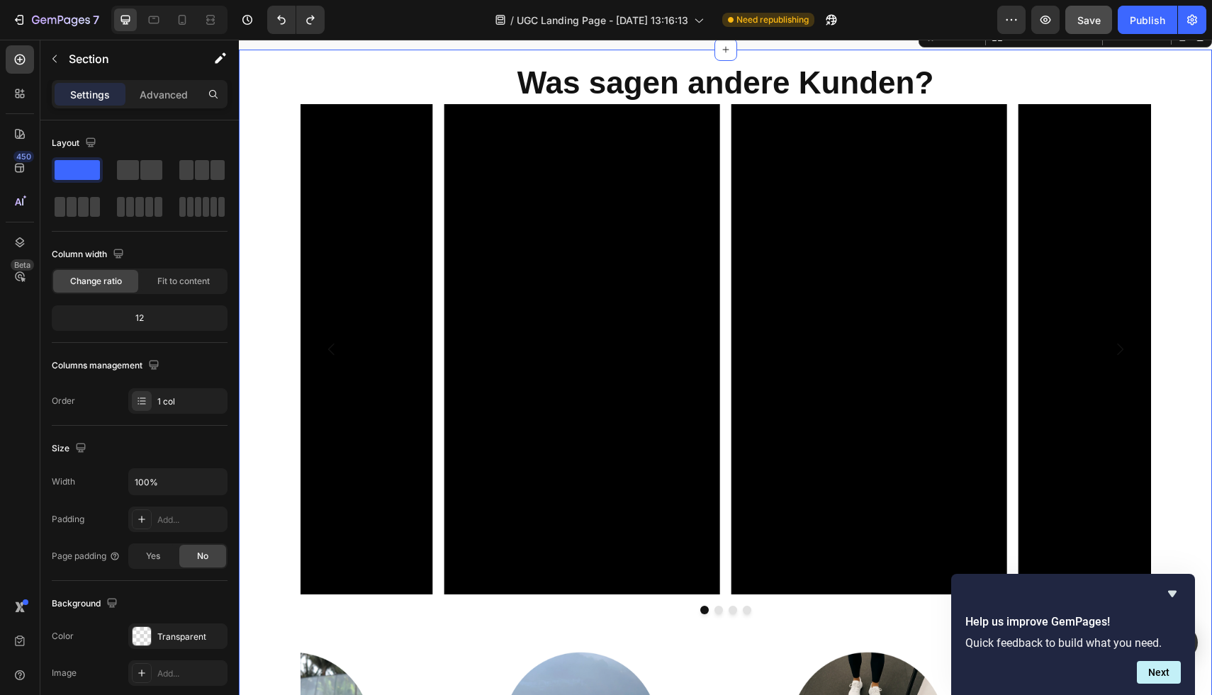
click at [274, 233] on div "Video Video Video Video [GEOGRAPHIC_DATA]" at bounding box center [725, 365] width 973 height 522
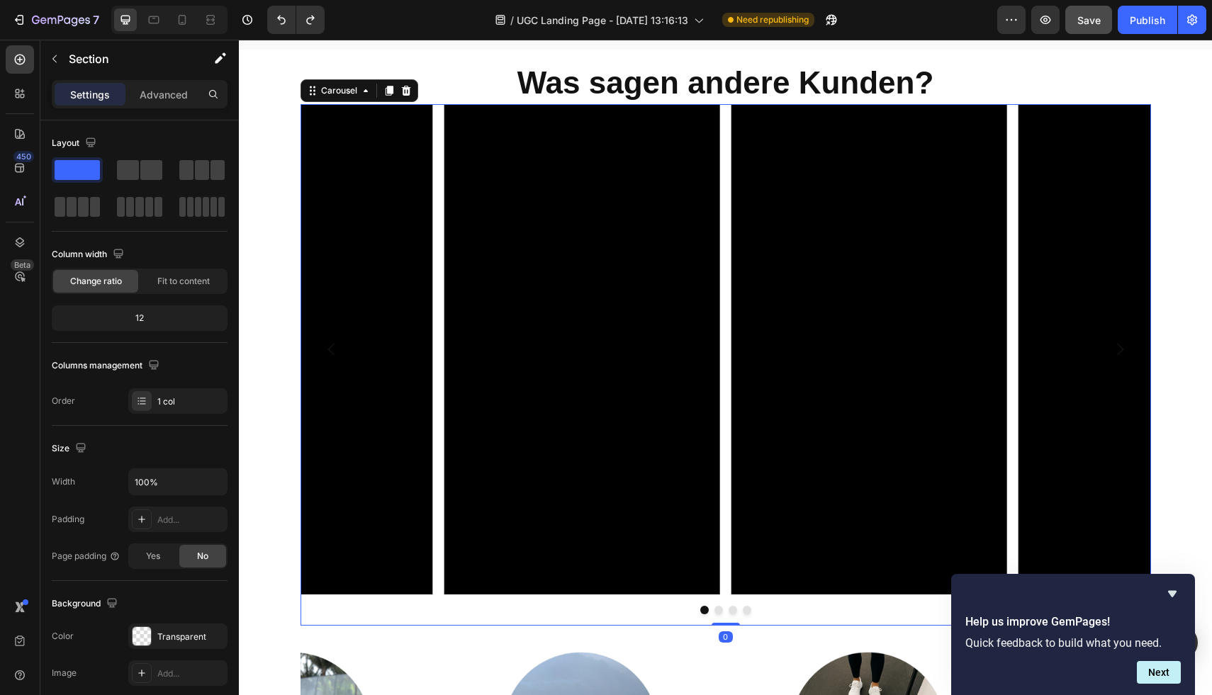
click at [510, 605] on div "Video Video Video Video Carousel 0" at bounding box center [726, 365] width 851 height 522
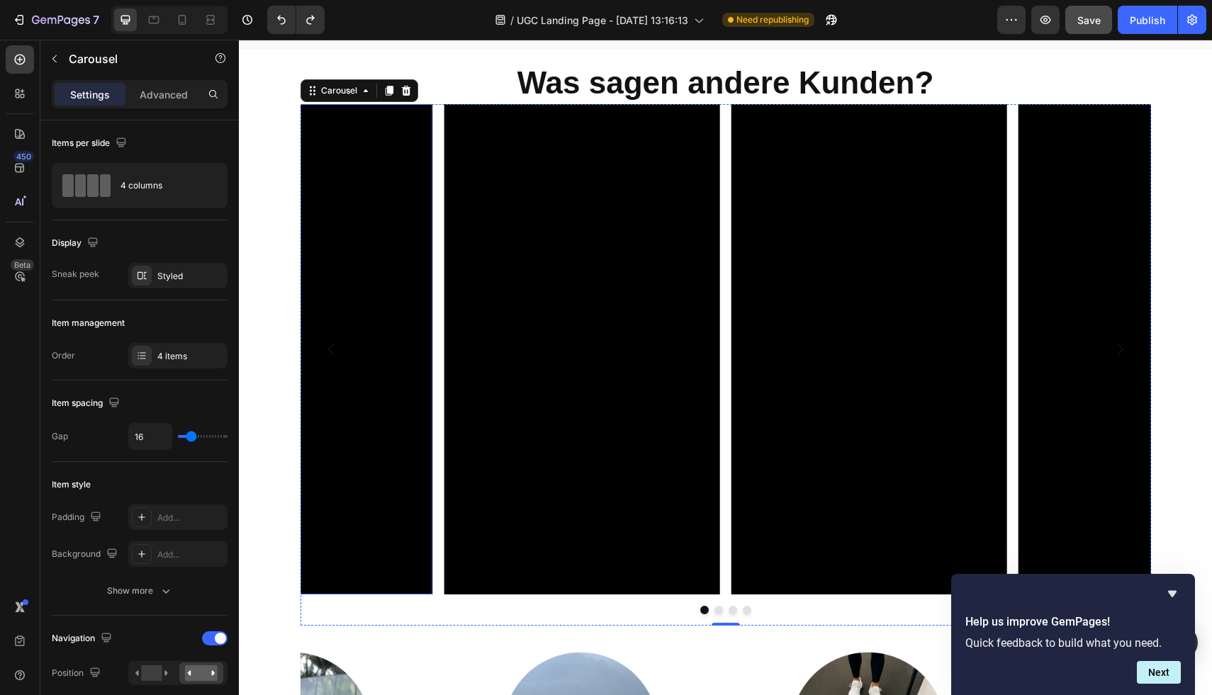
click at [369, 388] on video at bounding box center [295, 349] width 276 height 491
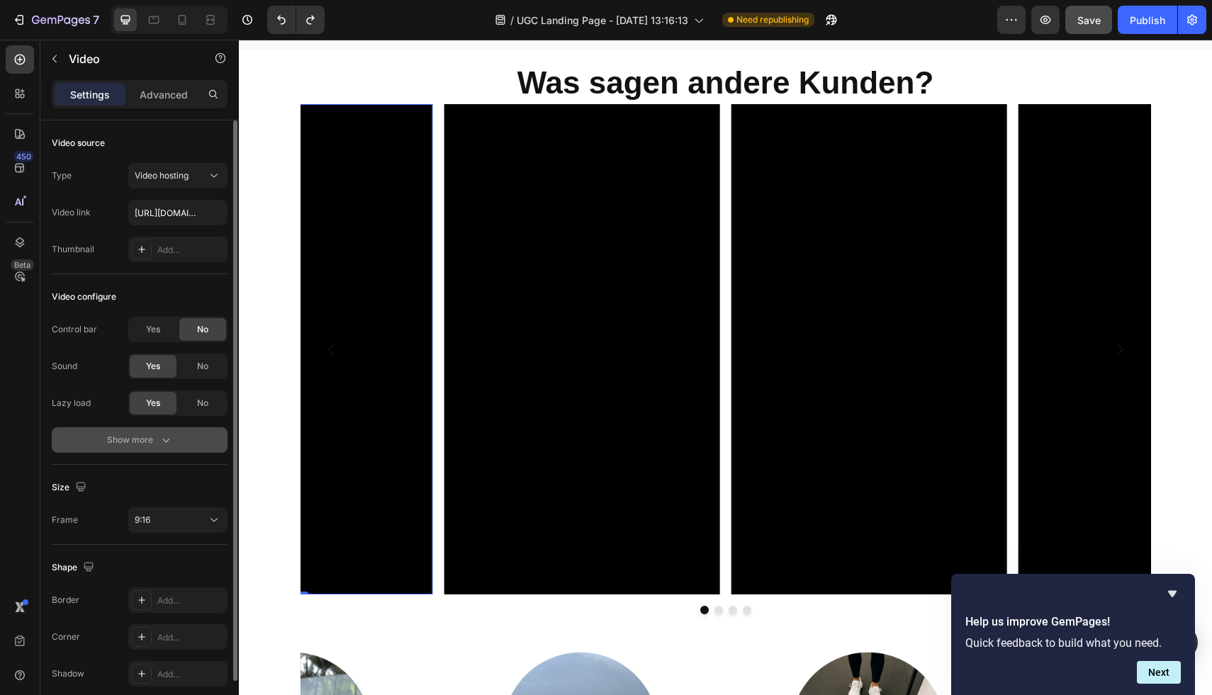
click at [117, 437] on div "Show more" at bounding box center [140, 440] width 66 height 14
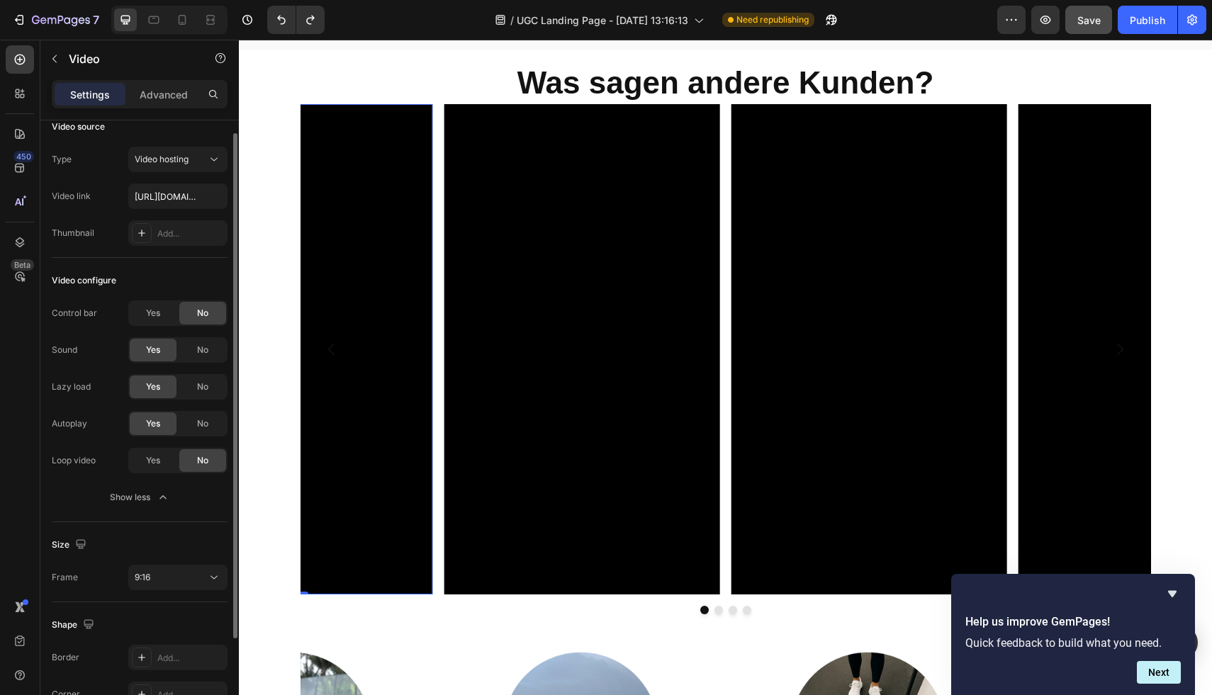
scroll to position [48, 0]
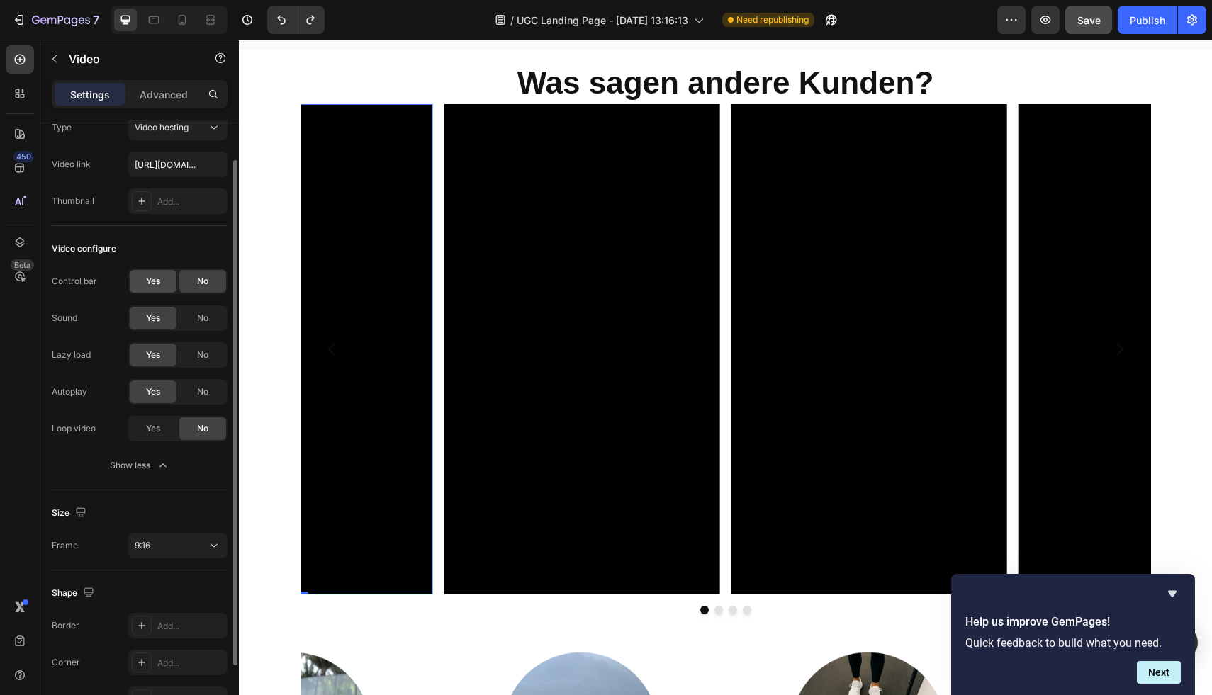
click at [167, 279] on div "Yes" at bounding box center [153, 281] width 47 height 23
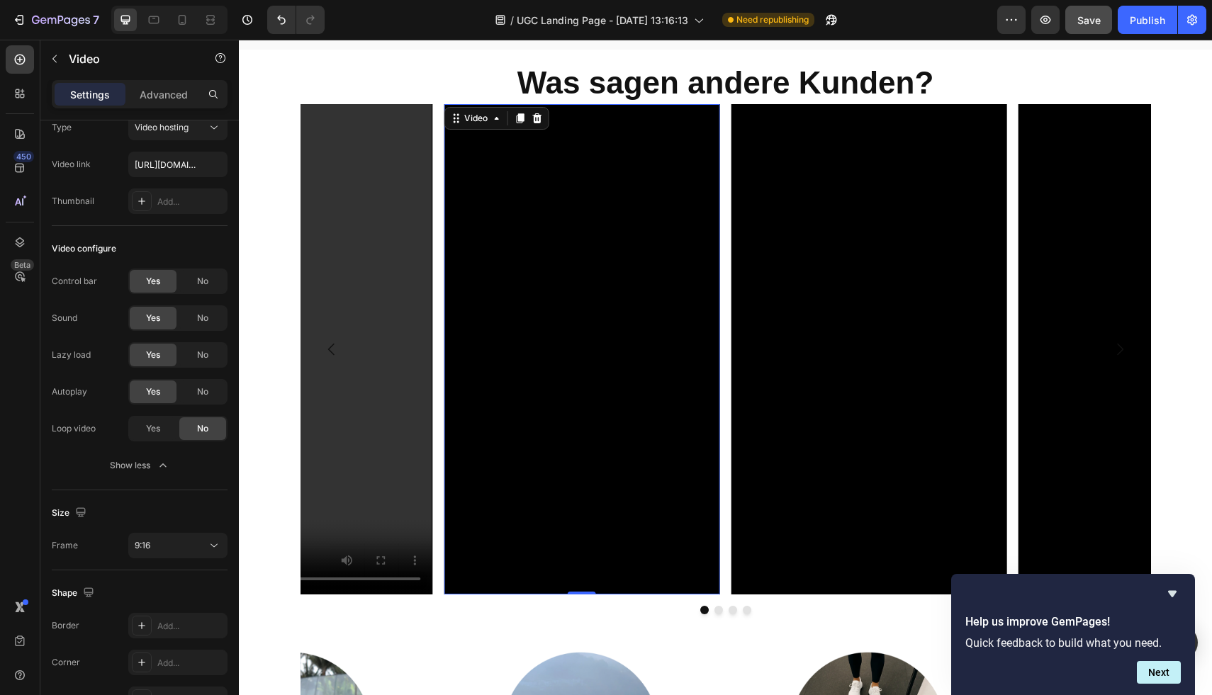
click at [552, 319] on video at bounding box center [582, 349] width 276 height 491
click at [169, 285] on div "Yes" at bounding box center [153, 281] width 47 height 23
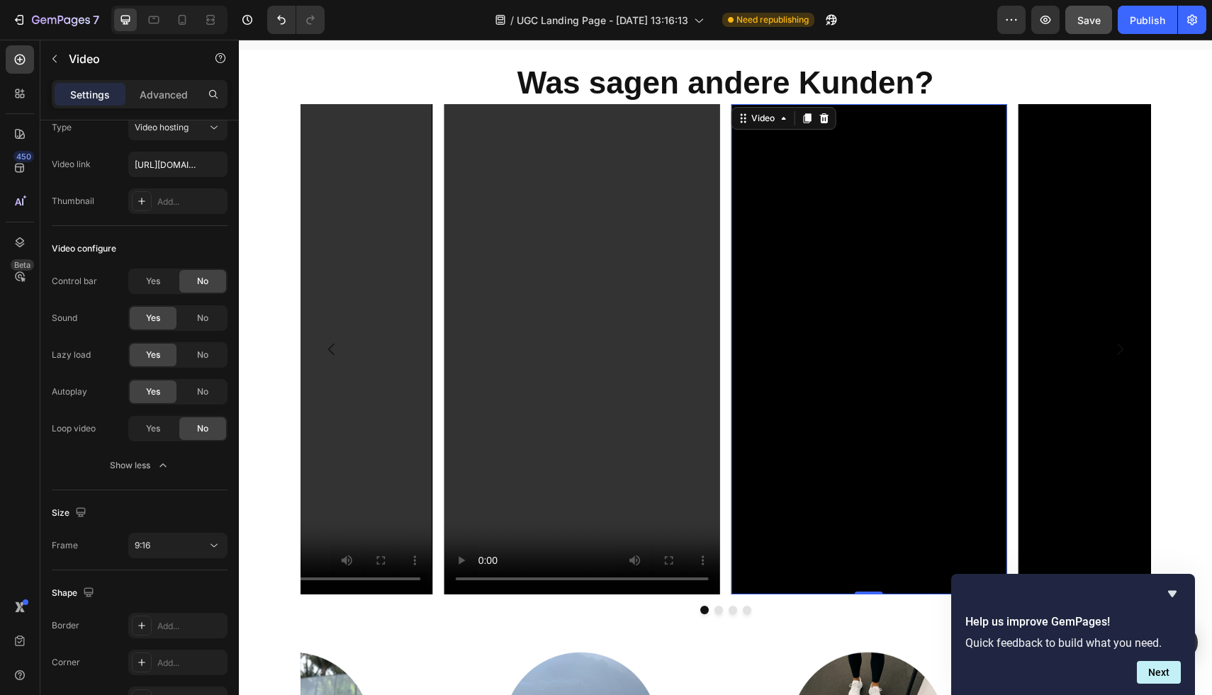
click at [861, 316] on video at bounding box center [869, 349] width 276 height 491
click at [172, 276] on div "Yes" at bounding box center [153, 281] width 47 height 23
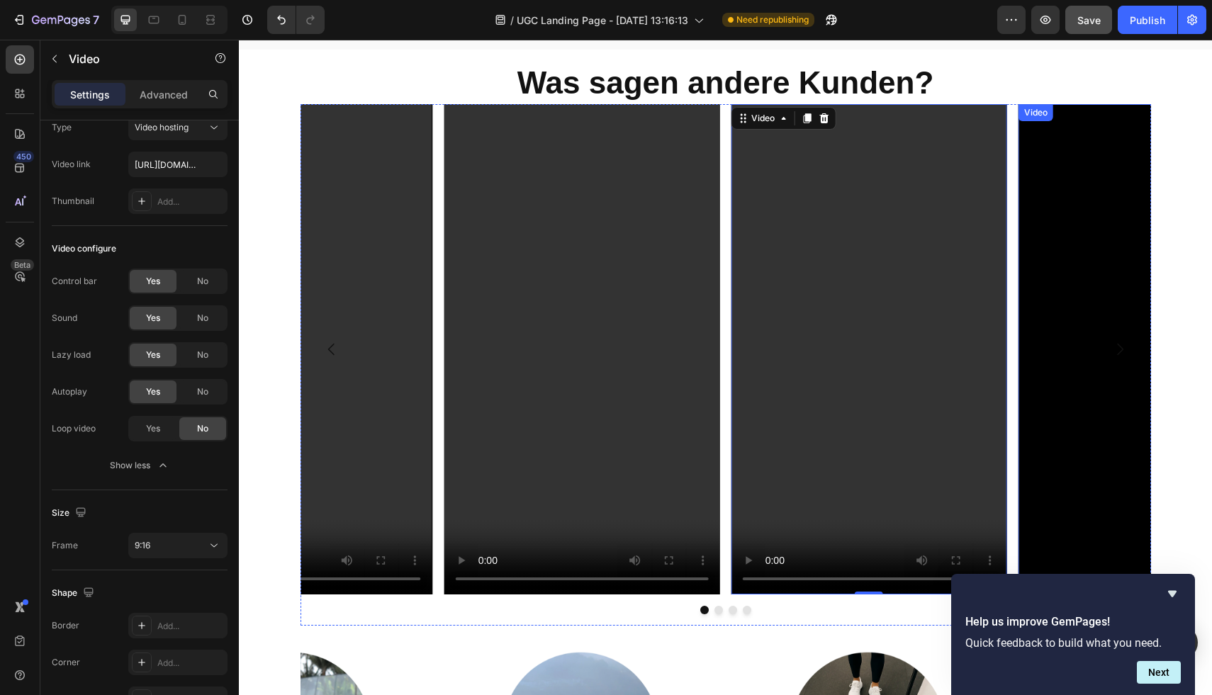
drag, startPoint x: 1064, startPoint y: 313, endPoint x: 1030, endPoint y: 313, distance: 34.0
click at [1064, 313] on video at bounding box center [1157, 349] width 276 height 491
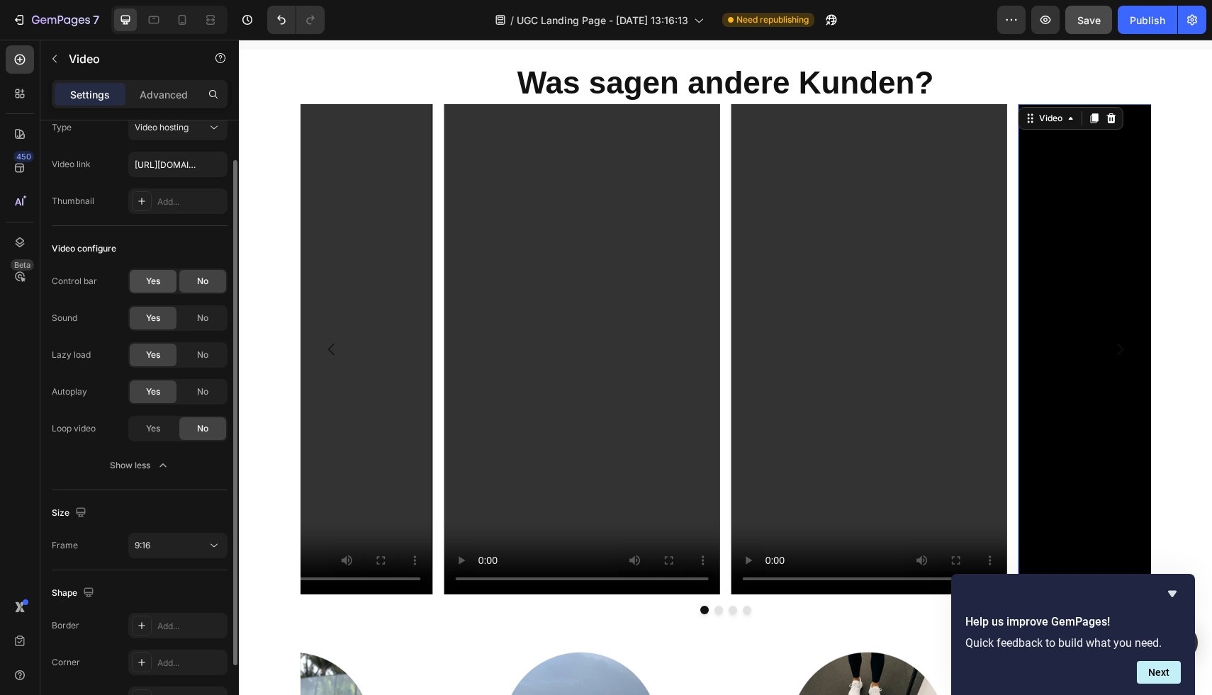
click at [172, 275] on div "Yes" at bounding box center [153, 281] width 47 height 23
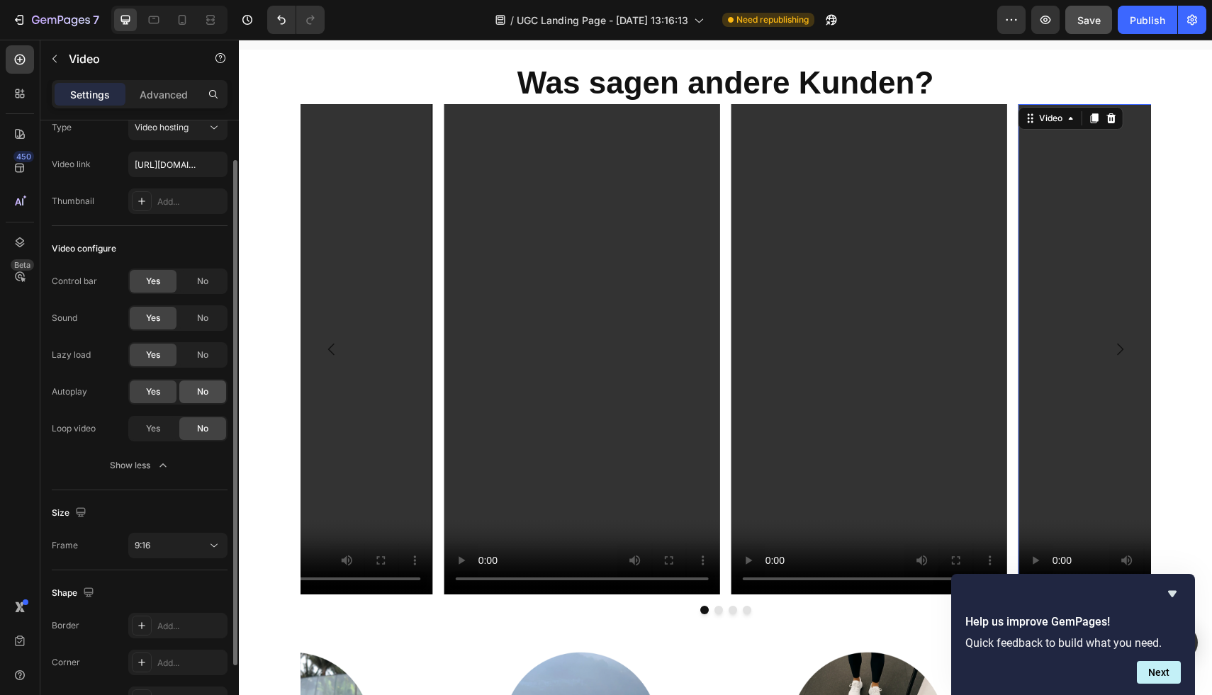
click at [197, 388] on span "No" at bounding box center [202, 392] width 11 height 13
click at [152, 393] on span "Yes" at bounding box center [153, 392] width 14 height 13
click at [198, 393] on span "No" at bounding box center [202, 392] width 11 height 13
click at [1073, 345] on video at bounding box center [1157, 349] width 276 height 491
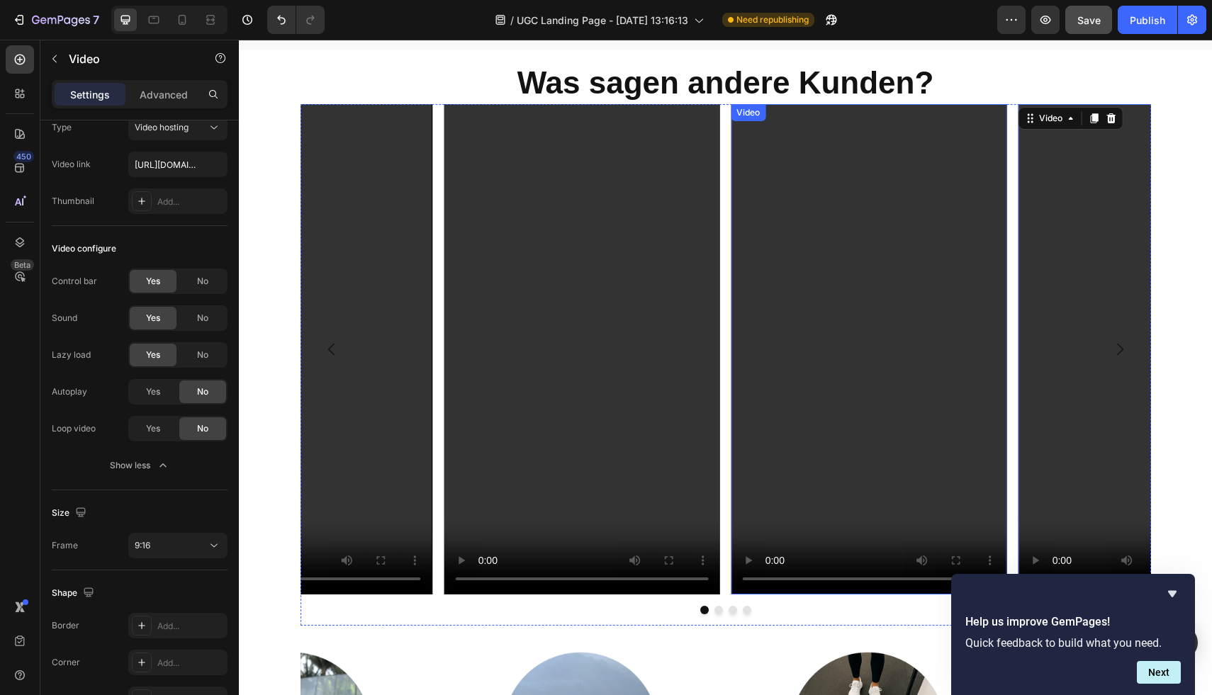
click at [914, 340] on video at bounding box center [869, 349] width 276 height 491
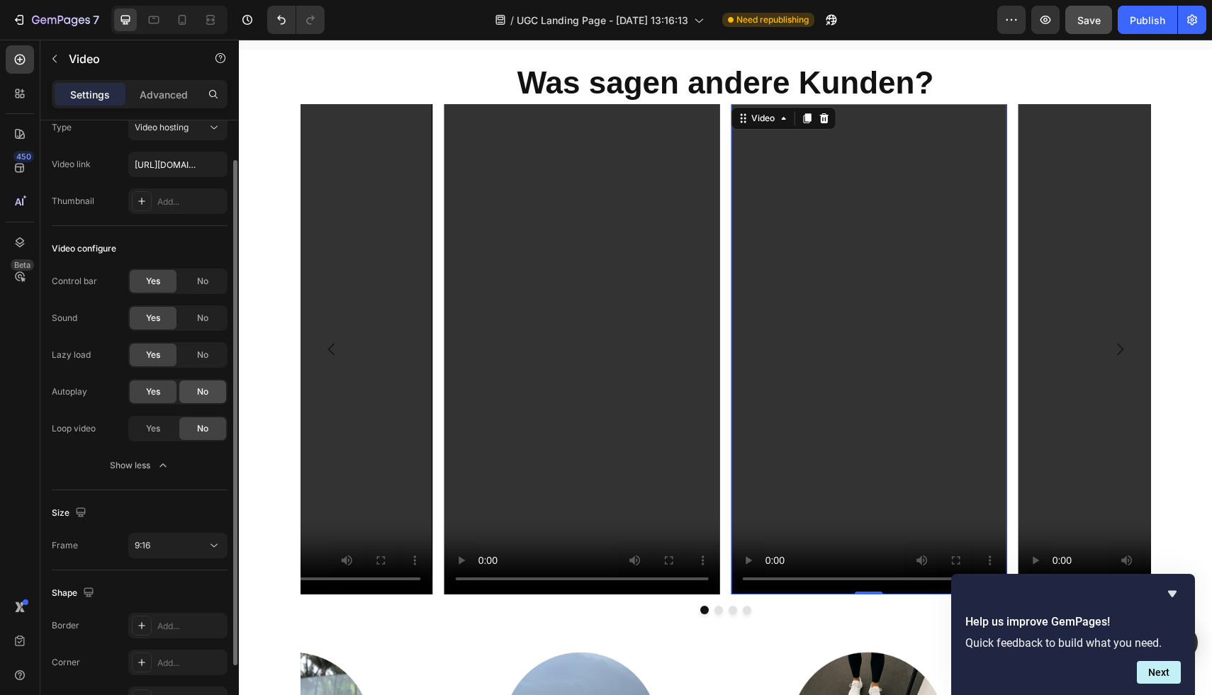
click at [202, 389] on span "No" at bounding box center [202, 392] width 11 height 13
click at [888, 418] on video at bounding box center [869, 349] width 276 height 491
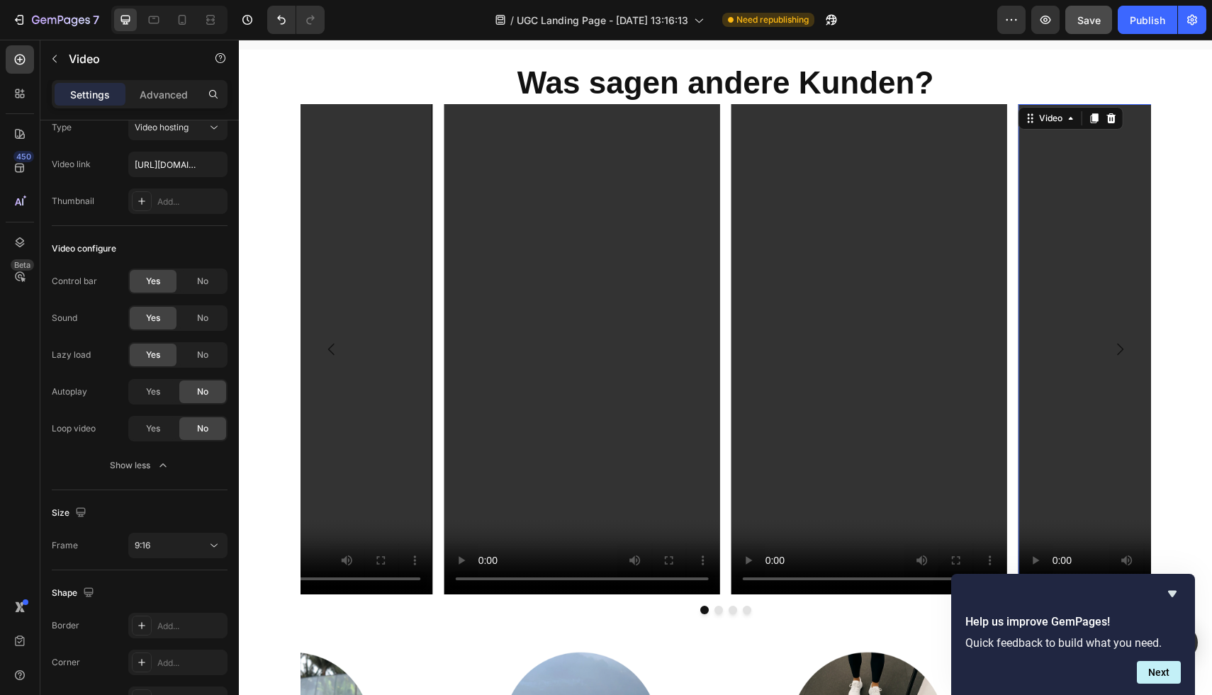
click at [1070, 530] on video at bounding box center [1157, 349] width 276 height 491
click at [656, 379] on video at bounding box center [582, 349] width 276 height 491
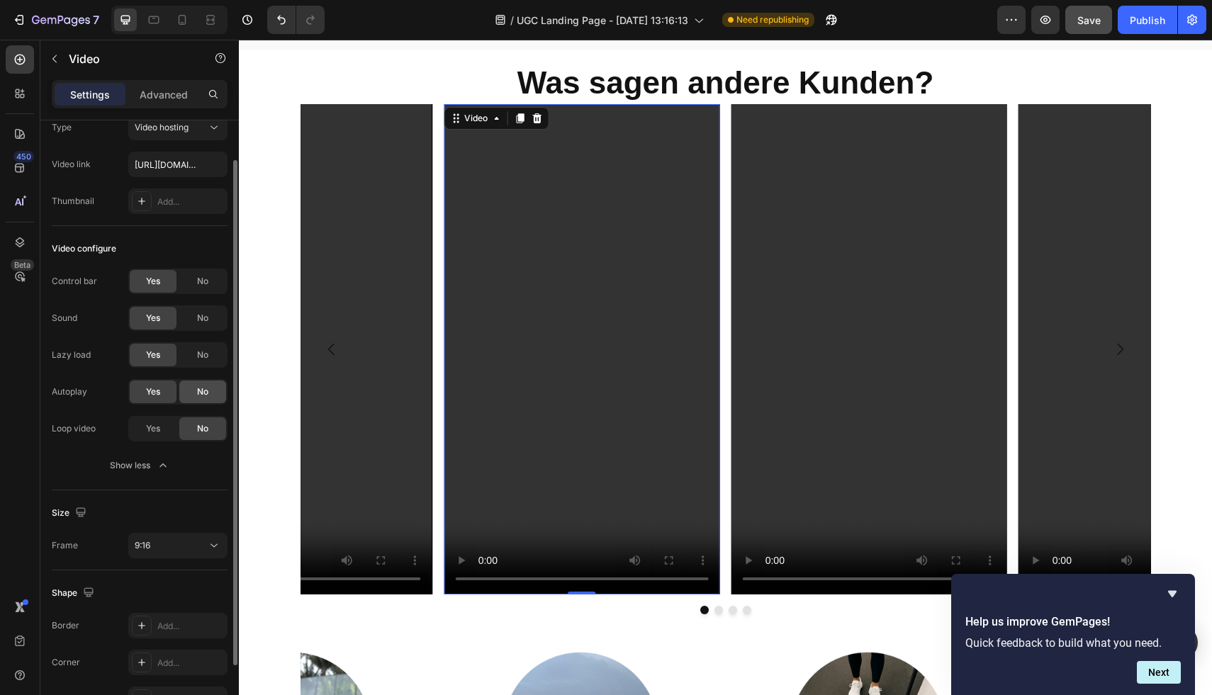
click at [197, 398] on span "No" at bounding box center [202, 392] width 11 height 13
click at [357, 405] on video at bounding box center [295, 349] width 276 height 491
click at [225, 388] on div "No" at bounding box center [202, 392] width 47 height 23
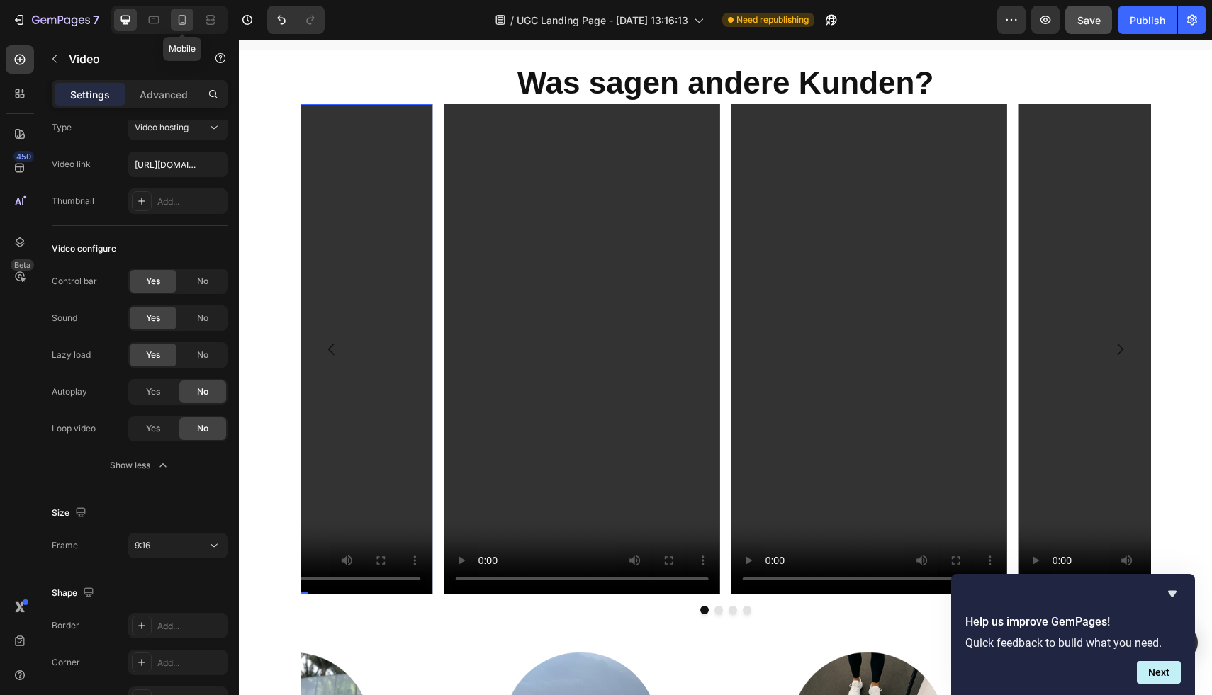
click at [181, 26] on icon at bounding box center [182, 20] width 14 height 14
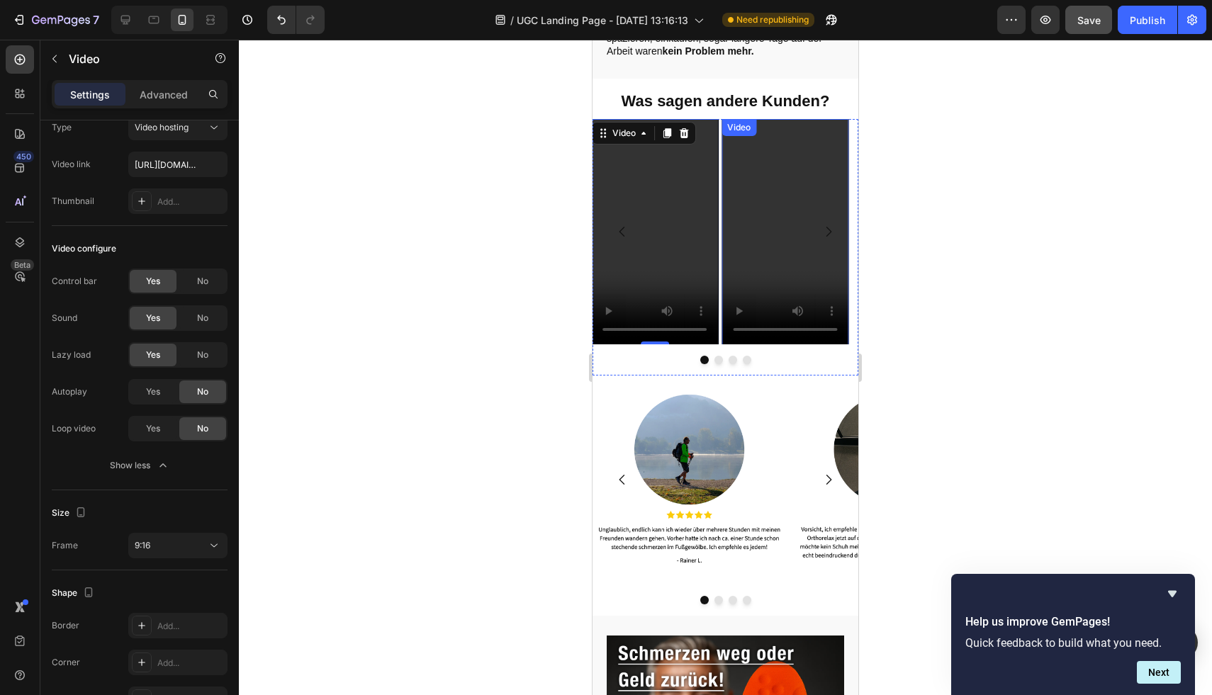
scroll to position [2764, 0]
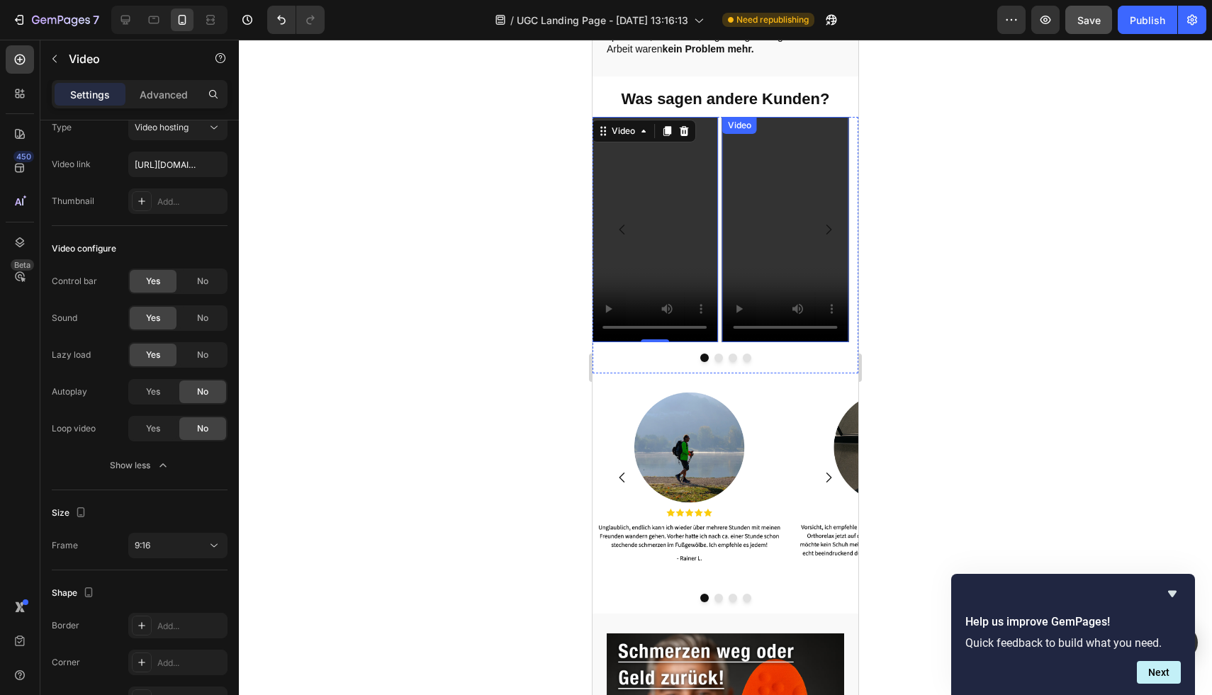
click at [802, 250] on video at bounding box center [785, 230] width 127 height 226
click at [661, 354] on div at bounding box center [726, 358] width 266 height 9
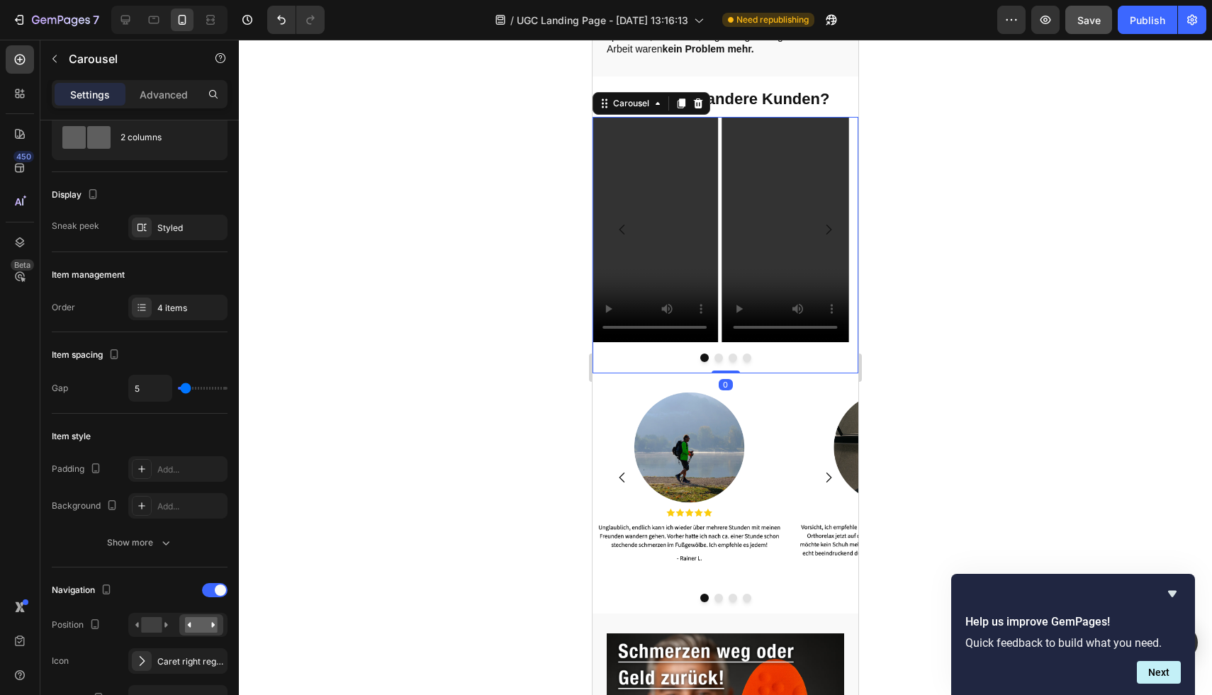
scroll to position [0, 0]
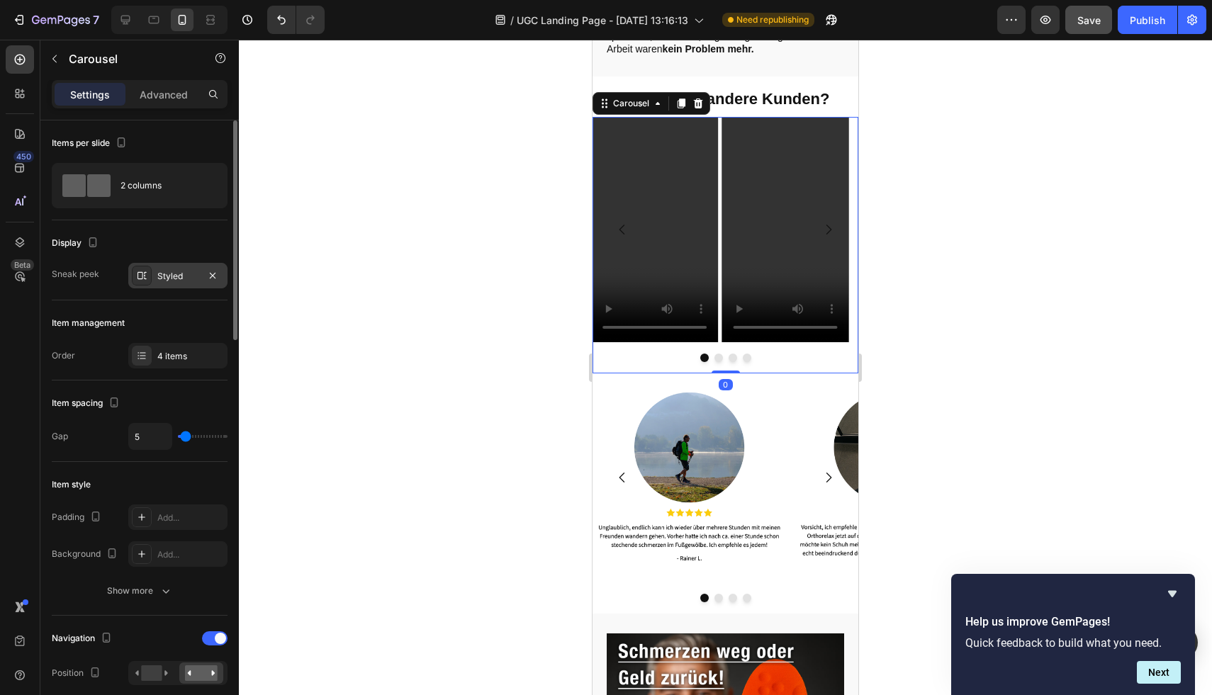
click at [179, 275] on div "Styled" at bounding box center [177, 276] width 41 height 13
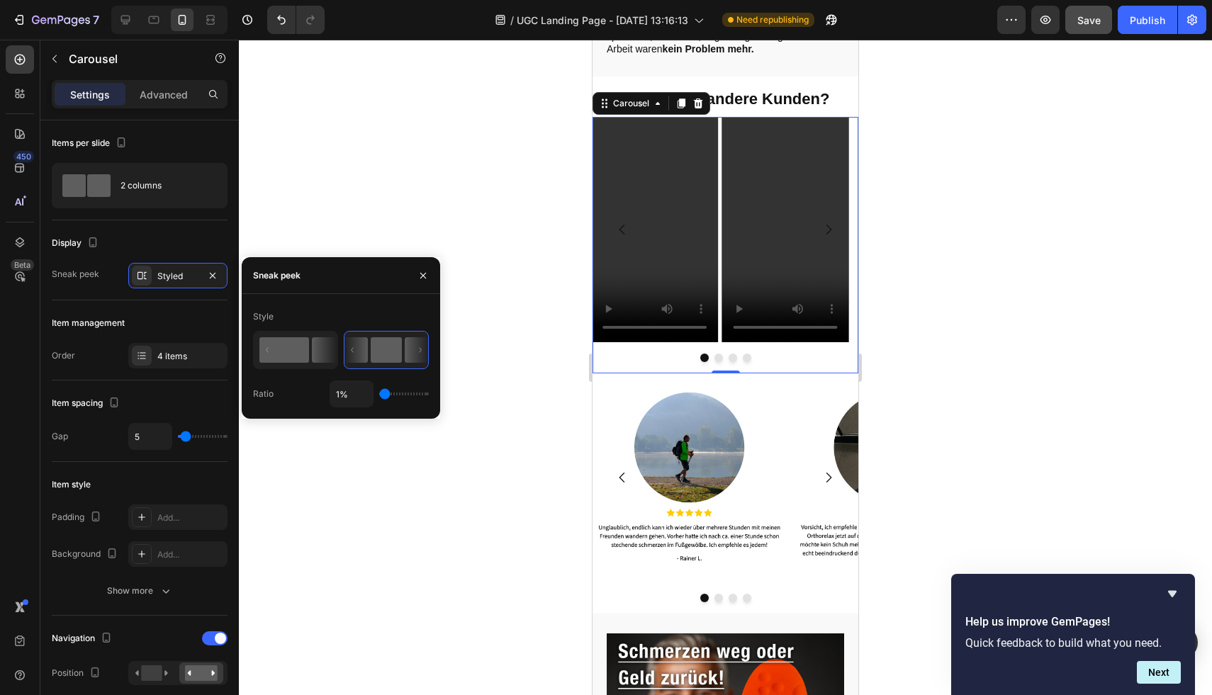
click at [317, 354] on icon at bounding box center [324, 350] width 25 height 26
type input "100%"
type input "100"
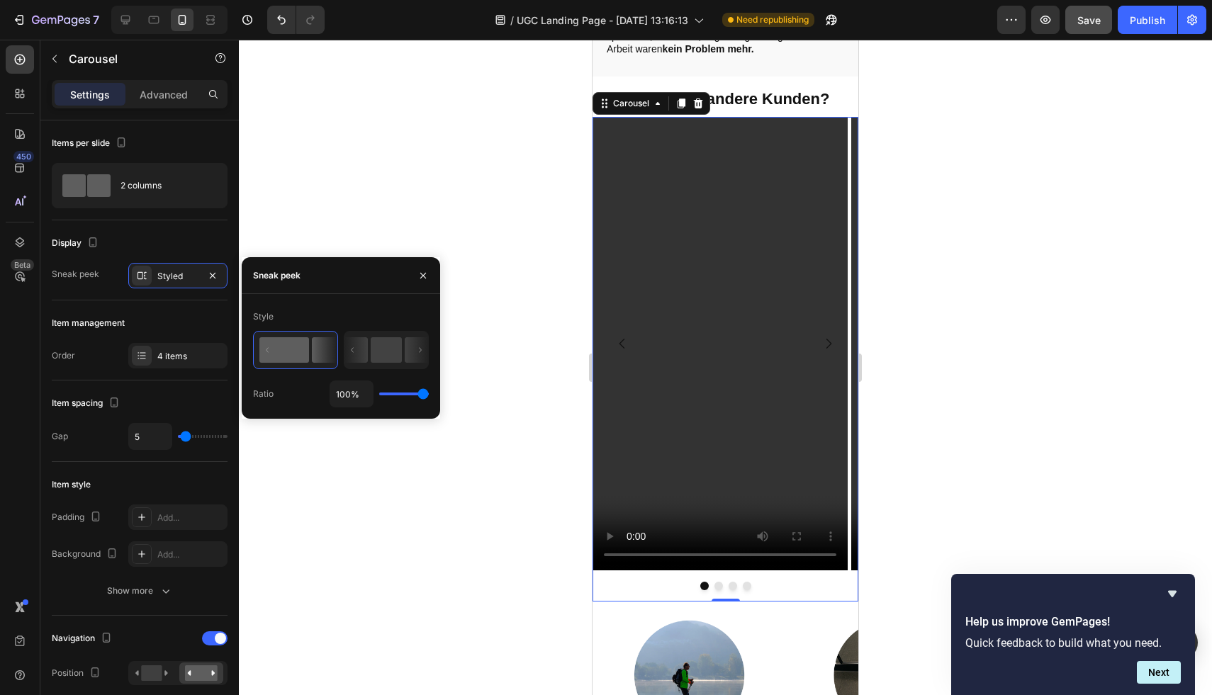
click at [409, 398] on div "100%" at bounding box center [379, 394] width 99 height 27
click at [413, 397] on div "100%" at bounding box center [379, 394] width 99 height 27
type input "89%"
type input "89"
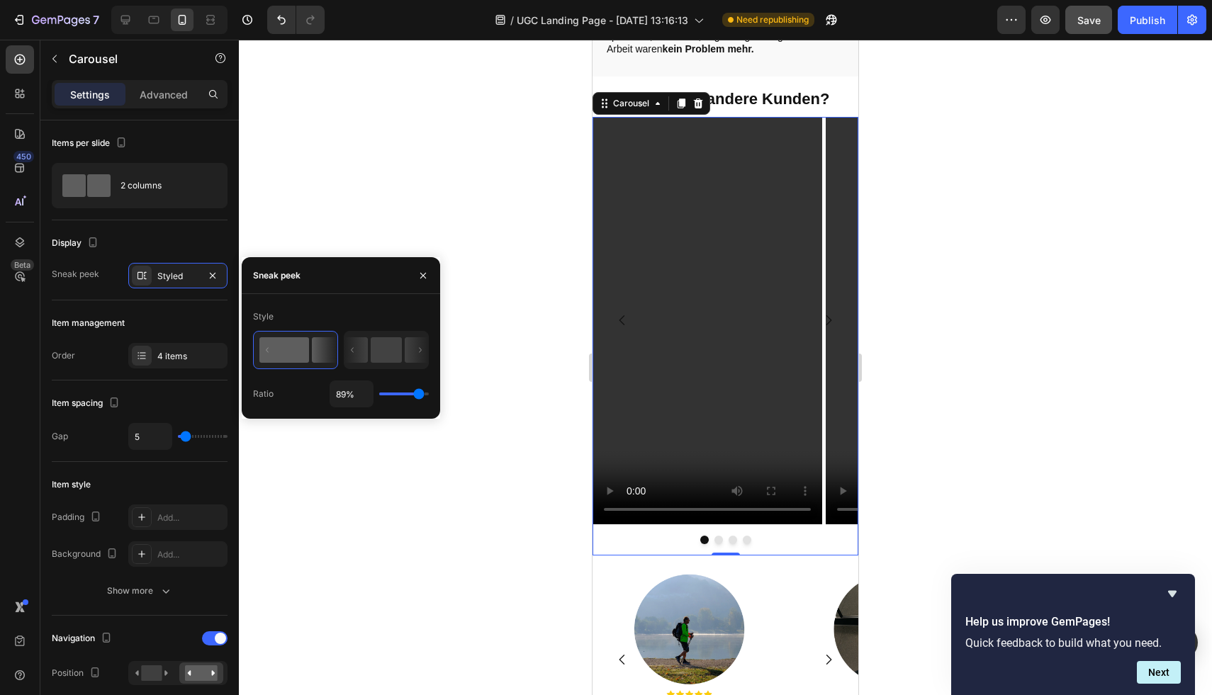
type input "88%"
type input "88"
type input "87%"
type input "87"
type input "86%"
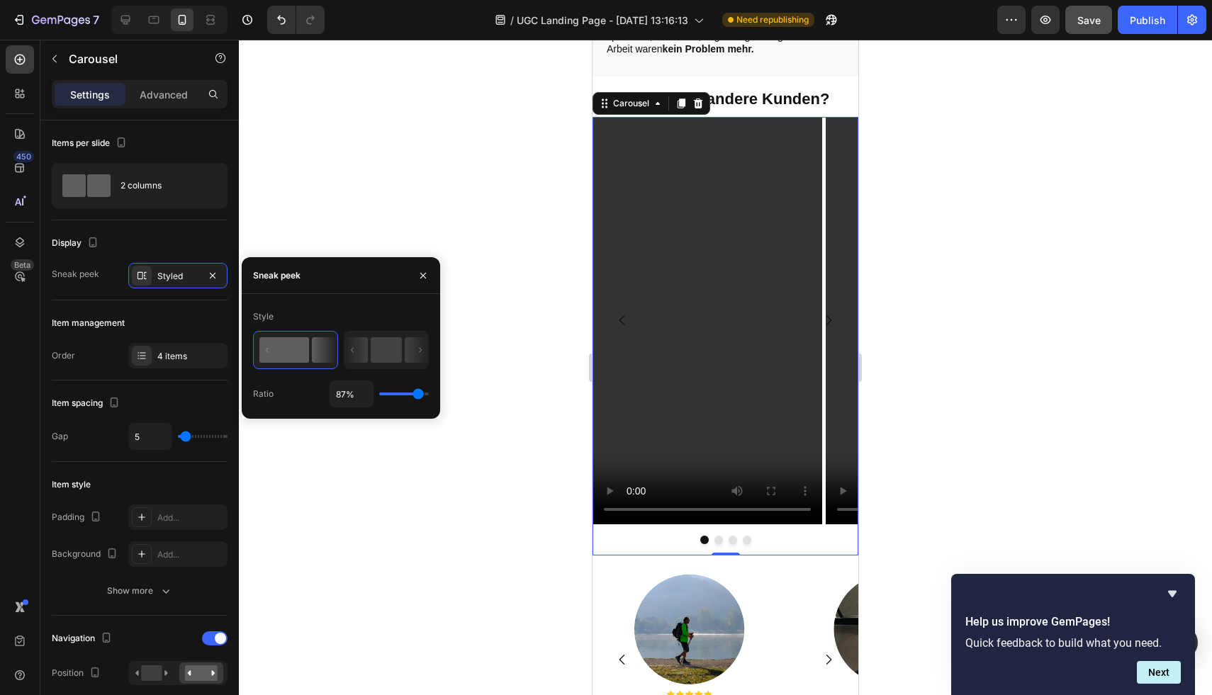
type input "86"
type input "85%"
type input "85"
type input "84%"
type input "84"
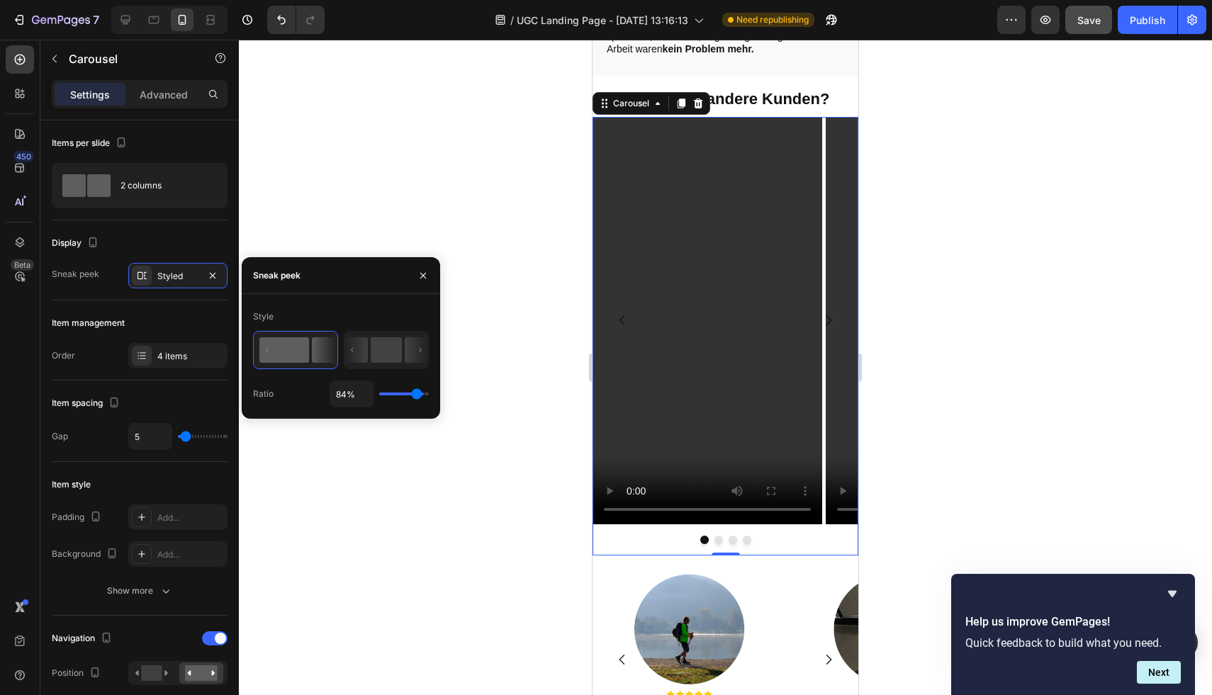
type input "83%"
type input "83"
type input "82%"
type input "82"
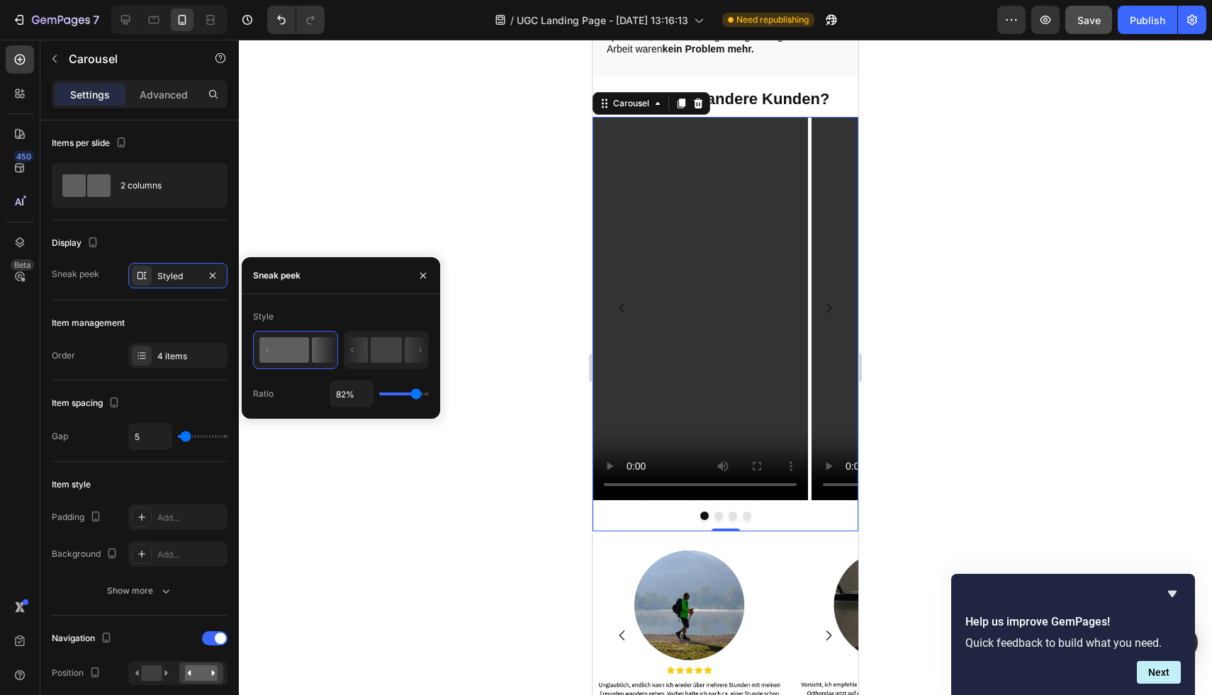
type input "81%"
type input "81"
type input "80%"
type input "80"
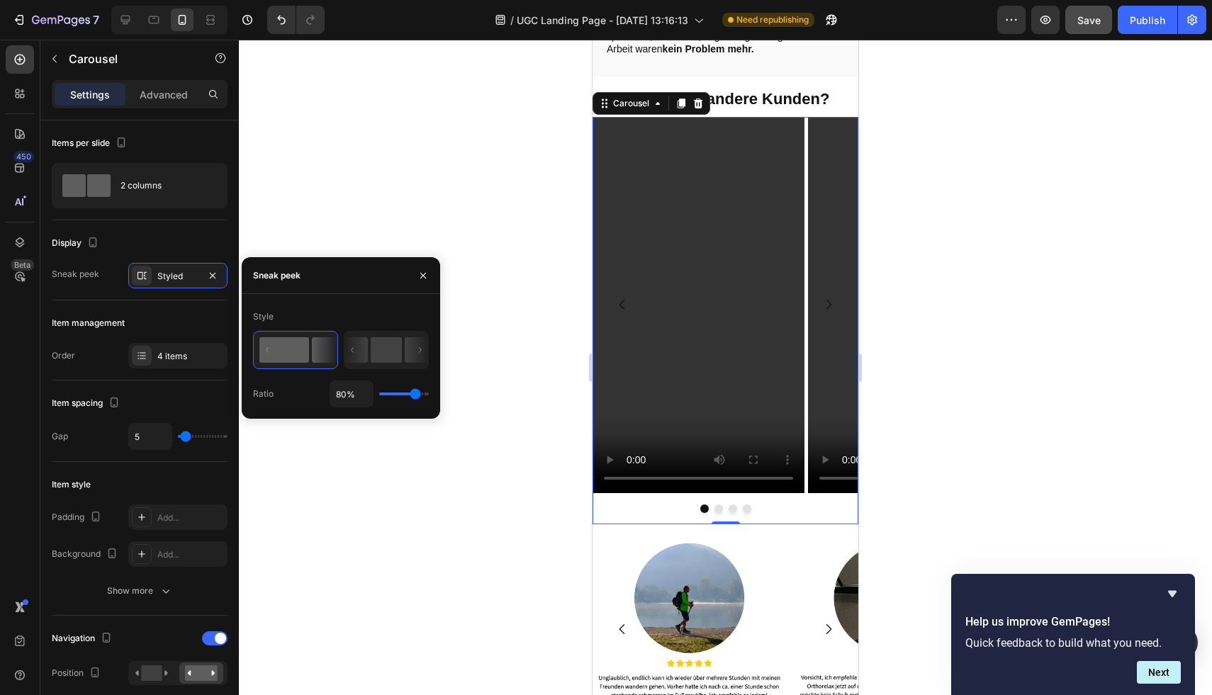
type input "78%"
type input "78"
type input "77%"
type input "77"
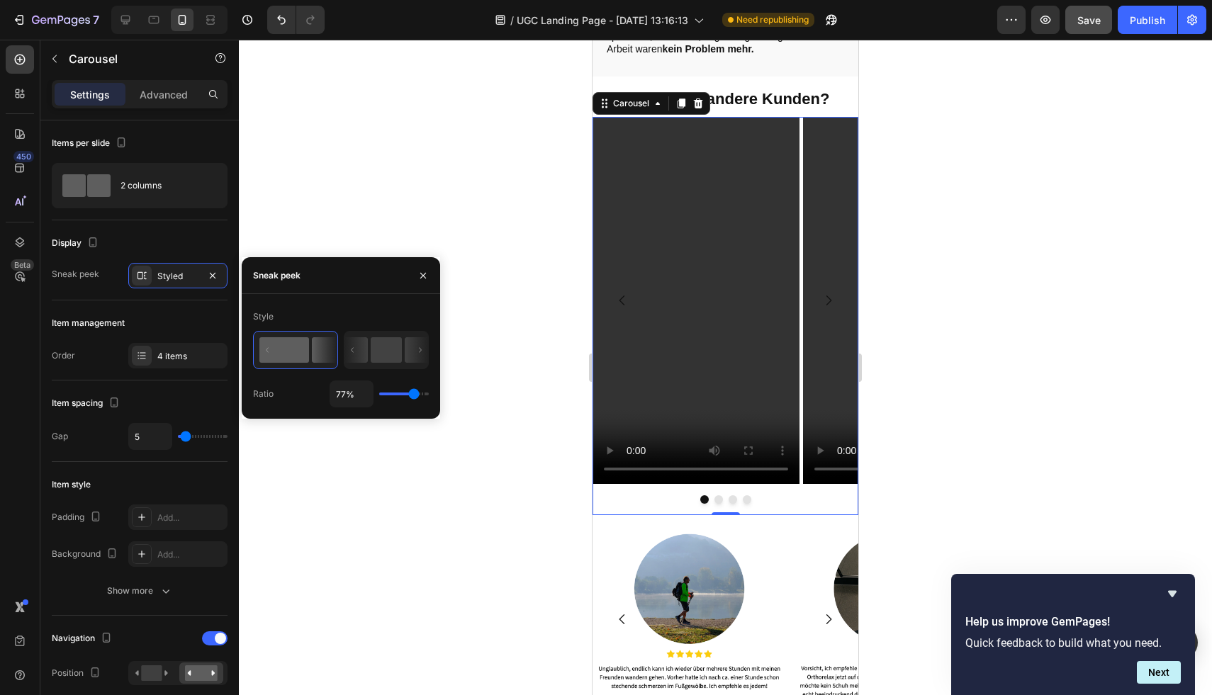
type input "73%"
type input "73"
type input "72%"
type input "72"
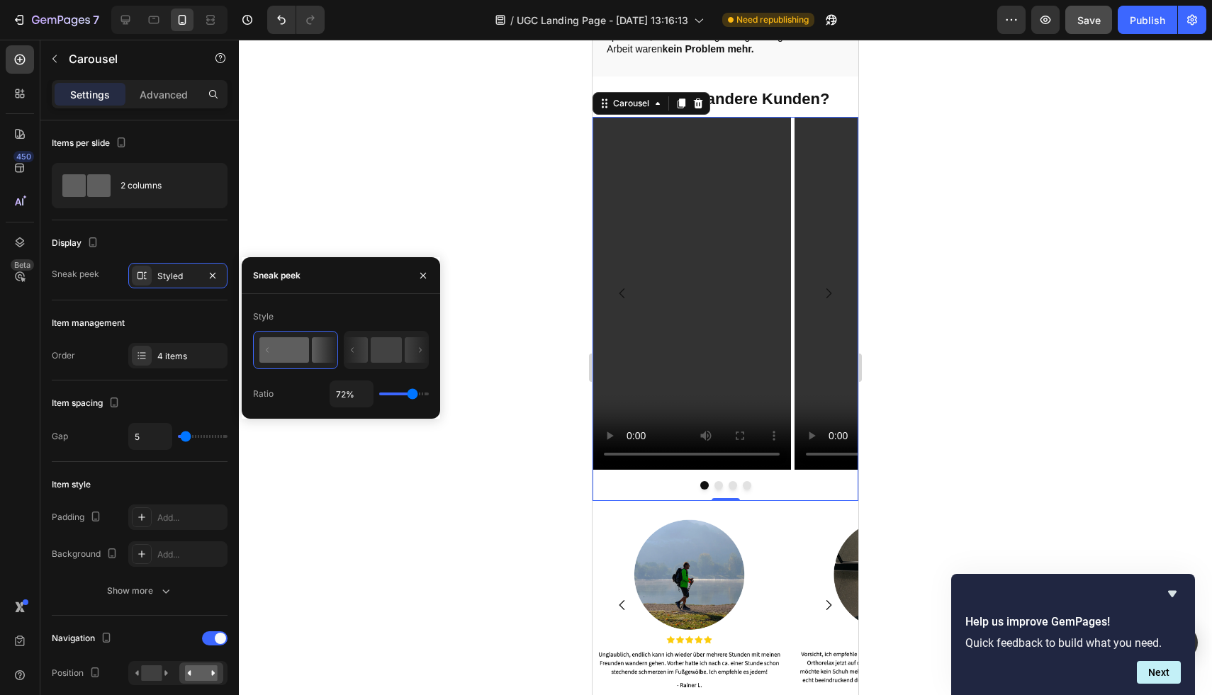
type input "70%"
type input "70"
type input "69%"
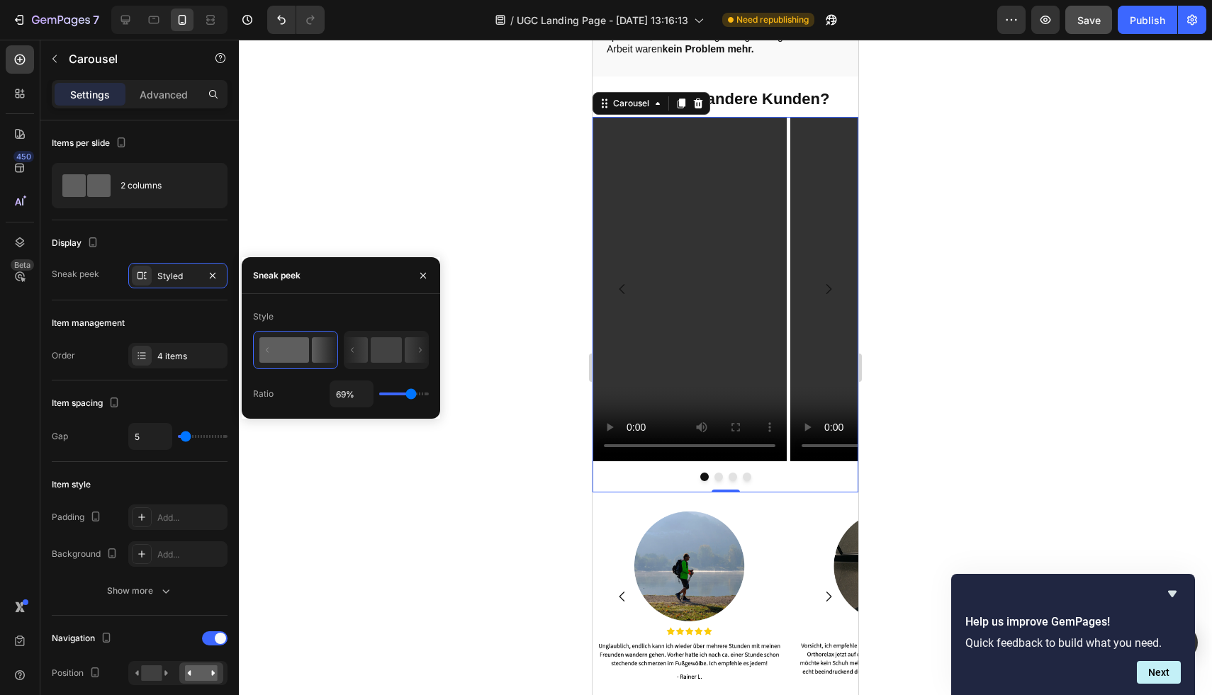
drag, startPoint x: 425, startPoint y: 393, endPoint x: 410, endPoint y: 393, distance: 14.9
type input "69"
click at [410, 393] on input "range" at bounding box center [404, 394] width 50 height 3
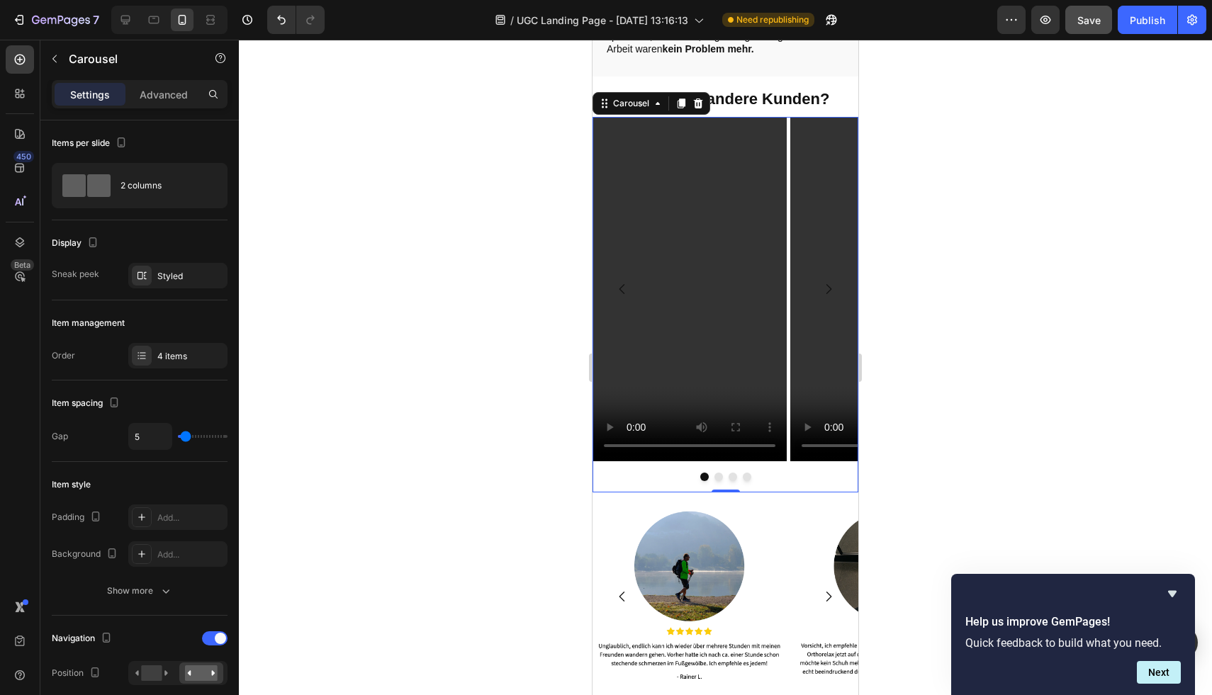
click at [993, 278] on div at bounding box center [725, 368] width 973 height 656
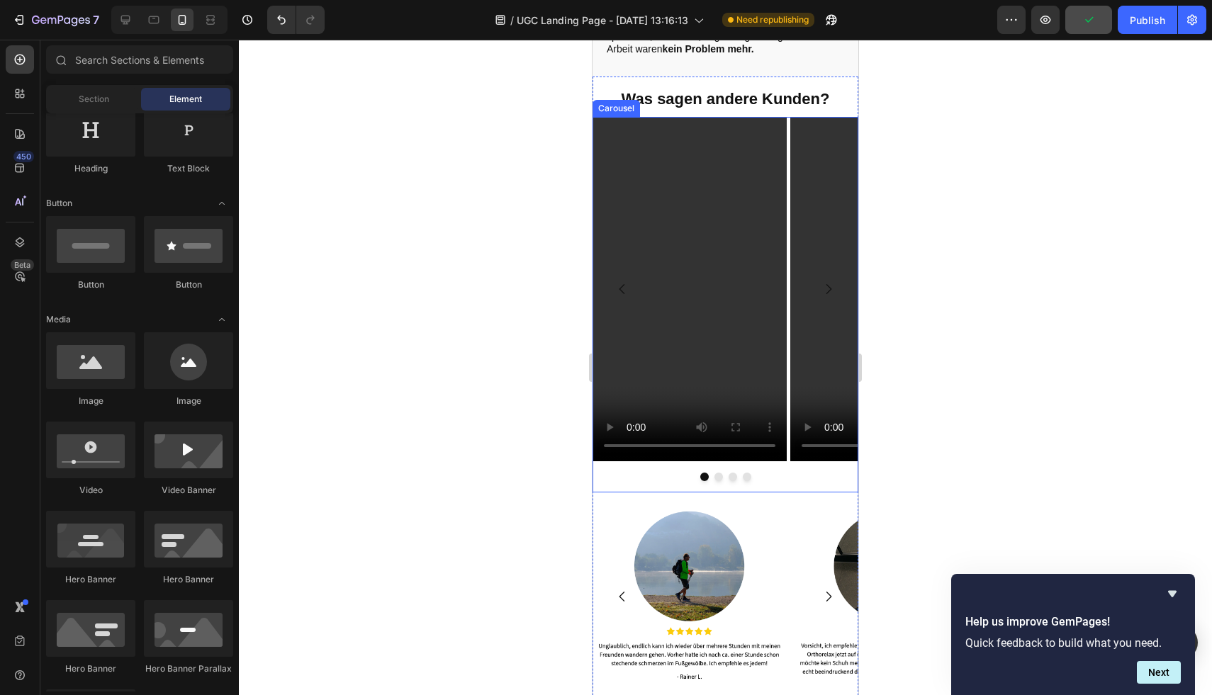
click at [625, 439] on div "Video Video Video Video [GEOGRAPHIC_DATA]" at bounding box center [726, 305] width 266 height 376
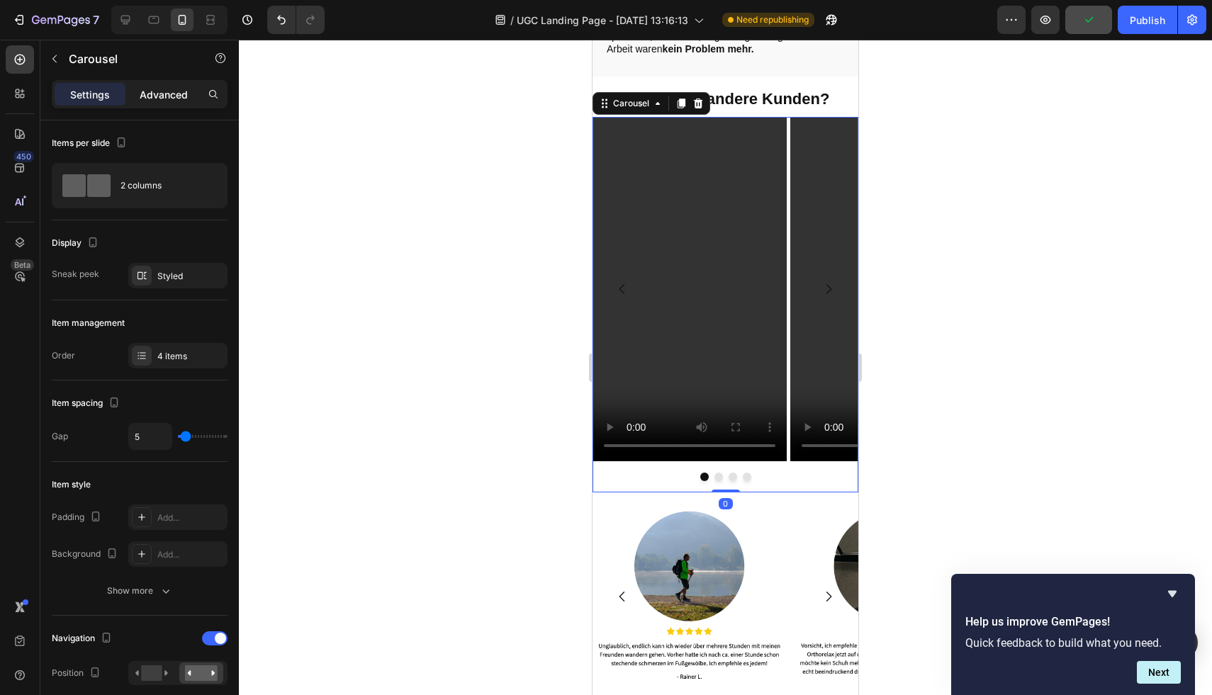
click at [148, 105] on div "Advanced" at bounding box center [163, 94] width 71 height 23
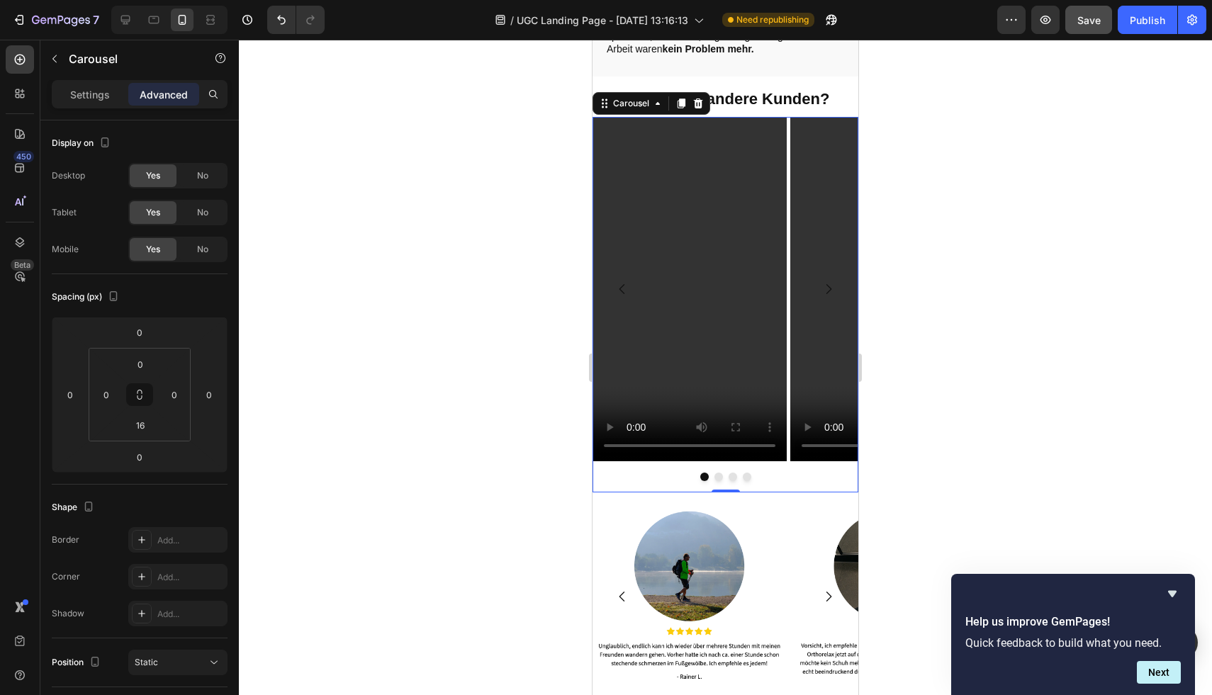
click at [1092, 35] on div "7 / UGC Landing Page - [DATE] 13:16:13 Need republishing Preview Save Publish" at bounding box center [606, 20] width 1212 height 40
click at [1092, 26] on span "Save" at bounding box center [1088, 20] width 23 height 12
click at [1143, 26] on div "Publish" at bounding box center [1147, 20] width 35 height 15
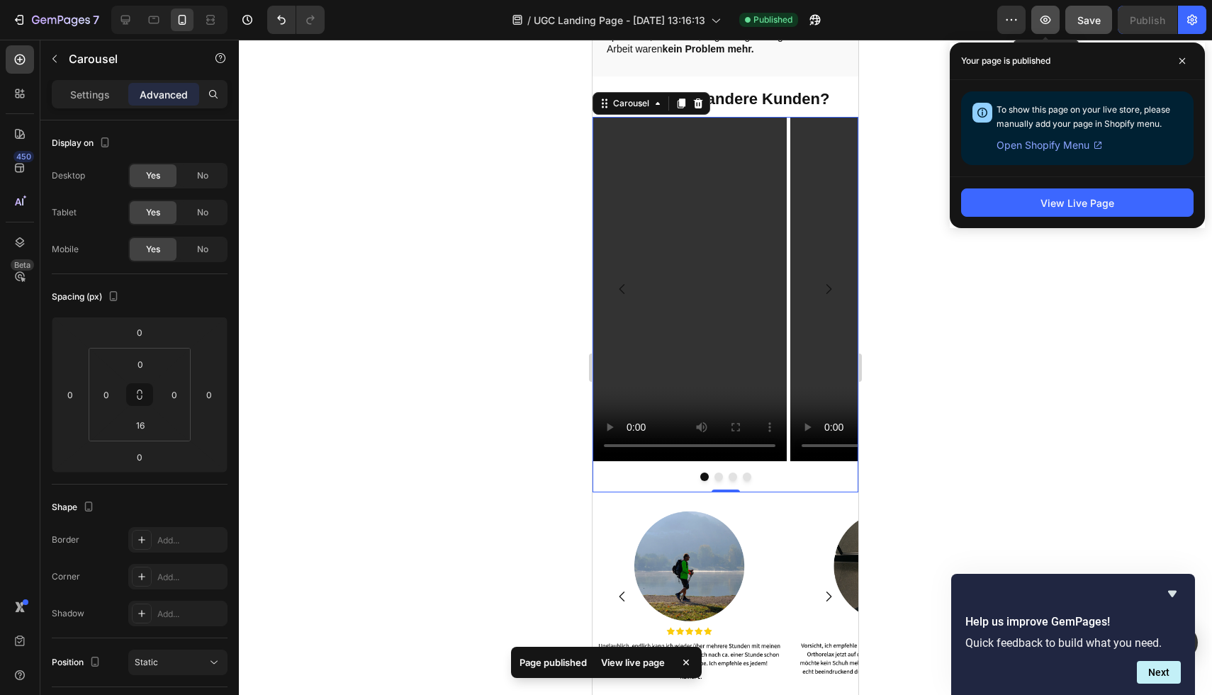
click at [1050, 18] on icon "button" at bounding box center [1046, 20] width 11 height 9
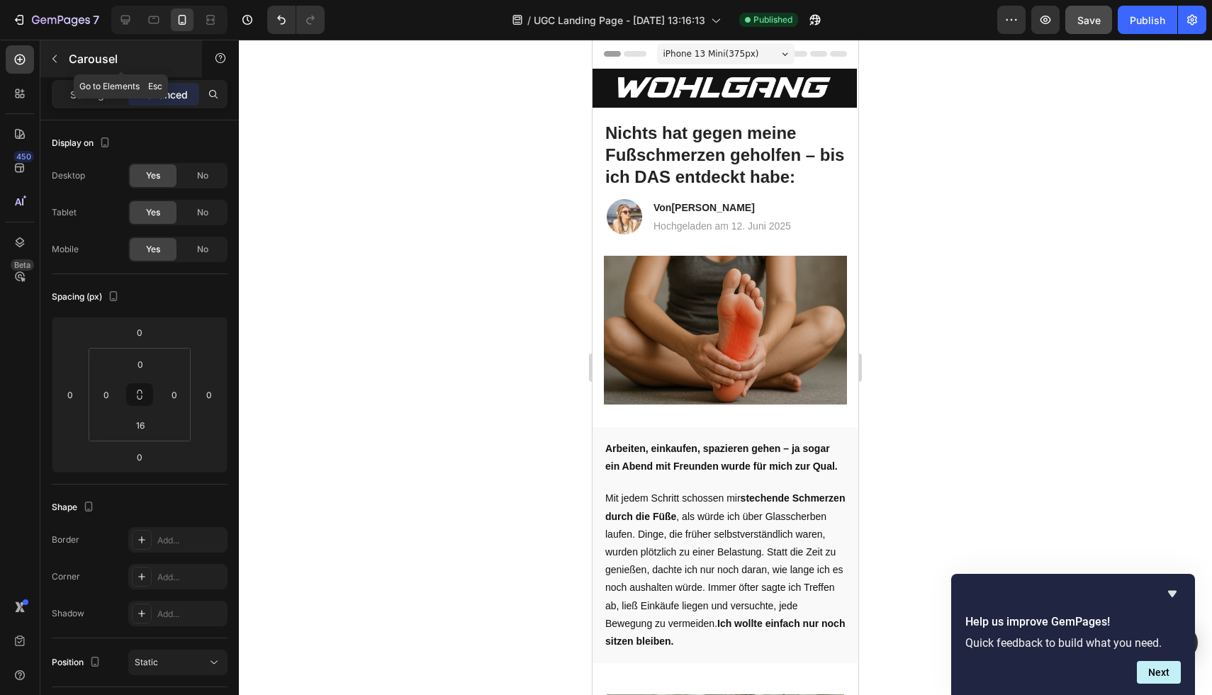
click at [74, 67] on p "Carousel" at bounding box center [129, 58] width 121 height 17
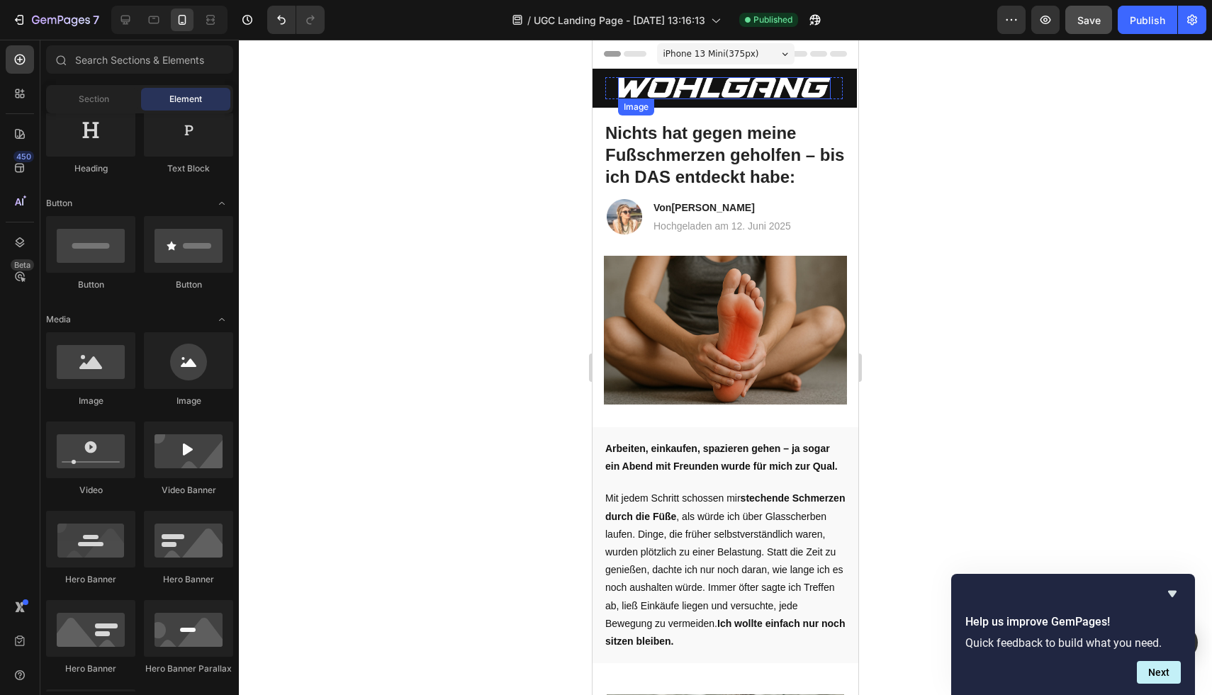
click at [714, 84] on img at bounding box center [724, 88] width 213 height 22
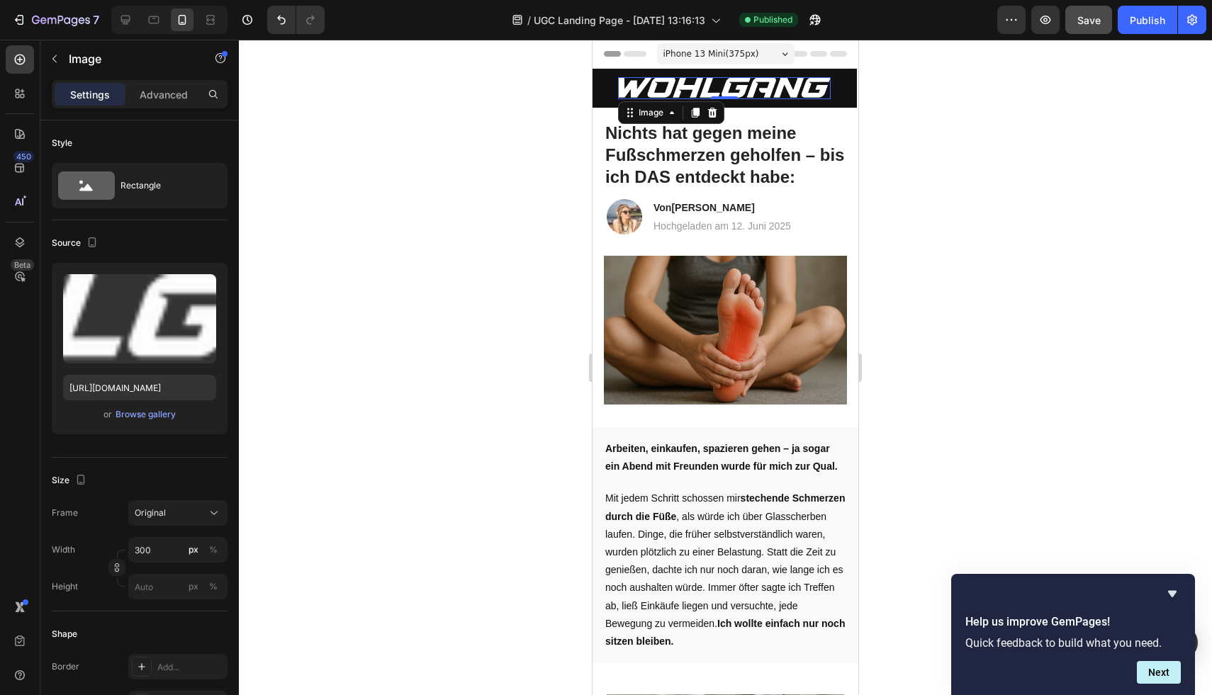
click at [618, 89] on img at bounding box center [724, 88] width 213 height 22
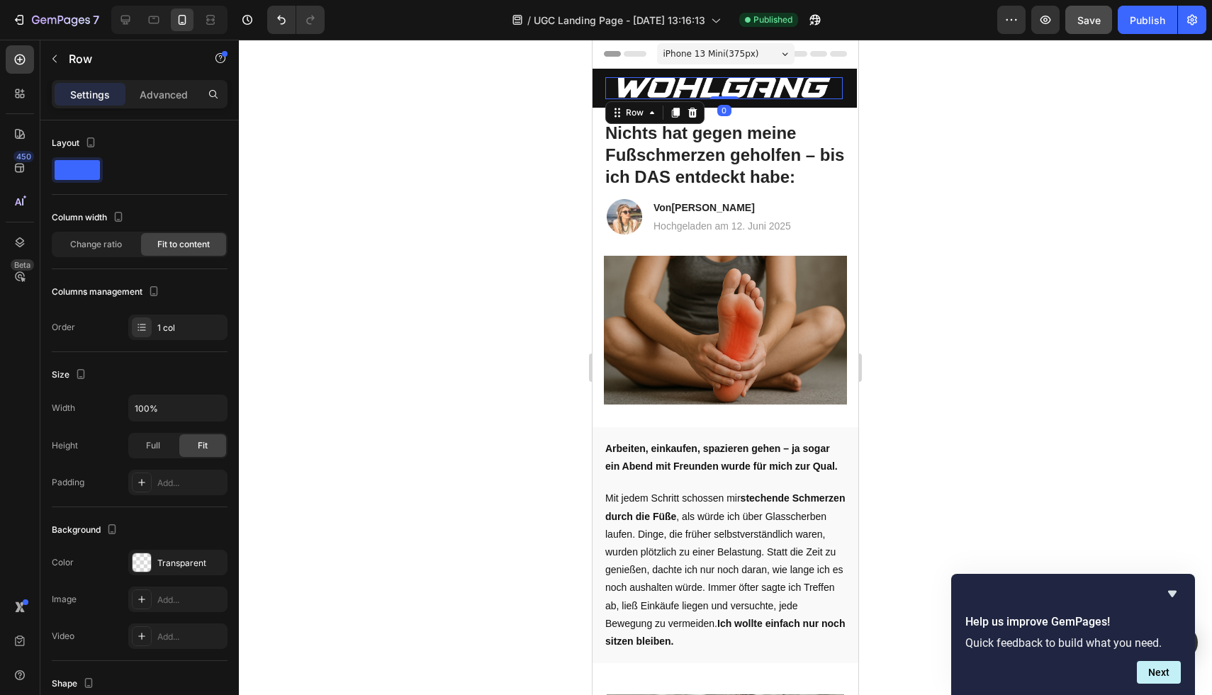
click at [607, 94] on div "Image Row 0" at bounding box center [723, 88] width 237 height 22
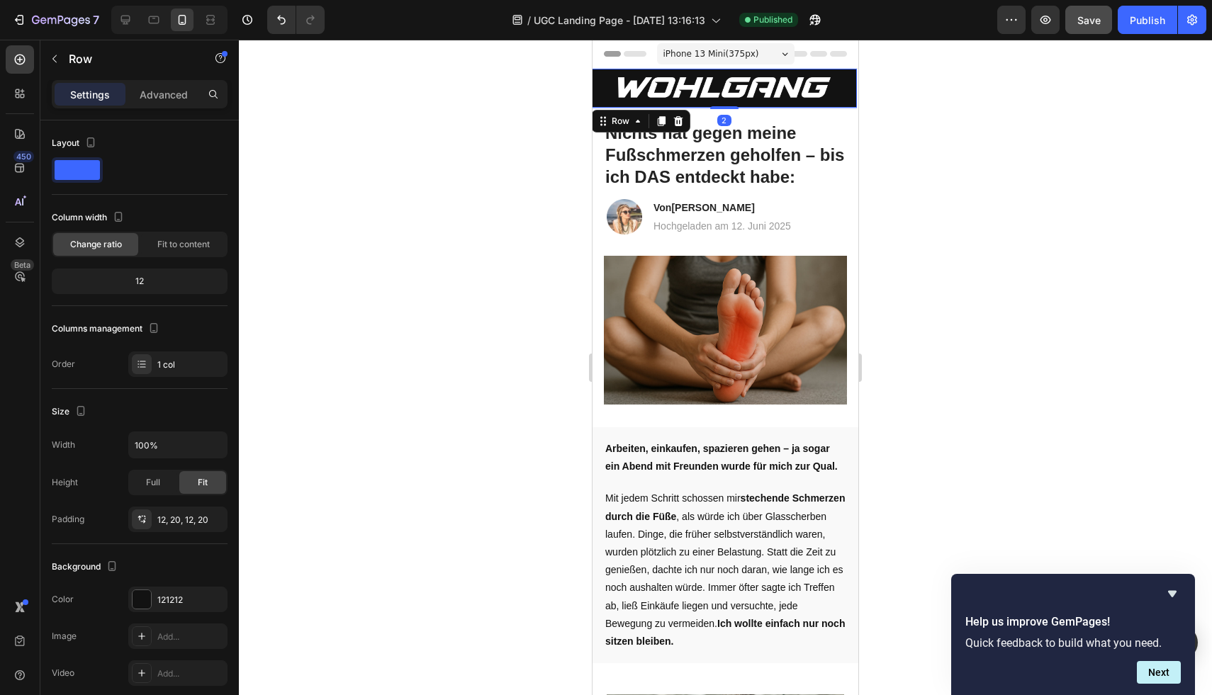
click at [603, 99] on div "Image Row Row 2" at bounding box center [724, 88] width 266 height 39
click at [152, 442] on input "100%" at bounding box center [178, 445] width 98 height 26
click at [194, 449] on input "100%" at bounding box center [178, 445] width 98 height 26
click at [213, 444] on icon "button" at bounding box center [214, 446] width 6 height 4
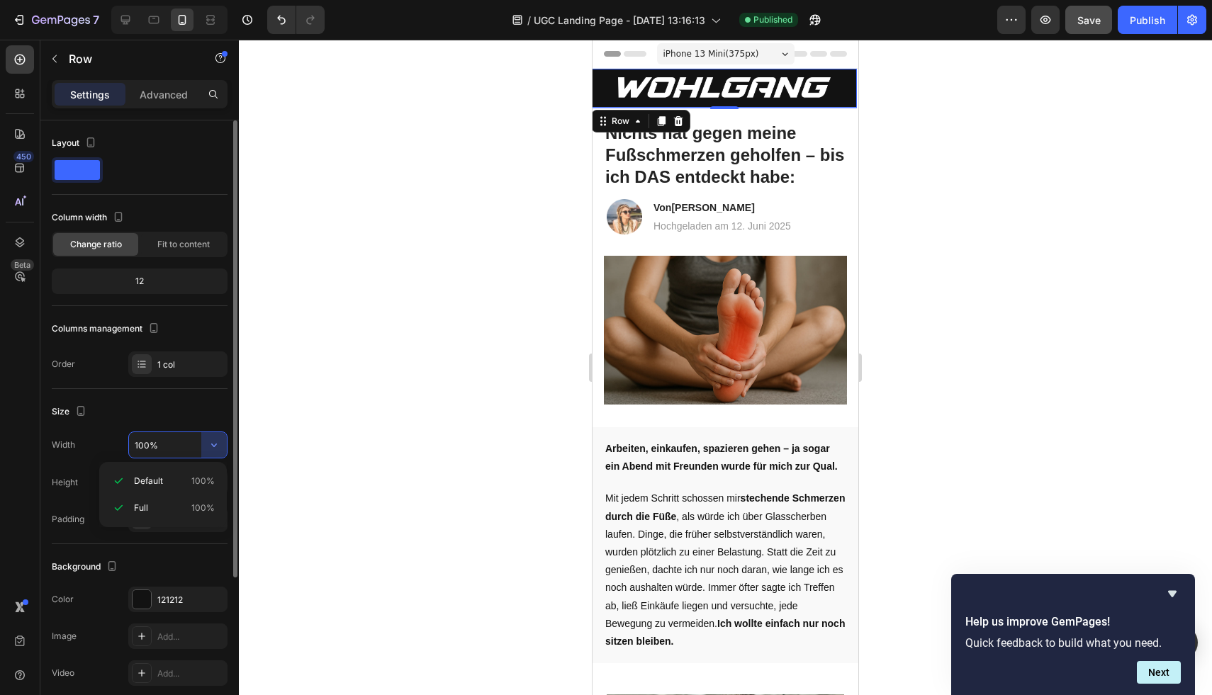
click at [174, 401] on div "Size" at bounding box center [140, 412] width 176 height 23
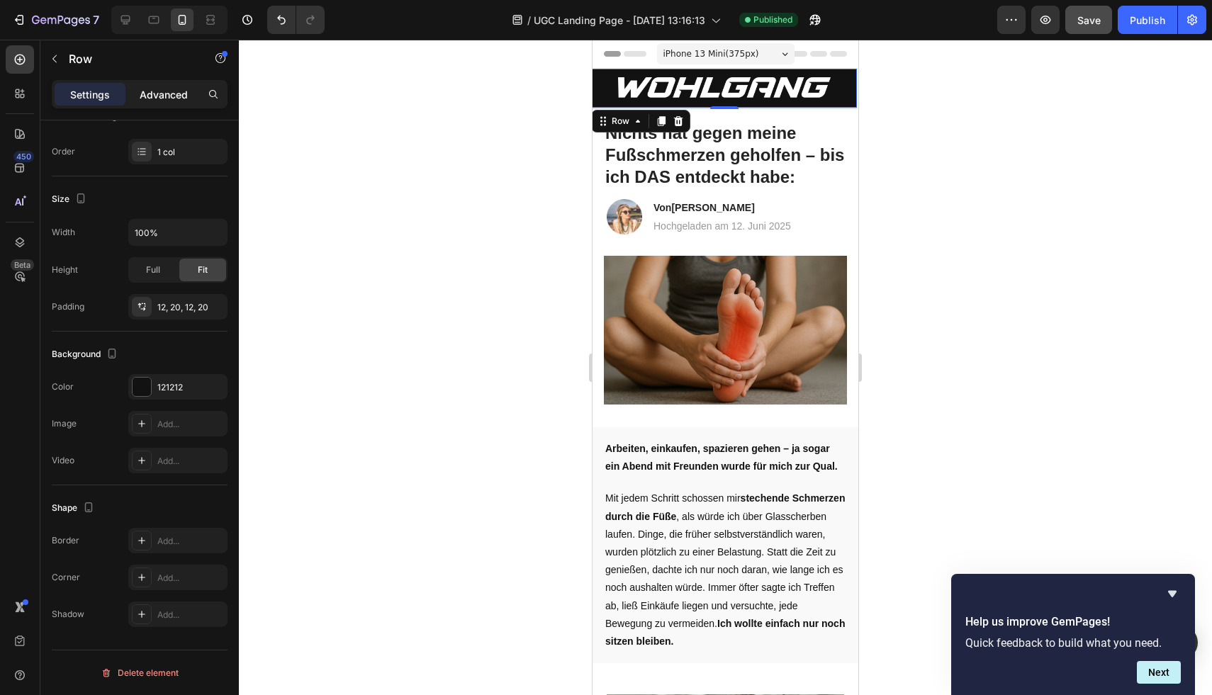
click at [151, 100] on p "Advanced" at bounding box center [164, 94] width 48 height 15
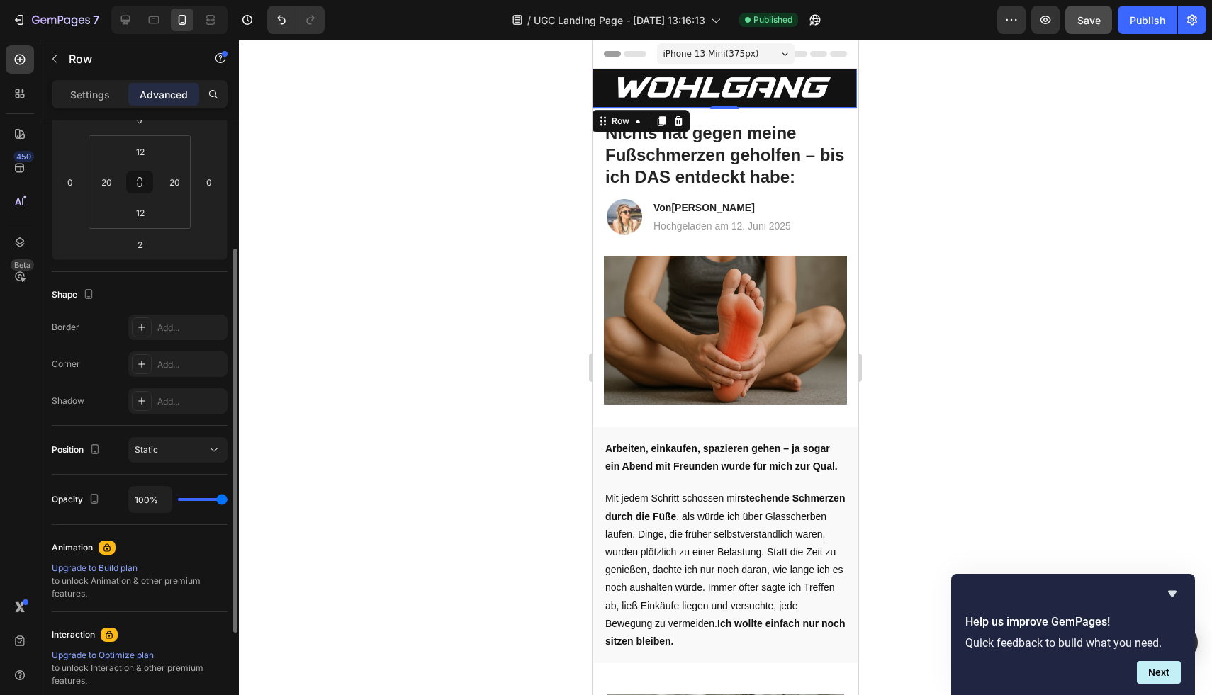
scroll to position [133, 0]
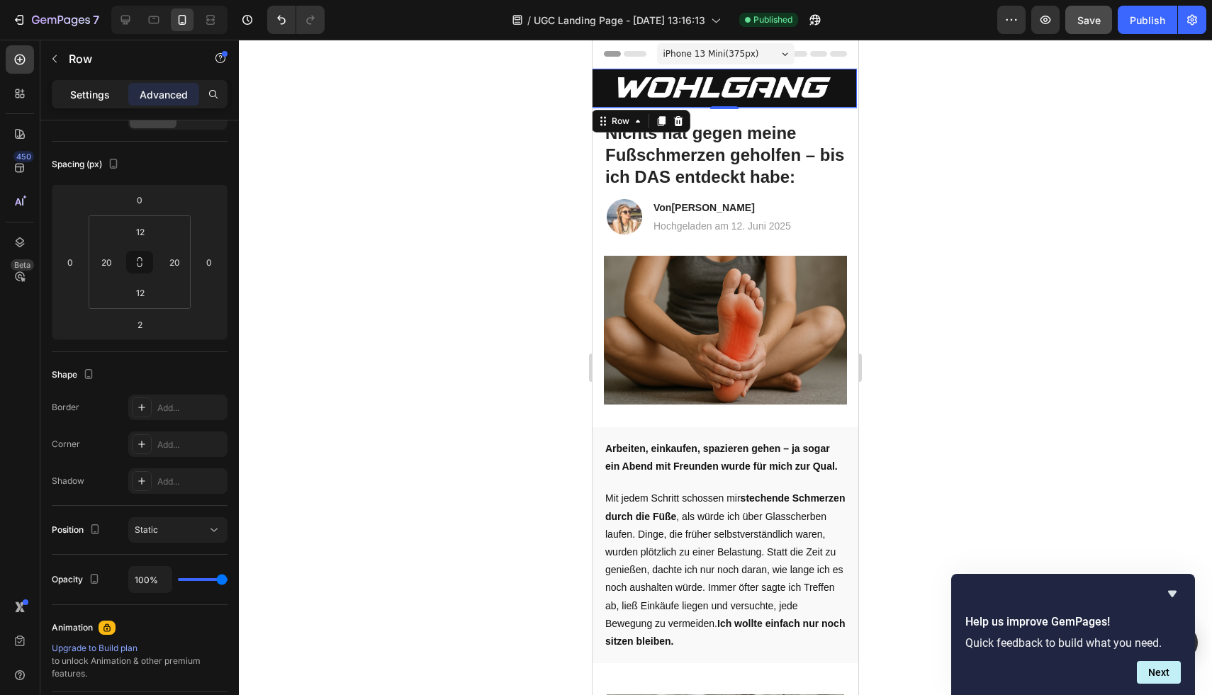
click at [103, 99] on p "Settings" at bounding box center [90, 94] width 40 height 15
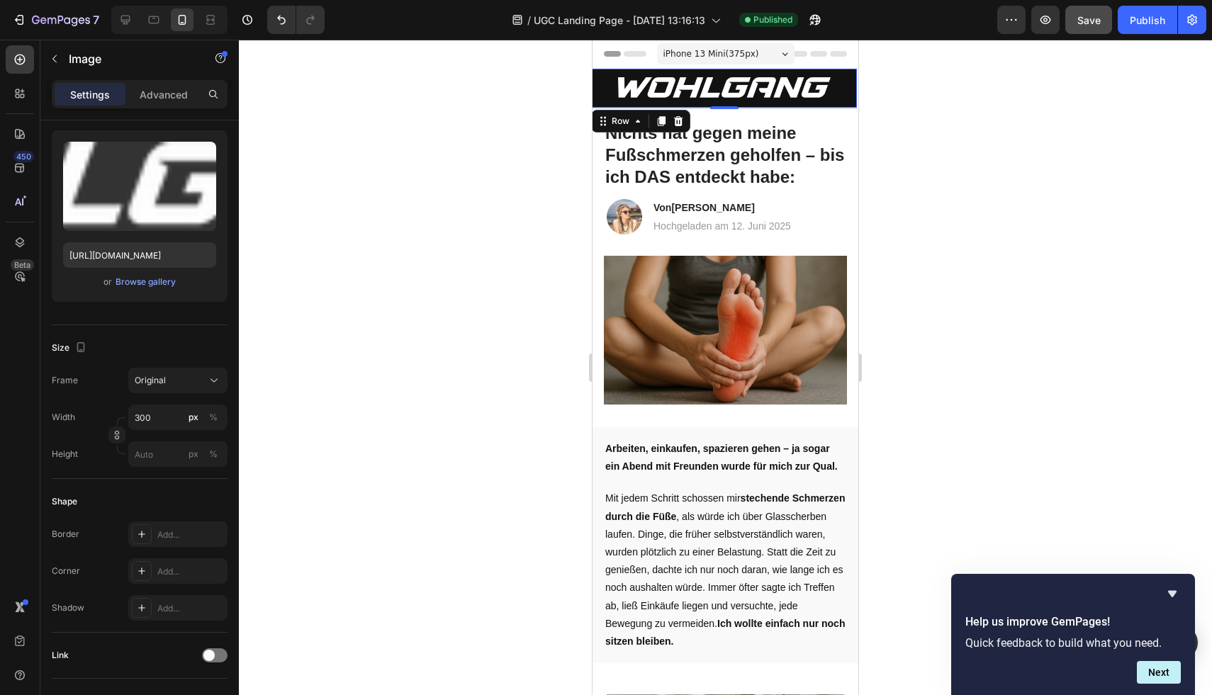
click at [712, 97] on div "Image" at bounding box center [724, 88] width 213 height 22
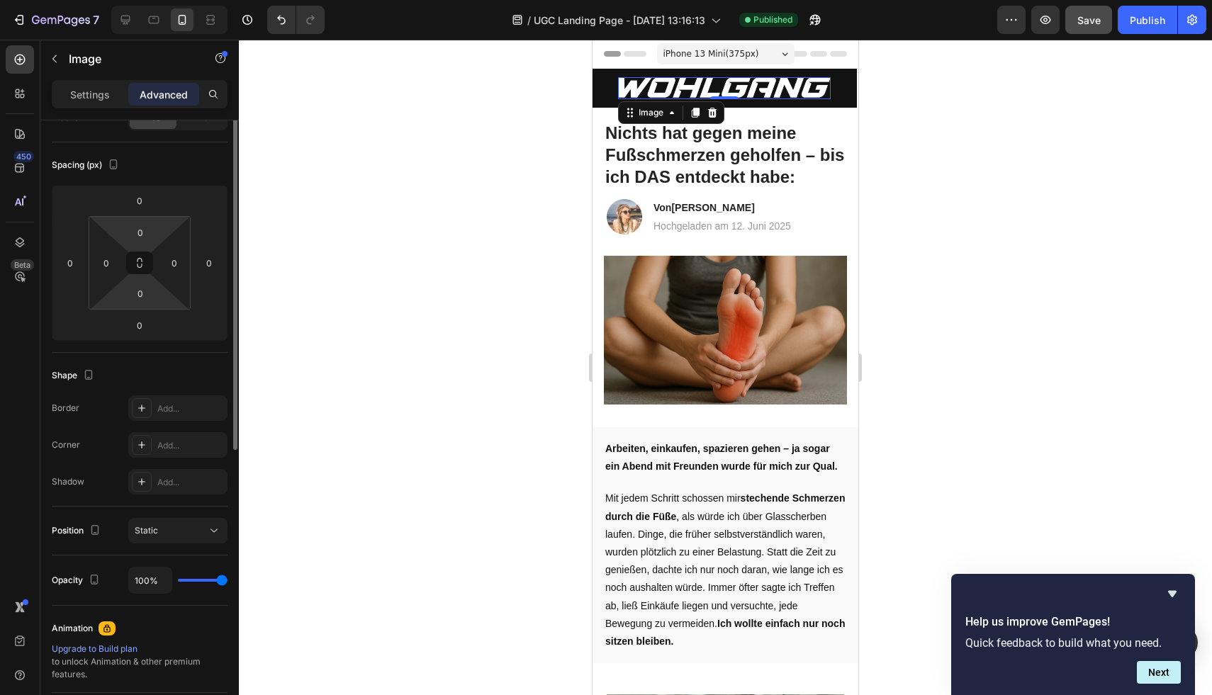
scroll to position [0, 0]
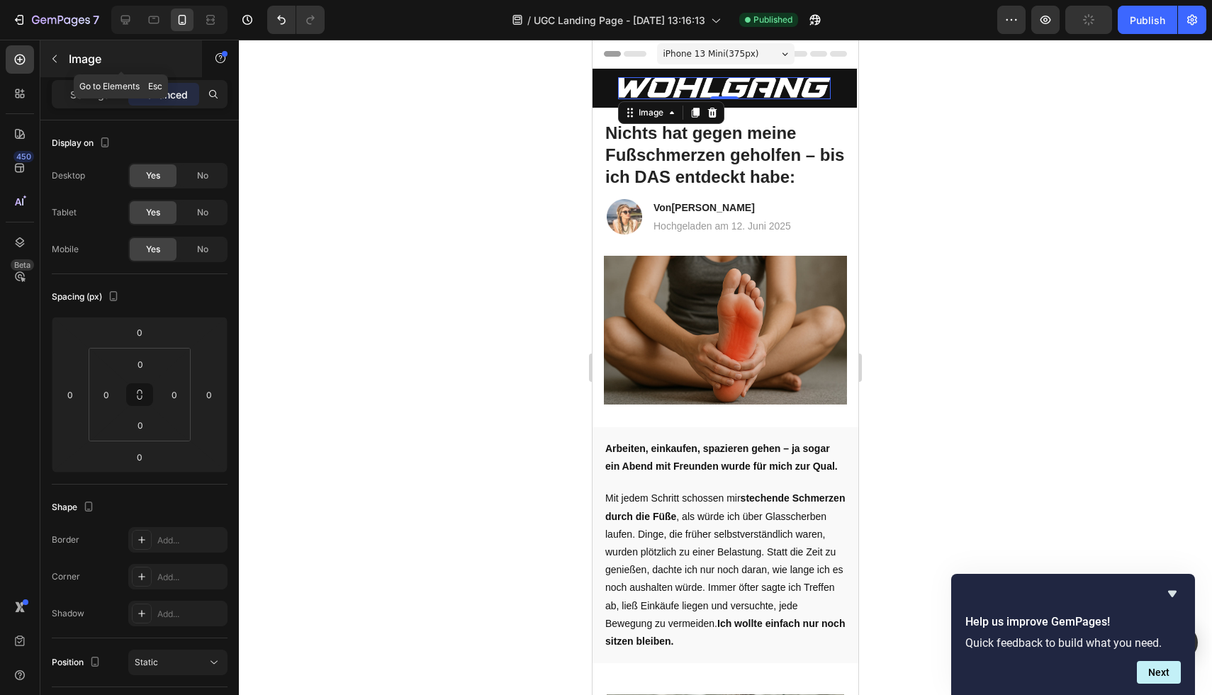
click at [76, 62] on p "Image" at bounding box center [129, 58] width 121 height 17
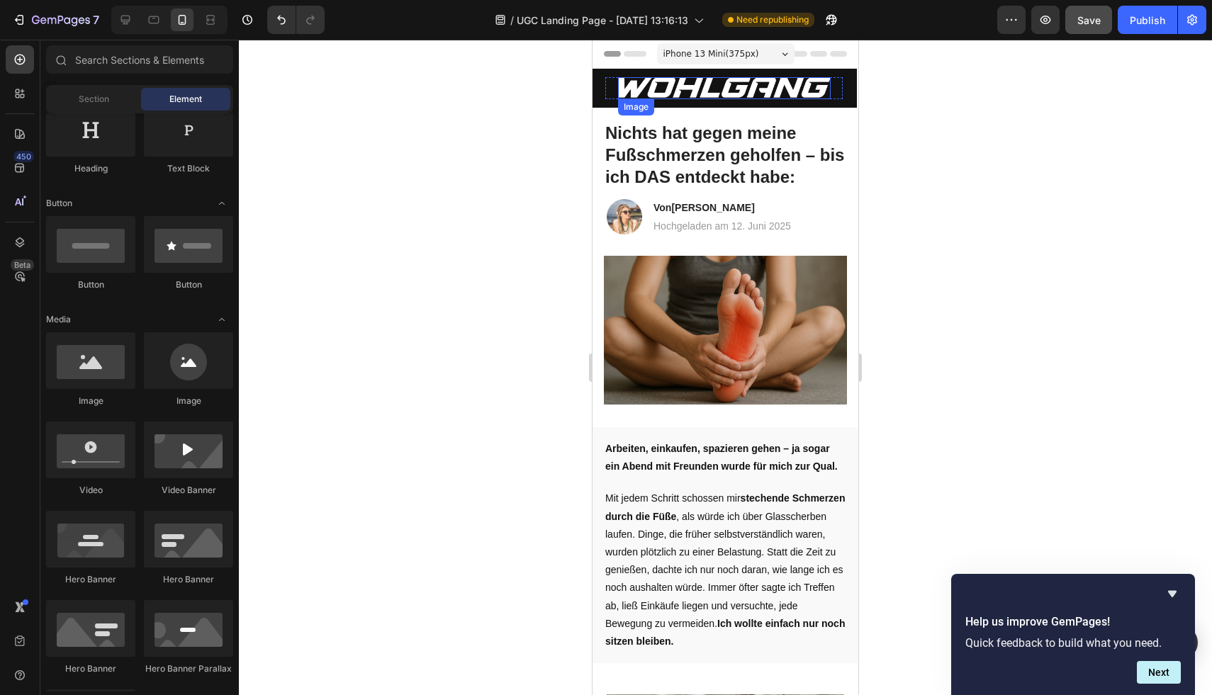
click at [693, 94] on img at bounding box center [724, 88] width 213 height 22
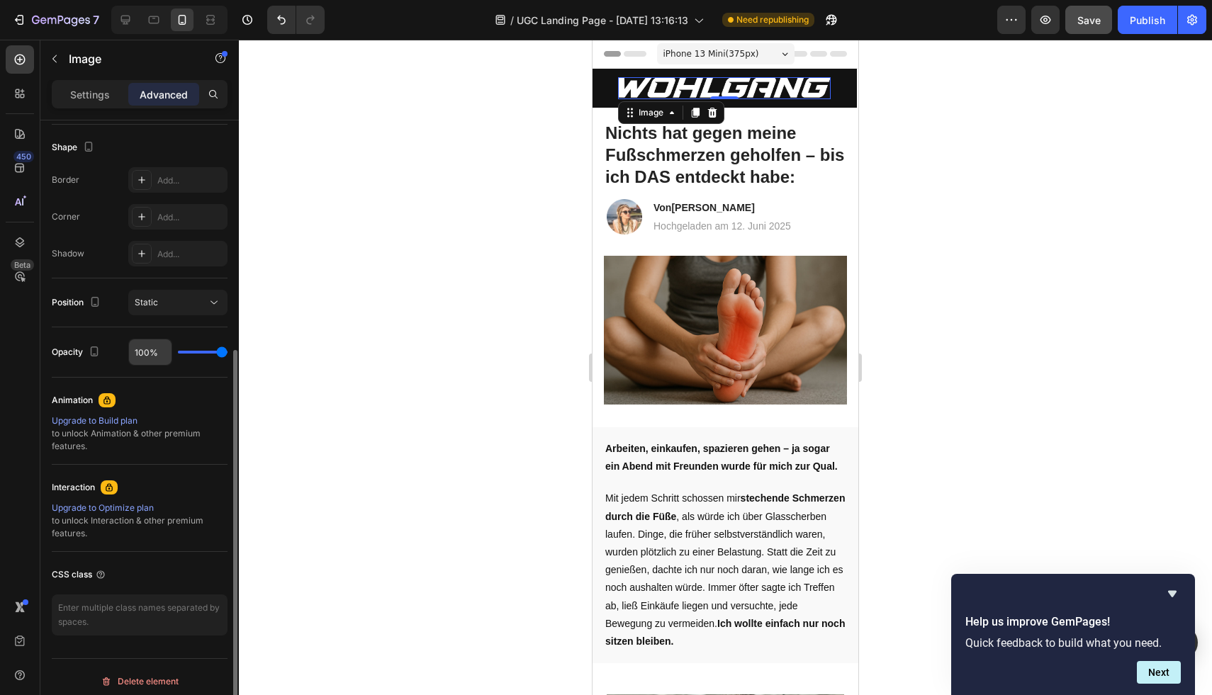
scroll to position [369, 0]
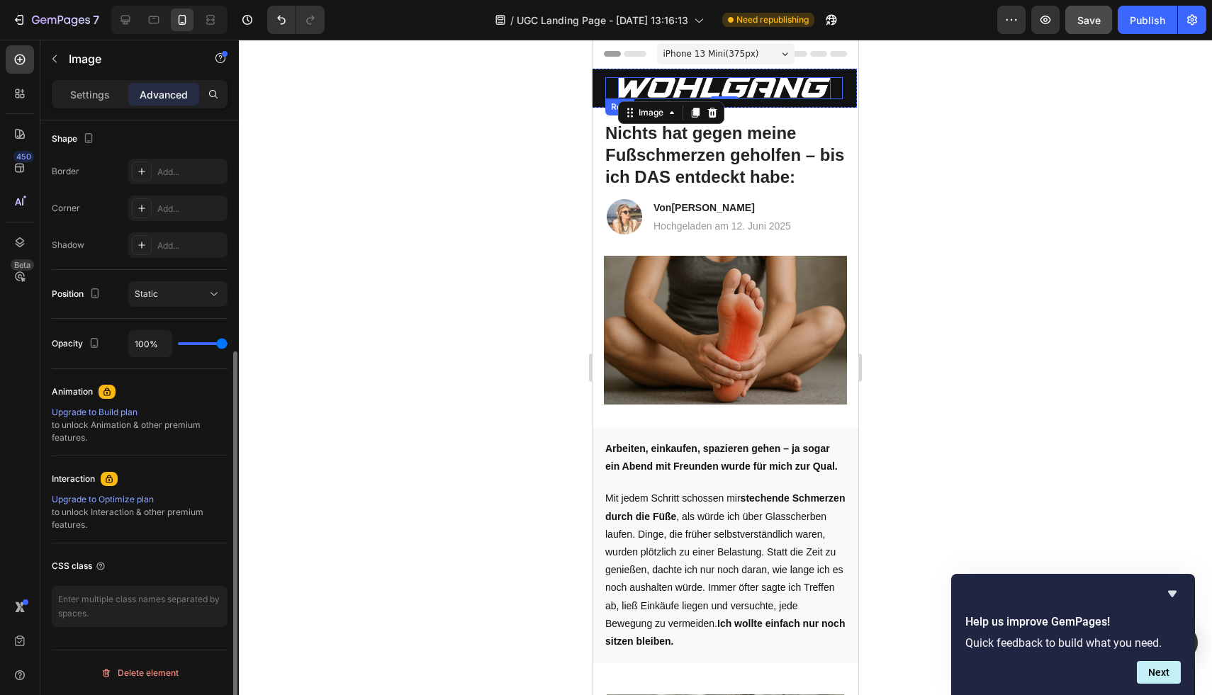
click at [605, 96] on div "Image 0 Row" at bounding box center [723, 88] width 237 height 22
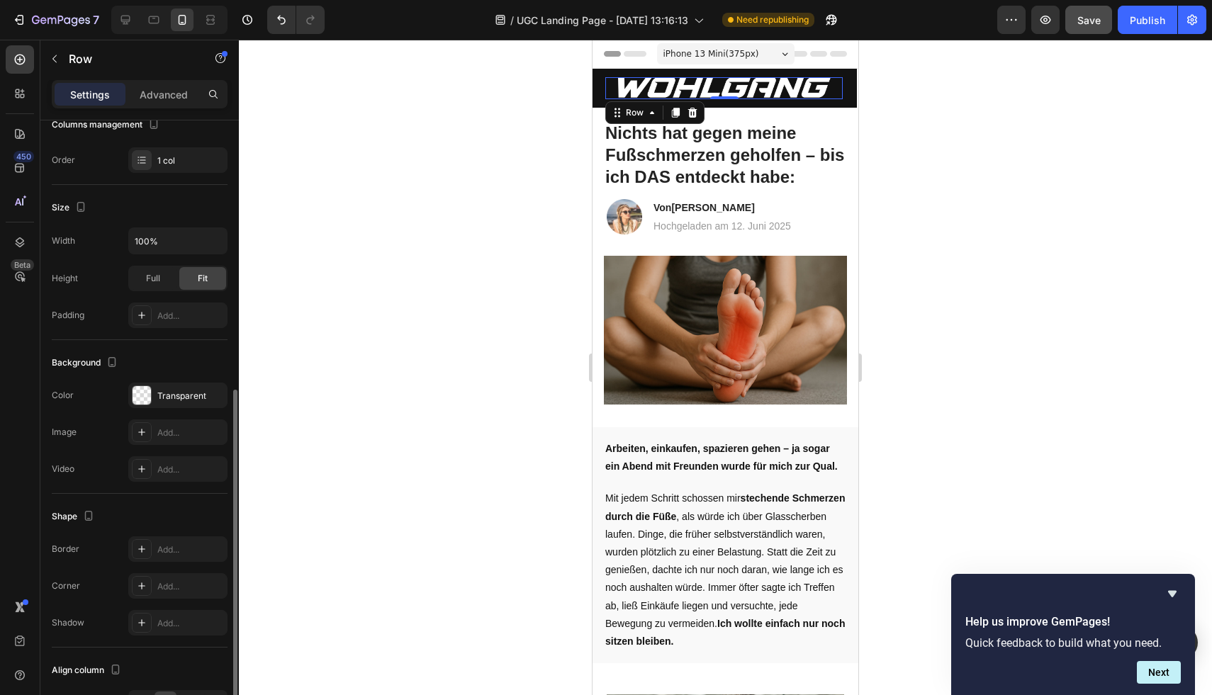
scroll to position [256, 0]
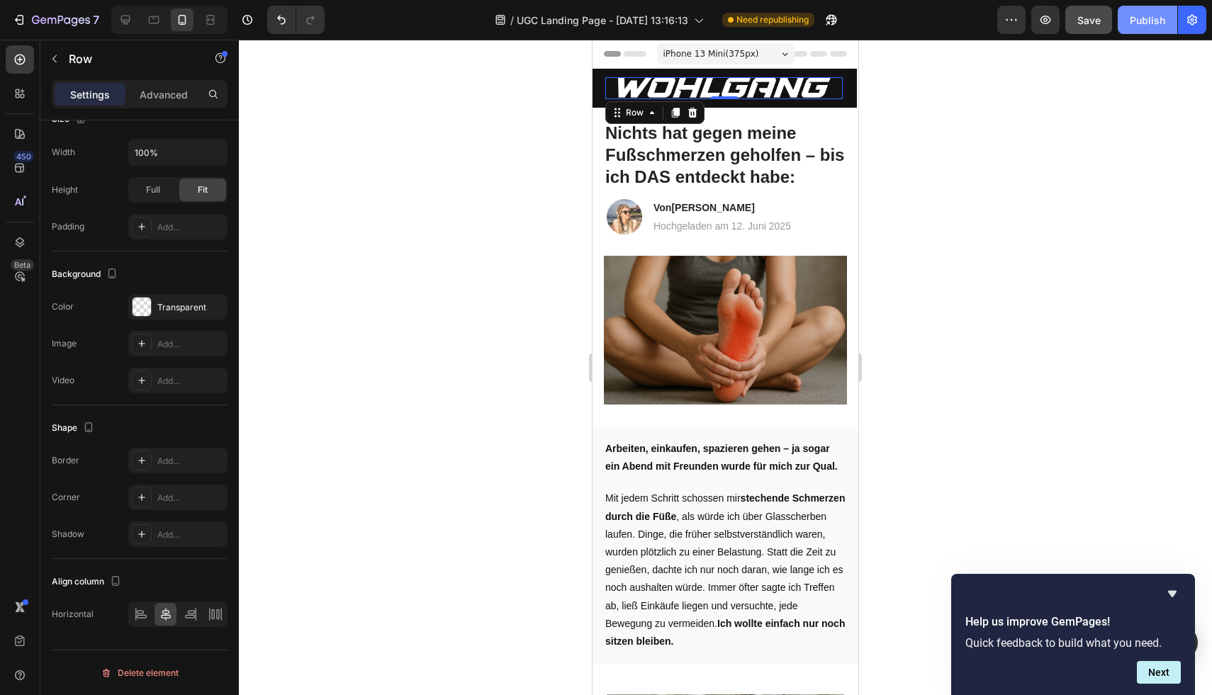
click at [1136, 18] on div "Publish" at bounding box center [1147, 20] width 35 height 15
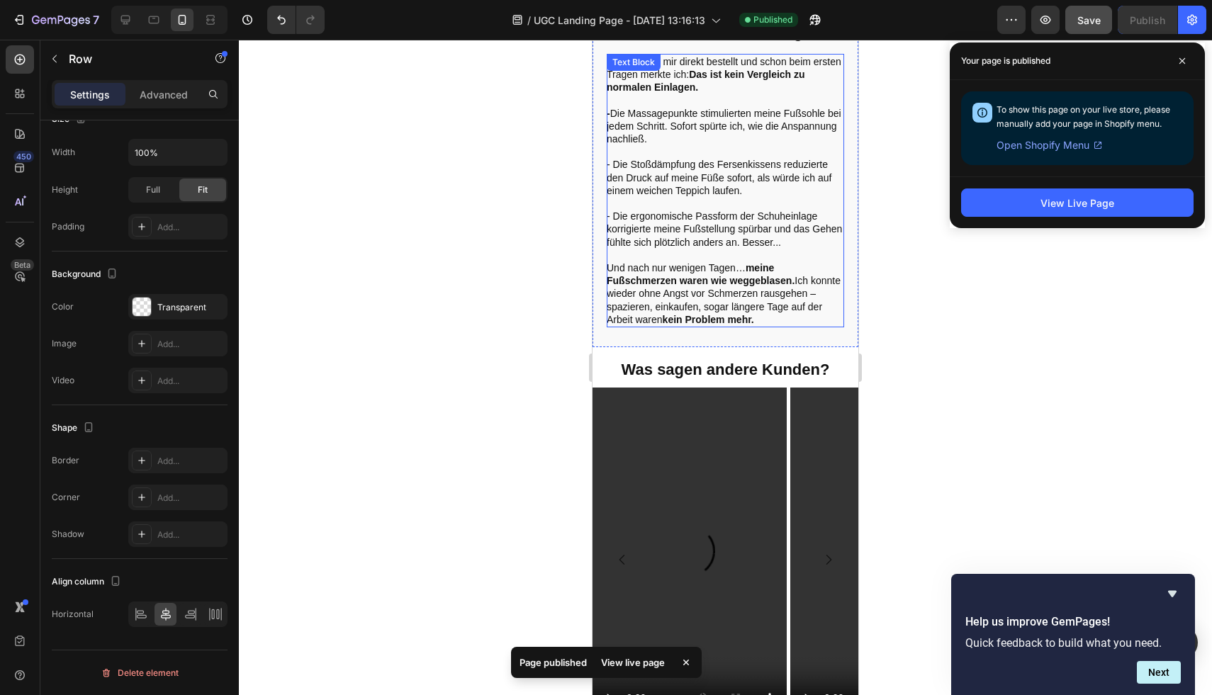
scroll to position [2901, 0]
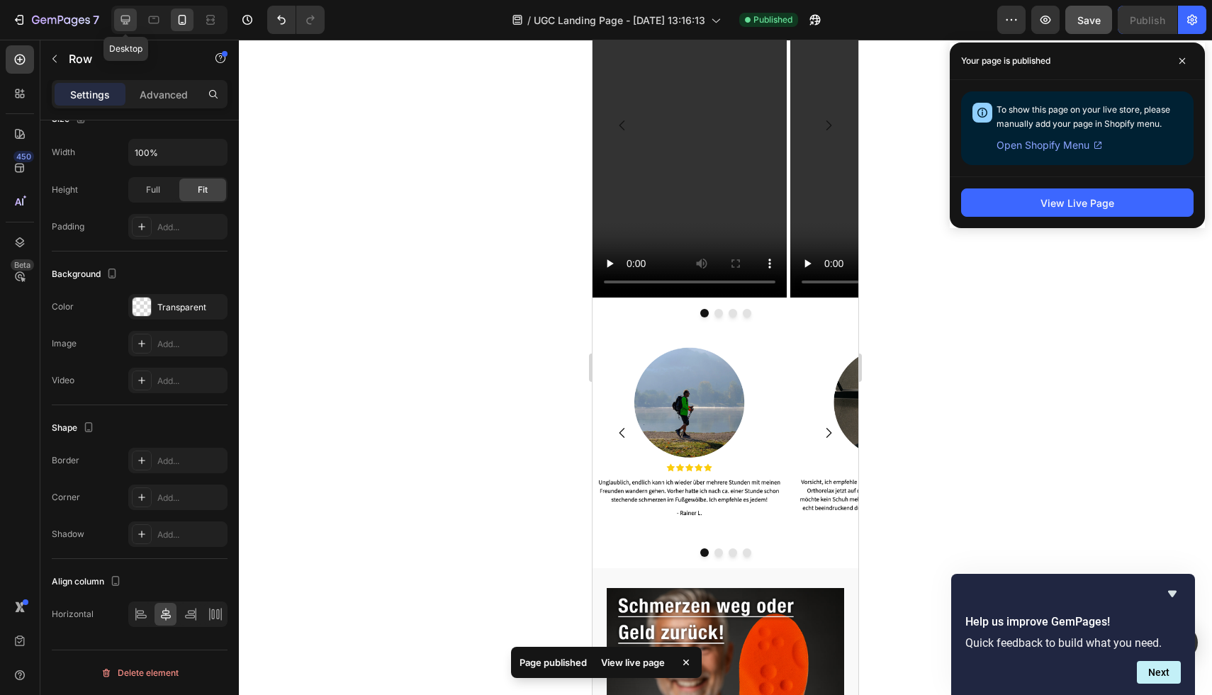
click at [128, 22] on icon at bounding box center [125, 20] width 9 height 9
type input "996"
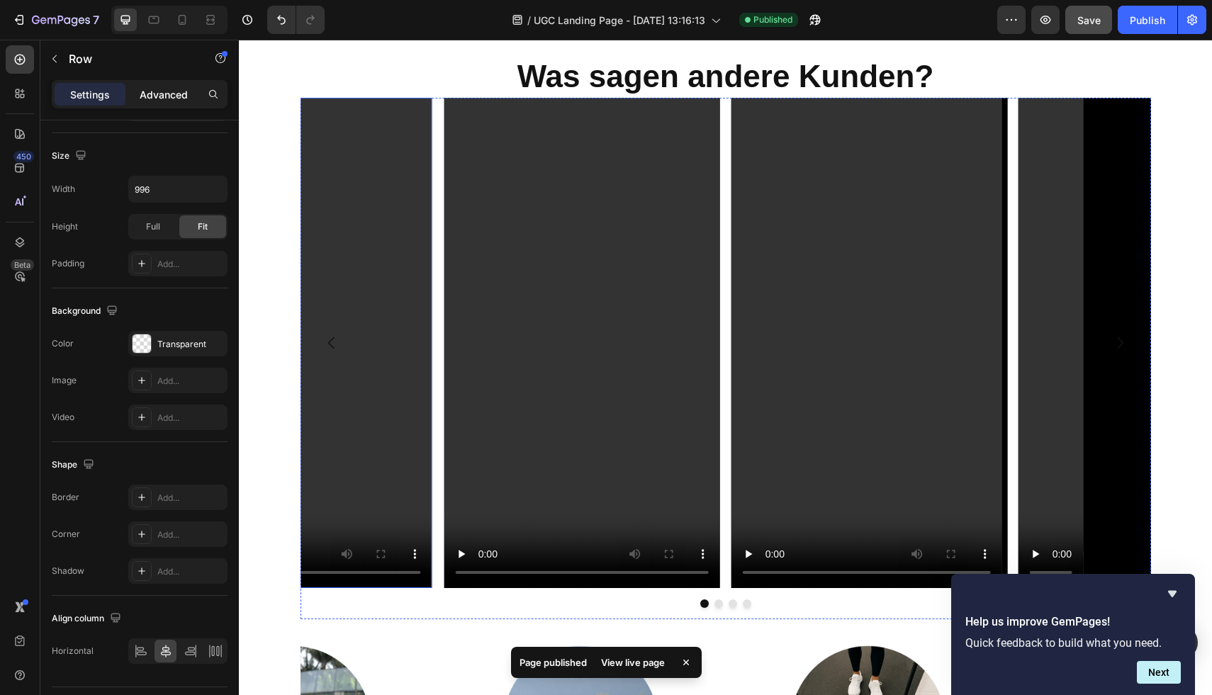
scroll to position [2768, 0]
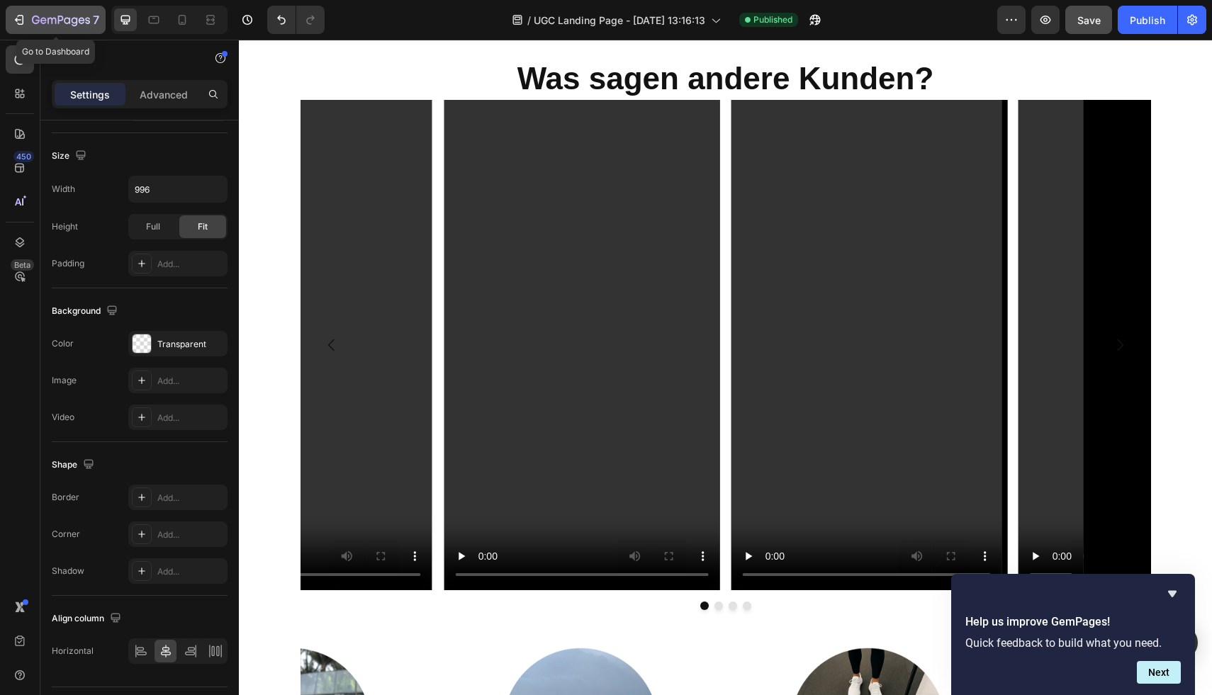
click at [23, 19] on icon "button" at bounding box center [21, 20] width 6 height 10
